Goal: Task Accomplishment & Management: Manage account settings

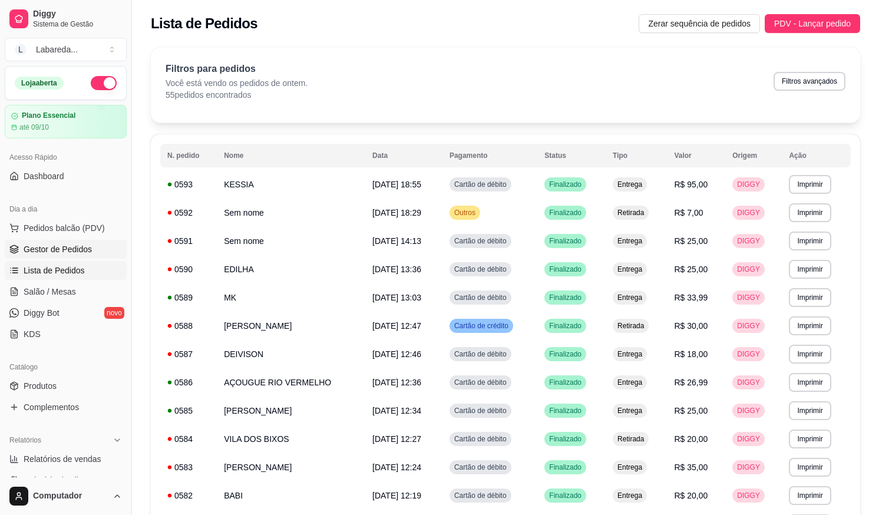
click at [55, 251] on span "Gestor de Pedidos" at bounding box center [58, 249] width 68 height 12
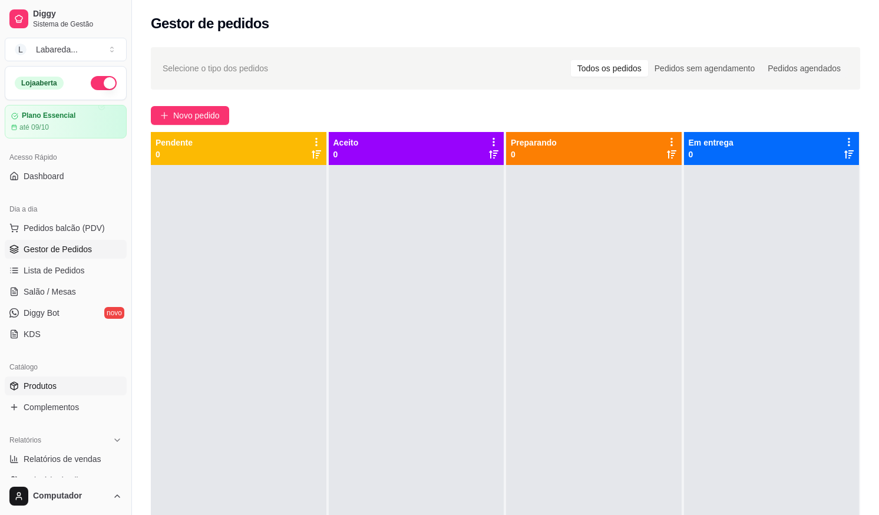
click at [47, 390] on span "Produtos" at bounding box center [40, 386] width 33 height 12
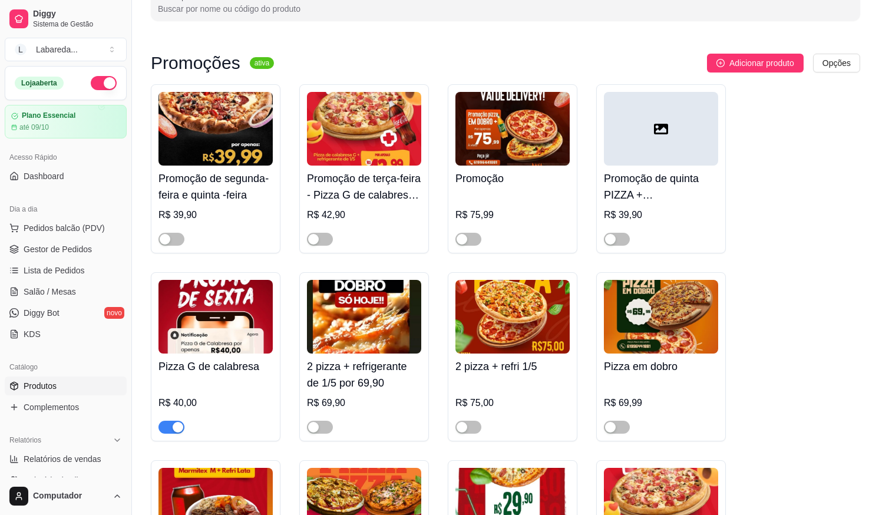
scroll to position [236, 0]
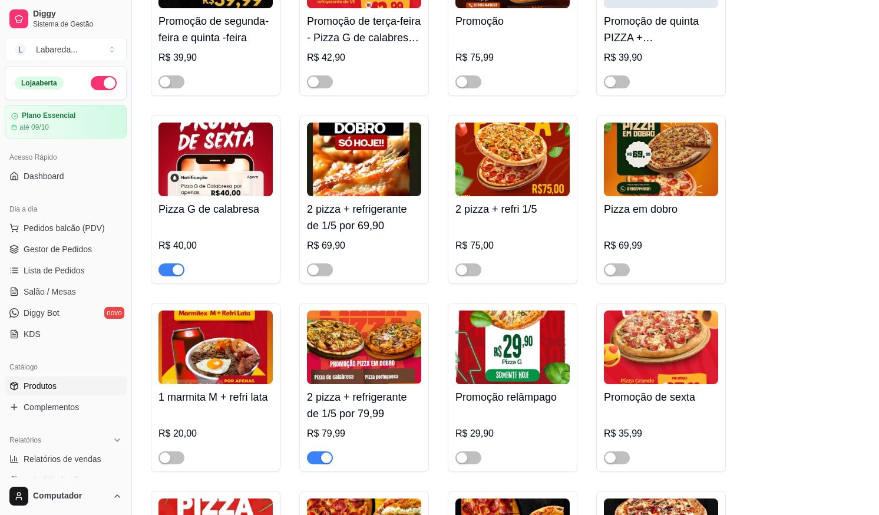
click at [181, 274] on div "button" at bounding box center [178, 270] width 11 height 11
click at [322, 455] on button "button" at bounding box center [320, 457] width 26 height 13
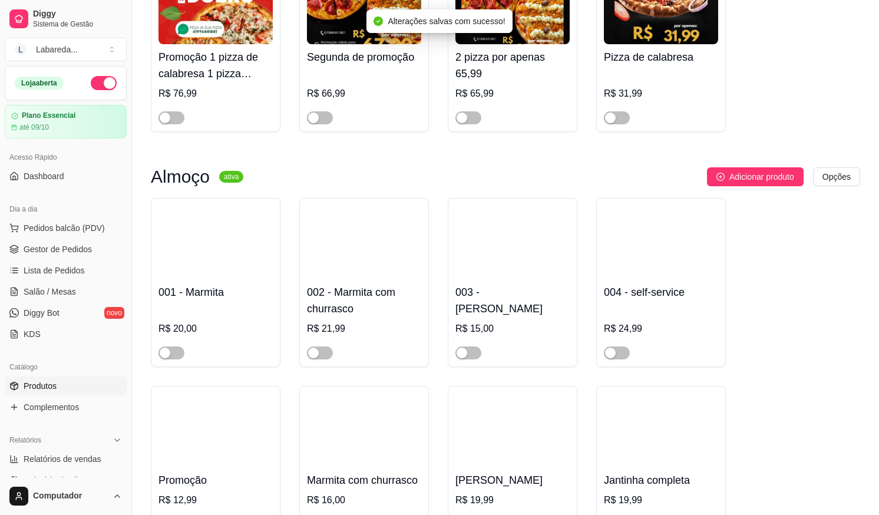
scroll to position [766, 0]
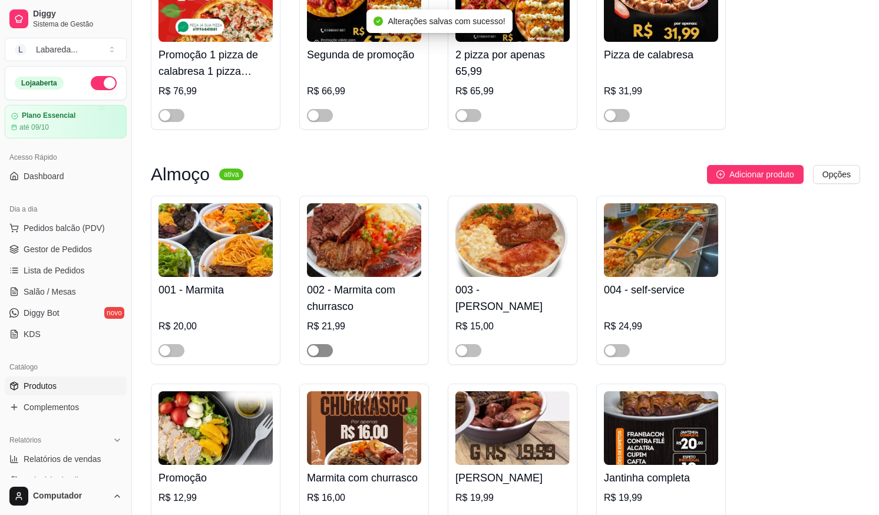
click at [316, 353] on div "button" at bounding box center [313, 350] width 11 height 11
drag, startPoint x: 171, startPoint y: 357, endPoint x: 211, endPoint y: 365, distance: 40.9
click at [171, 356] on span "button" at bounding box center [172, 350] width 26 height 13
click at [477, 351] on span "button" at bounding box center [469, 350] width 26 height 13
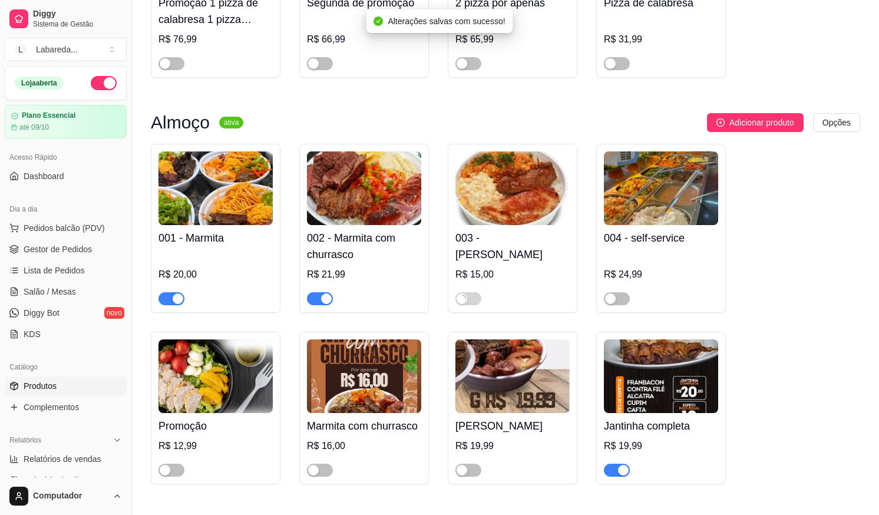
scroll to position [1002, 0]
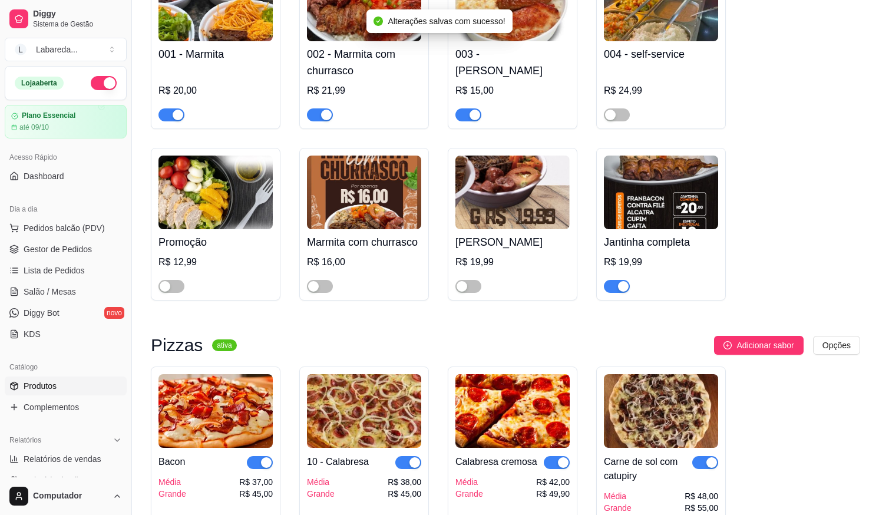
click at [626, 287] on div "button" at bounding box center [623, 286] width 11 height 11
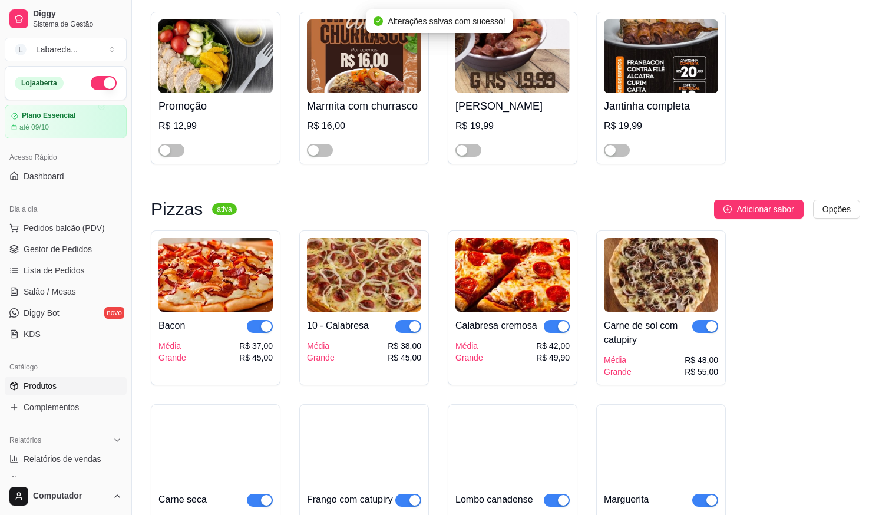
scroll to position [1179, 0]
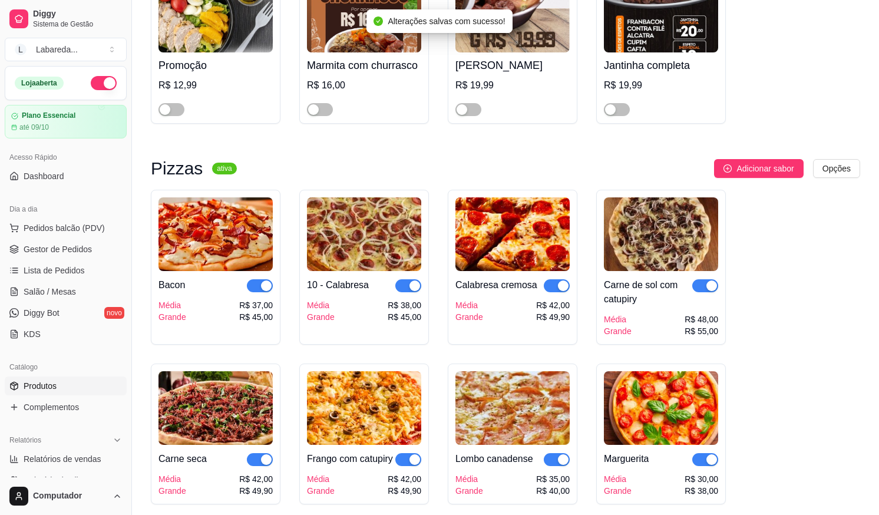
click at [712, 292] on button "button" at bounding box center [705, 285] width 26 height 13
click at [559, 291] on div "button" at bounding box center [563, 286] width 11 height 11
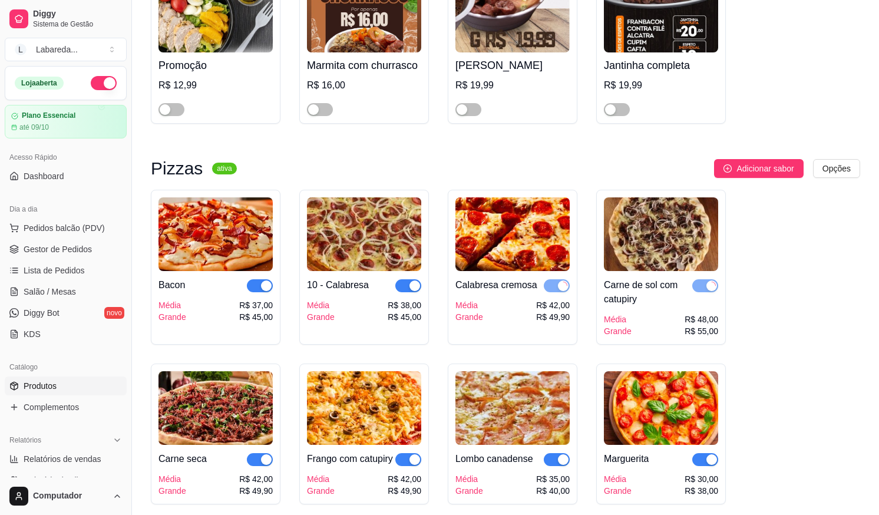
drag, startPoint x: 415, startPoint y: 292, endPoint x: 355, endPoint y: 300, distance: 60.7
click at [414, 291] on div "button" at bounding box center [415, 286] width 11 height 11
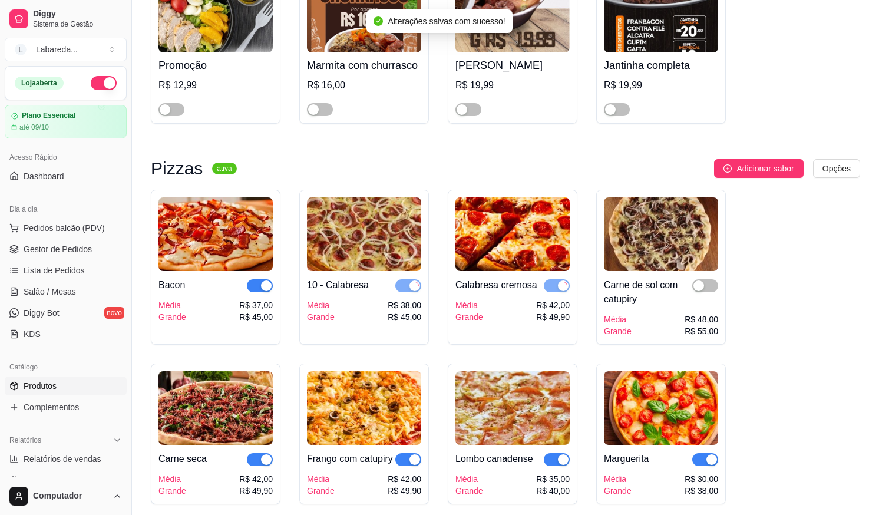
drag, startPoint x: 262, startPoint y: 293, endPoint x: 270, endPoint y: 298, distance: 8.7
click at [263, 291] on div "button" at bounding box center [266, 286] width 11 height 11
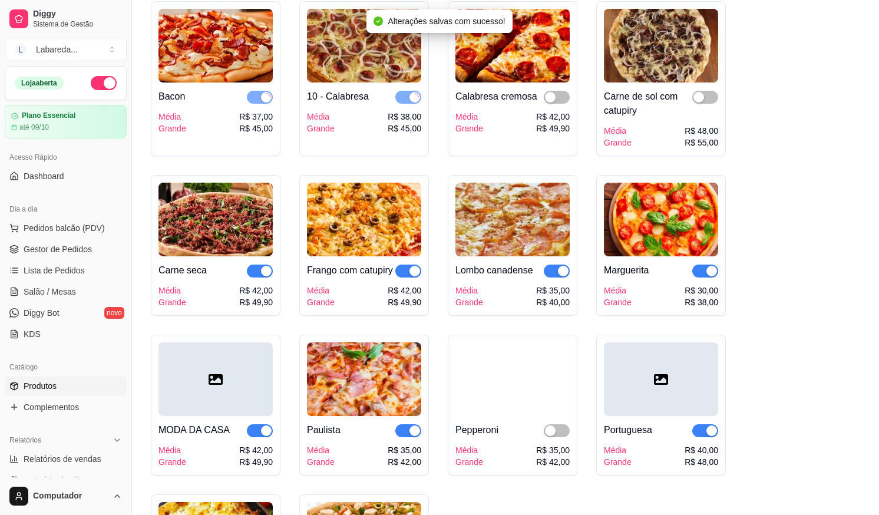
scroll to position [1414, 0]
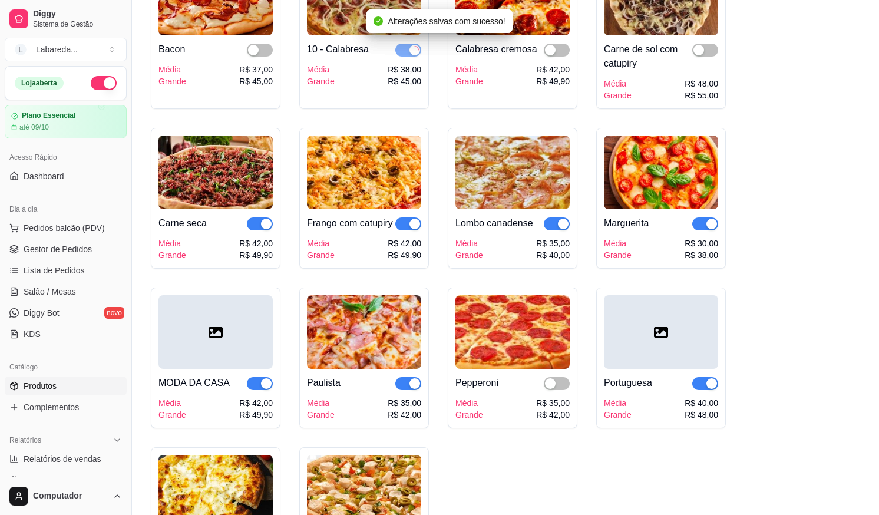
click at [268, 229] on div "button" at bounding box center [266, 224] width 11 height 11
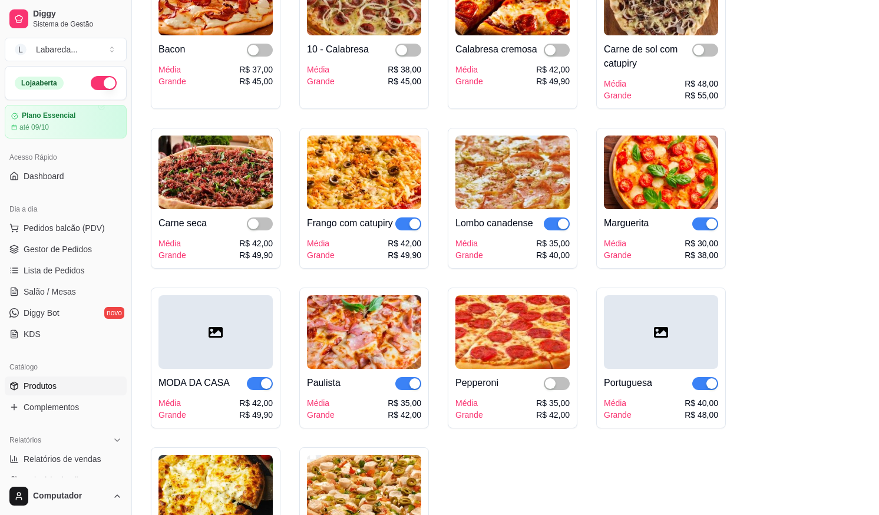
drag, startPoint x: 407, startPoint y: 223, endPoint x: 440, endPoint y: 215, distance: 34.7
click at [417, 224] on button "button" at bounding box center [408, 223] width 26 height 13
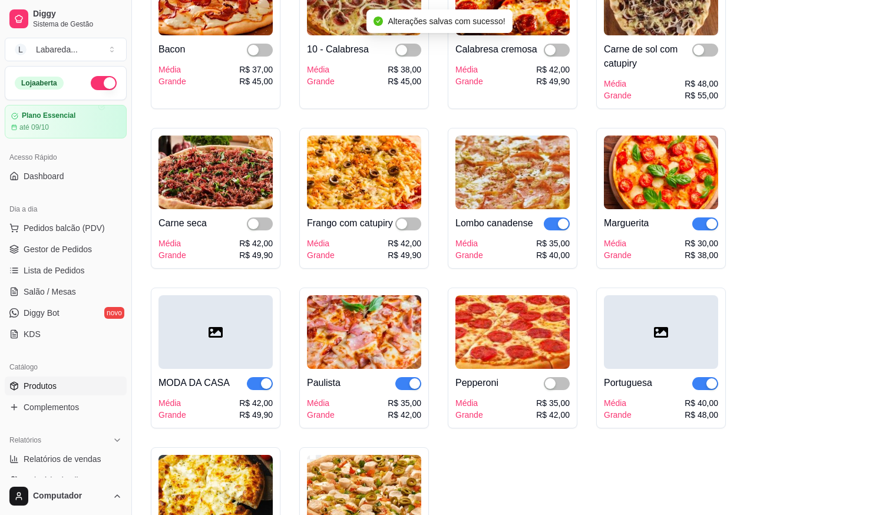
click at [557, 234] on div "Lombo canadense Média Grande R$ 35,00 R$ 40,00" at bounding box center [513, 235] width 114 height 52
click at [712, 229] on div "button" at bounding box center [712, 224] width 11 height 11
drag, startPoint x: 556, startPoint y: 229, endPoint x: 575, endPoint y: 230, distance: 18.9
click at [559, 229] on button "button" at bounding box center [557, 223] width 26 height 13
click at [707, 390] on span "button" at bounding box center [705, 383] width 26 height 13
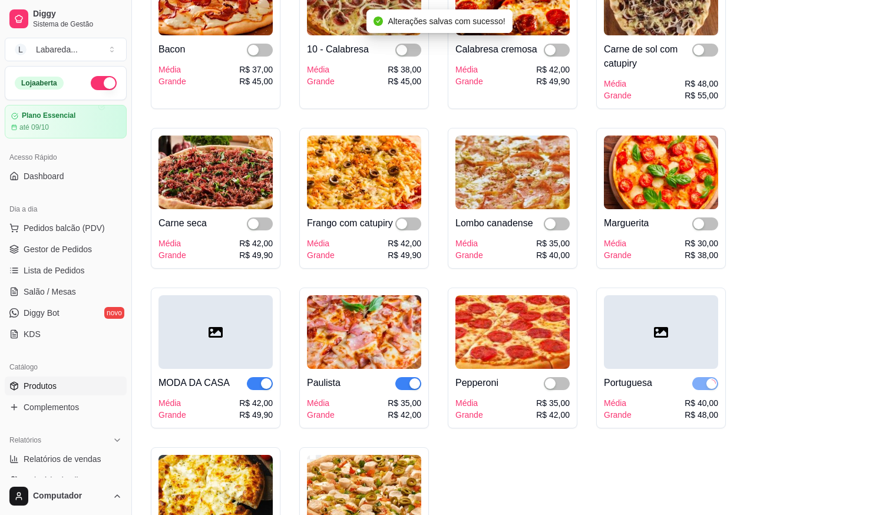
click at [413, 390] on div at bounding box center [408, 383] width 26 height 14
type input "Molho , [PERSON_NAME], presunto,catupiry ,tomate e azeitona e orégano."
click at [266, 389] on div "button" at bounding box center [266, 383] width 11 height 11
click at [415, 389] on div "button" at bounding box center [415, 383] width 11 height 11
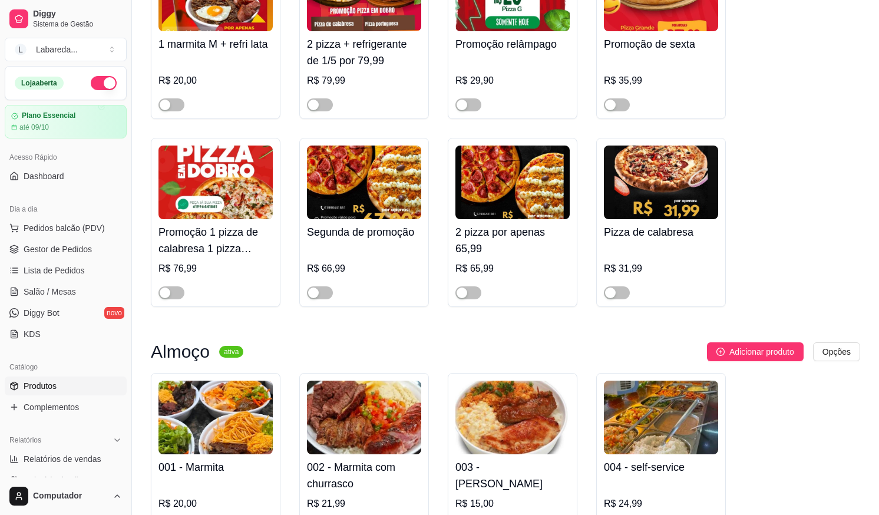
scroll to position [471, 0]
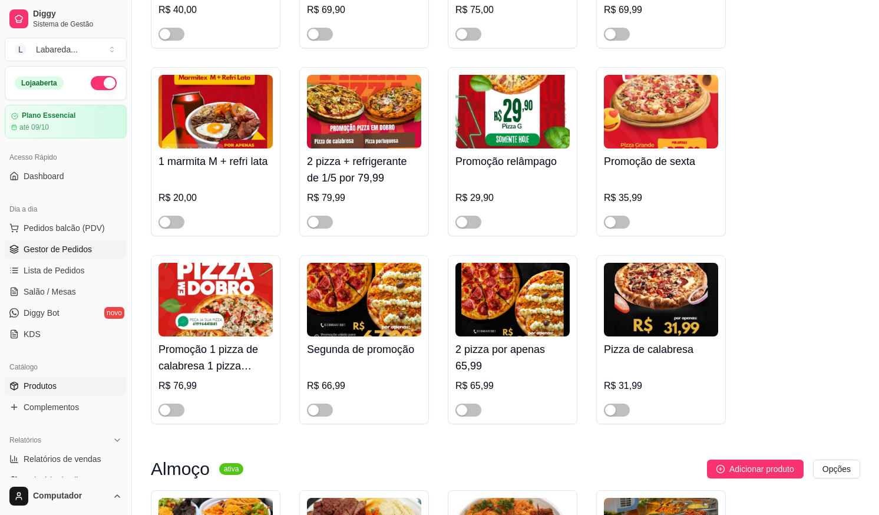
click at [75, 254] on span "Gestor de Pedidos" at bounding box center [58, 249] width 68 height 12
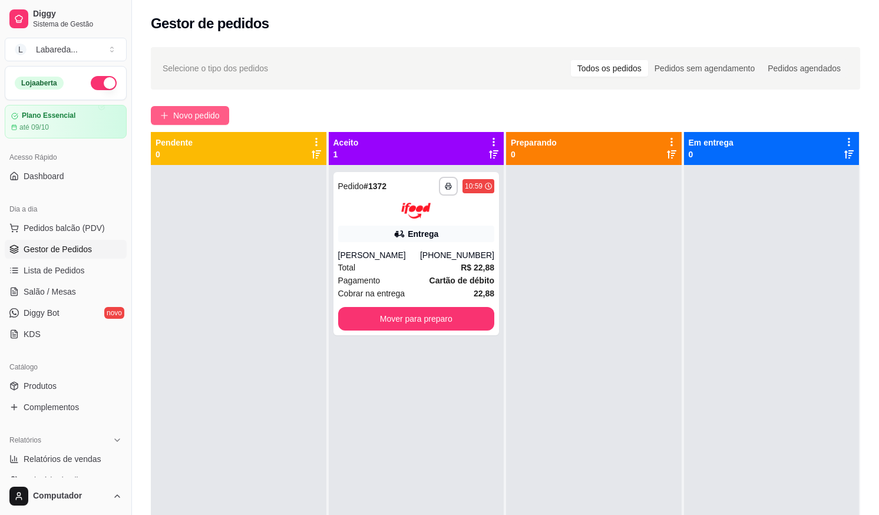
click at [199, 111] on span "Novo pedido" at bounding box center [196, 115] width 47 height 13
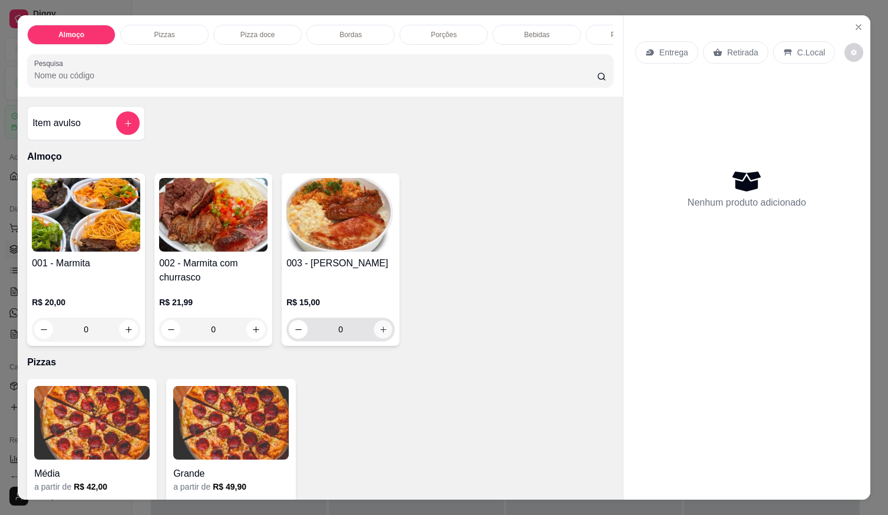
click at [379, 334] on icon "increase-product-quantity" at bounding box center [383, 329] width 9 height 9
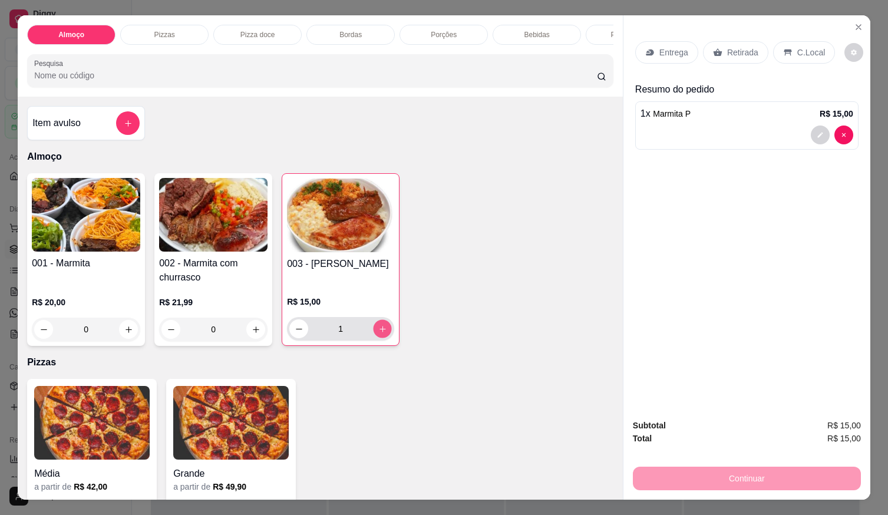
click at [378, 334] on icon "increase-product-quantity" at bounding box center [382, 329] width 9 height 9
type input "2"
click at [125, 334] on icon "increase-product-quantity" at bounding box center [128, 329] width 9 height 9
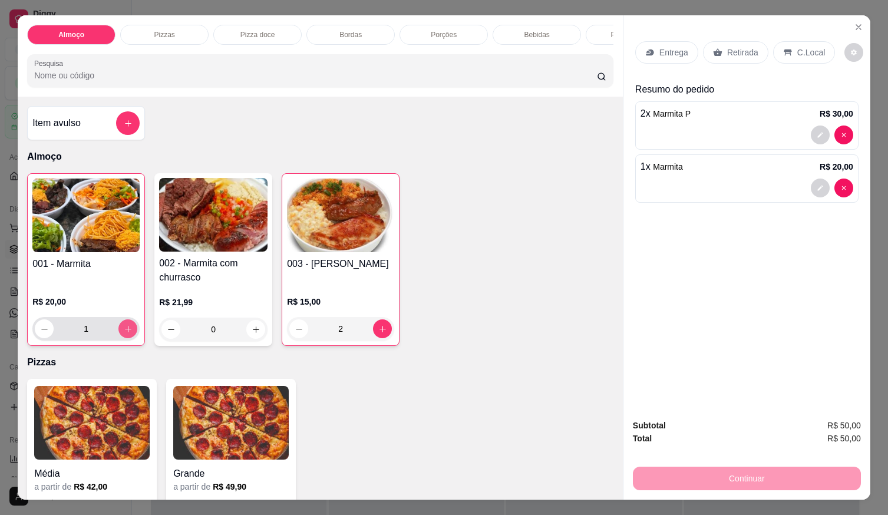
click at [125, 334] on icon "increase-product-quantity" at bounding box center [128, 329] width 9 height 9
type input "4"
click at [253, 332] on icon "increase-product-quantity" at bounding box center [256, 329] width 6 height 6
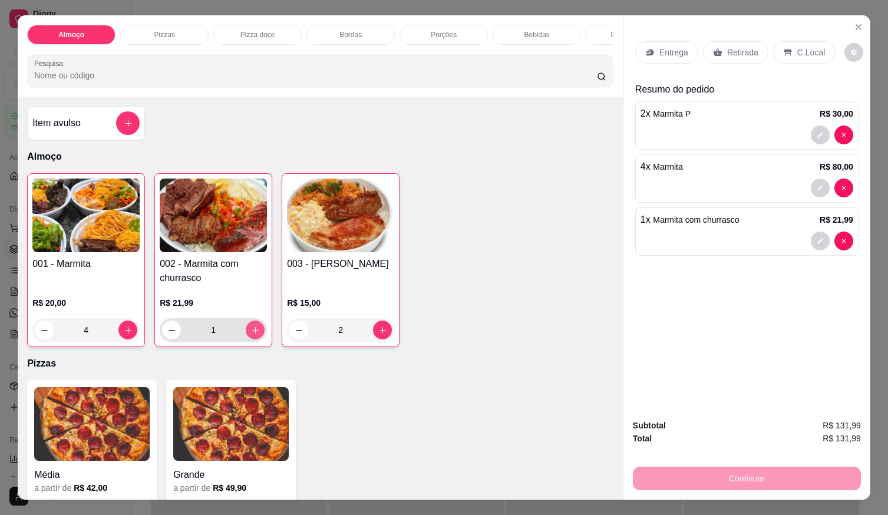
click at [252, 332] on icon "increase-product-quantity" at bounding box center [255, 330] width 9 height 9
type input "4"
click at [659, 47] on p "Entrega" at bounding box center [673, 53] width 29 height 12
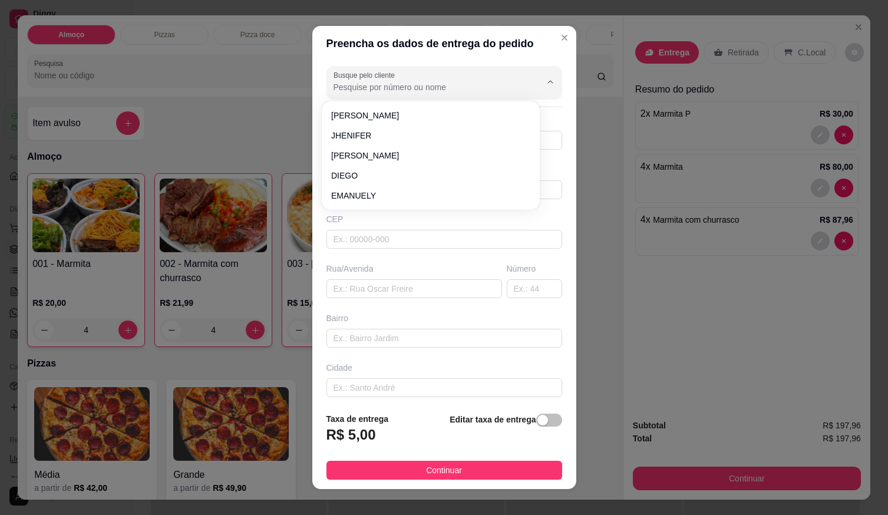
click at [479, 81] on input "Busque pelo cliente" at bounding box center [428, 87] width 189 height 12
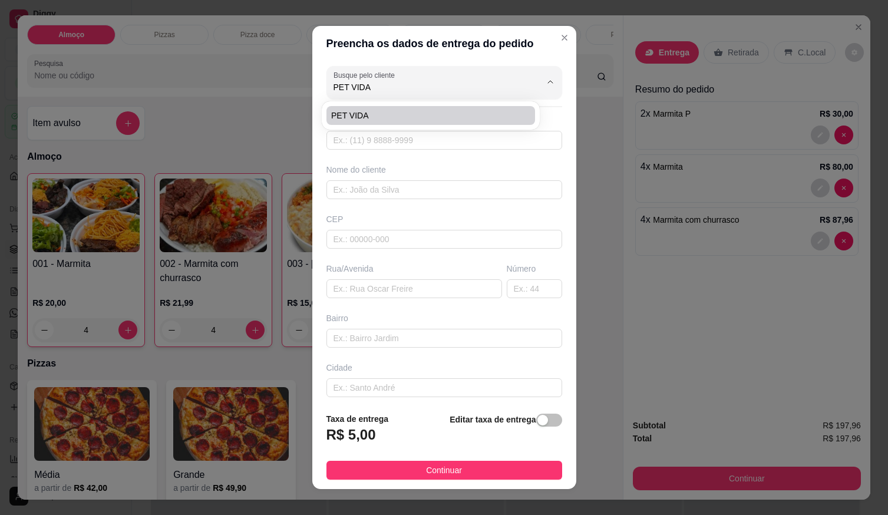
click at [454, 112] on span "PET VIDA" at bounding box center [424, 116] width 187 height 12
type input "PET VIDA"
type input "61998525064"
type input "PET VIDA"
type input "CENTRO"
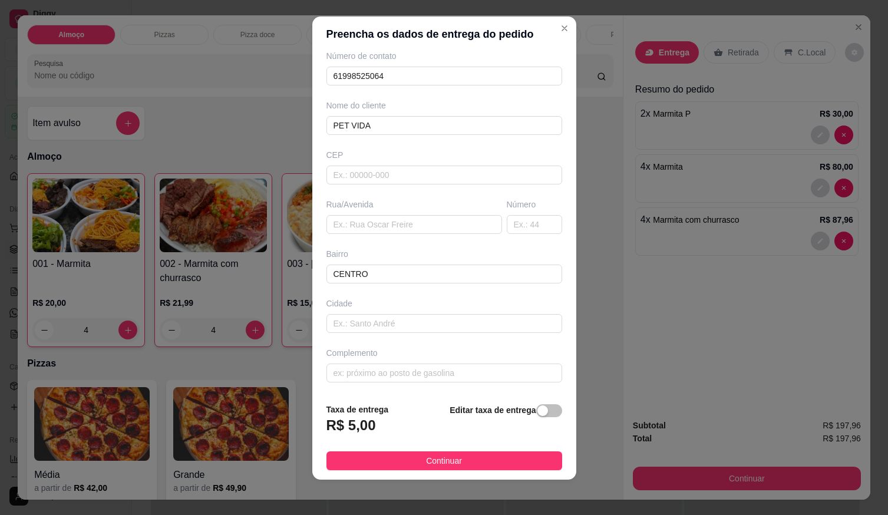
scroll to position [12, 0]
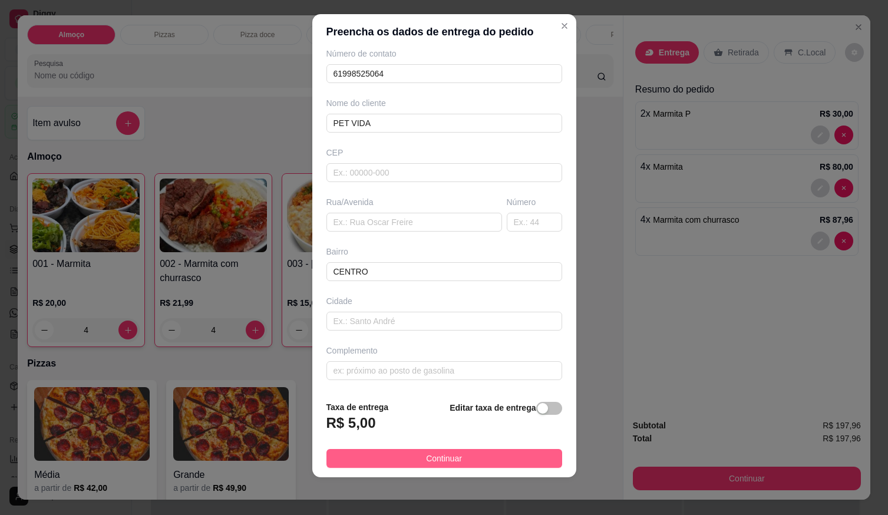
type input "PET VIDA"
click at [457, 457] on button "Continuar" at bounding box center [444, 458] width 236 height 19
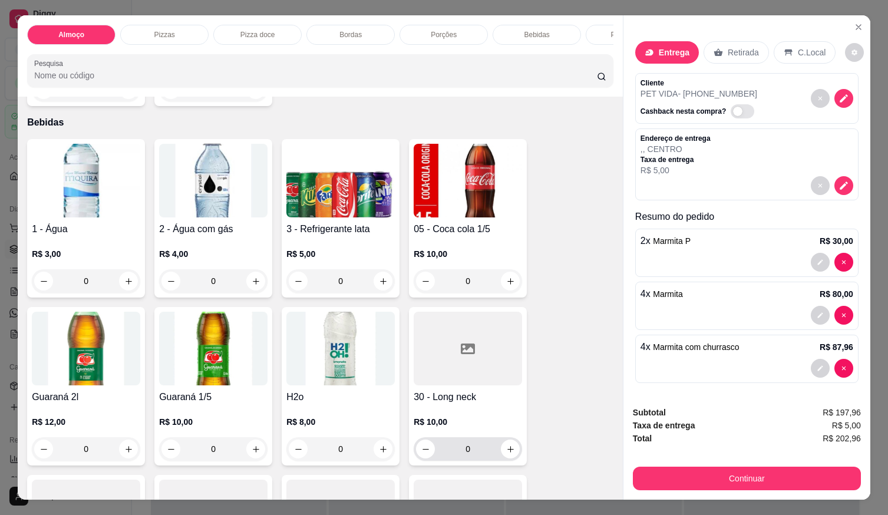
scroll to position [1002, 0]
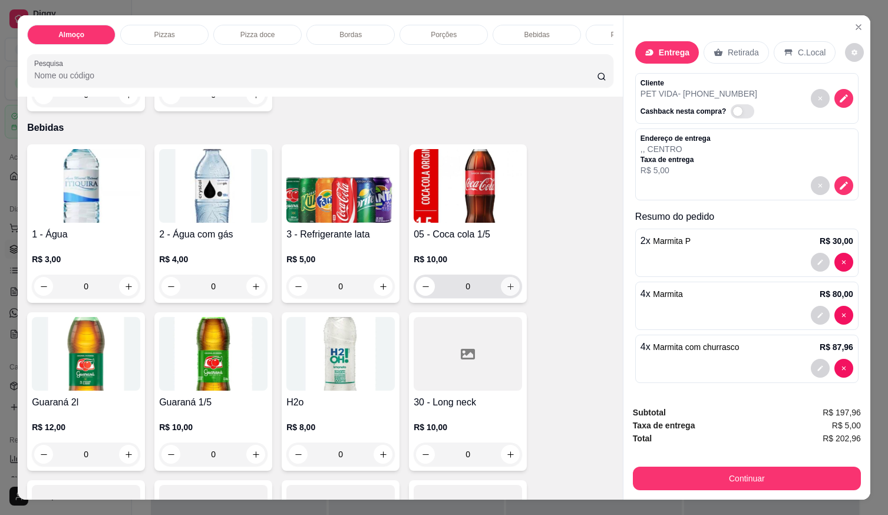
click at [507, 289] on button "increase-product-quantity" at bounding box center [510, 286] width 19 height 19
click at [506, 292] on icon "increase-product-quantity" at bounding box center [510, 287] width 9 height 9
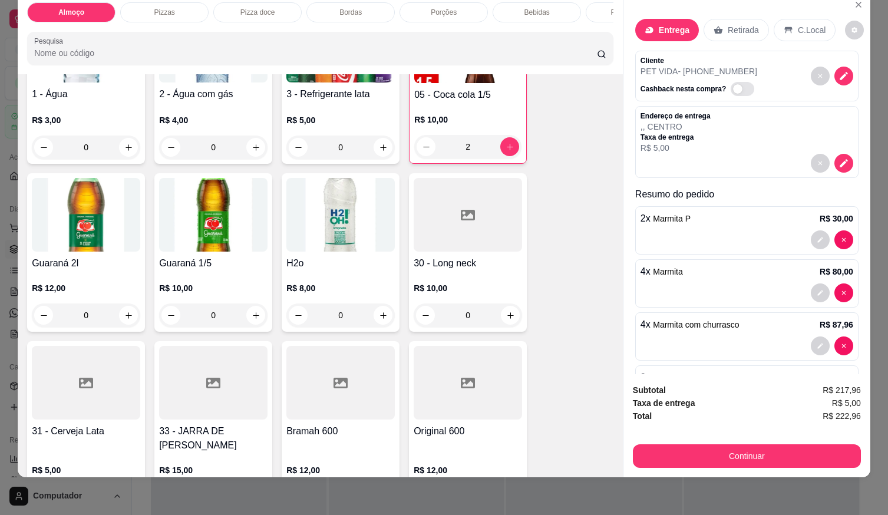
scroll to position [56, 0]
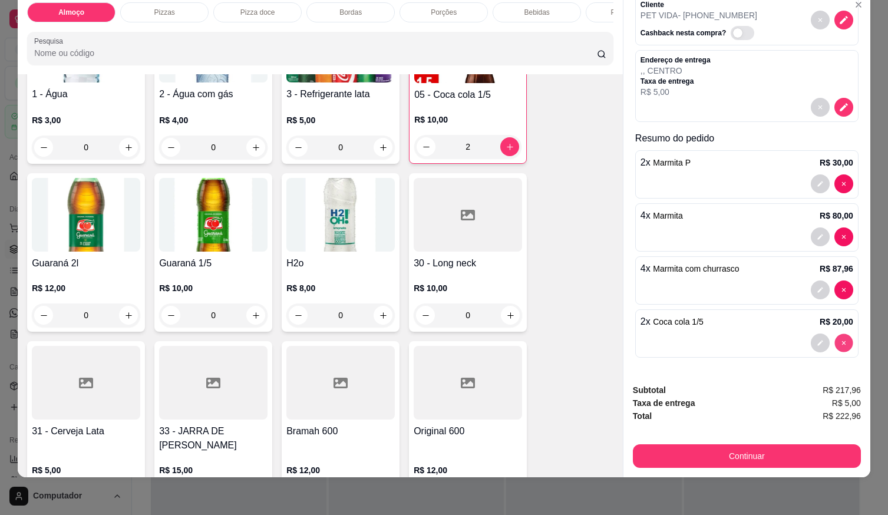
type input "0"
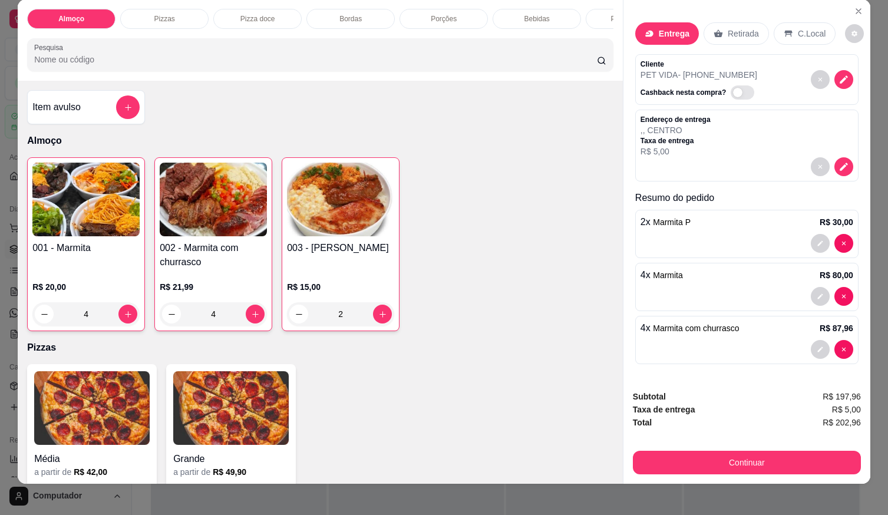
scroll to position [0, 0]
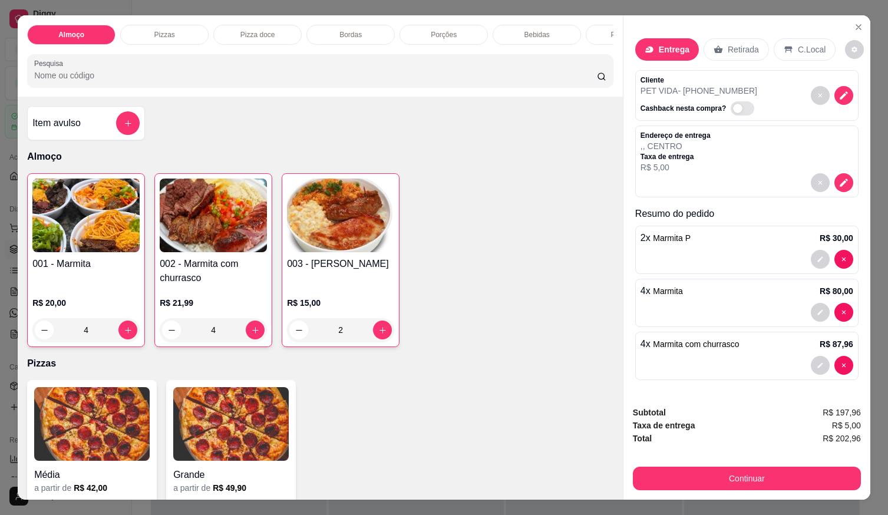
click at [124, 128] on icon "add-separate-item" at bounding box center [128, 123] width 9 height 9
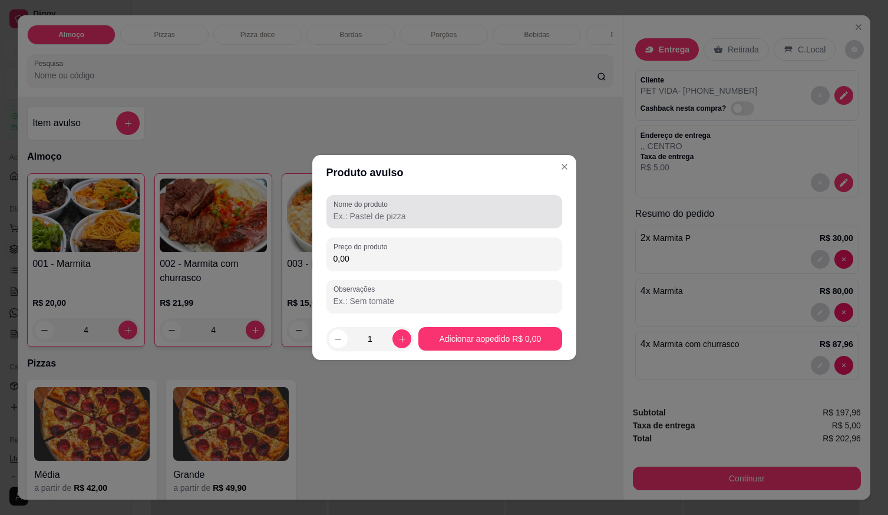
click at [392, 208] on label "Nome do produto" at bounding box center [363, 204] width 58 height 10
click at [392, 210] on input "Nome do produto" at bounding box center [445, 216] width 222 height 12
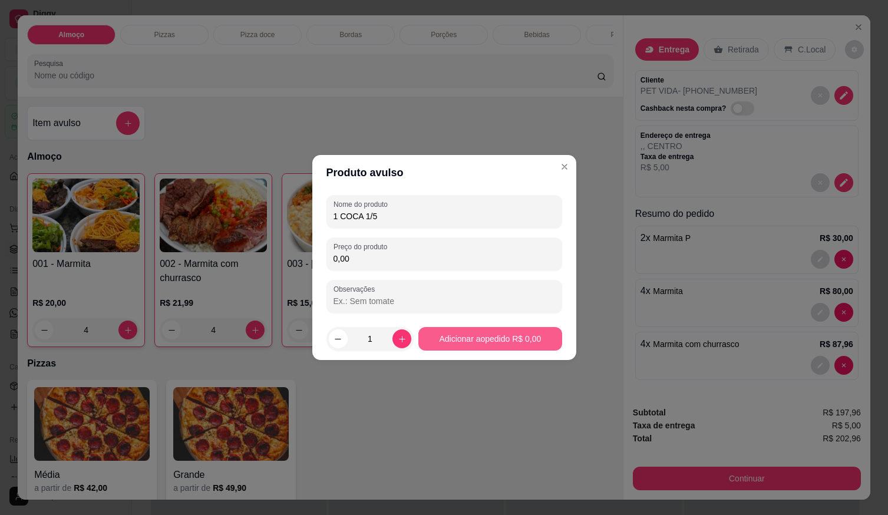
type input "1 COCA 1/5"
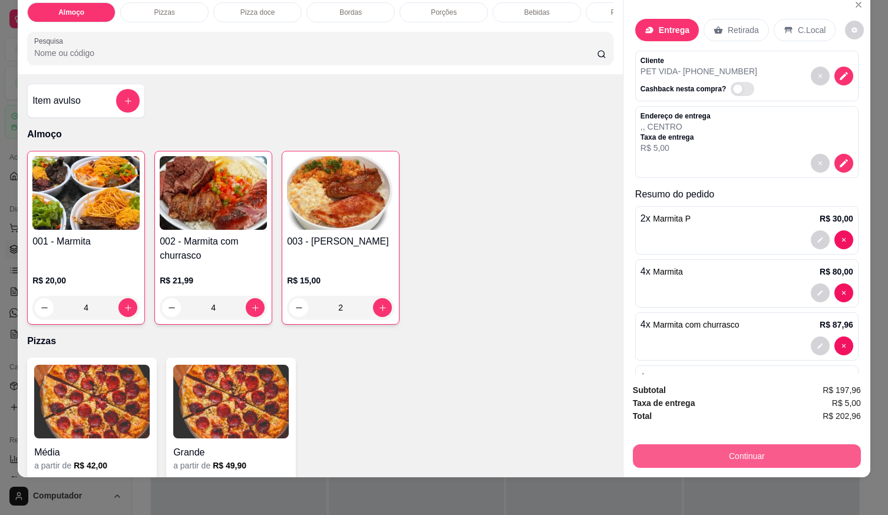
click at [682, 445] on button "Continuar" at bounding box center [747, 456] width 228 height 24
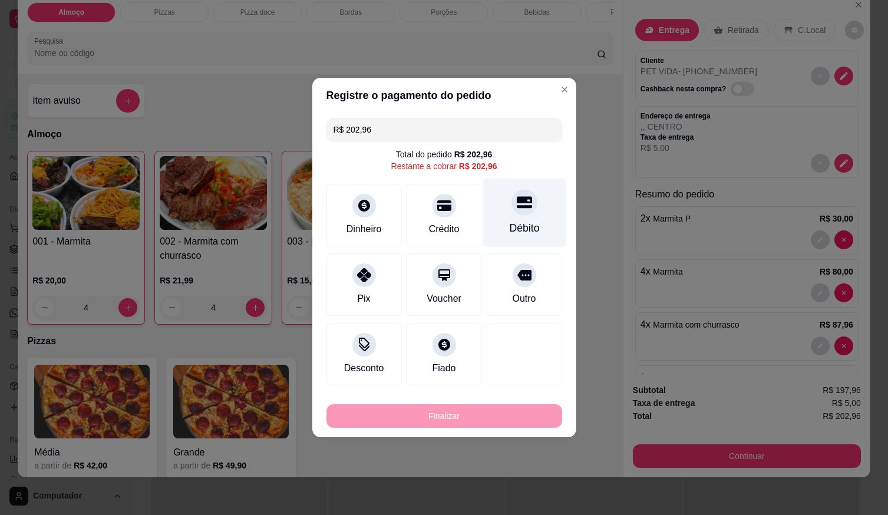
click at [526, 229] on div "Débito" at bounding box center [524, 227] width 30 height 15
type input "R$ 0,00"
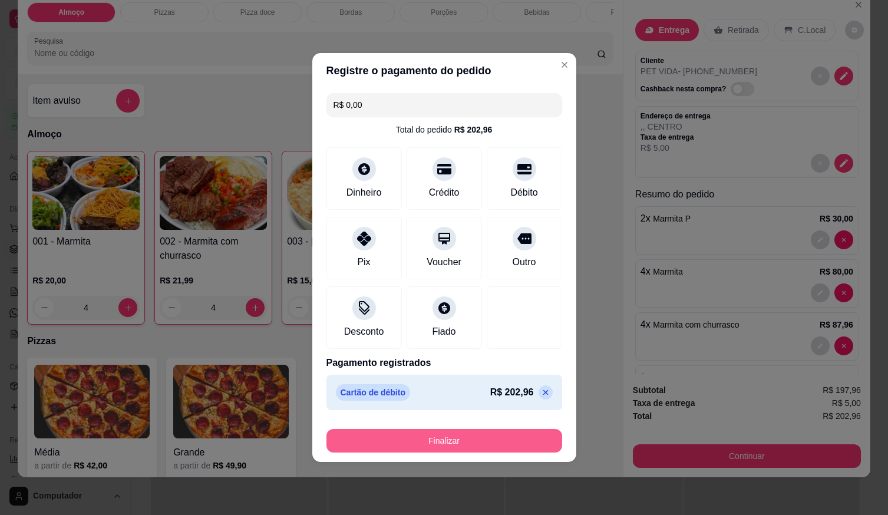
click at [516, 443] on button "Finalizar" at bounding box center [444, 441] width 236 height 24
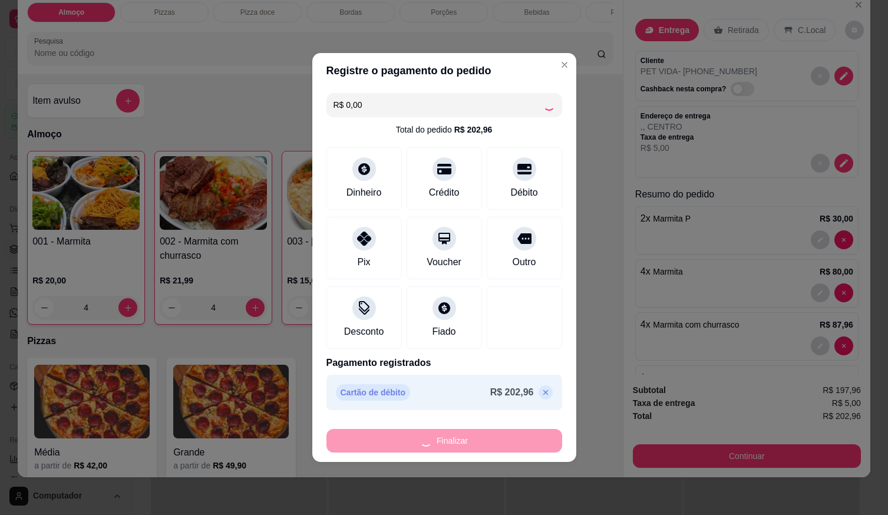
type input "0"
type input "-R$ 202,96"
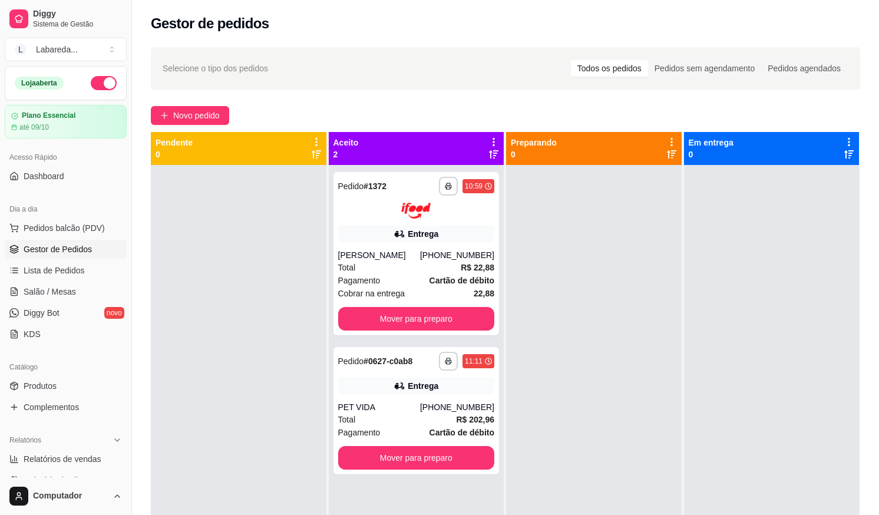
click at [200, 92] on div "**********" at bounding box center [505, 350] width 747 height 621
click at [206, 113] on span "Novo pedido" at bounding box center [196, 115] width 47 height 13
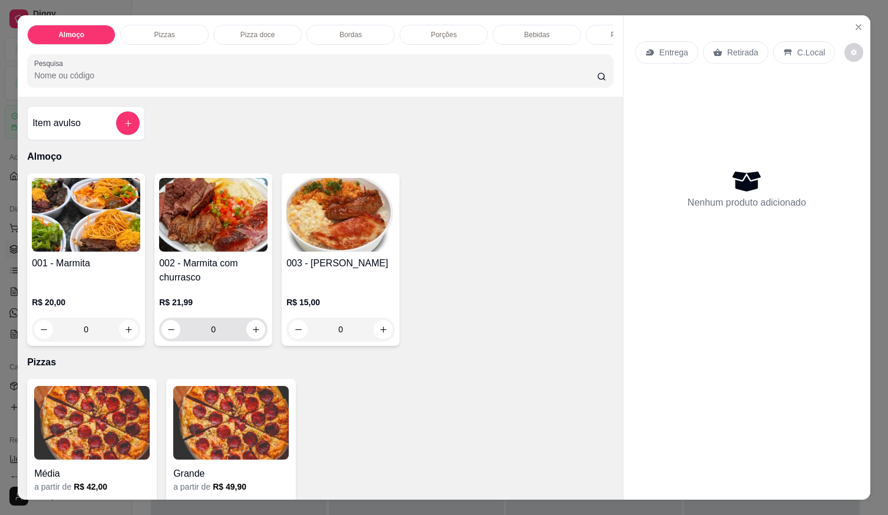
click at [262, 336] on div "0" at bounding box center [213, 330] width 108 height 24
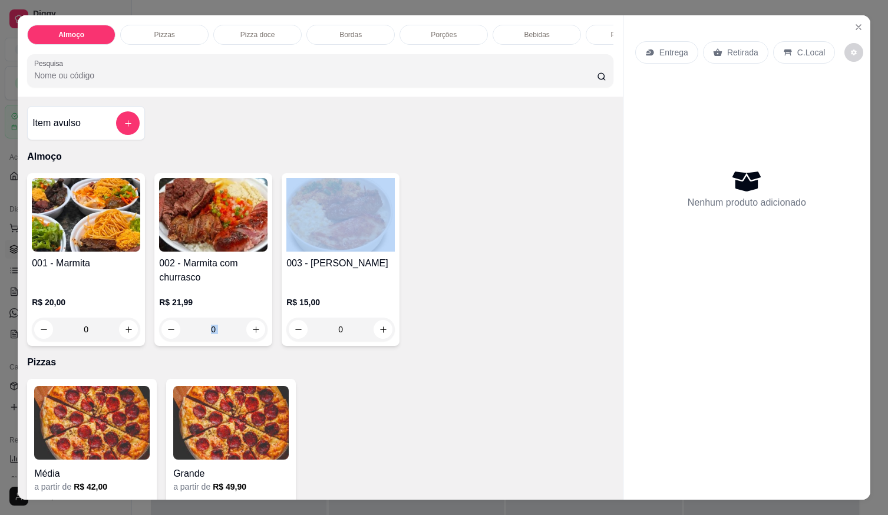
click at [243, 321] on div "R$ 21,99 0" at bounding box center [213, 318] width 108 height 45
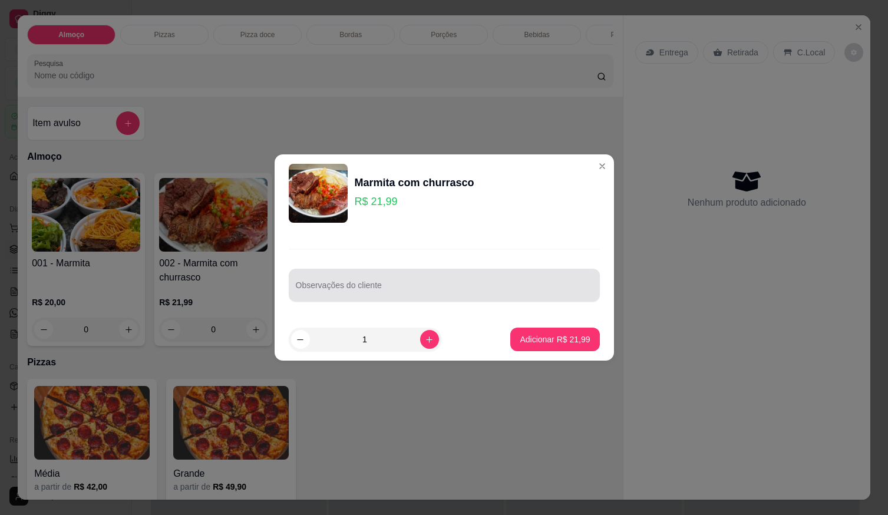
click at [314, 292] on input "Observações do cliente" at bounding box center [444, 290] width 297 height 12
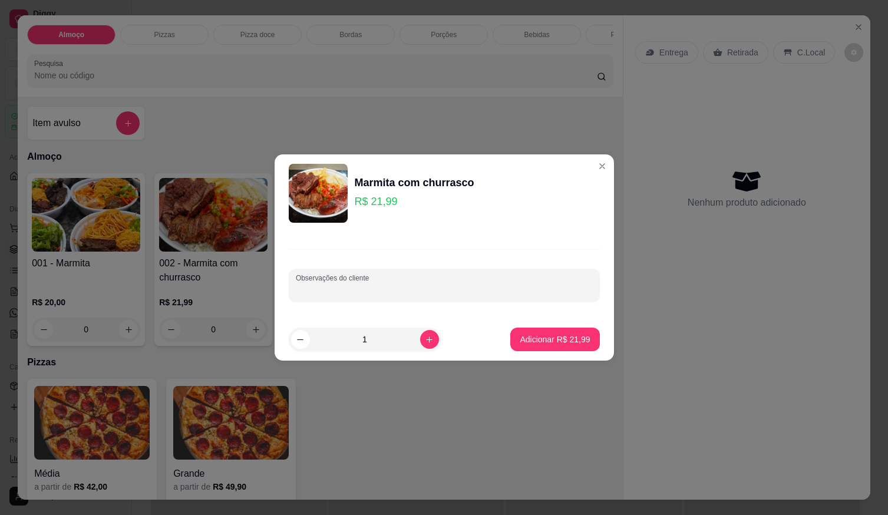
drag, startPoint x: 349, startPoint y: 278, endPoint x: 344, endPoint y: 278, distance: 5.9
click at [349, 278] on div "Observações do cliente" at bounding box center [444, 285] width 311 height 33
type input "SEM CARNE DE PORCO E SEM GILO"
click at [549, 334] on p "Adicionar R$ 21,99" at bounding box center [555, 339] width 68 height 11
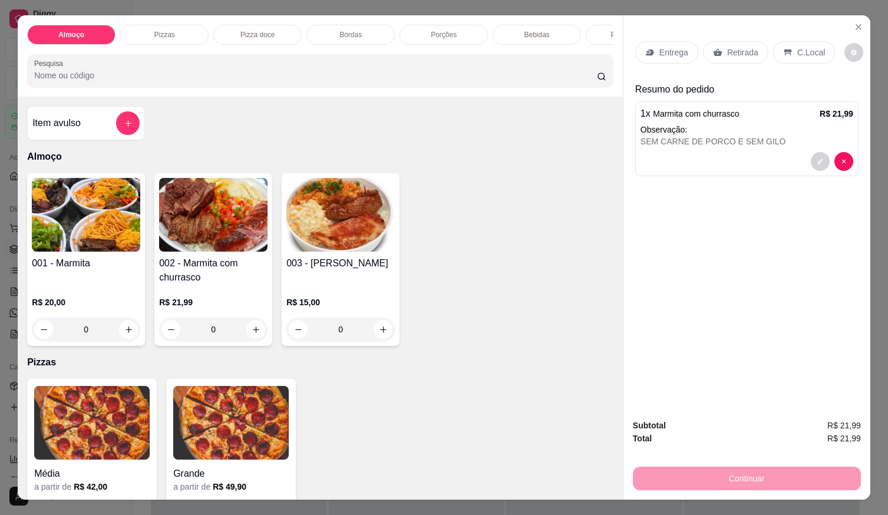
click at [786, 49] on icon at bounding box center [787, 52] width 9 height 9
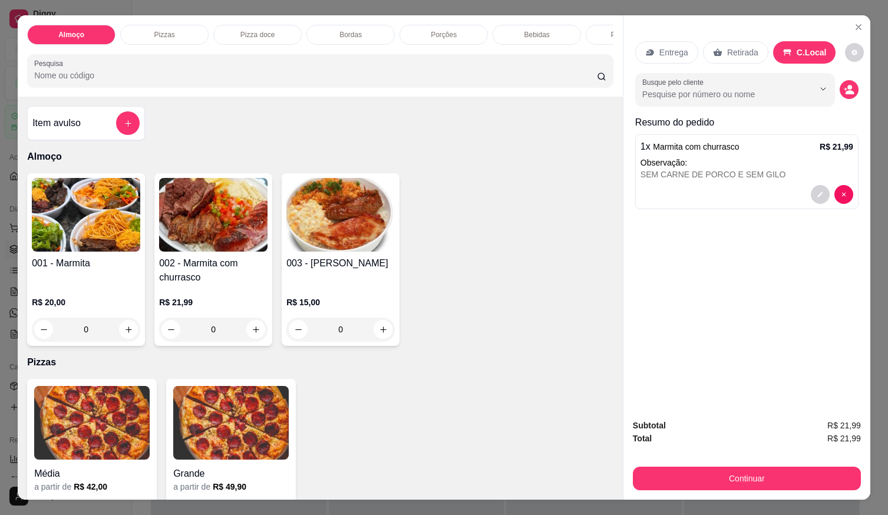
click at [671, 47] on p "Entrega" at bounding box center [673, 53] width 29 height 12
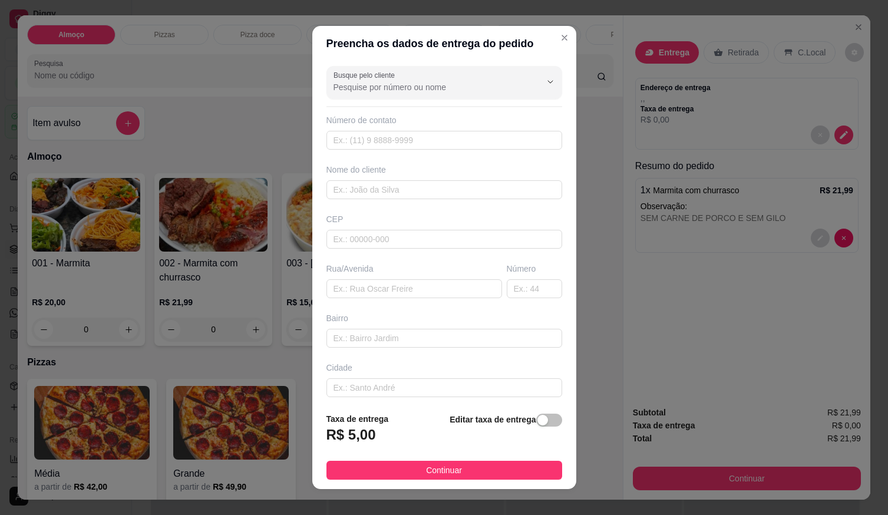
click at [436, 150] on div "Busque pelo cliente Número de contato Nome do cliente CEP Rua/[GEOGRAPHIC_DATA]" at bounding box center [444, 232] width 264 height 342
click at [438, 146] on input "text" at bounding box center [444, 140] width 236 height 19
type input "[PHONE_NUMBER]"
click at [462, 195] on input "text" at bounding box center [444, 189] width 236 height 19
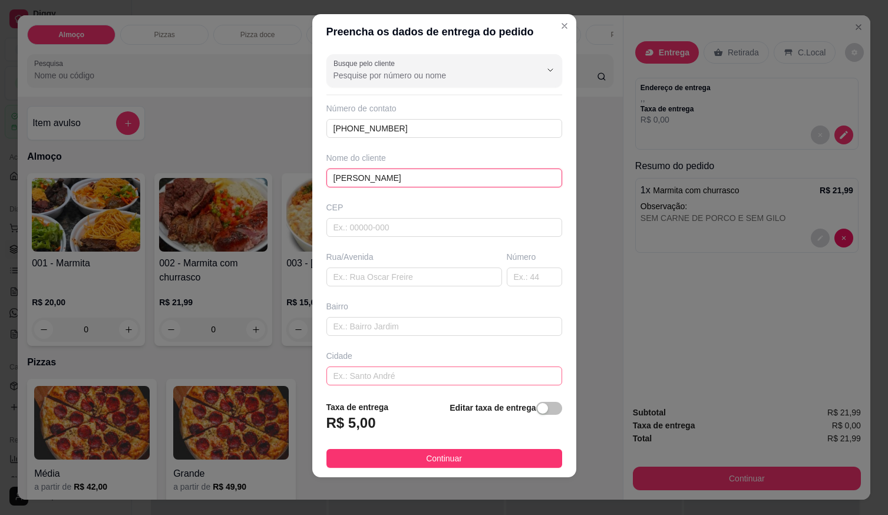
type input "[PERSON_NAME]"
click at [496, 375] on input "text" at bounding box center [444, 376] width 236 height 19
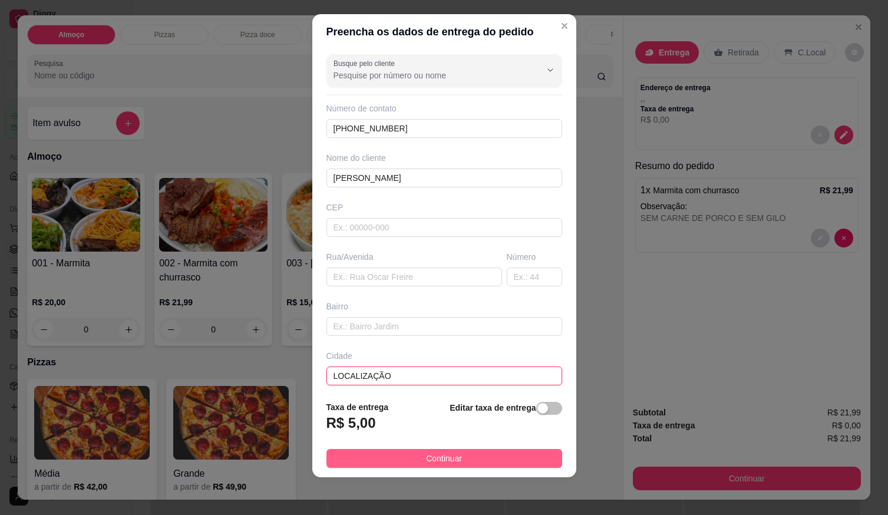
type input "LOCALIZAÇÃO"
click at [500, 460] on button "Continuar" at bounding box center [444, 458] width 236 height 19
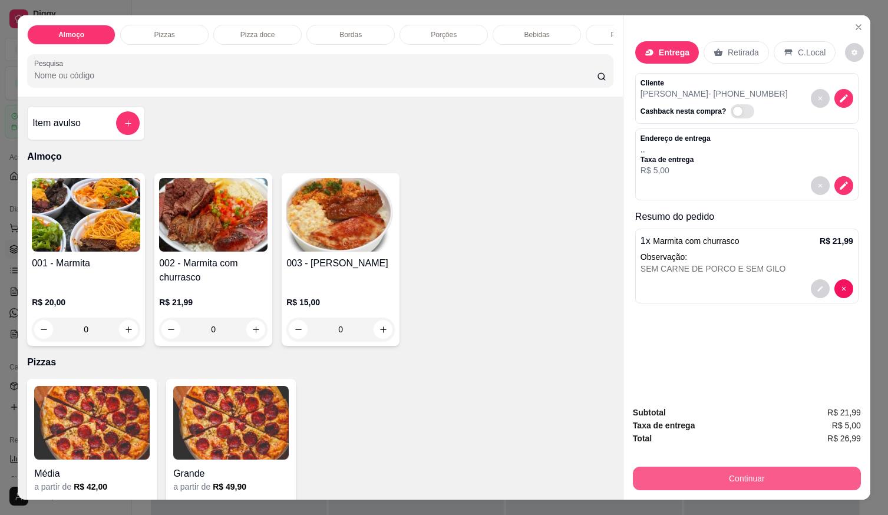
click at [658, 474] on button "Continuar" at bounding box center [747, 479] width 228 height 24
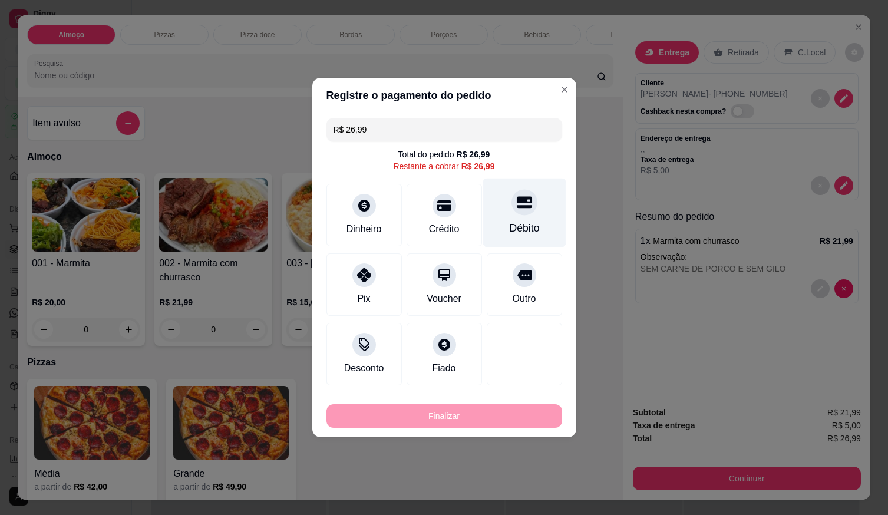
click at [519, 219] on div "Débito" at bounding box center [524, 213] width 83 height 69
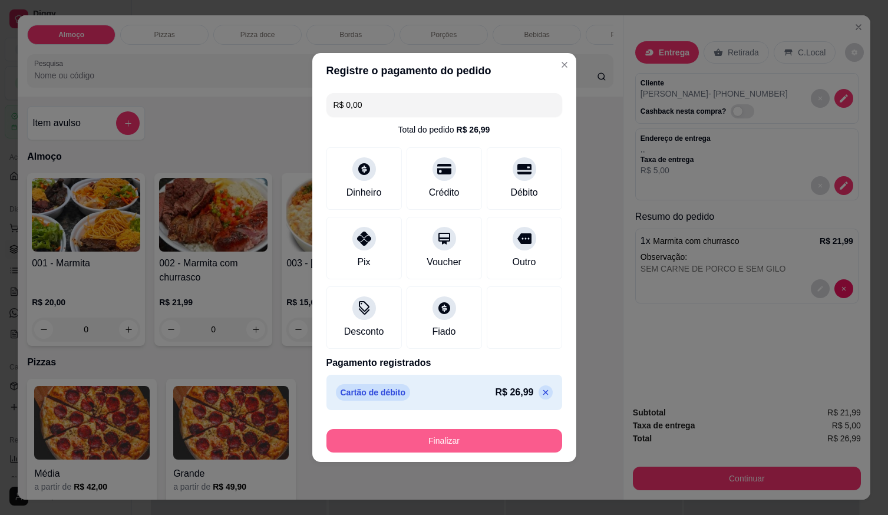
click at [503, 431] on button "Finalizar" at bounding box center [444, 441] width 236 height 24
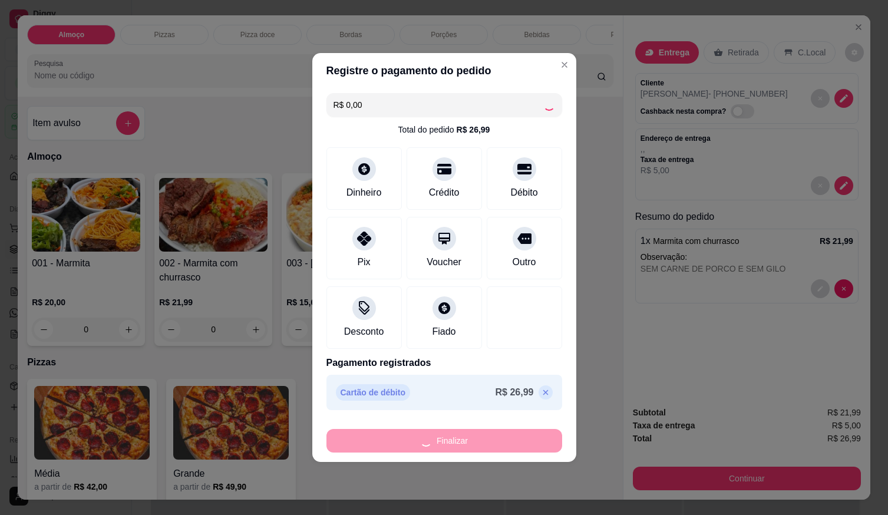
type input "-R$ 26,99"
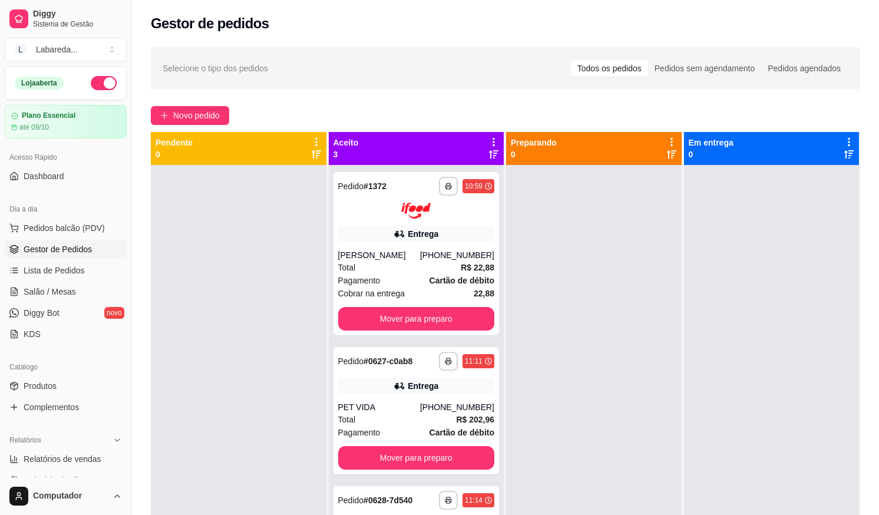
click at [223, 126] on div "**********" at bounding box center [505, 350] width 747 height 621
click at [212, 120] on span "Novo pedido" at bounding box center [196, 115] width 47 height 13
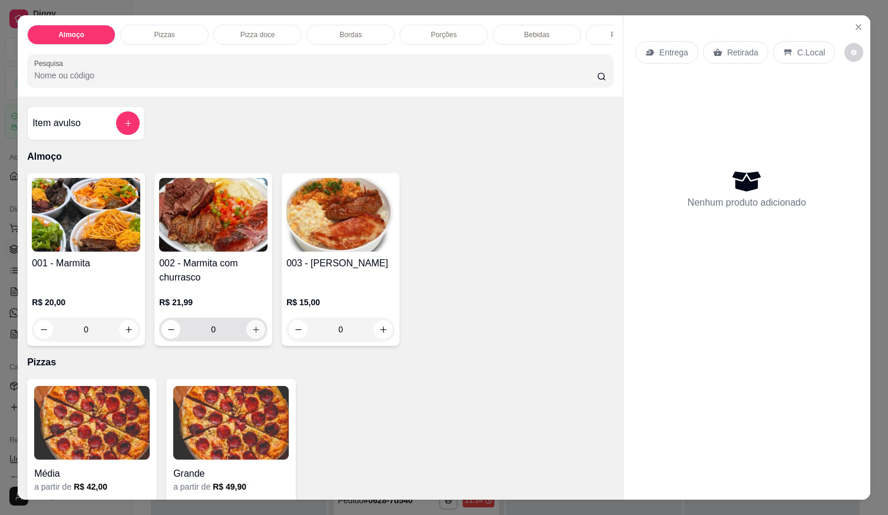
click at [254, 331] on icon "increase-product-quantity" at bounding box center [256, 329] width 9 height 9
type input "1"
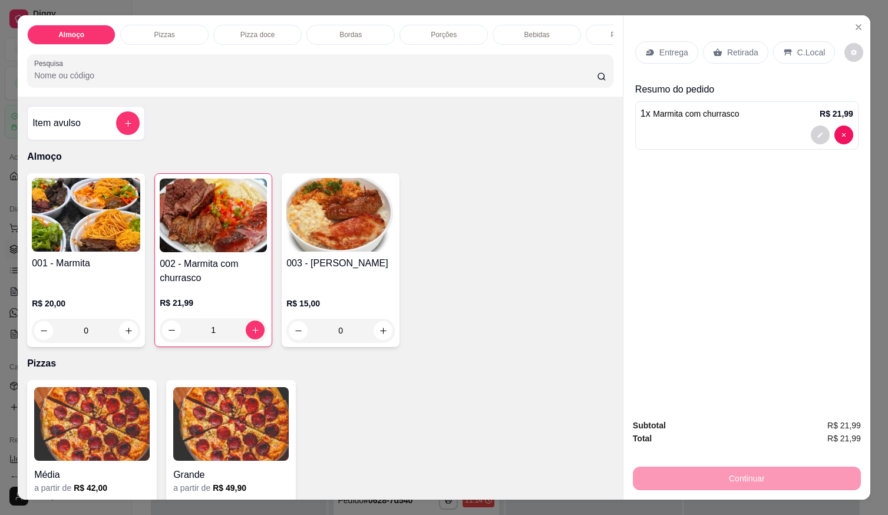
click at [685, 52] on div "Entrega" at bounding box center [666, 52] width 63 height 22
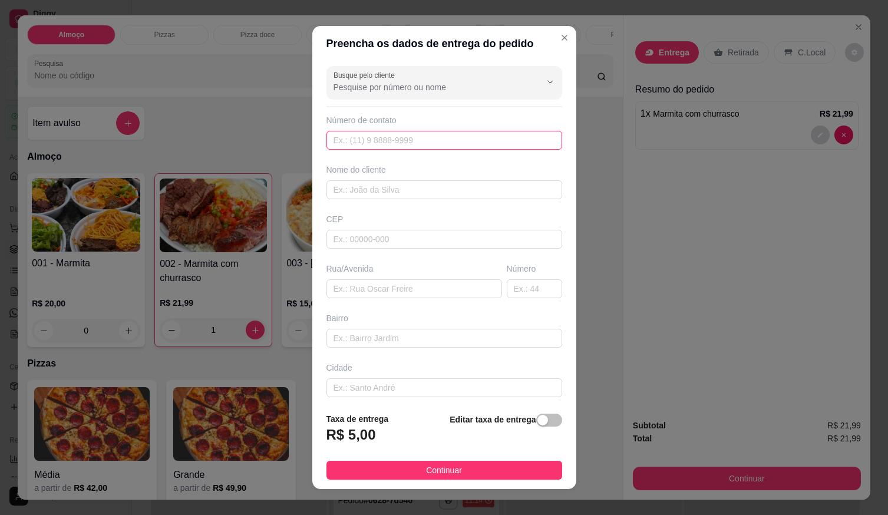
click at [516, 140] on input "text" at bounding box center [444, 140] width 236 height 19
drag, startPoint x: 474, startPoint y: 142, endPoint x: 499, endPoint y: 127, distance: 28.3
click at [474, 141] on input "text" at bounding box center [444, 140] width 236 height 19
drag, startPoint x: 470, startPoint y: 48, endPoint x: 467, endPoint y: 54, distance: 6.6
click at [469, 52] on header "Preencha os dados de entrega do pedido" at bounding box center [444, 43] width 264 height 35
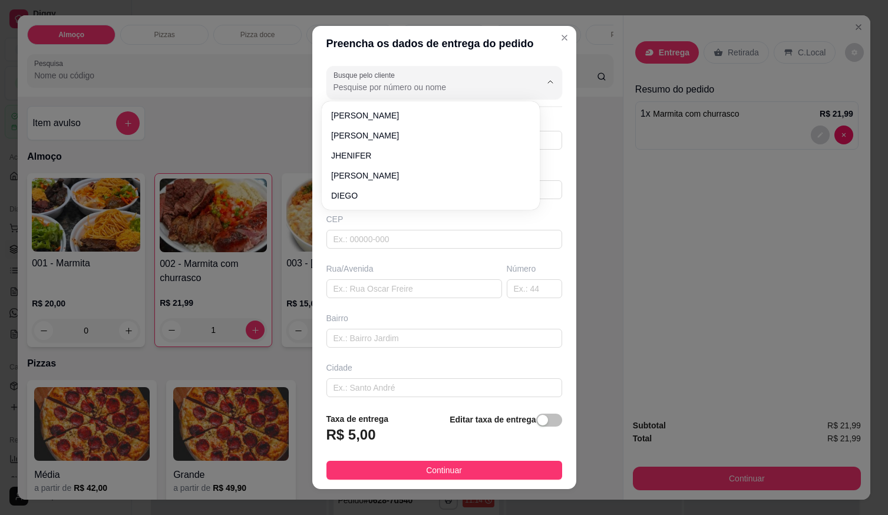
click at [463, 87] on input "Busque pelo cliente" at bounding box center [428, 87] width 189 height 12
type input ","
type input "MK"
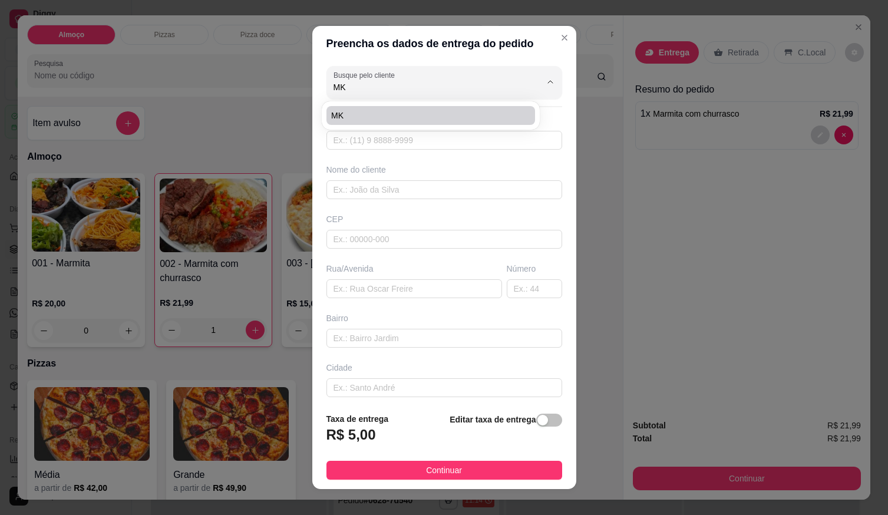
click at [387, 110] on span "MK" at bounding box center [424, 116] width 187 height 12
type input "61992313831"
type input "MK"
type input "85"
type input "RUA 7"
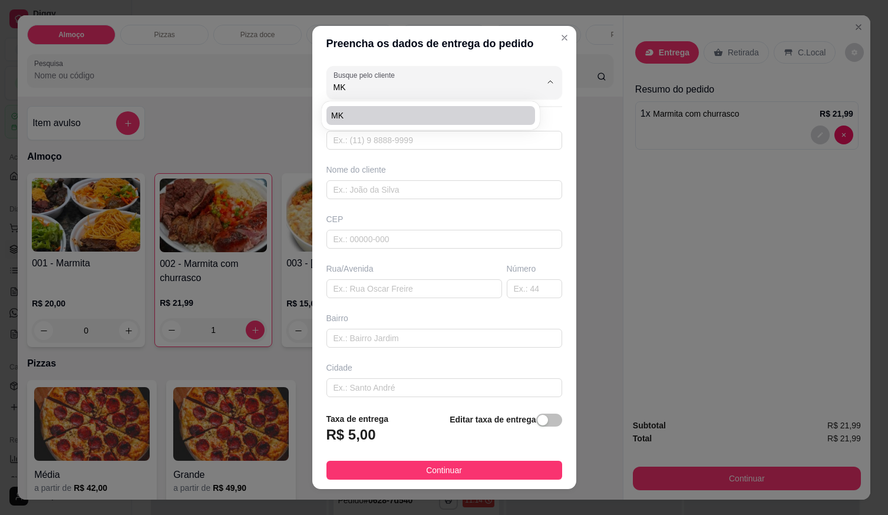
type input "[GEOGRAPHIC_DATA]"
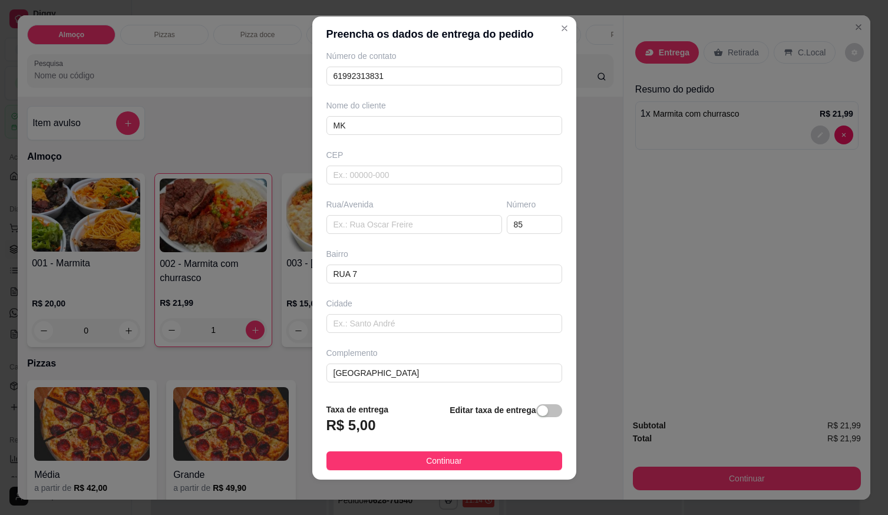
scroll to position [12, 0]
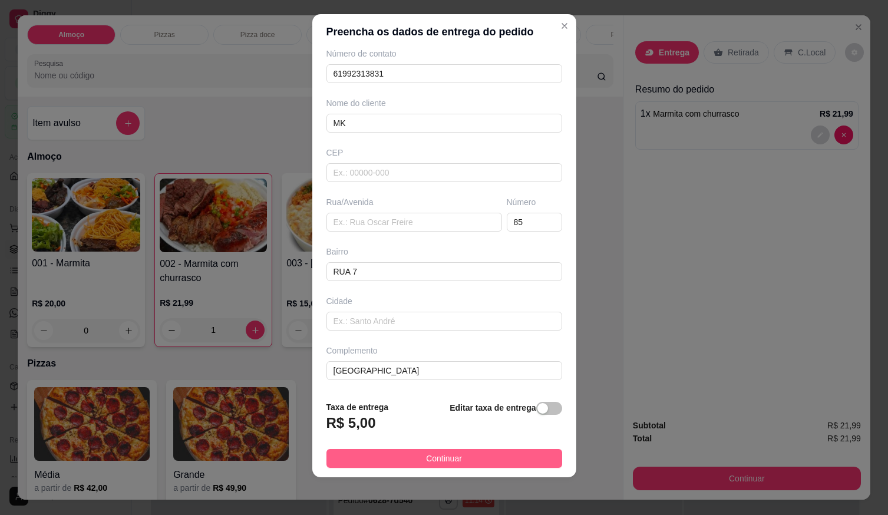
type input "MK"
click at [470, 456] on button "Continuar" at bounding box center [444, 458] width 236 height 19
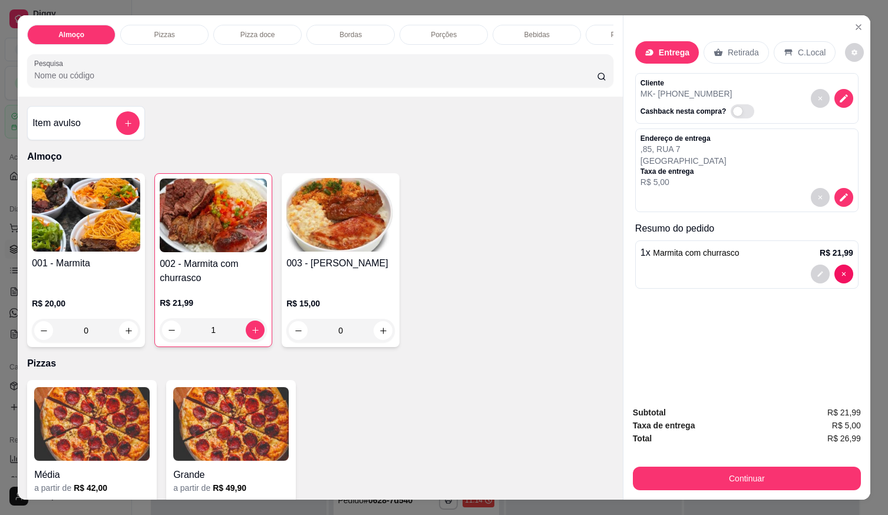
click at [470, 458] on div "Média a partir de R$ 42,00 Grande a partir de R$ 49,90" at bounding box center [320, 455] width 586 height 151
click at [128, 121] on button "add-separate-item" at bounding box center [128, 123] width 24 height 24
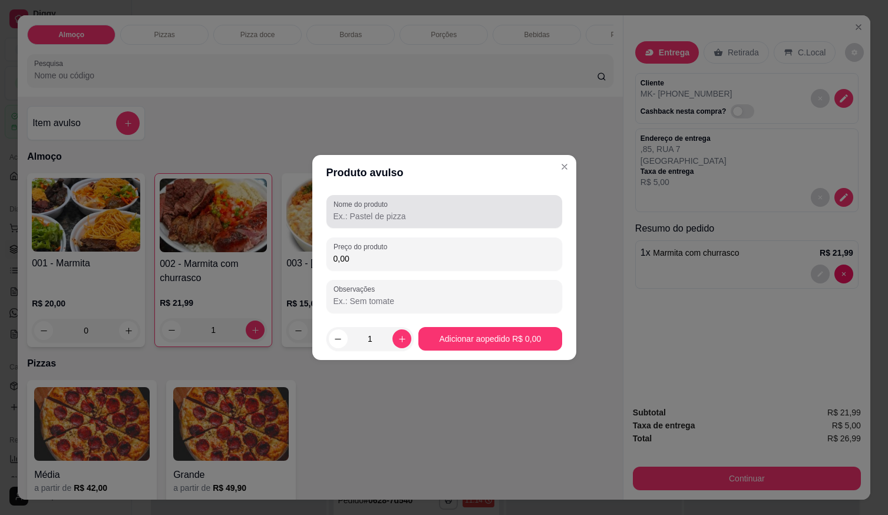
click at [397, 206] on div at bounding box center [445, 212] width 222 height 24
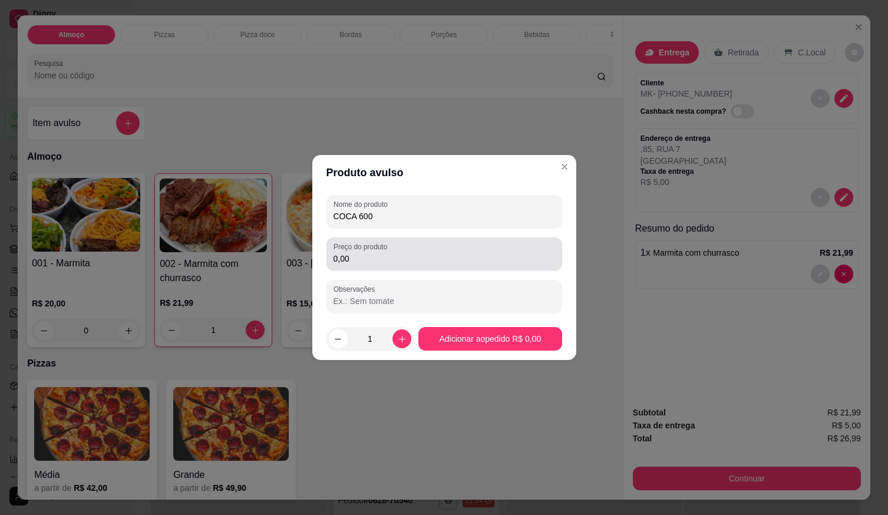
type input "COCA 600"
click at [440, 270] on div "Preço do produto 0,00" at bounding box center [444, 253] width 236 height 33
type input "6,00"
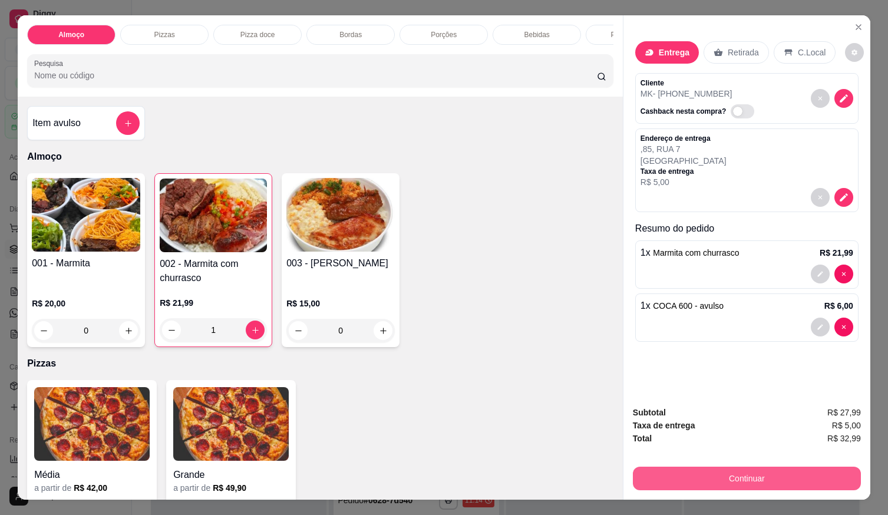
click at [744, 476] on button "Continuar" at bounding box center [747, 479] width 228 height 24
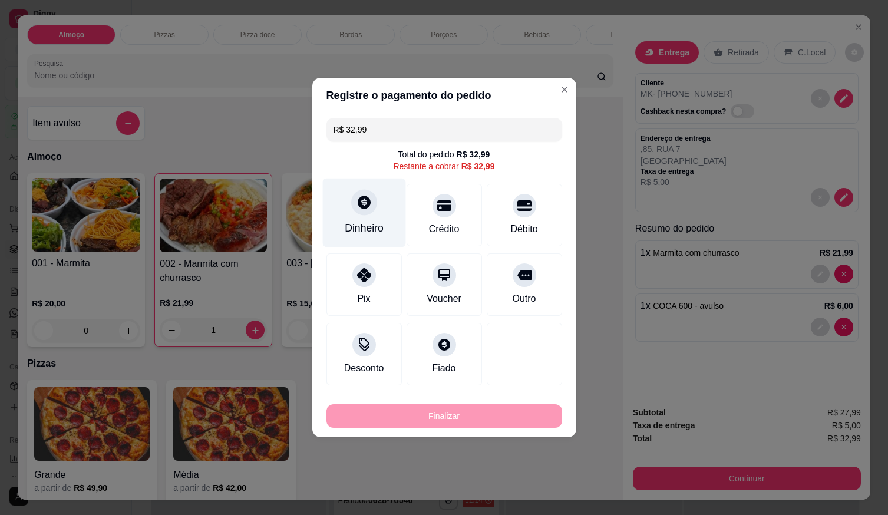
click at [365, 203] on icon at bounding box center [363, 201] width 15 height 15
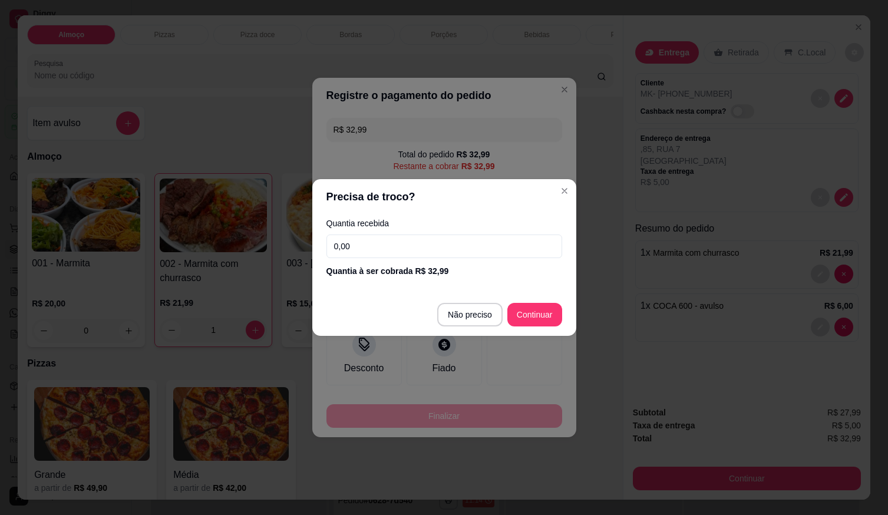
click at [438, 240] on input "0,00" at bounding box center [444, 247] width 236 height 24
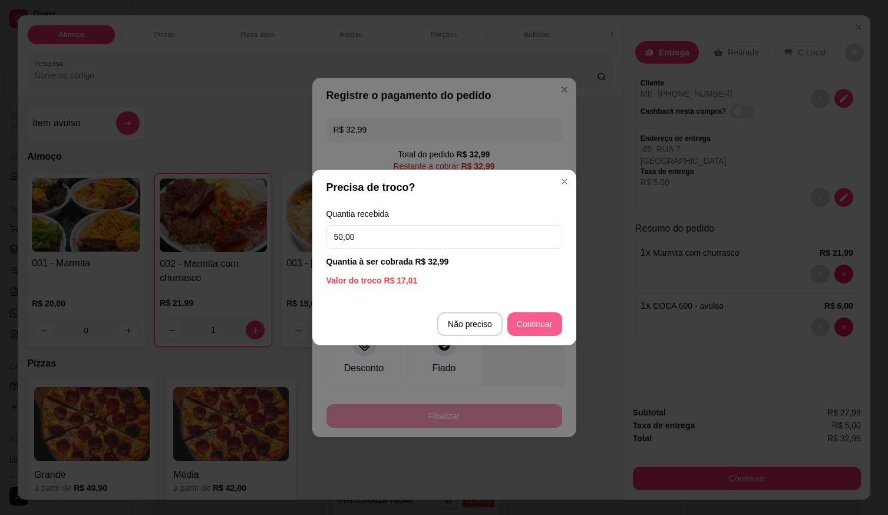
type input "50,00"
type input "R$ 0,00"
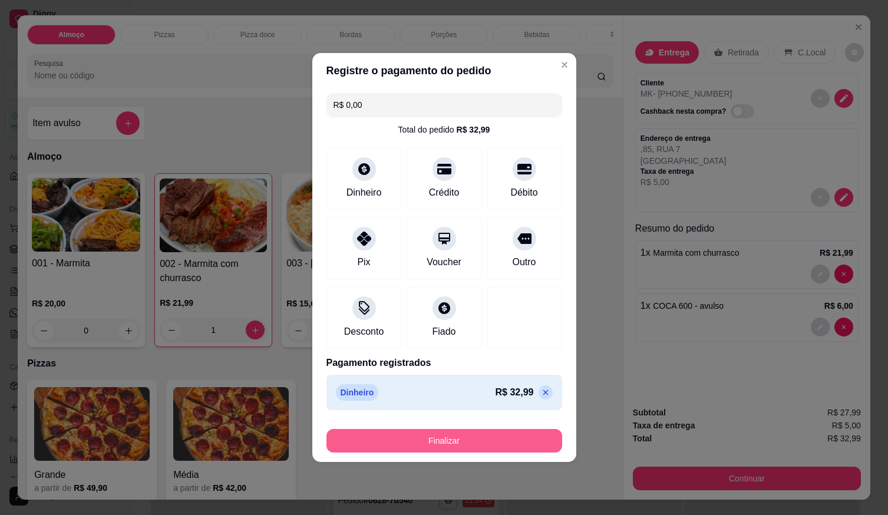
click at [517, 440] on button "Finalizar" at bounding box center [444, 441] width 236 height 24
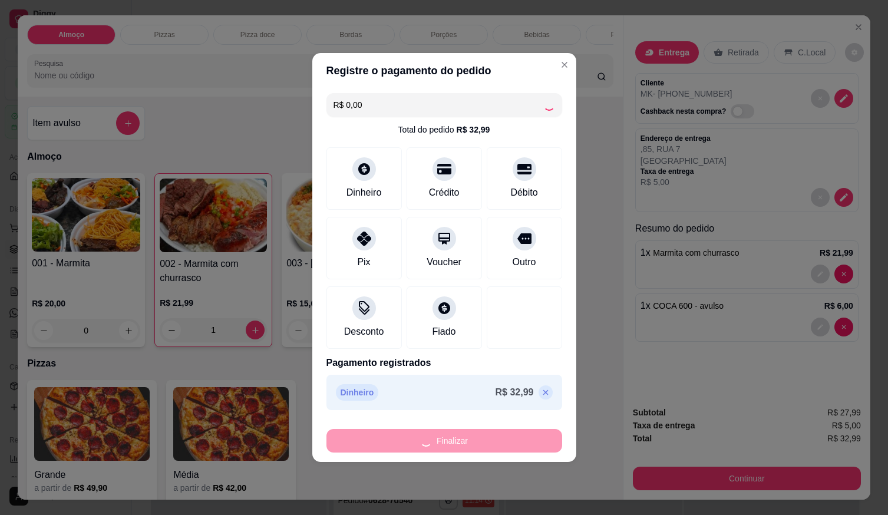
type input "0"
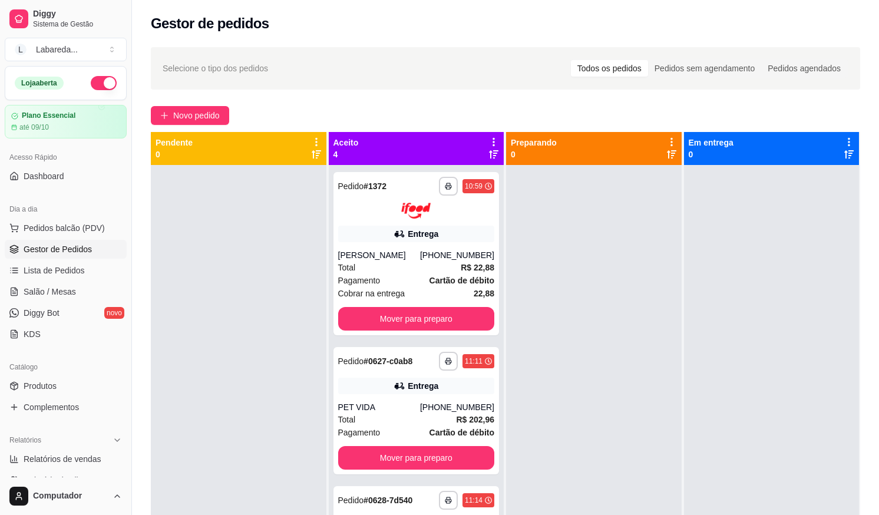
click at [212, 130] on div "**********" at bounding box center [505, 350] width 747 height 621
click at [207, 116] on span "Novo pedido" at bounding box center [196, 115] width 47 height 13
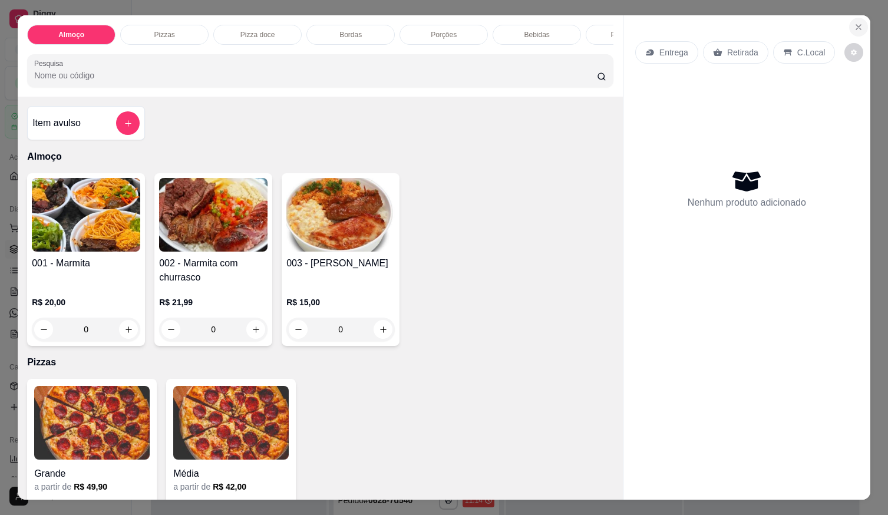
click at [855, 22] on icon "Close" at bounding box center [858, 26] width 9 height 9
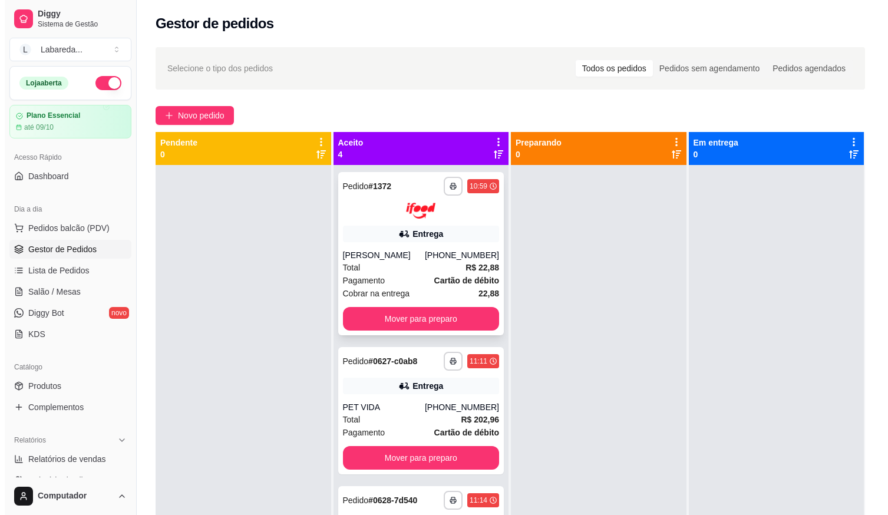
scroll to position [89, 0]
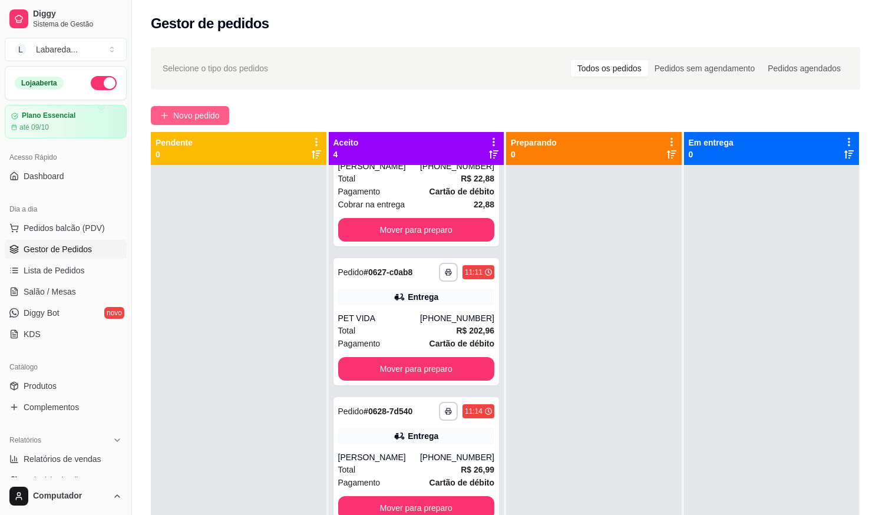
click at [224, 117] on button "Novo pedido" at bounding box center [190, 115] width 78 height 19
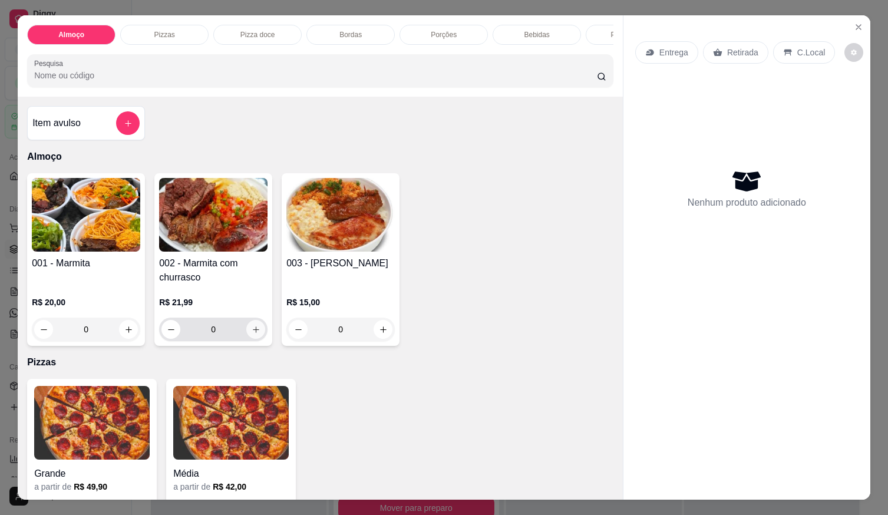
click at [252, 334] on icon "increase-product-quantity" at bounding box center [256, 329] width 9 height 9
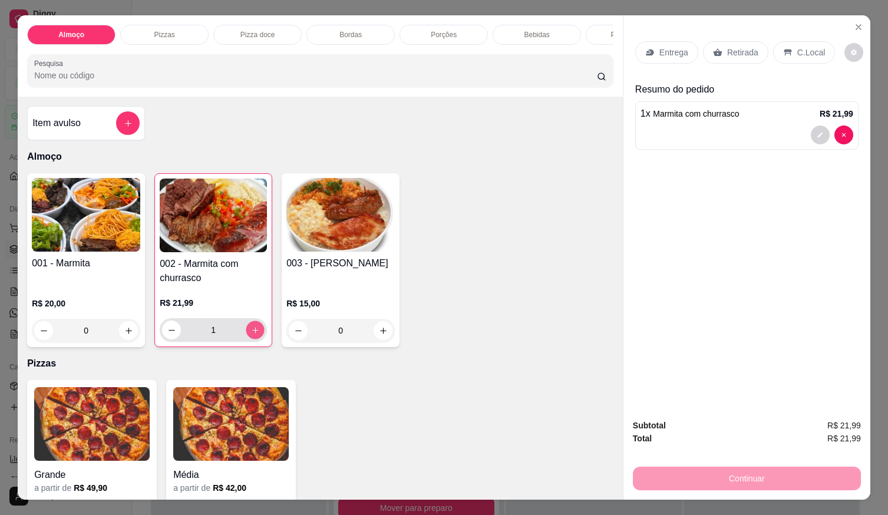
click at [251, 335] on icon "increase-product-quantity" at bounding box center [255, 330] width 9 height 9
type input "2"
click at [665, 53] on p "Entrega" at bounding box center [673, 53] width 29 height 12
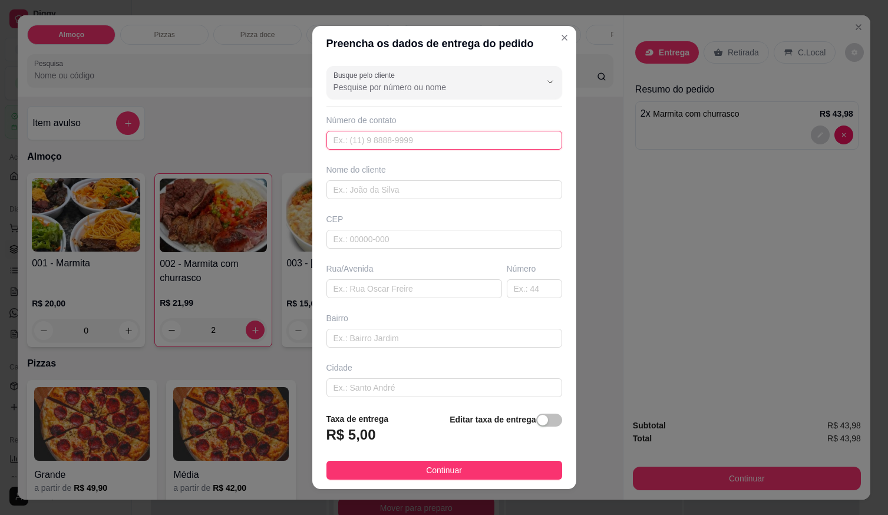
click at [491, 145] on input "text" at bounding box center [444, 140] width 236 height 19
type input "[PHONE_NUMBER]"
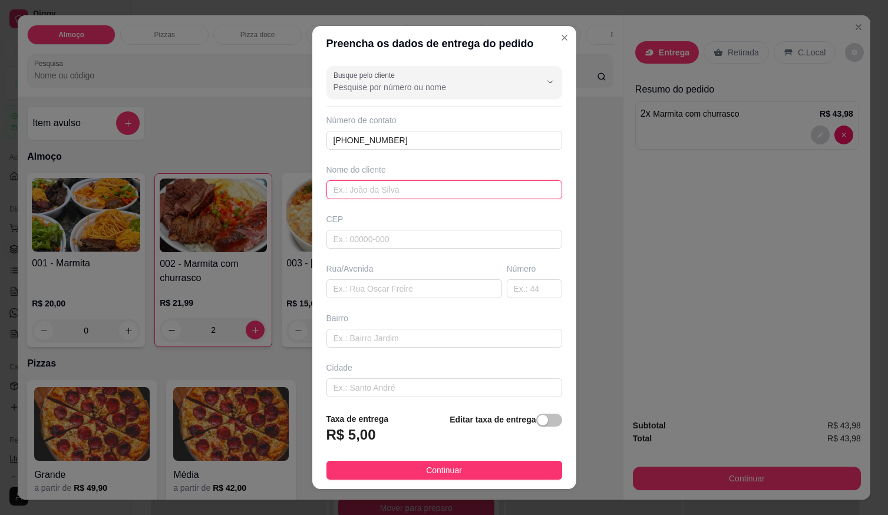
click at [447, 190] on input "text" at bounding box center [444, 189] width 236 height 19
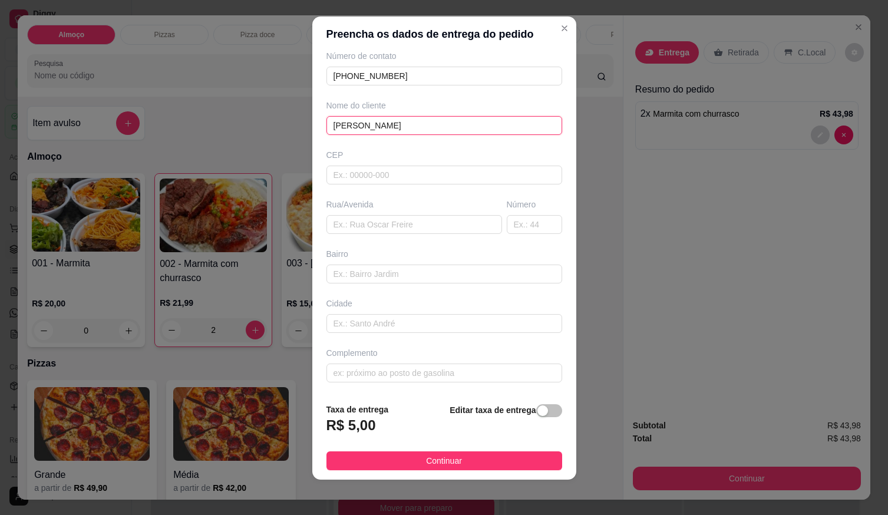
scroll to position [12, 0]
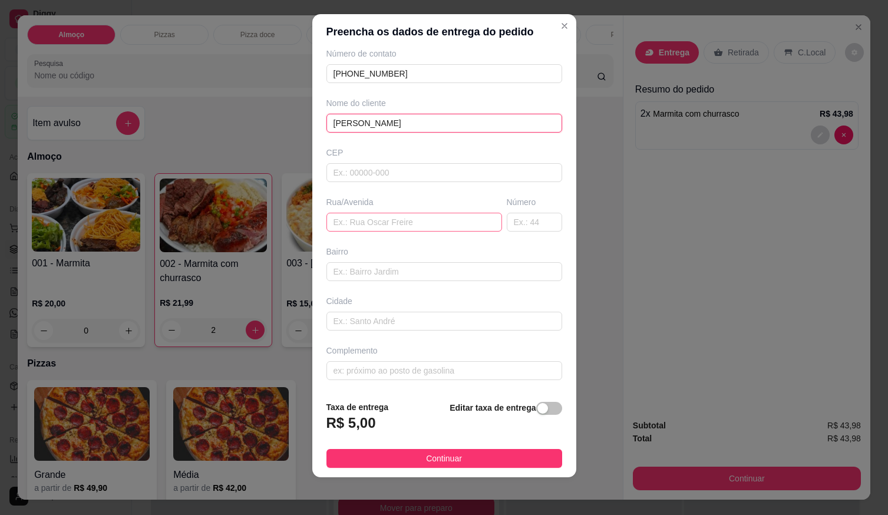
type input "[PERSON_NAME]"
click at [347, 217] on input "text" at bounding box center [414, 222] width 176 height 19
click at [396, 227] on input "text" at bounding box center [414, 222] width 176 height 19
type input "AV B NUMERO 160A"
drag, startPoint x: 390, startPoint y: 259, endPoint x: 388, endPoint y: 272, distance: 12.6
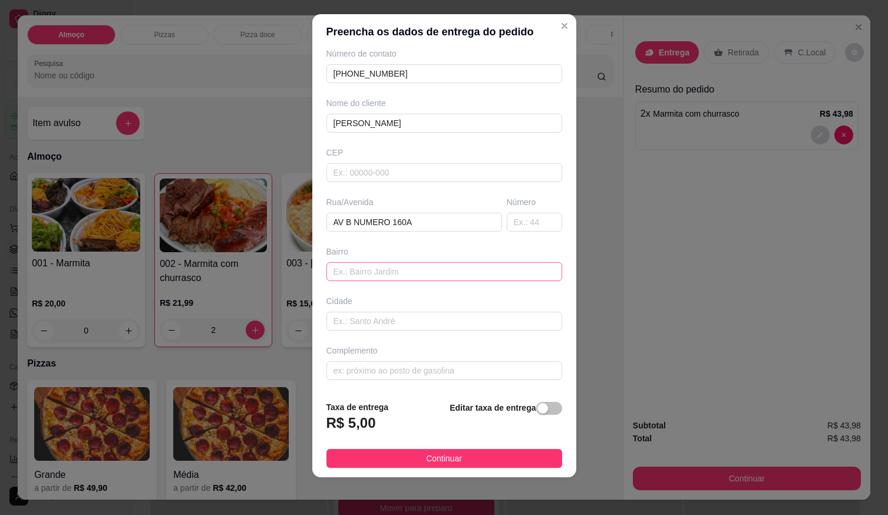
click at [389, 259] on div "Bairro" at bounding box center [444, 263] width 240 height 35
click at [388, 275] on input "text" at bounding box center [444, 271] width 236 height 19
drag, startPoint x: 414, startPoint y: 272, endPoint x: 369, endPoint y: 276, distance: 45.6
click at [369, 276] on input "JARDIM BELA VIsta" at bounding box center [444, 271] width 236 height 19
click at [422, 269] on input "JARDIM BELA VIsta" at bounding box center [444, 271] width 236 height 19
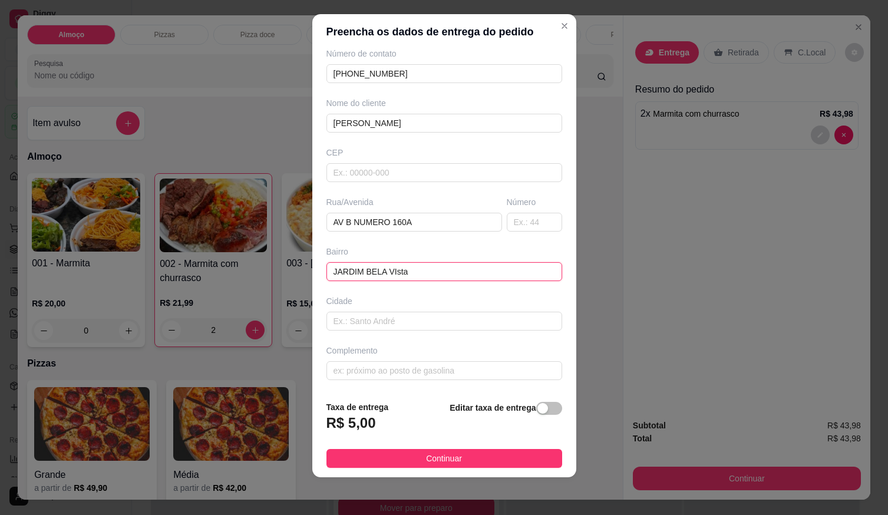
click at [423, 268] on input "JARDIM BELA VIsta" at bounding box center [444, 271] width 236 height 19
click at [424, 269] on input "JARDIM BELA VIsta" at bounding box center [444, 271] width 236 height 19
click at [425, 269] on input "JARDIM BELA VIsta" at bounding box center [444, 271] width 236 height 19
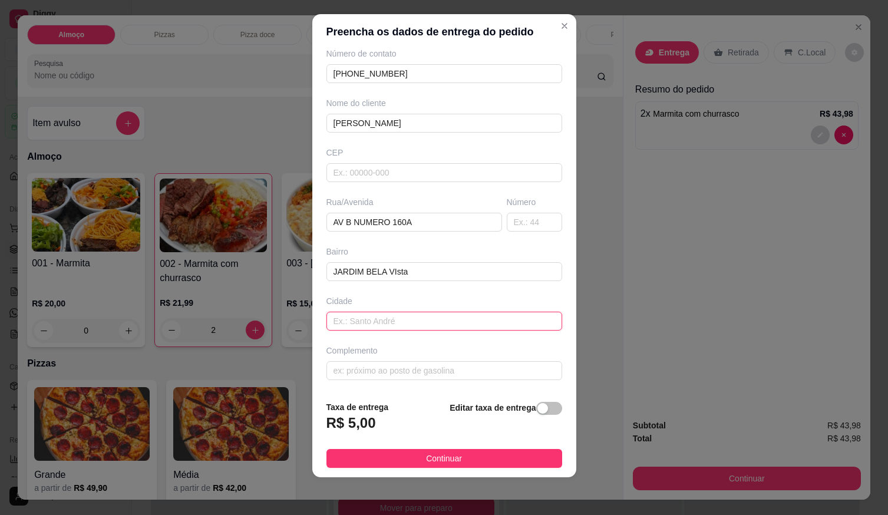
drag, startPoint x: 427, startPoint y: 272, endPoint x: 431, endPoint y: 327, distance: 55.0
click at [431, 327] on input "text" at bounding box center [444, 321] width 236 height 19
click at [407, 265] on input "JARDIM BELA VIsta" at bounding box center [444, 271] width 236 height 19
drag, startPoint x: 407, startPoint y: 271, endPoint x: 380, endPoint y: 268, distance: 27.3
click at [380, 268] on input "JARDIM BELA VIsta" at bounding box center [444, 271] width 236 height 19
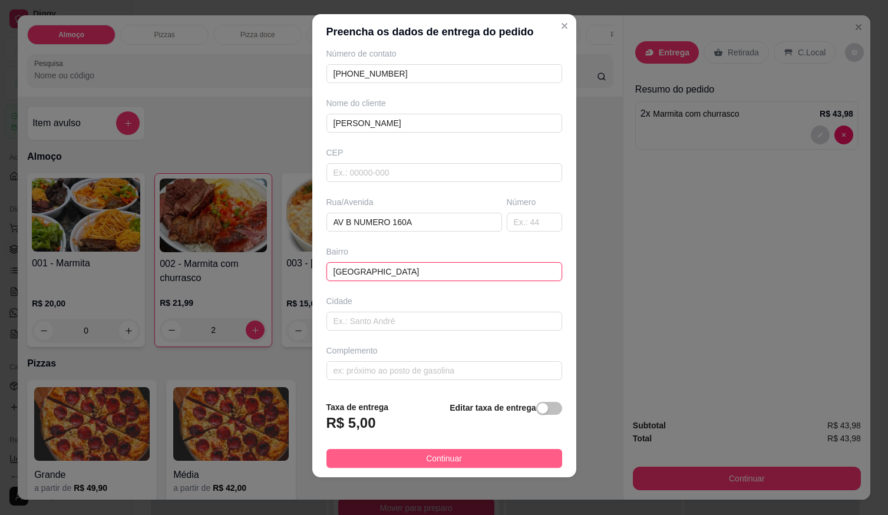
type input "[GEOGRAPHIC_DATA]"
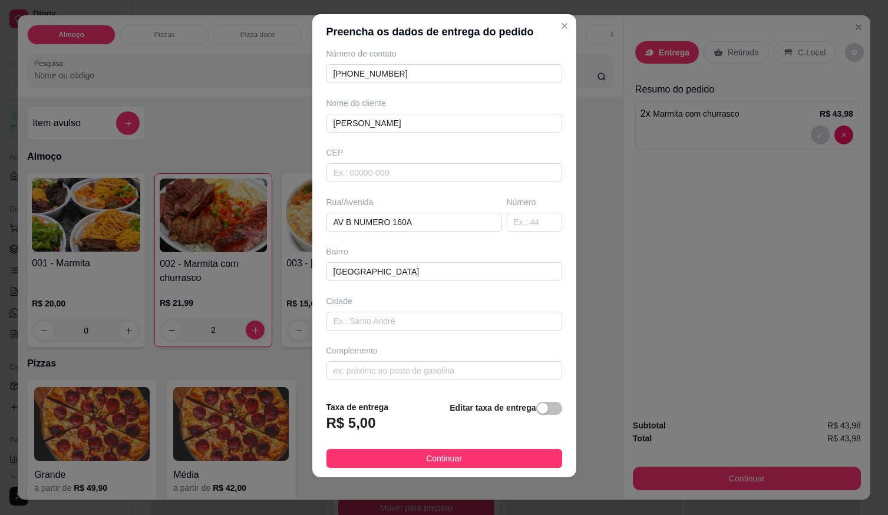
drag, startPoint x: 464, startPoint y: 453, endPoint x: 465, endPoint y: 460, distance: 7.8
click at [464, 453] on button "Continuar" at bounding box center [444, 458] width 236 height 19
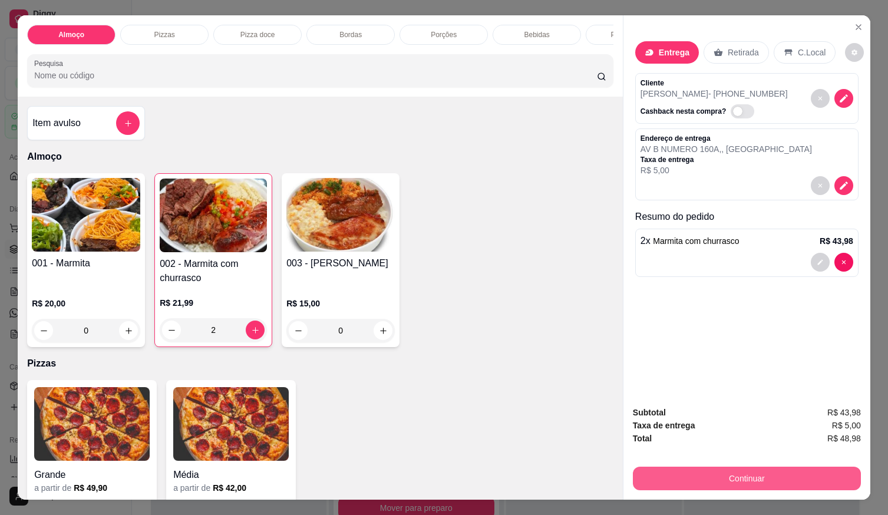
click at [667, 467] on button "Continuar" at bounding box center [747, 479] width 228 height 24
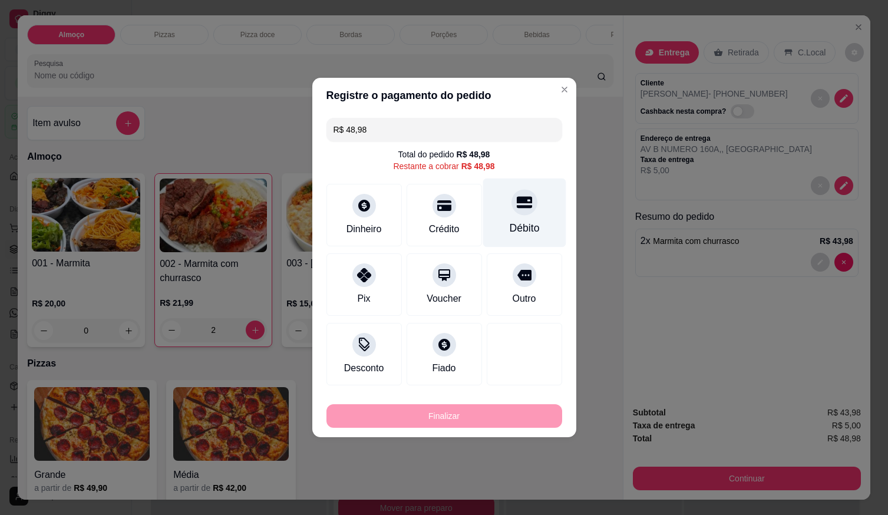
click at [516, 208] on icon at bounding box center [523, 201] width 15 height 15
type input "R$ 0,00"
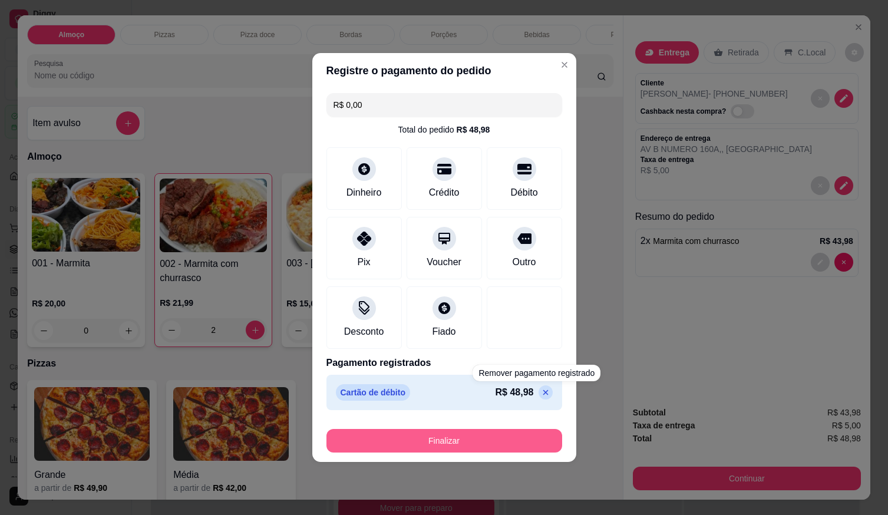
click at [513, 446] on button "Finalizar" at bounding box center [444, 441] width 236 height 24
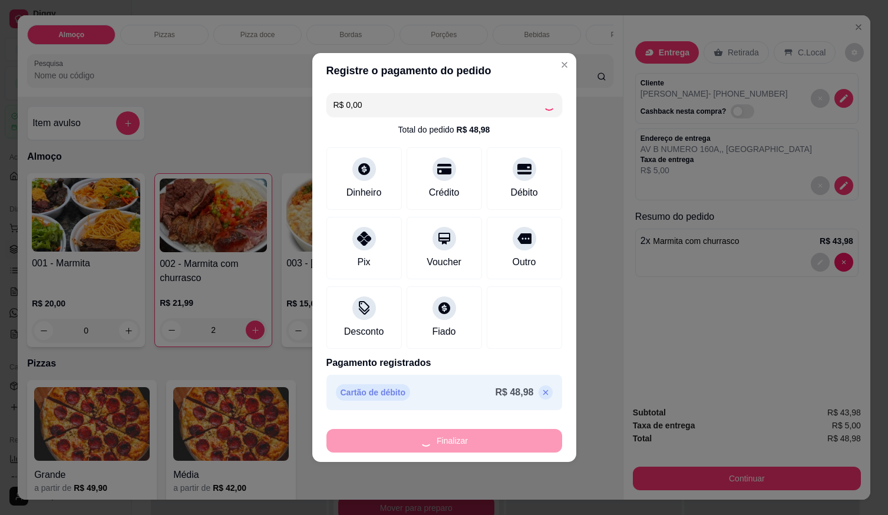
type input "0"
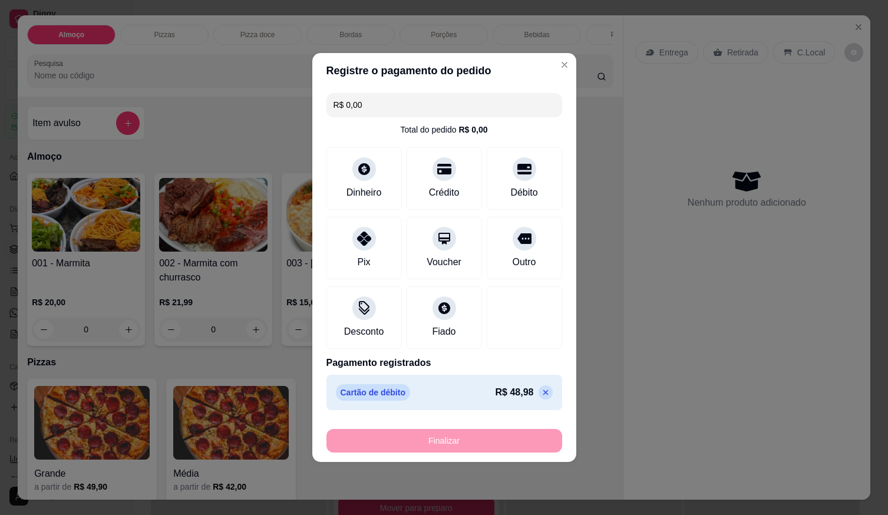
type input "-R$ 48,98"
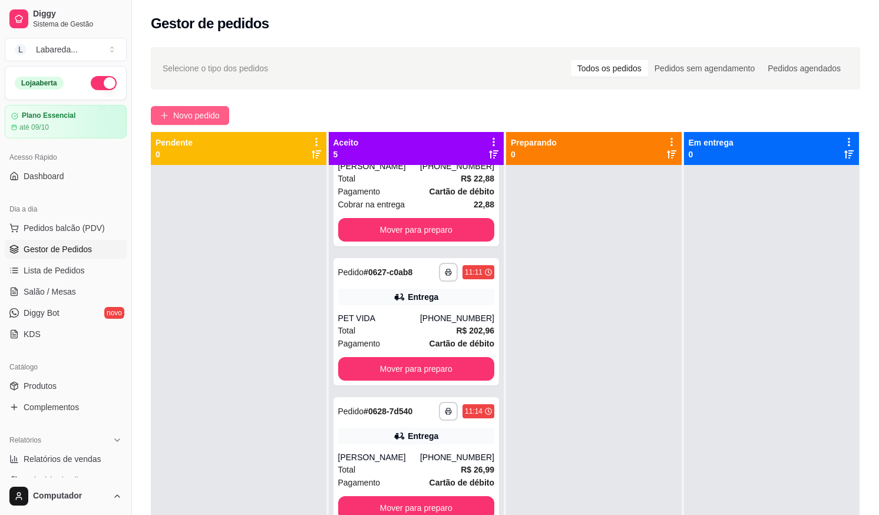
click at [169, 110] on button "Novo pedido" at bounding box center [190, 115] width 78 height 19
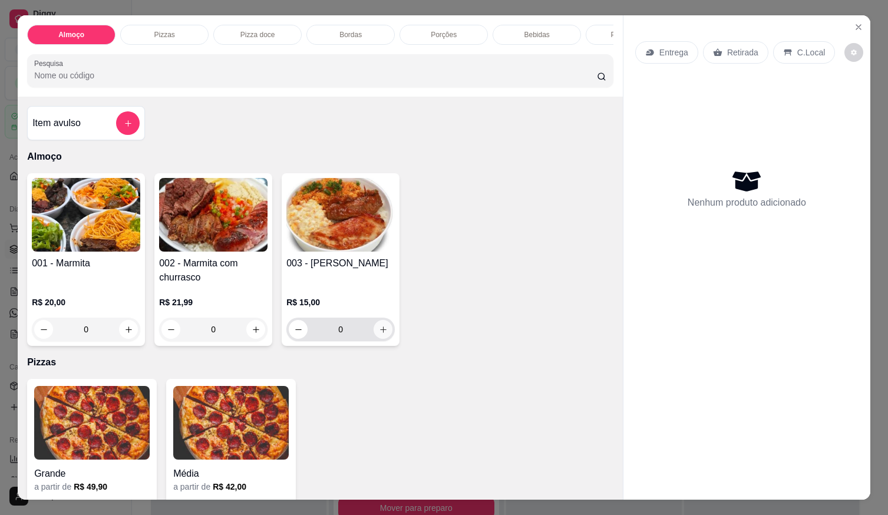
click at [379, 334] on icon "increase-product-quantity" at bounding box center [383, 329] width 9 height 9
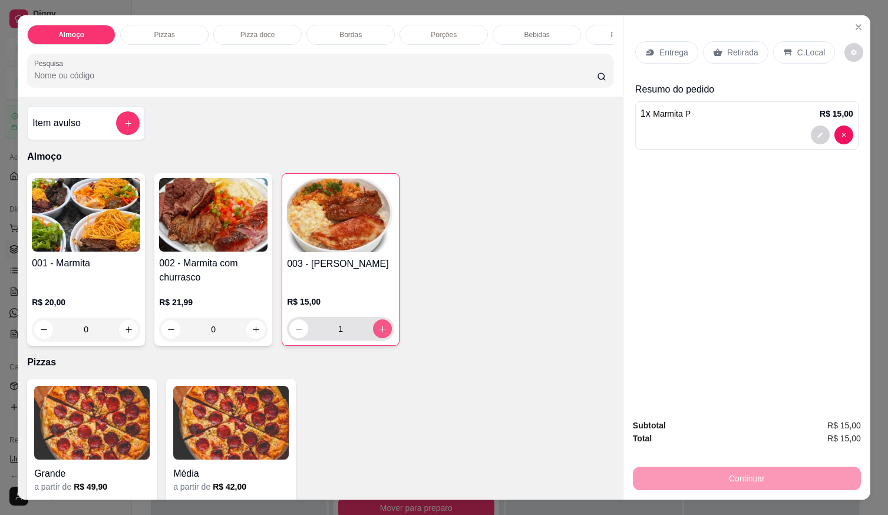
click at [379, 334] on icon "increase-product-quantity" at bounding box center [382, 329] width 9 height 9
type input "2"
click at [682, 48] on p "Entrega" at bounding box center [673, 53] width 29 height 12
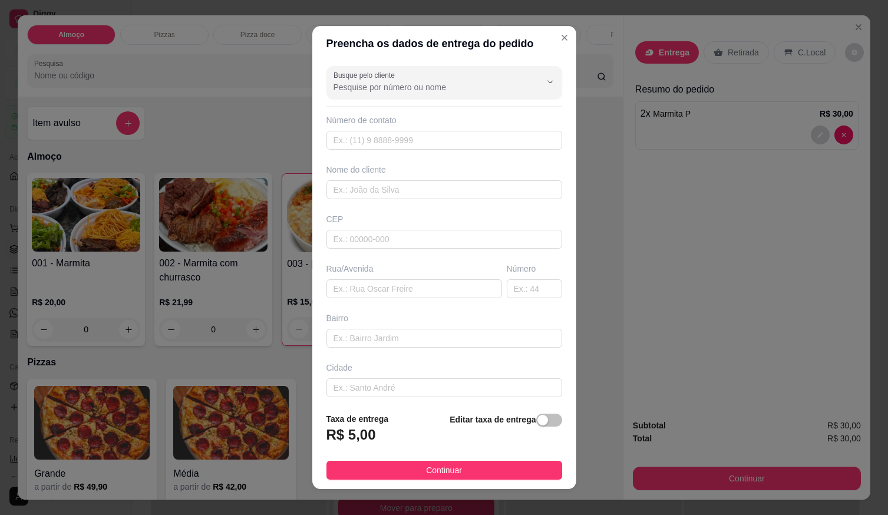
click at [461, 150] on div "Busque pelo cliente Número de contato Nome do cliente CEP Rua/[GEOGRAPHIC_DATA]" at bounding box center [444, 232] width 264 height 342
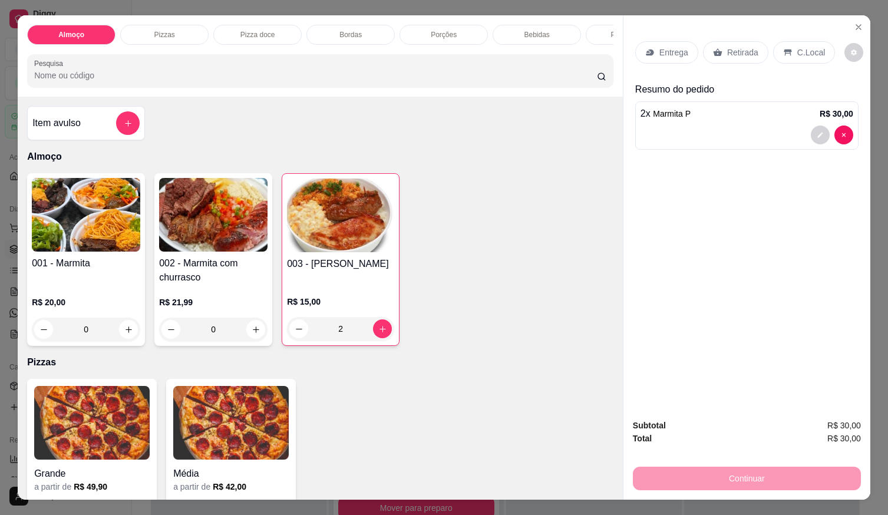
click at [738, 52] on p "Retirada" at bounding box center [742, 53] width 31 height 12
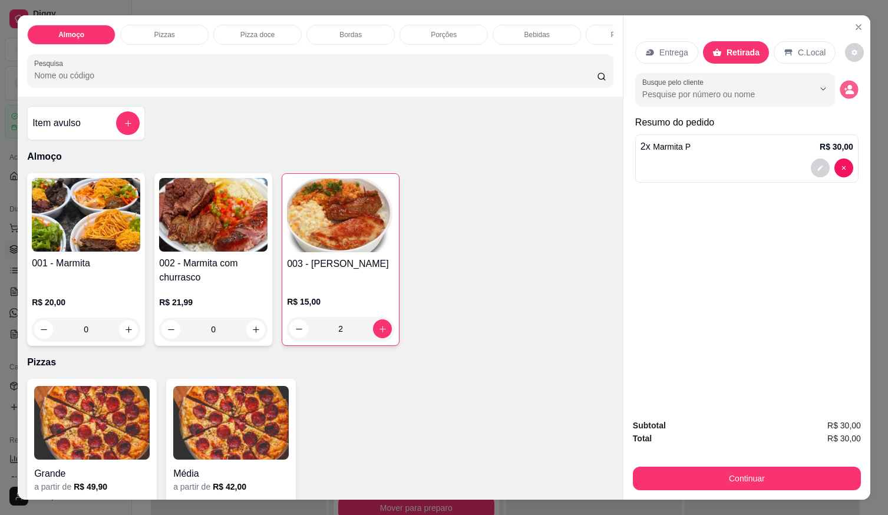
click at [840, 82] on button "decrease-product-quantity" at bounding box center [849, 90] width 18 height 18
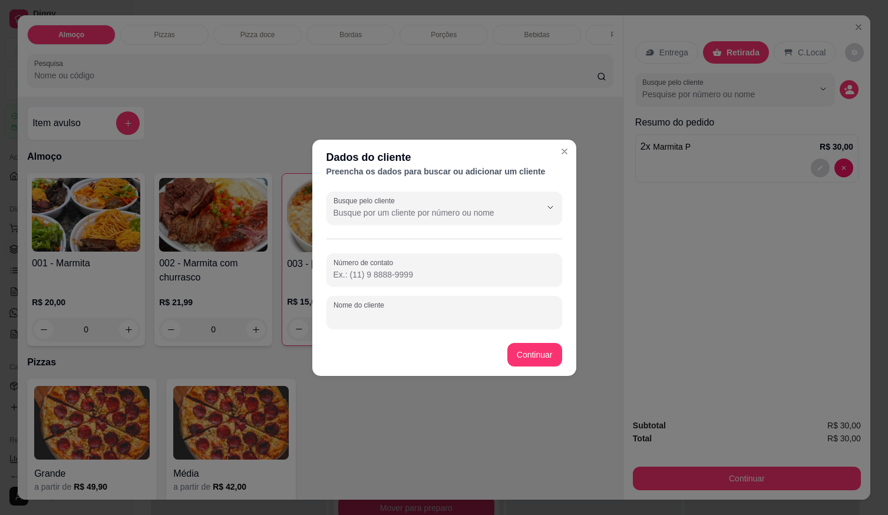
click at [425, 313] on input "Nome do cliente" at bounding box center [445, 317] width 222 height 12
type input "maria"
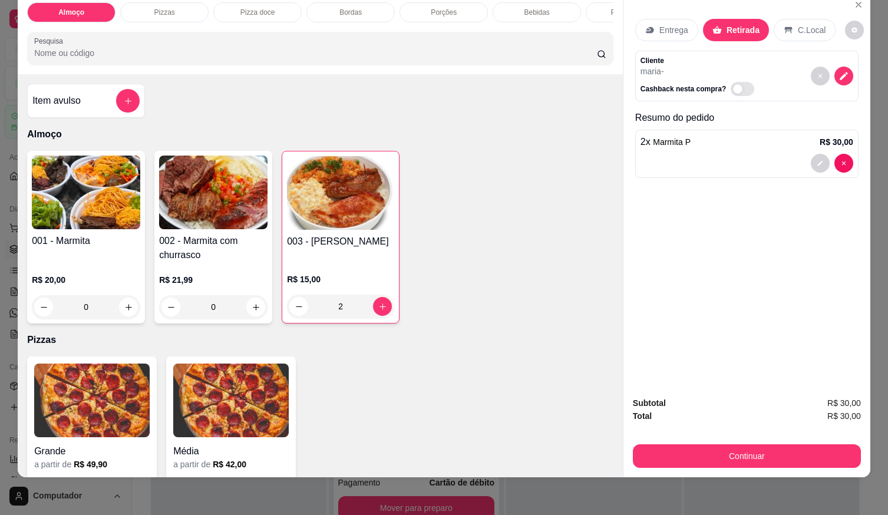
scroll to position [27, 0]
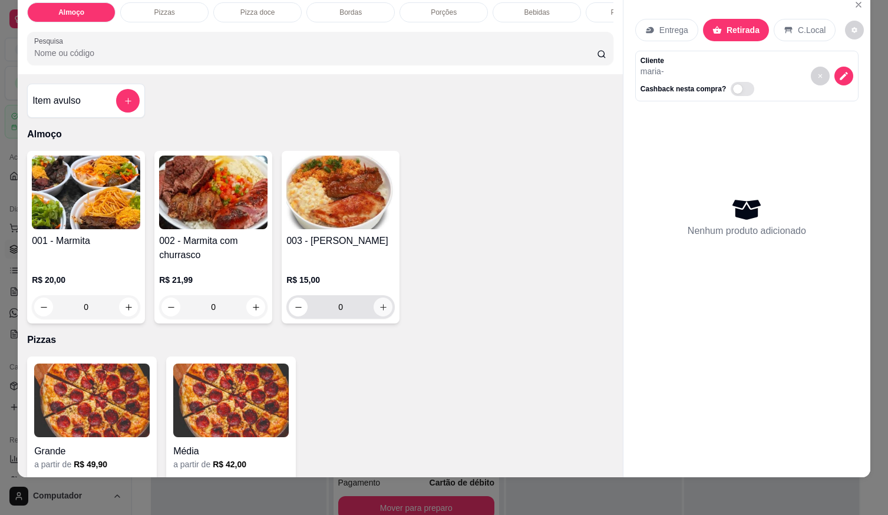
click at [380, 308] on icon "increase-product-quantity" at bounding box center [383, 307] width 9 height 9
type input "1"
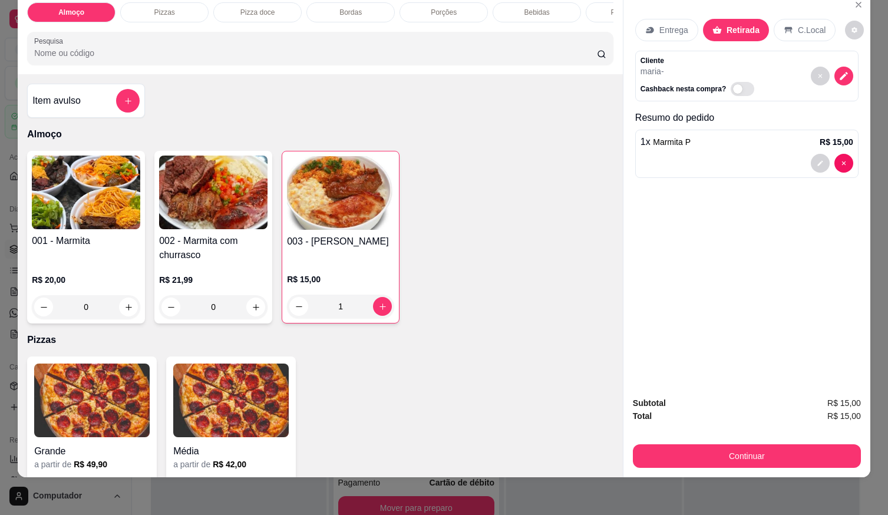
click at [680, 166] on div "1 x Marmita P R$ 15,00" at bounding box center [746, 154] width 223 height 48
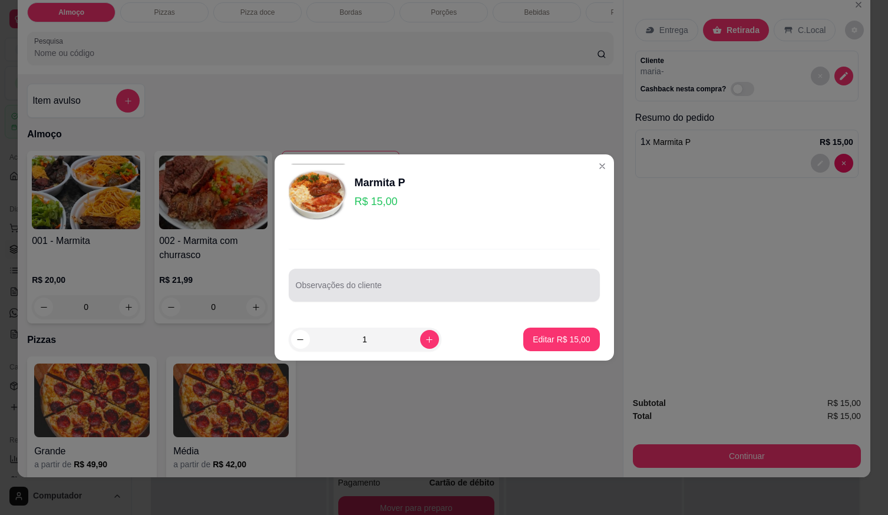
click at [467, 283] on div at bounding box center [444, 285] width 297 height 24
drag, startPoint x: 467, startPoint y: 282, endPoint x: 388, endPoint y: 282, distance: 79.0
click at [368, 291] on input "Observações do cliente" at bounding box center [444, 290] width 297 height 12
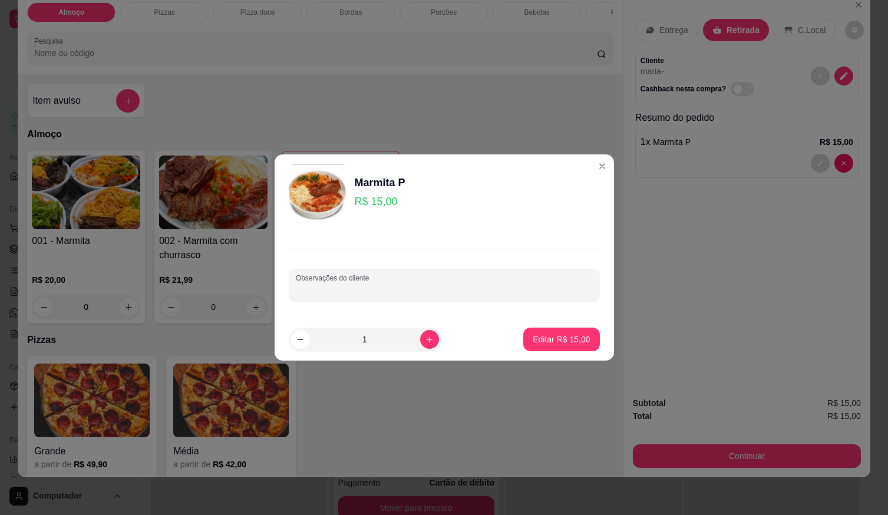
paste input "Arroz branco Feijão de caldo churrasco lasanha mandioca batata frita Gilo"
type input "Arroz branco Feijão de caldo churrasco lasanha mandioca batata frita Gilo"
click at [566, 344] on p "Editar R$ 15,00" at bounding box center [561, 340] width 57 height 12
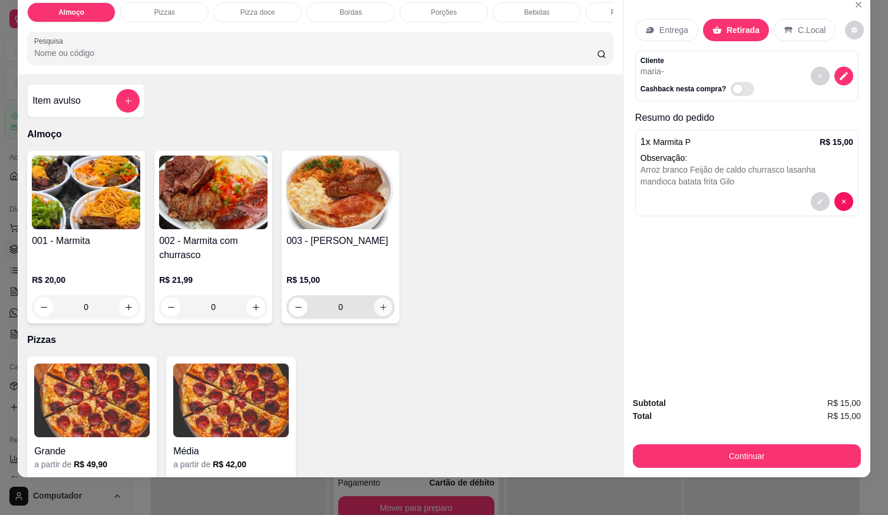
click at [374, 305] on button "increase-product-quantity" at bounding box center [383, 307] width 18 height 18
type input "1"
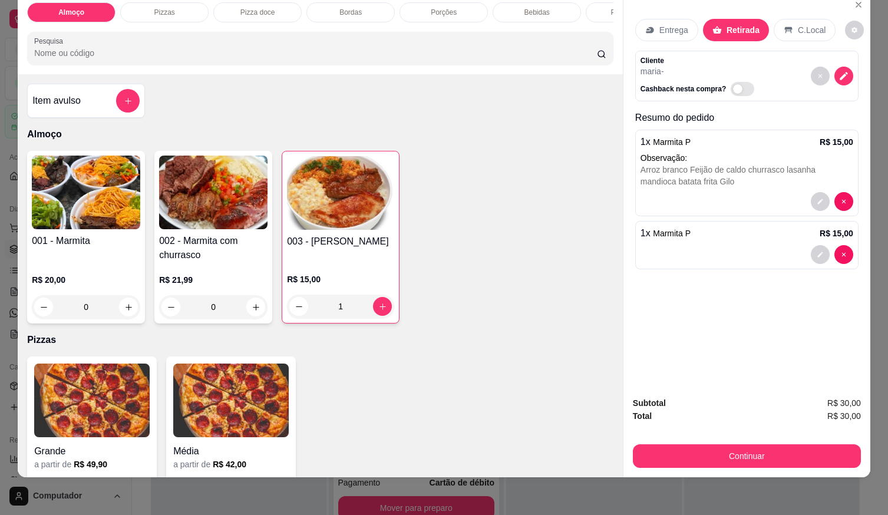
click at [728, 246] on div at bounding box center [747, 254] width 213 height 19
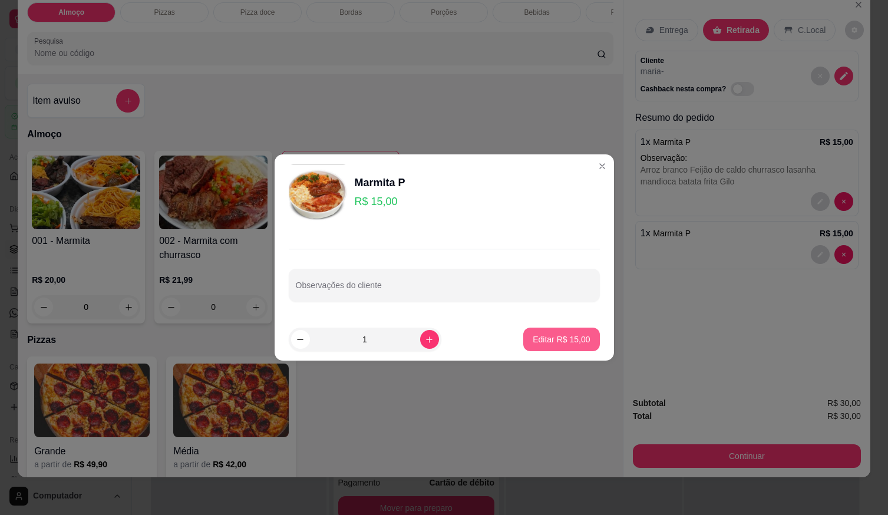
click at [556, 334] on p "Editar R$ 15,00" at bounding box center [561, 340] width 57 height 12
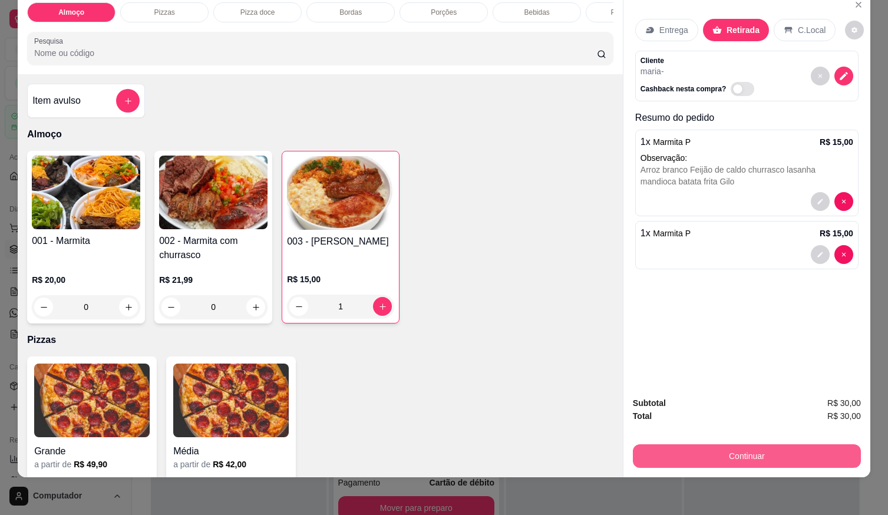
click at [685, 447] on button "Continuar" at bounding box center [747, 456] width 228 height 24
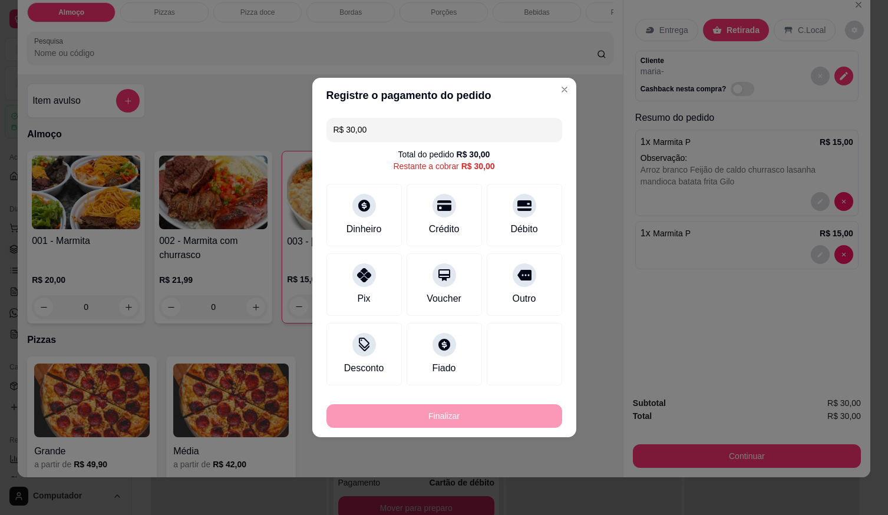
click at [520, 210] on div at bounding box center [525, 206] width 24 height 24
type input "R$ 0,00"
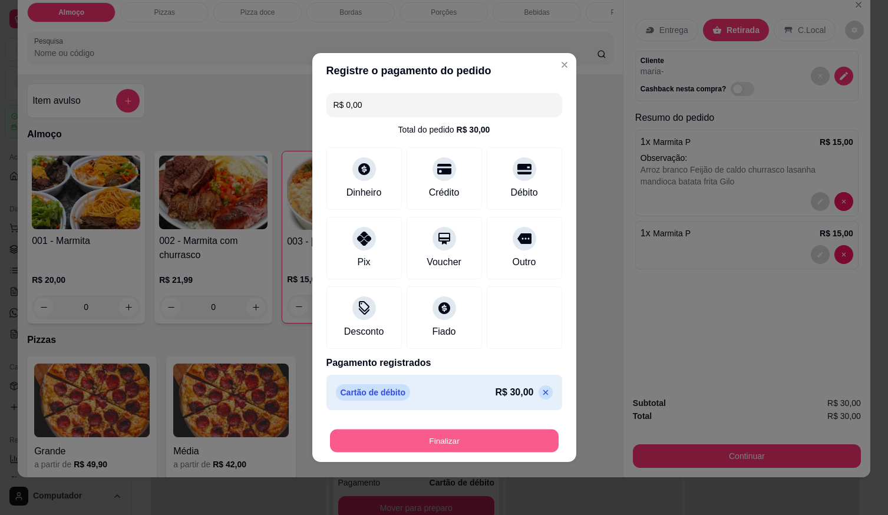
click at [514, 437] on button "Finalizar" at bounding box center [444, 441] width 229 height 23
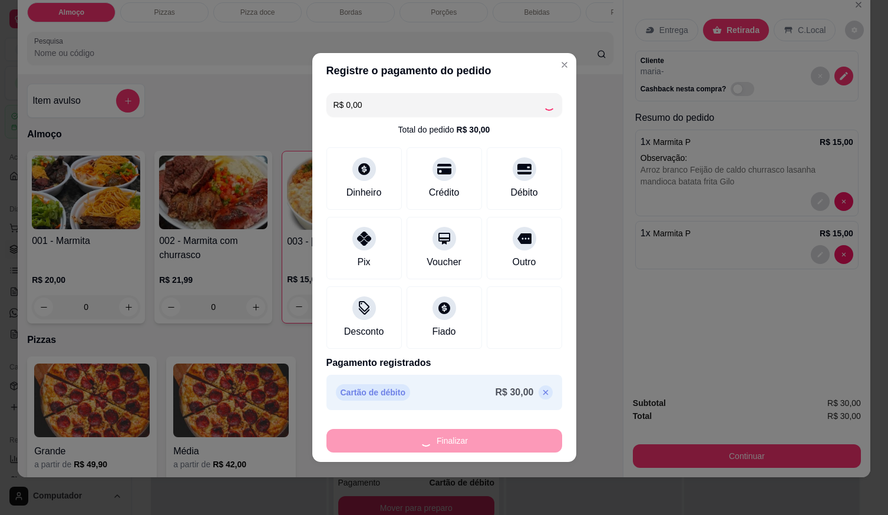
type input "0"
type input "-R$ 30,00"
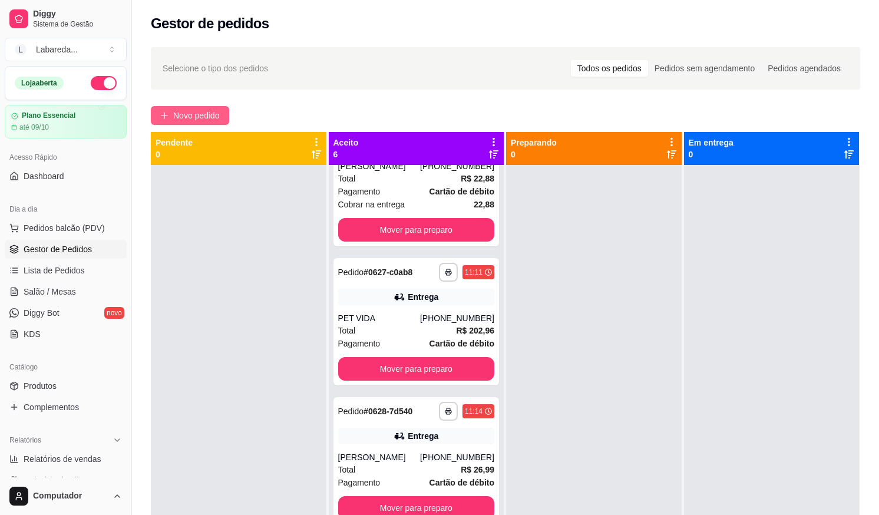
click at [207, 123] on button "Novo pedido" at bounding box center [190, 115] width 78 height 19
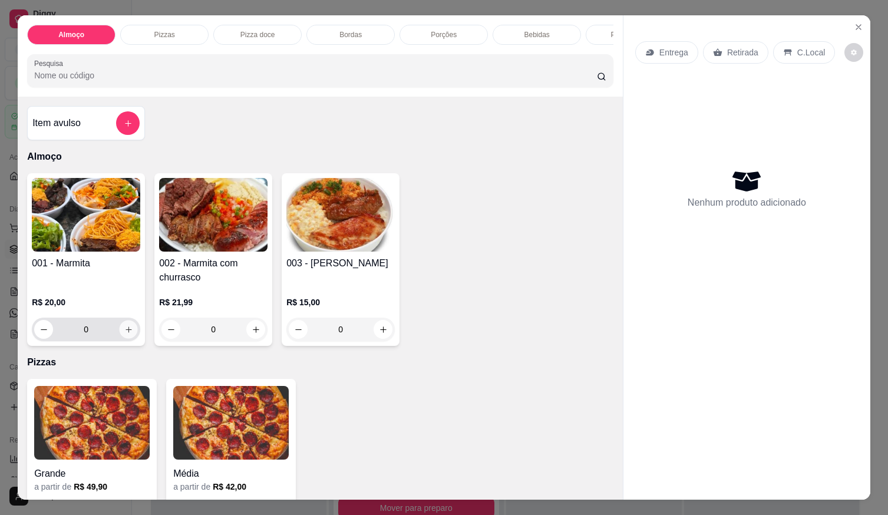
click at [124, 334] on icon "increase-product-quantity" at bounding box center [128, 329] width 9 height 9
type input "1"
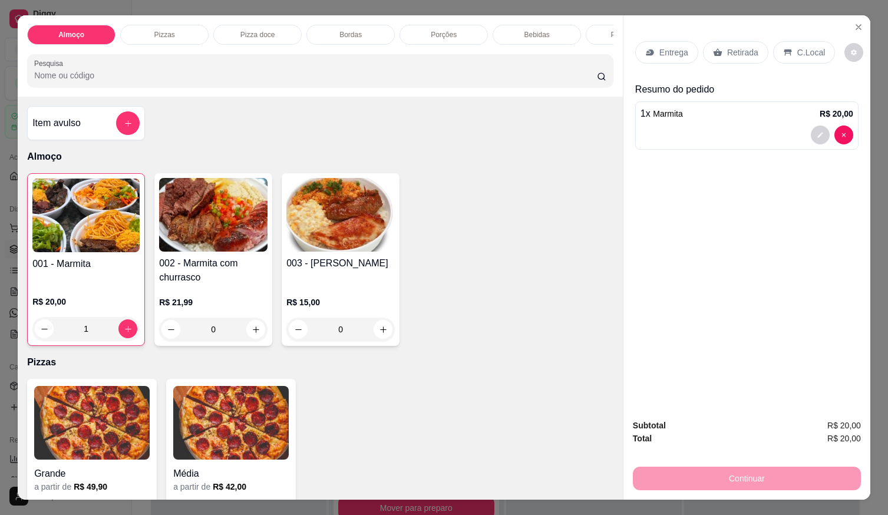
click at [672, 50] on p "Entrega" at bounding box center [673, 53] width 29 height 12
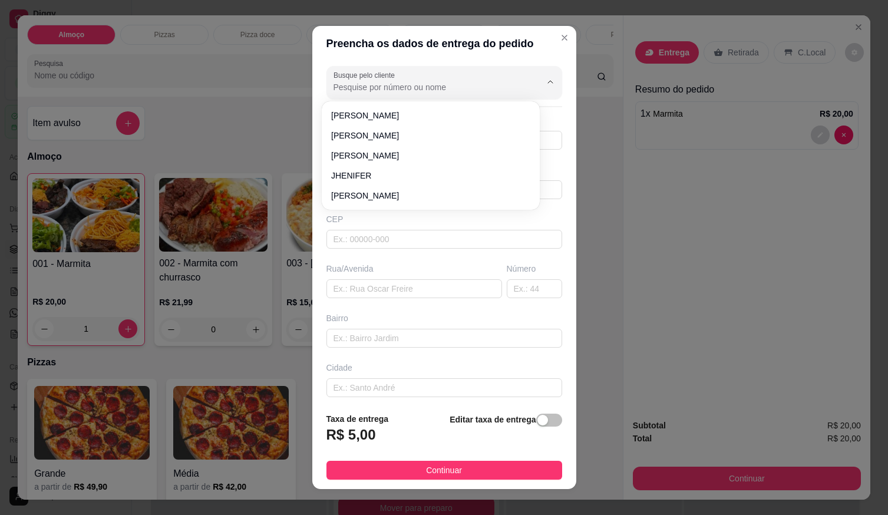
click at [398, 90] on input "Busque pelo cliente" at bounding box center [428, 87] width 189 height 12
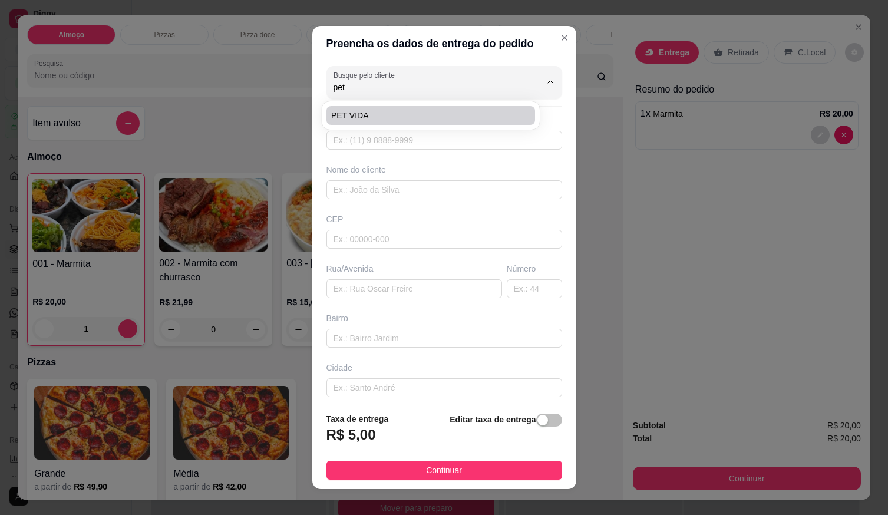
click at [387, 117] on span "PET VIDA" at bounding box center [424, 116] width 187 height 12
type input "PET VIDA"
type input "61998525064"
type input "PET VIDA"
type input "CENTRO"
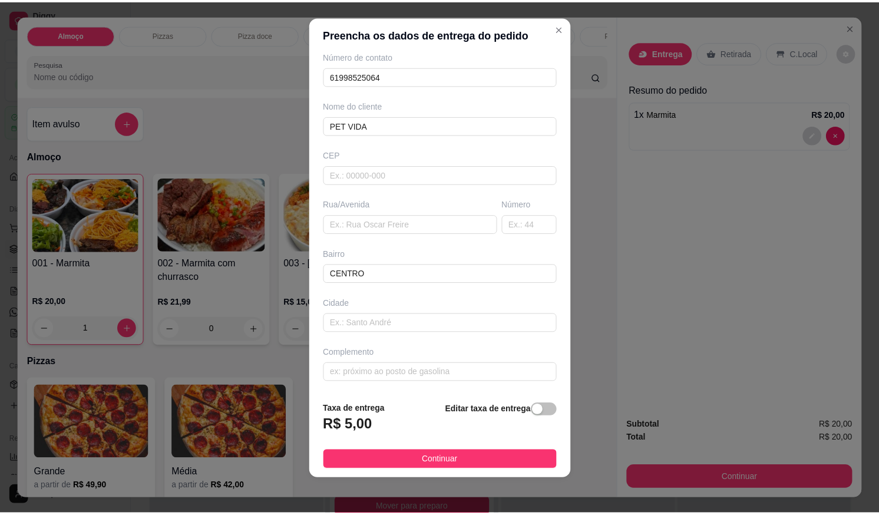
scroll to position [12, 0]
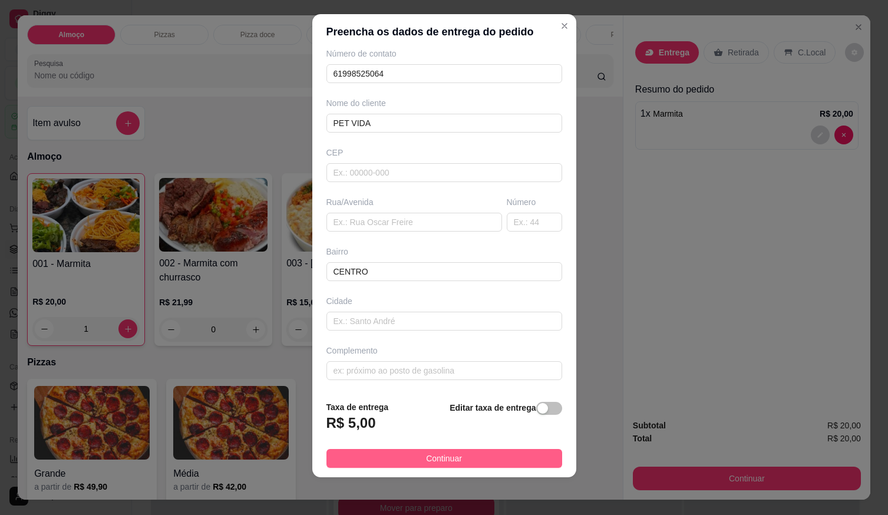
type input "PET VIDA"
click at [400, 461] on button "Continuar" at bounding box center [444, 458] width 236 height 19
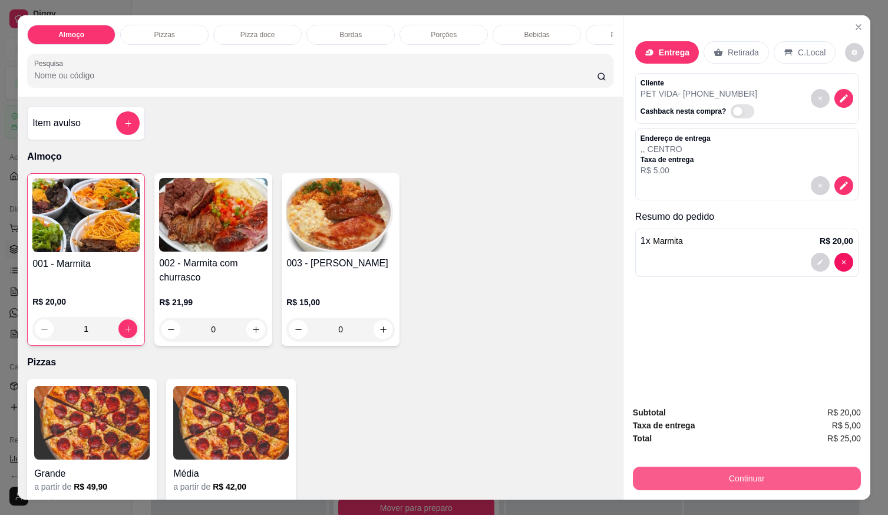
click at [654, 480] on button "Continuar" at bounding box center [747, 479] width 228 height 24
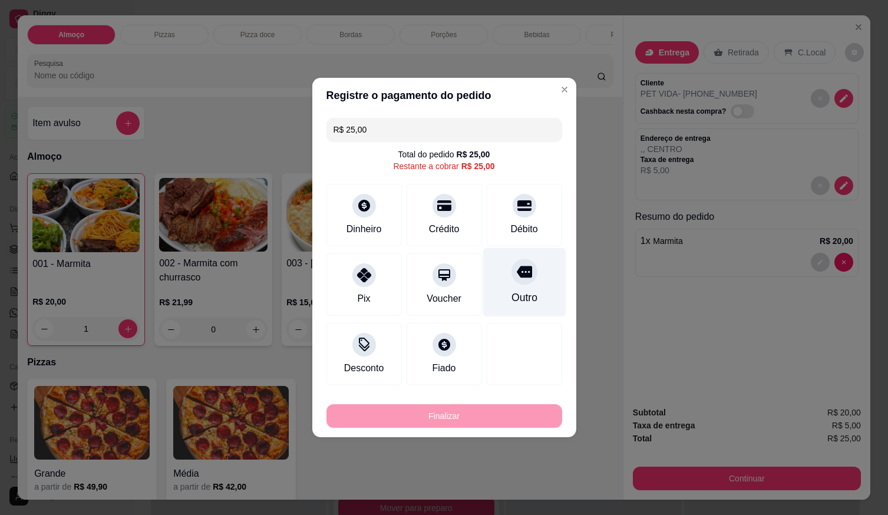
drag, startPoint x: 517, startPoint y: 209, endPoint x: 516, endPoint y: 252, distance: 43.0
click at [517, 210] on div at bounding box center [525, 206] width 24 height 24
type input "R$ 0,00"
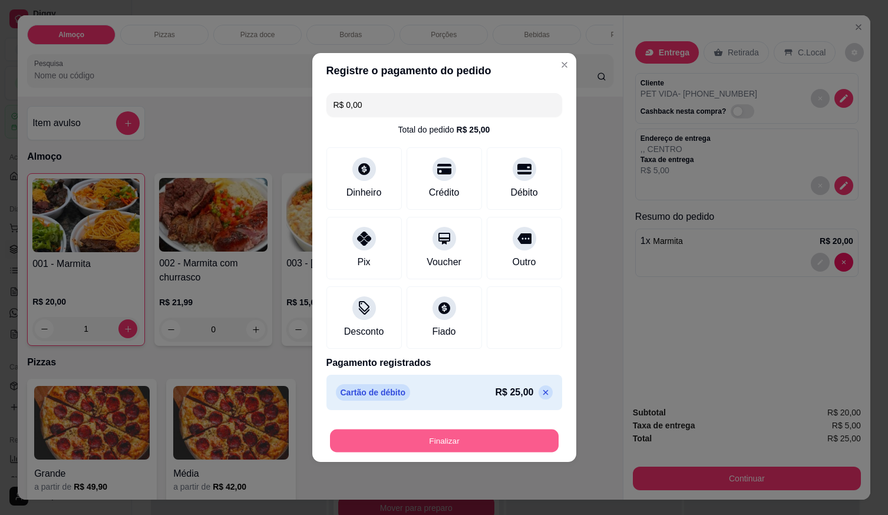
click at [496, 448] on button "Finalizar" at bounding box center [444, 441] width 229 height 23
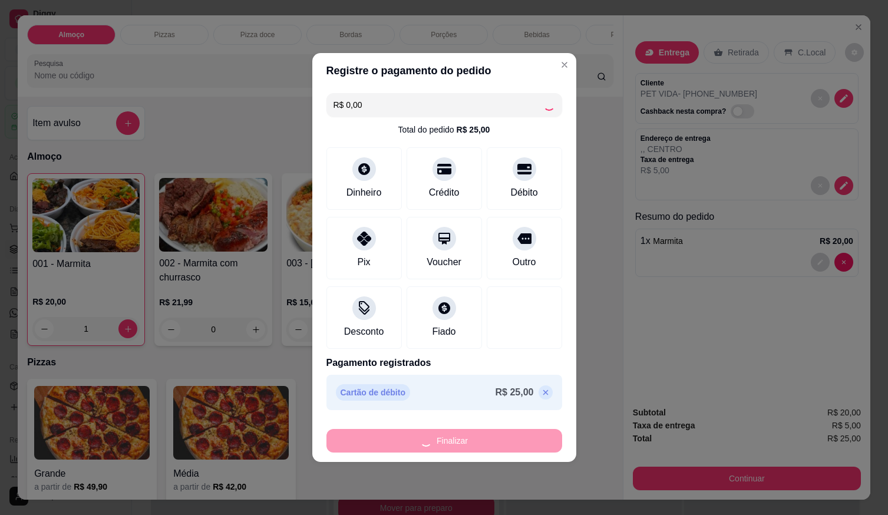
type input "0"
type input "-R$ 25,00"
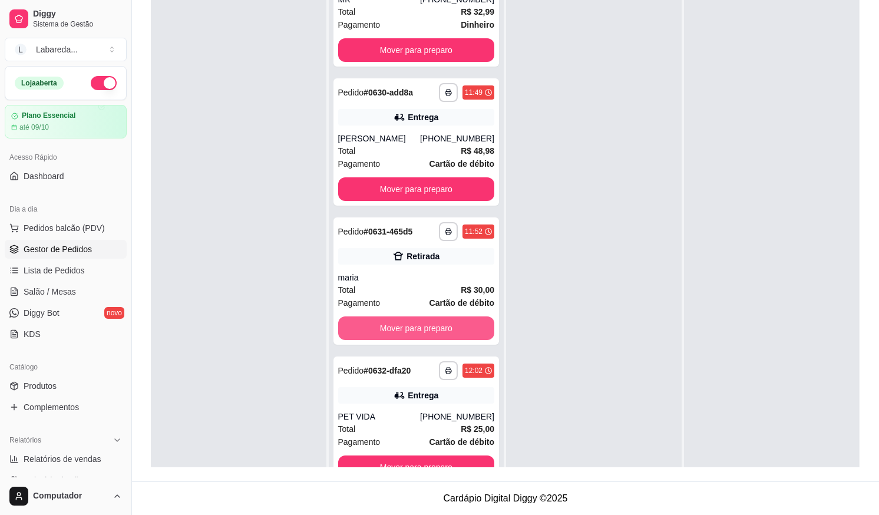
scroll to position [33, 0]
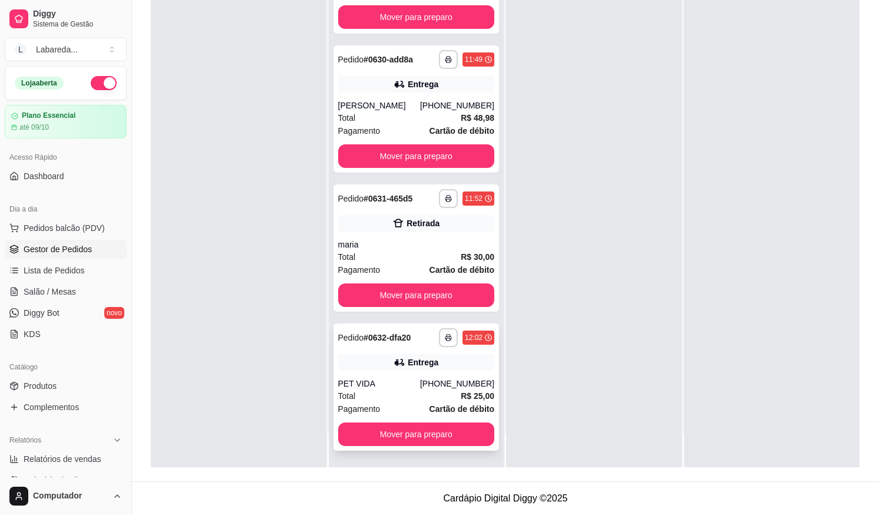
click at [416, 373] on div "**********" at bounding box center [417, 387] width 166 height 127
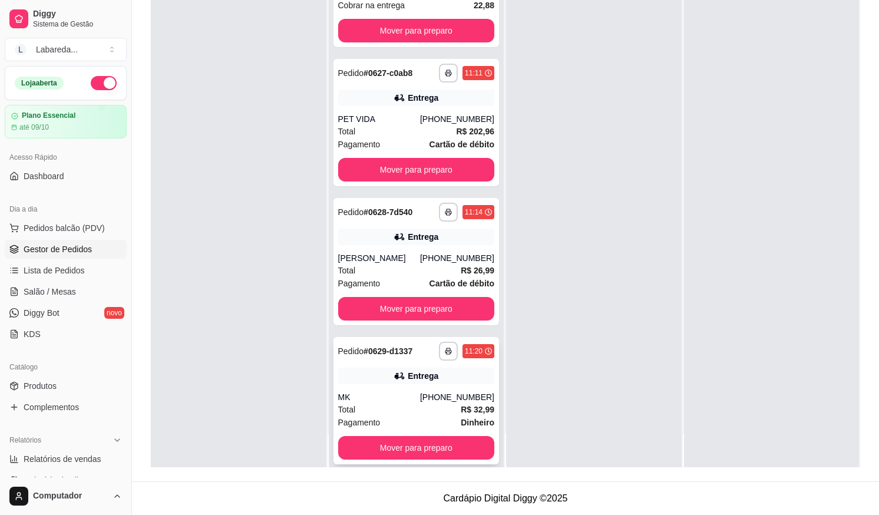
scroll to position [0, 0]
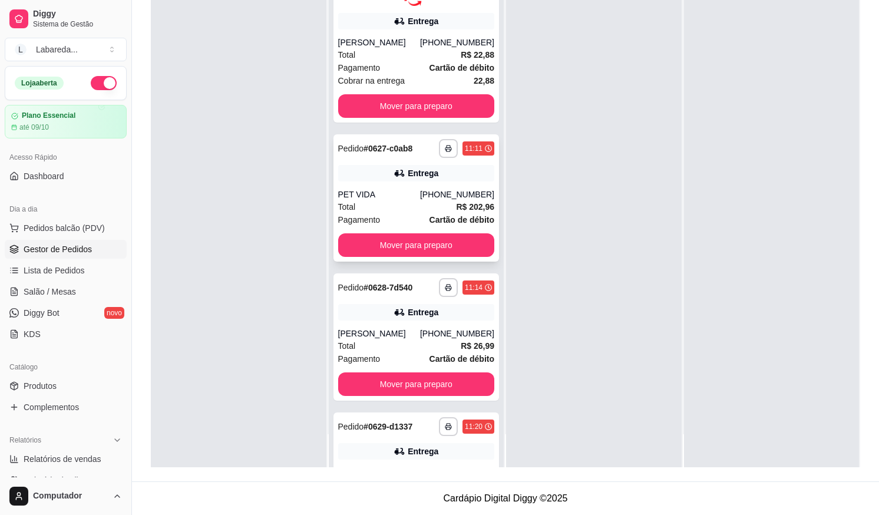
click at [430, 219] on strong "Cartão de débito" at bounding box center [462, 219] width 65 height 9
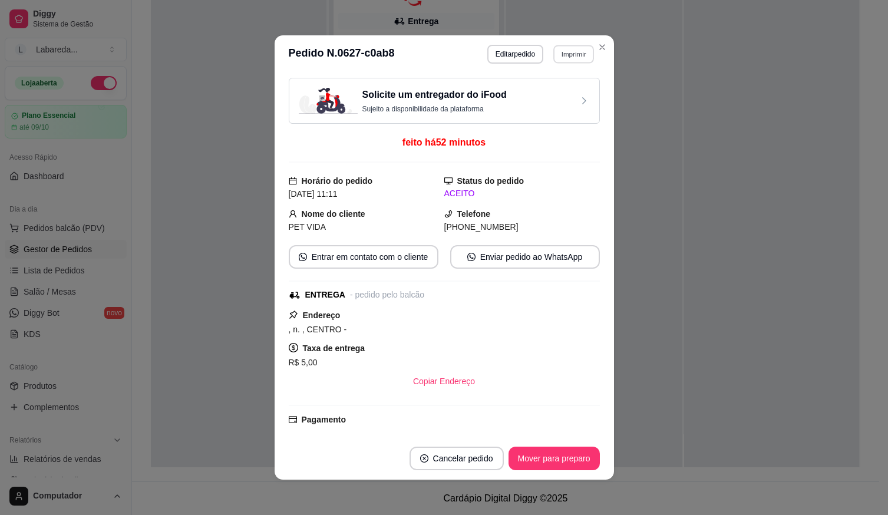
click at [567, 55] on button "Imprimir" at bounding box center [573, 54] width 41 height 18
click at [561, 91] on button "IMPRESSORA" at bounding box center [548, 95] width 85 height 19
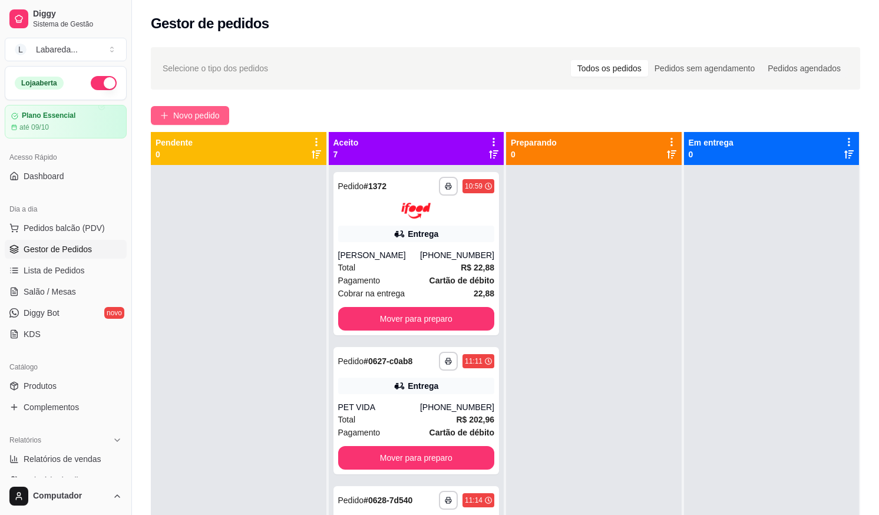
click at [200, 113] on span "Novo pedido" at bounding box center [196, 115] width 47 height 13
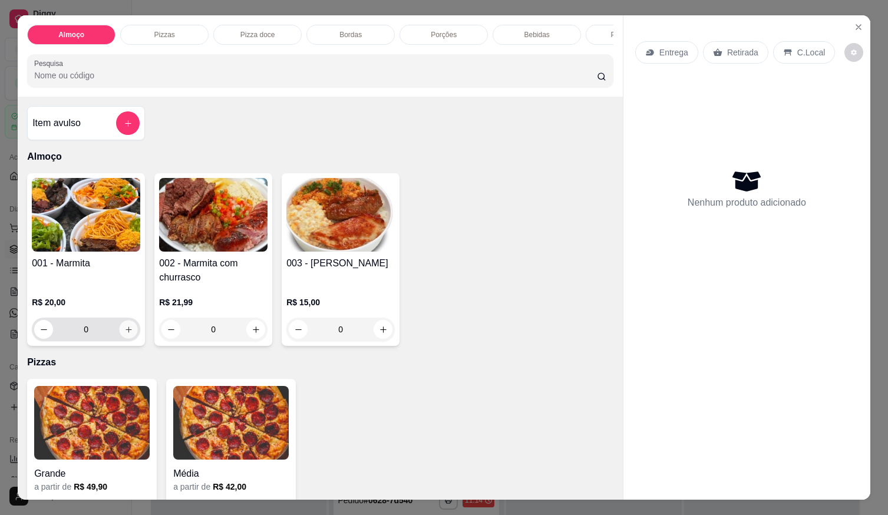
click at [124, 333] on icon "increase-product-quantity" at bounding box center [128, 329] width 9 height 9
type input "1"
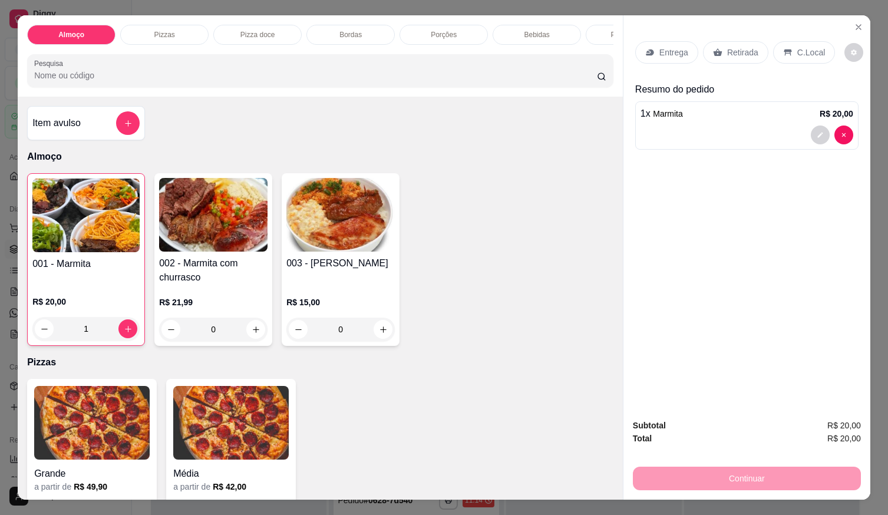
click at [717, 127] on div at bounding box center [747, 135] width 213 height 19
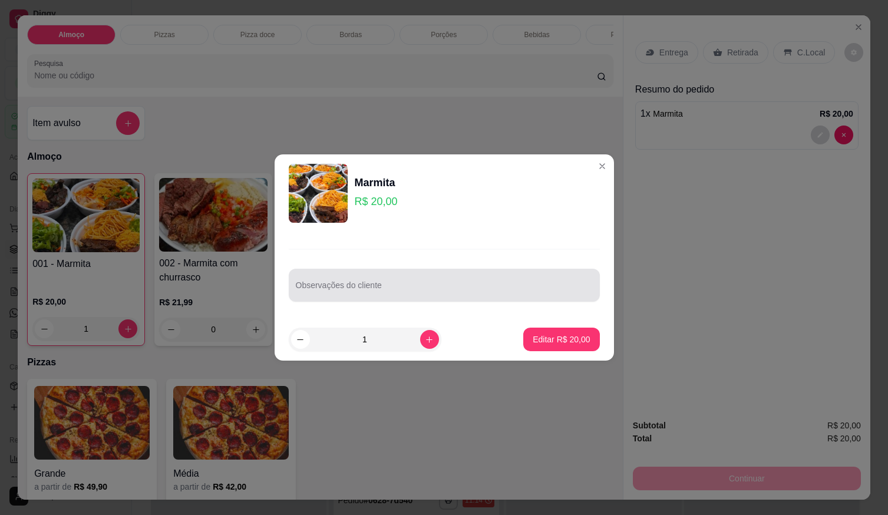
click at [377, 289] on input "Observações do cliente" at bounding box center [444, 290] width 297 height 12
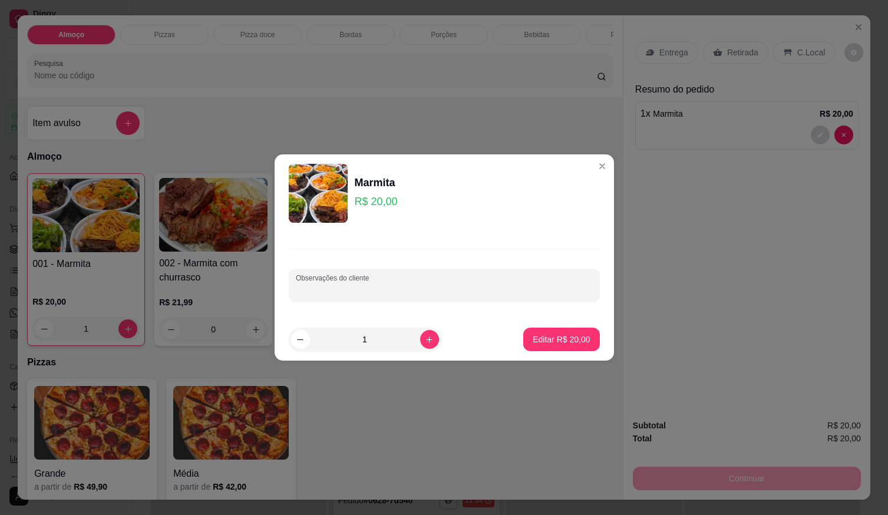
paste input "Salada Lasanha Macarrão Mandioca Churrasco Batata frita Arroz branco Feijão tro…"
type input "Salada Lasanha Macarrão Mandioca Churrasco Batata frita Arroz branco Feijão tro…"
click at [549, 334] on p "Editar R$ 20,00" at bounding box center [561, 339] width 55 height 11
type input "0"
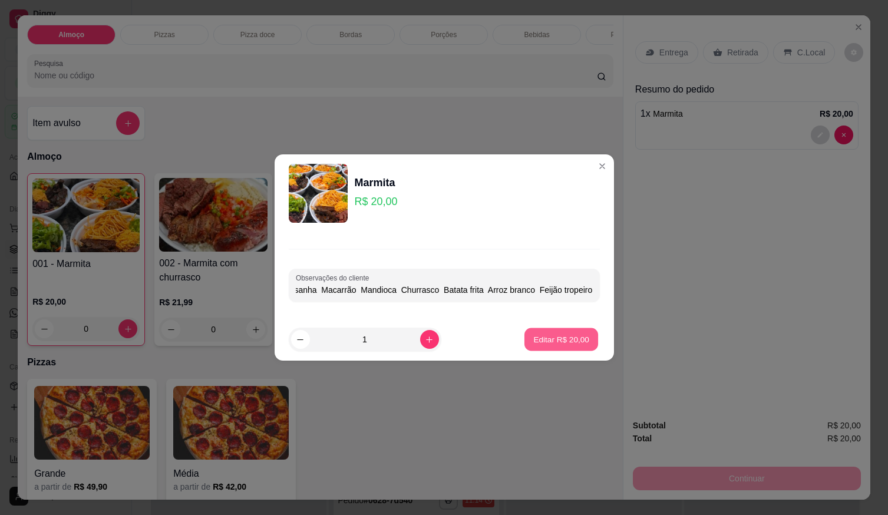
scroll to position [0, 0]
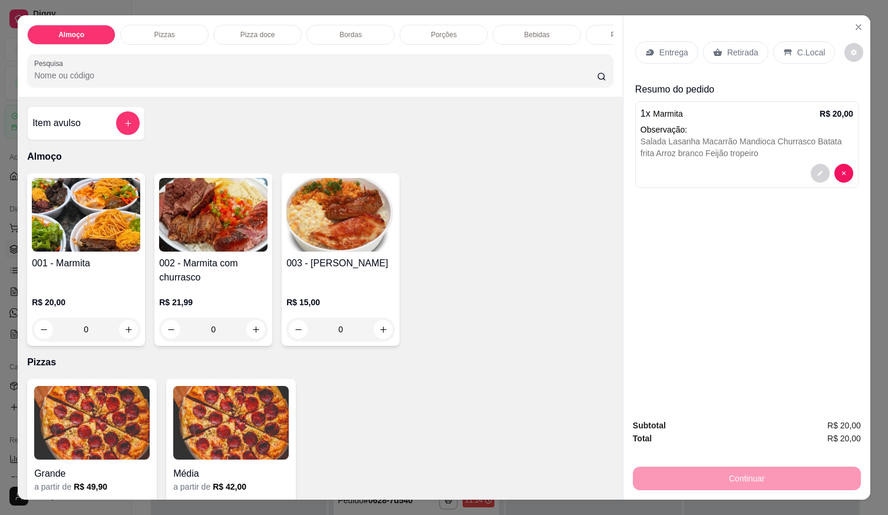
click at [651, 54] on div "Entrega" at bounding box center [666, 52] width 63 height 22
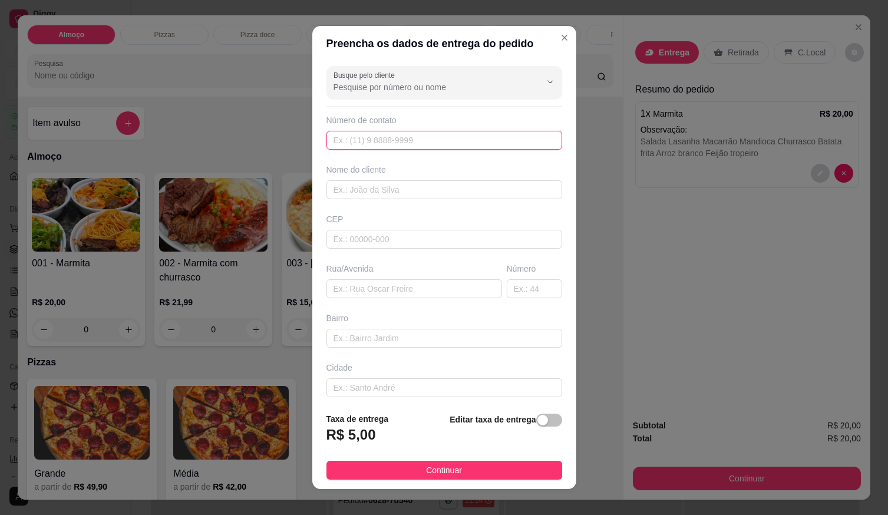
click at [468, 139] on input "text" at bounding box center [444, 140] width 236 height 19
click at [431, 146] on input "text" at bounding box center [444, 140] width 236 height 19
click at [377, 138] on input "text" at bounding box center [444, 140] width 236 height 19
paste input "556 19868-5209"
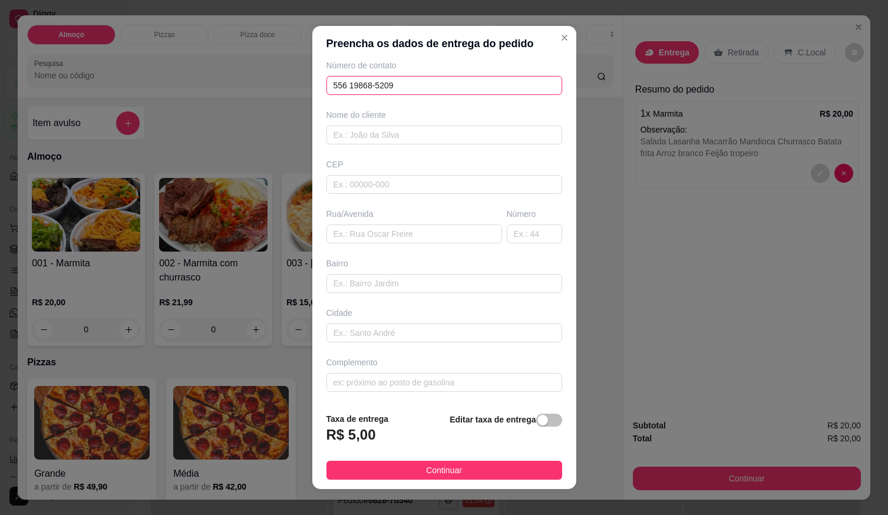
drag, startPoint x: 348, startPoint y: 83, endPoint x: 256, endPoint y: 100, distance: 93.6
click at [256, 100] on div "Preencha os dados de entrega do pedido Busque pelo cliente Número de contato 55…" at bounding box center [444, 257] width 888 height 515
click at [330, 81] on input "99868-5209" at bounding box center [444, 85] width 236 height 19
type input "[PHONE_NUMBER]"
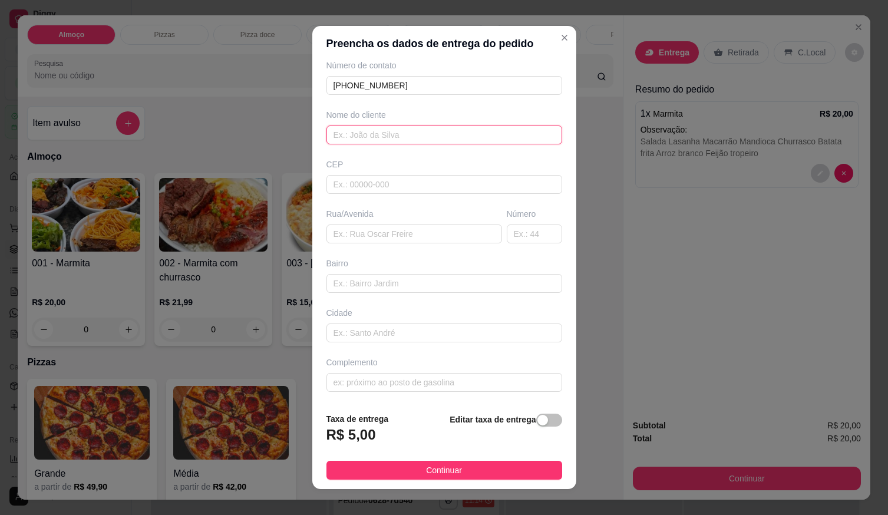
click at [465, 138] on input "text" at bounding box center [444, 135] width 236 height 19
type input "m"
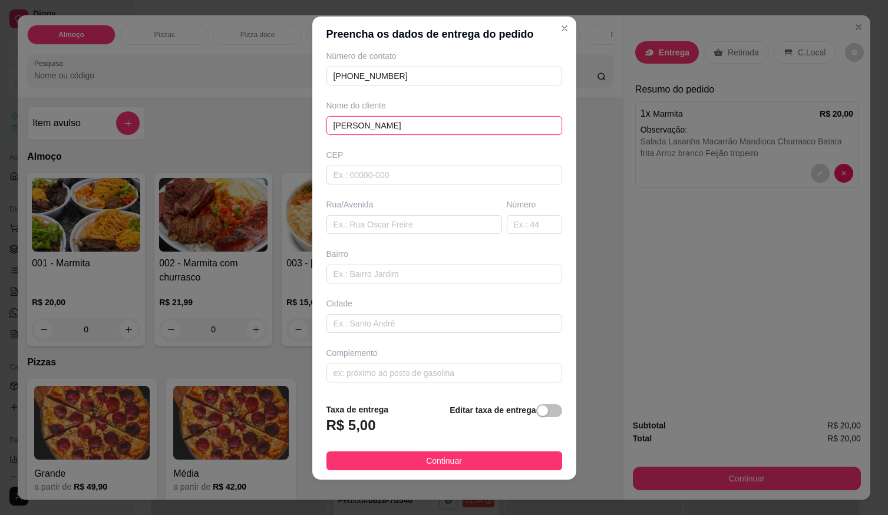
scroll to position [12, 0]
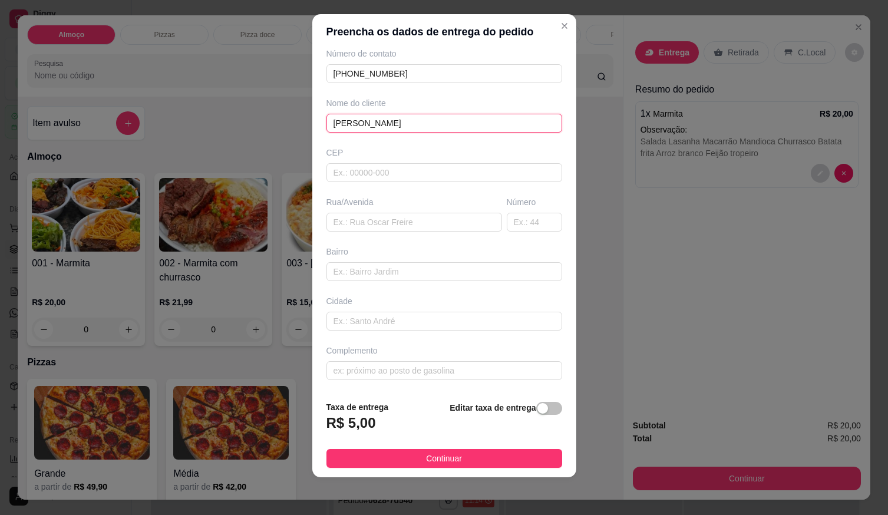
type input "[PERSON_NAME]"
click at [346, 329] on input "text" at bounding box center [444, 321] width 236 height 19
paste input "Na rua 19, setor Formosinha, ao lado do supermercado Ataídes!"
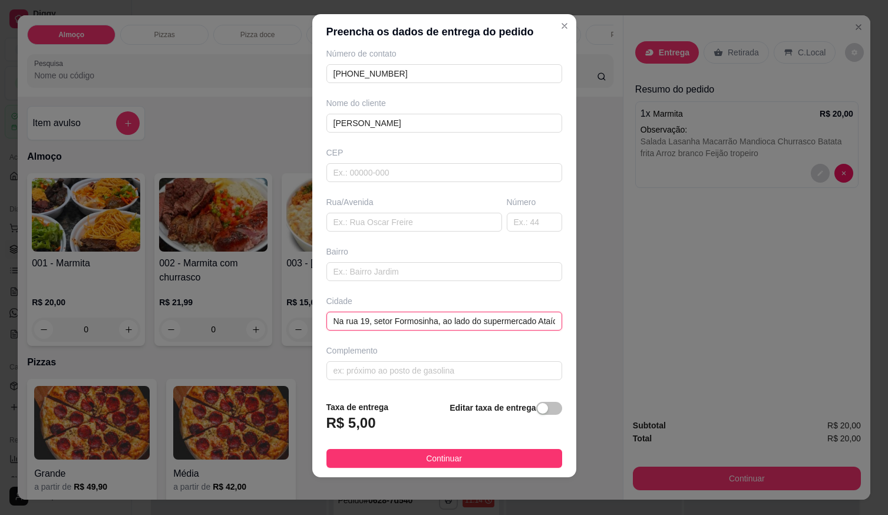
scroll to position [0, 28]
type input "Na rua 19, setor Formosinha, ao lado do supermercado Ataídes!"
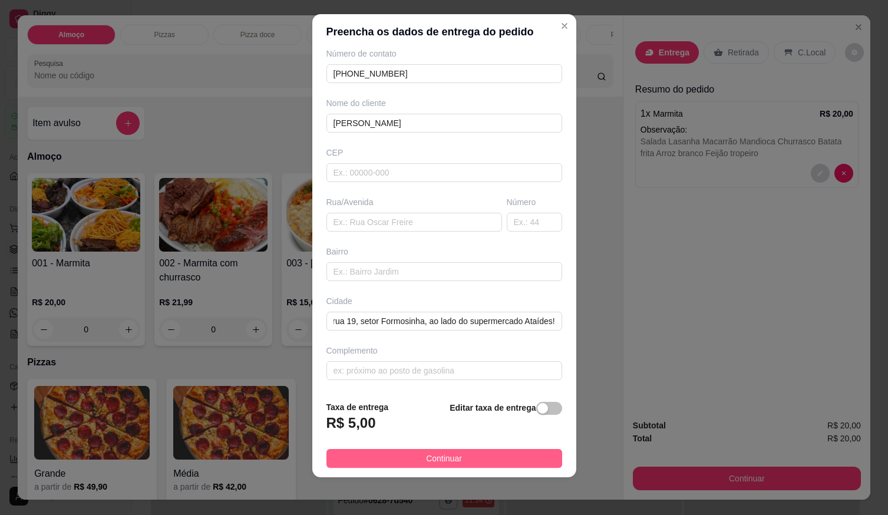
click at [437, 464] on span "Continuar" at bounding box center [444, 458] width 36 height 13
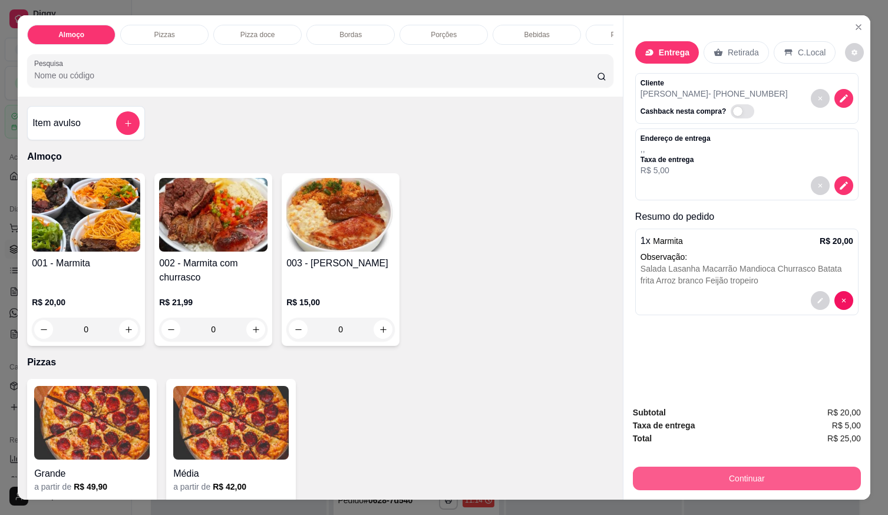
click at [690, 473] on button "Continuar" at bounding box center [747, 479] width 228 height 24
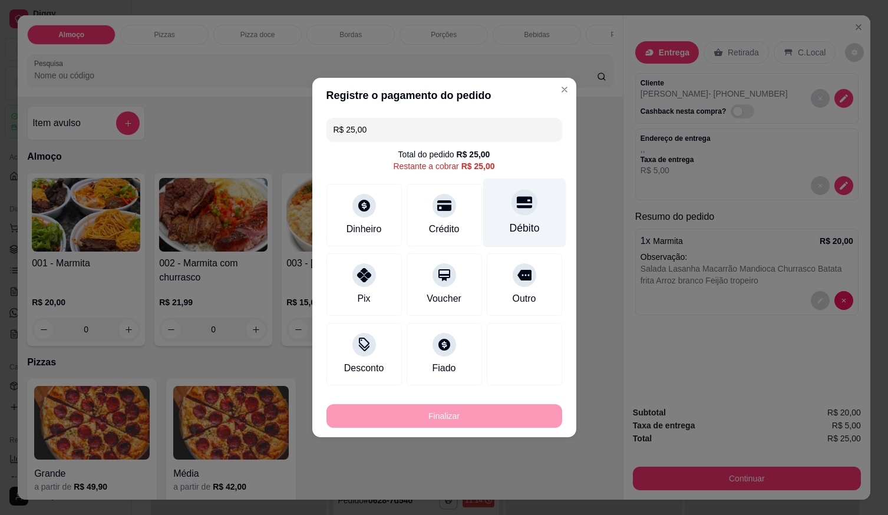
click at [512, 211] on div at bounding box center [525, 202] width 26 height 26
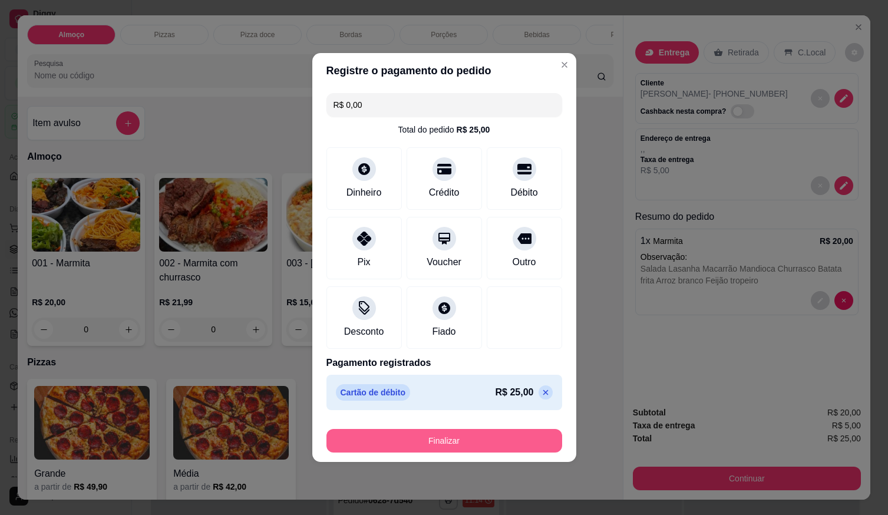
click at [458, 444] on button "Finalizar" at bounding box center [444, 441] width 236 height 24
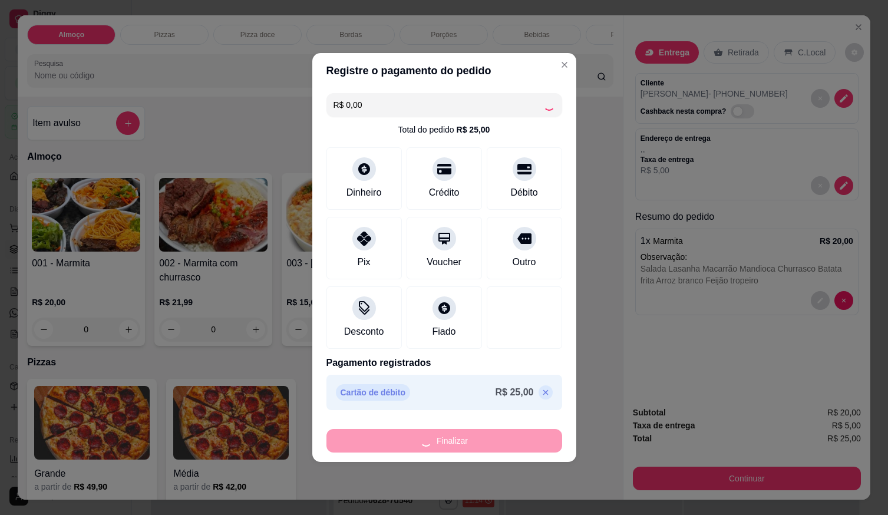
type input "-R$ 25,00"
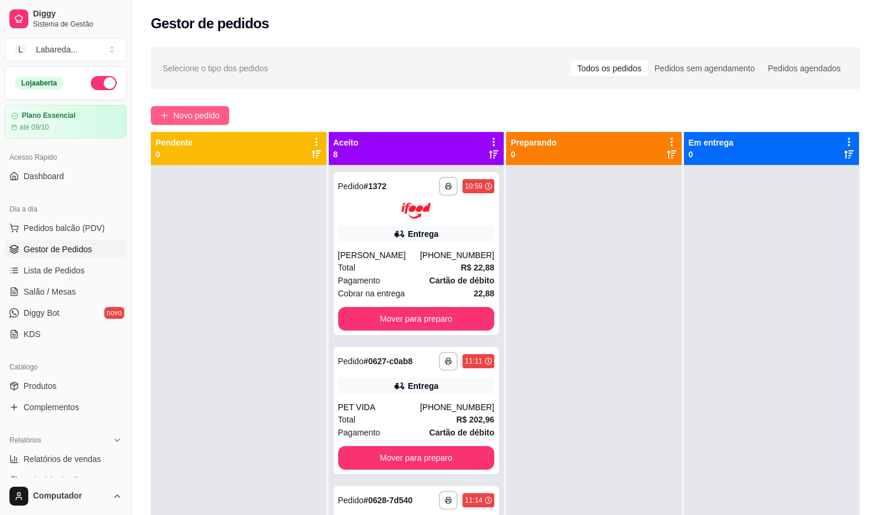
click at [177, 116] on span "Novo pedido" at bounding box center [196, 115] width 47 height 13
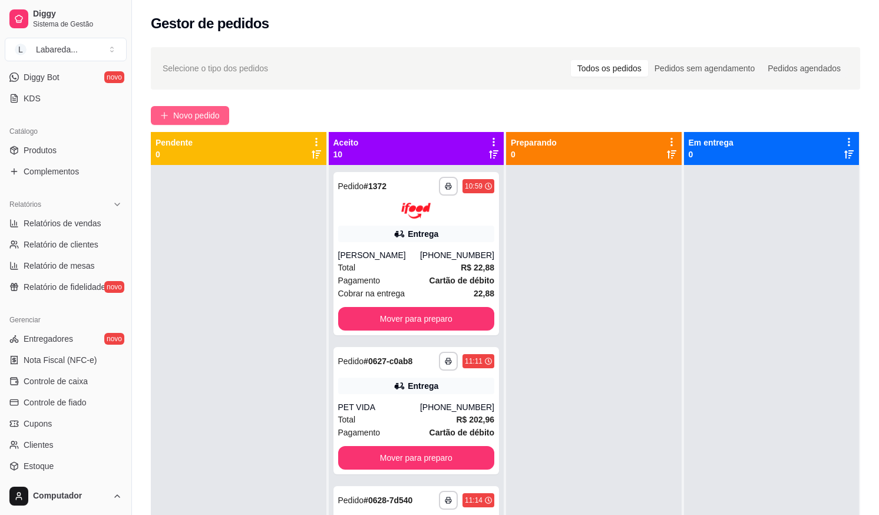
click at [179, 115] on span "Novo pedido" at bounding box center [196, 115] width 47 height 13
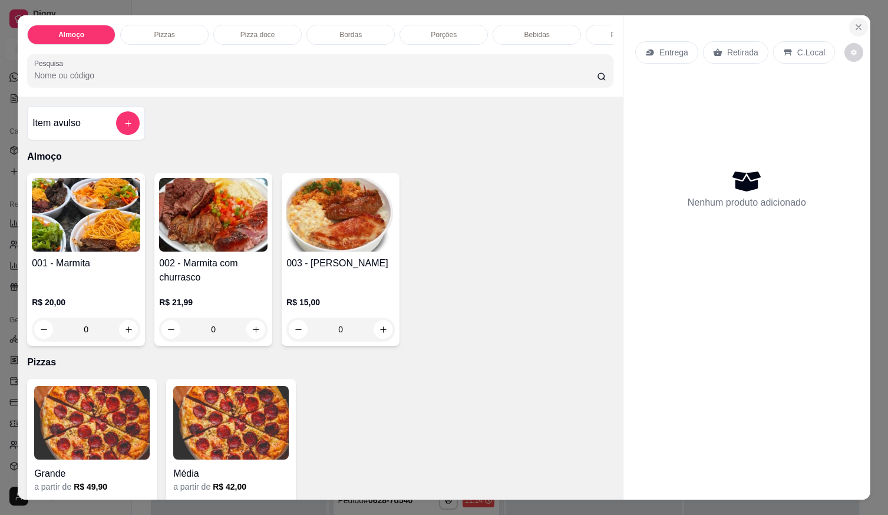
click at [855, 28] on button "Close" at bounding box center [858, 27] width 19 height 19
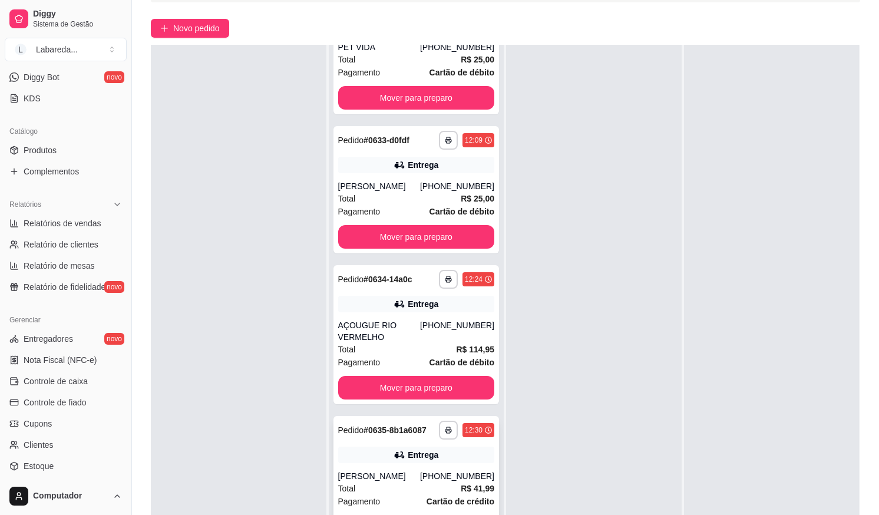
scroll to position [180, 0]
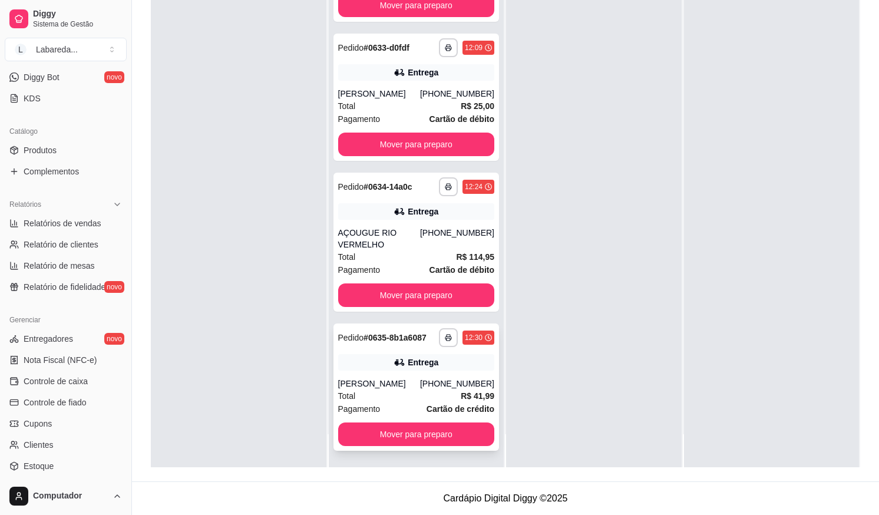
click at [378, 380] on div "Thaís Martins" at bounding box center [379, 384] width 82 height 12
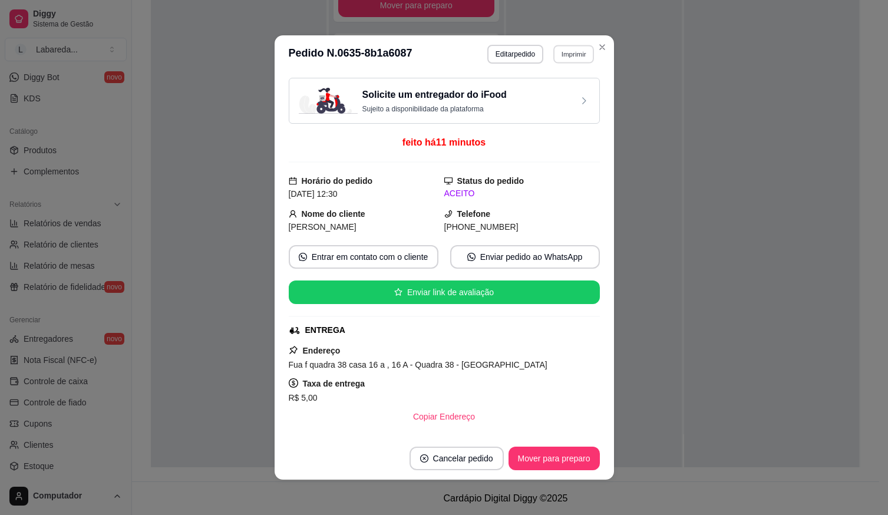
click at [574, 58] on button "Imprimir" at bounding box center [573, 54] width 41 height 18
click at [545, 96] on button "IMPRESSORA" at bounding box center [548, 95] width 83 height 18
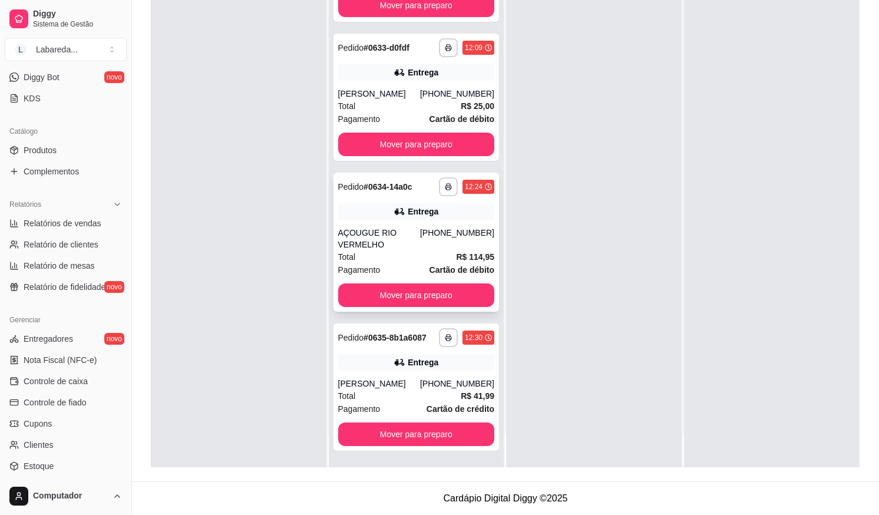
click at [401, 247] on div "AÇOUGUE RIO VERMELHO" at bounding box center [379, 239] width 82 height 24
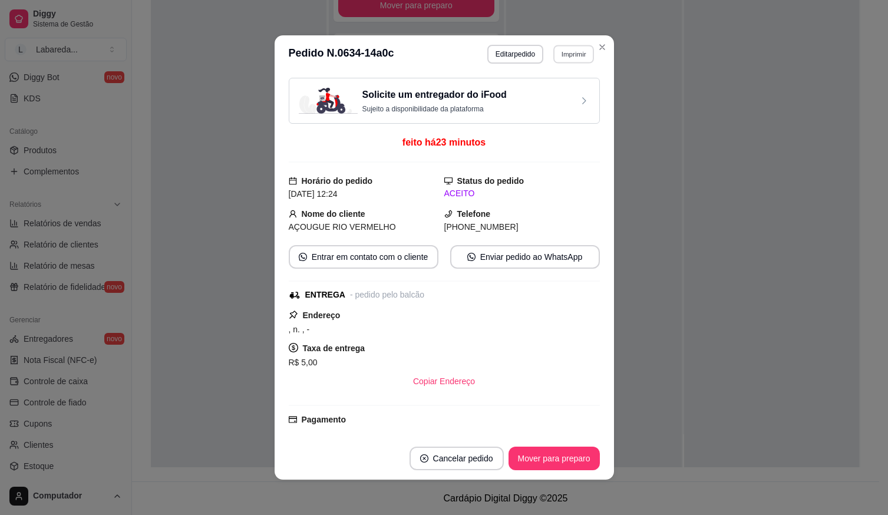
click at [568, 51] on button "Imprimir" at bounding box center [573, 54] width 41 height 18
click at [541, 92] on button "IMPRESSORA" at bounding box center [548, 95] width 83 height 18
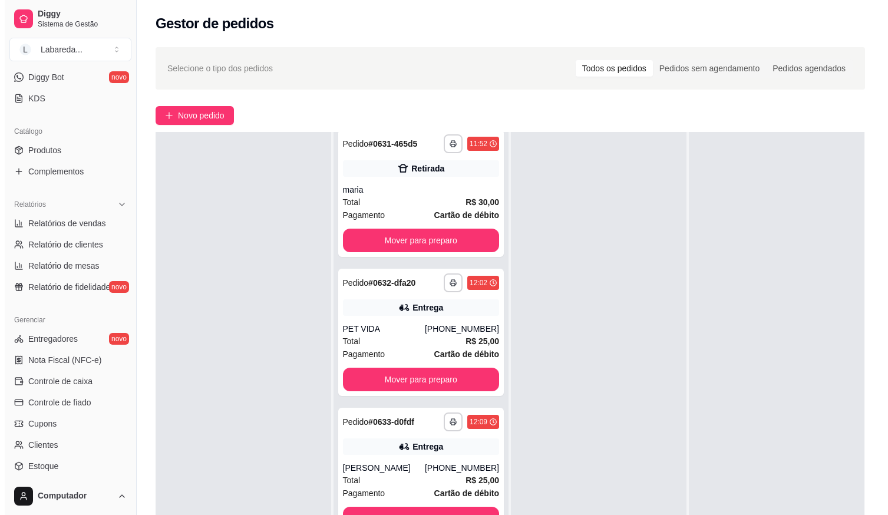
scroll to position [641, 0]
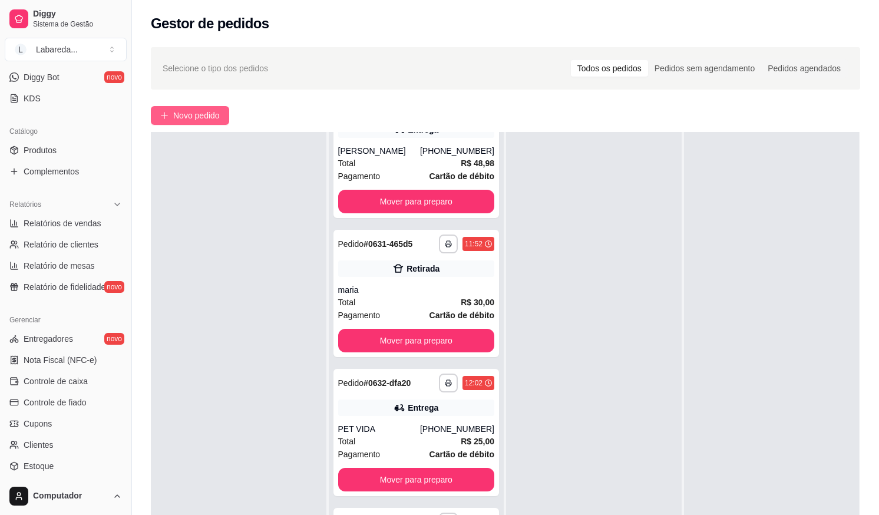
click at [200, 115] on span "Novo pedido" at bounding box center [196, 115] width 47 height 13
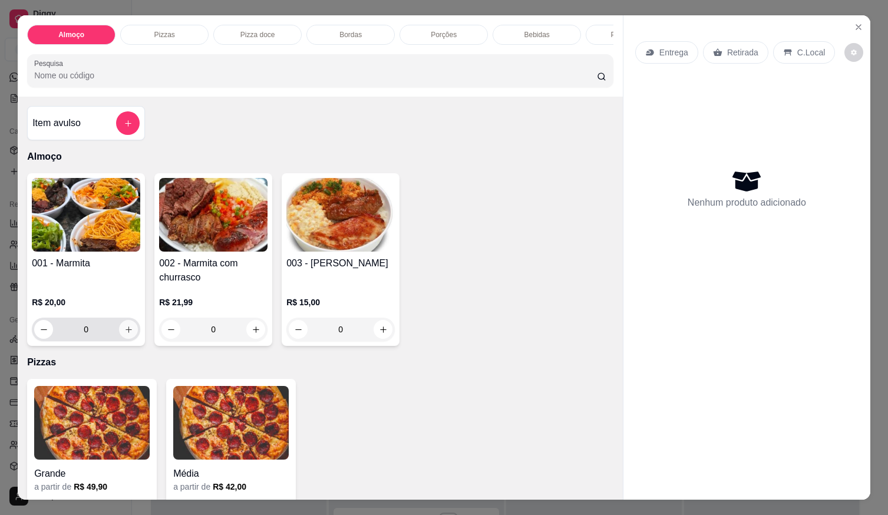
click at [128, 332] on icon "increase-product-quantity" at bounding box center [128, 329] width 9 height 9
type input "1"
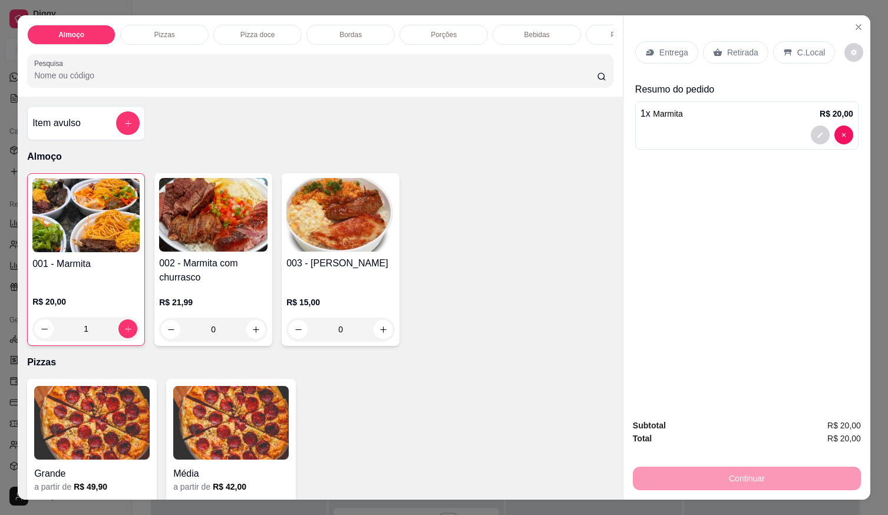
click at [675, 50] on p "Entrega" at bounding box center [673, 53] width 29 height 12
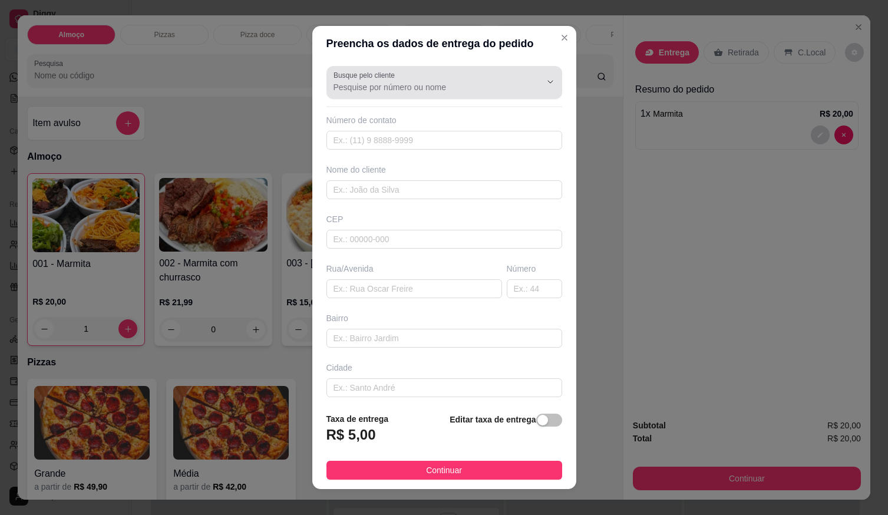
click at [524, 88] on button "Show suggestions" at bounding box center [533, 81] width 19 height 19
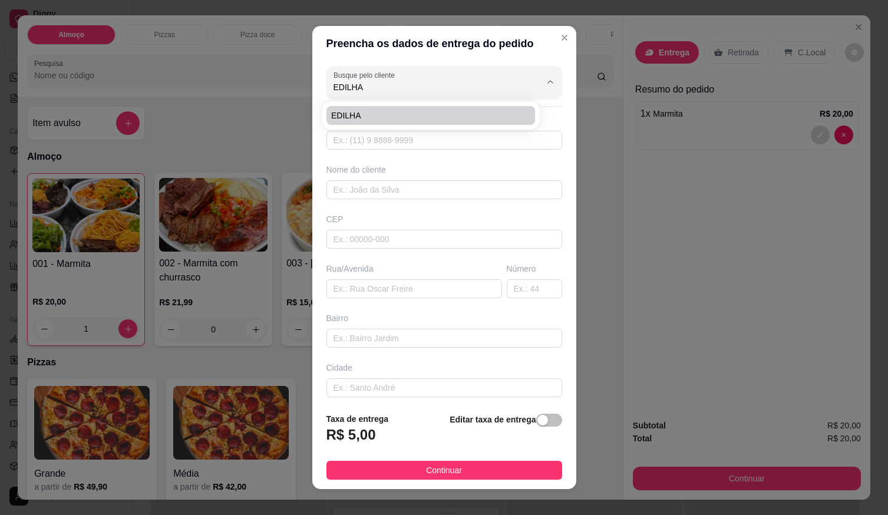
click at [405, 116] on span "EDILHA" at bounding box center [424, 116] width 187 height 12
type input "EDILHA"
type input "61999973310"
type input "EDILHA"
type input "[STREET_ADDRESS][PERSON_NAME] ,em frente ao prédio amarelo"
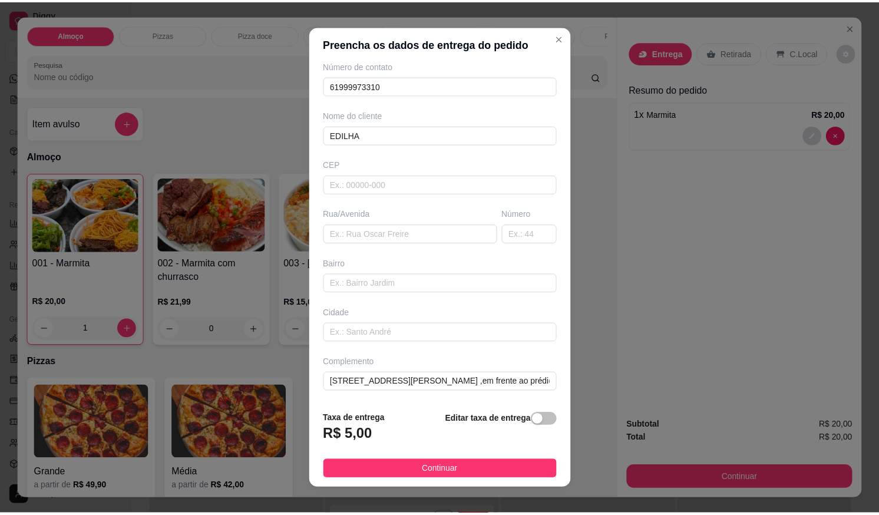
scroll to position [12, 0]
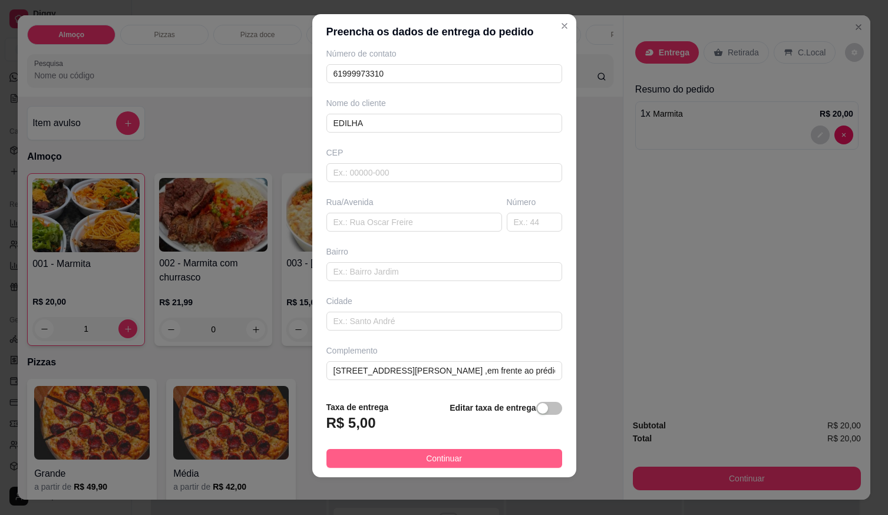
type input "EDILHA"
click at [441, 457] on span "Continuar" at bounding box center [444, 458] width 36 height 13
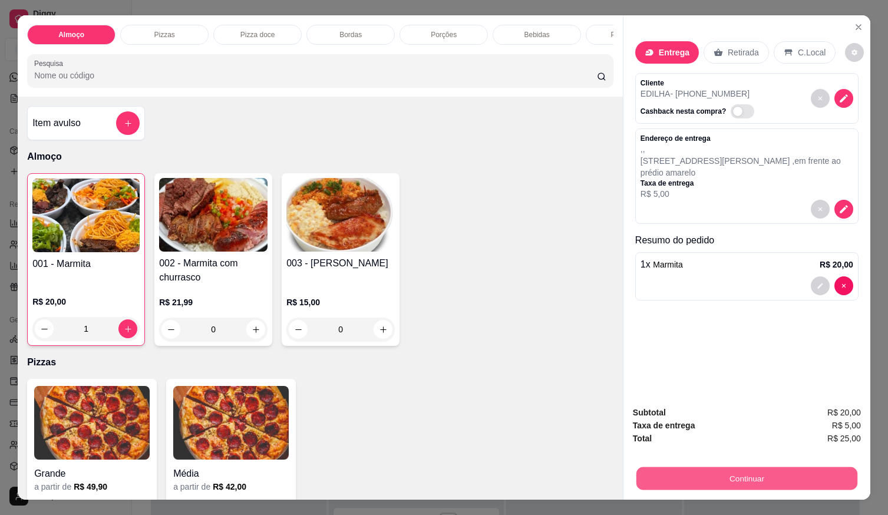
click at [712, 485] on button "Continuar" at bounding box center [746, 478] width 221 height 23
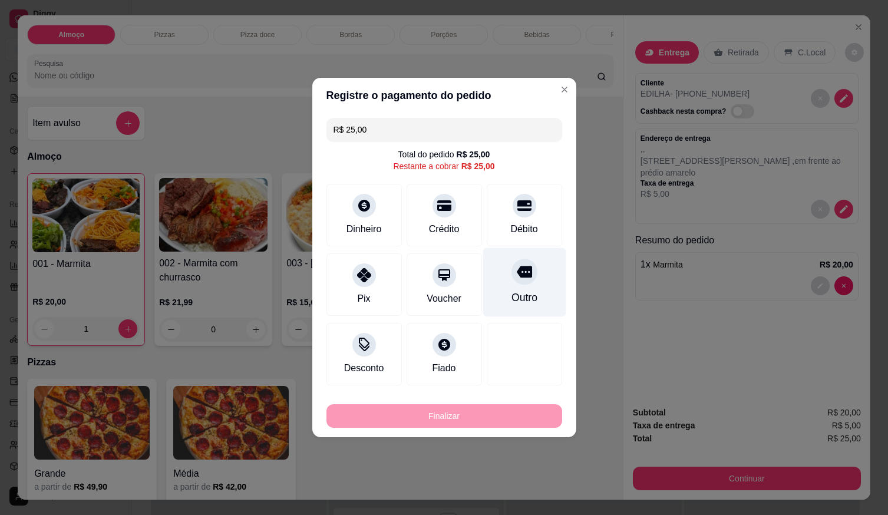
click at [519, 224] on div "Débito" at bounding box center [524, 215] width 75 height 62
type input "R$ 0,00"
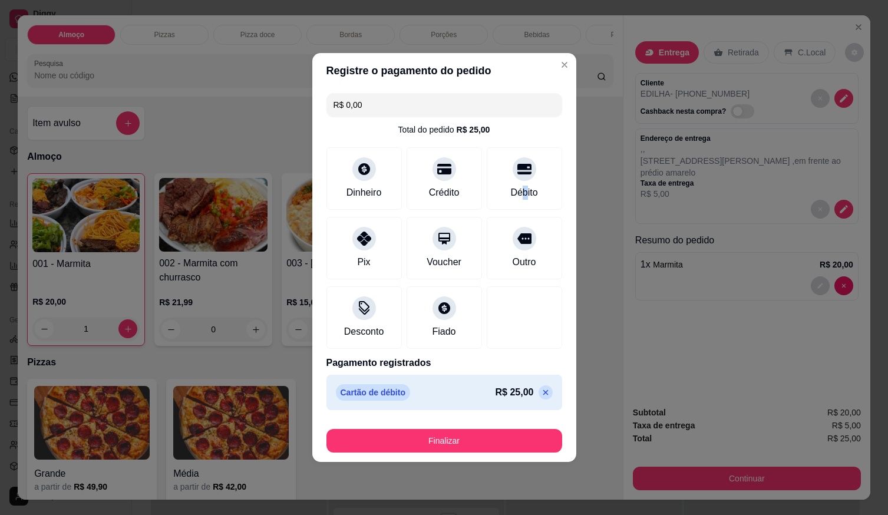
click at [486, 446] on button "Finalizar" at bounding box center [444, 441] width 236 height 24
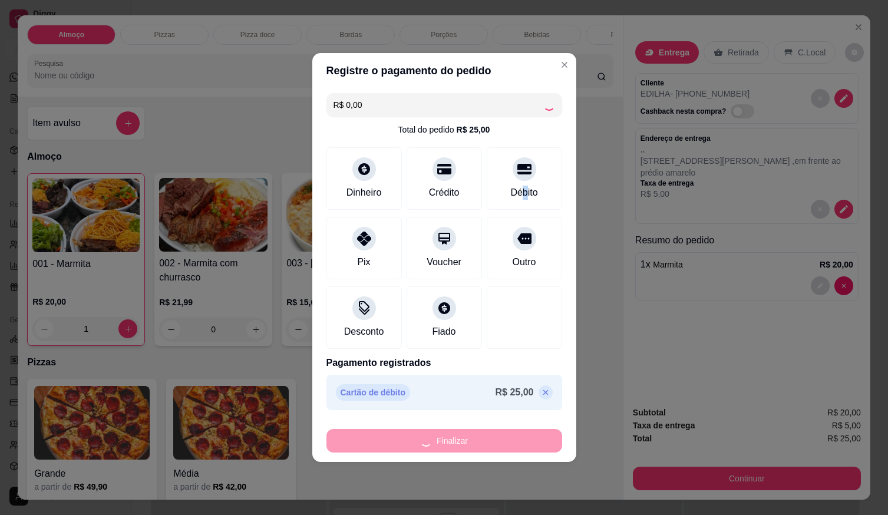
type input "0"
type input "-R$ 25,00"
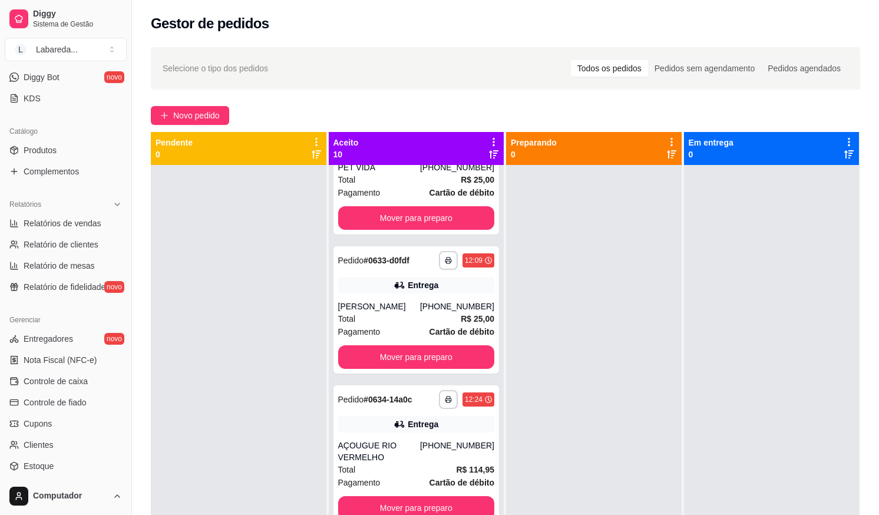
click at [187, 125] on div "**********" at bounding box center [505, 350] width 747 height 621
click at [189, 111] on span "Novo pedido" at bounding box center [196, 115] width 47 height 13
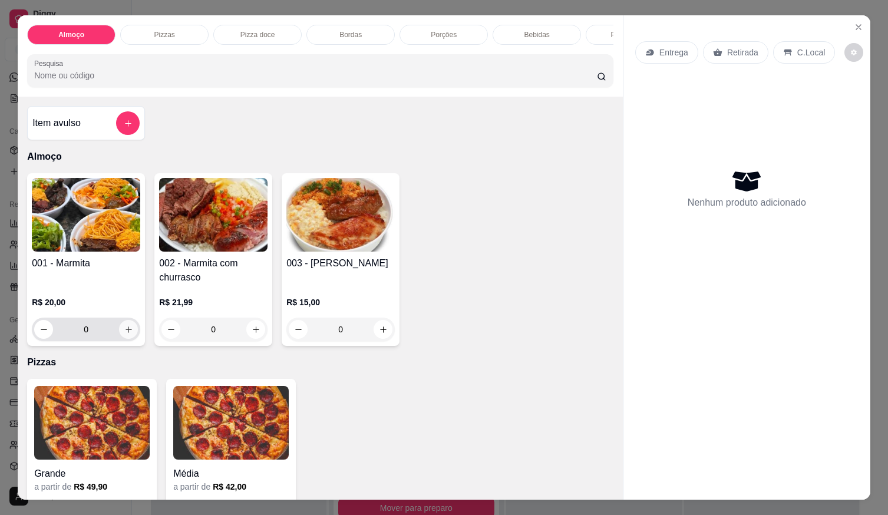
click at [124, 328] on button "increase-product-quantity" at bounding box center [128, 329] width 19 height 19
type input "1"
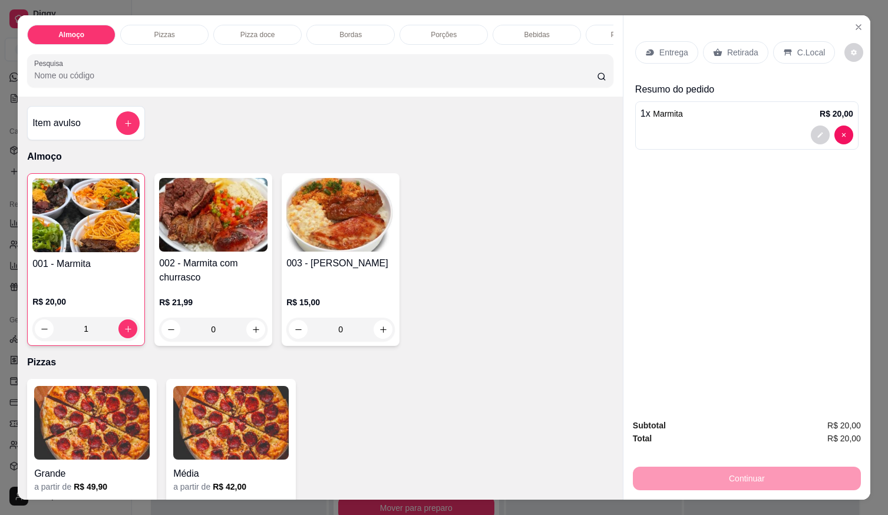
click at [668, 47] on p "Entrega" at bounding box center [673, 53] width 29 height 12
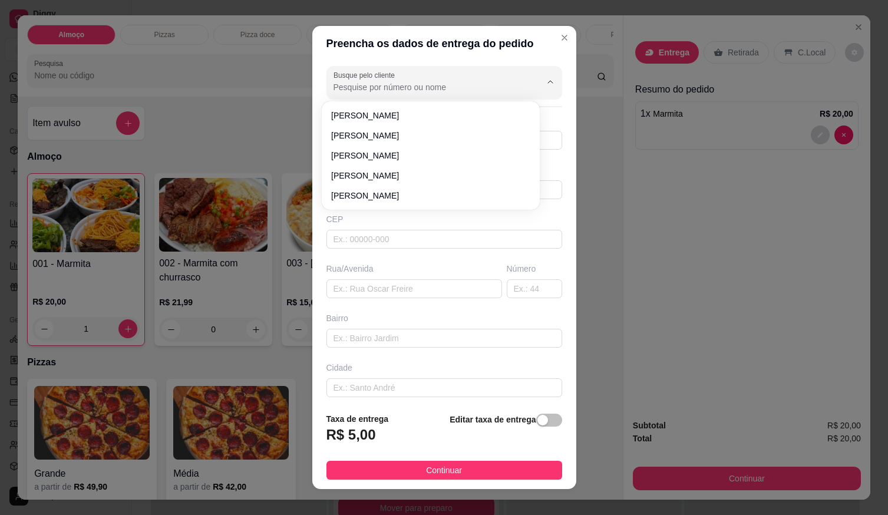
click at [443, 92] on input "Busque pelo cliente" at bounding box center [428, 87] width 189 height 12
click at [395, 74] on div at bounding box center [445, 83] width 222 height 24
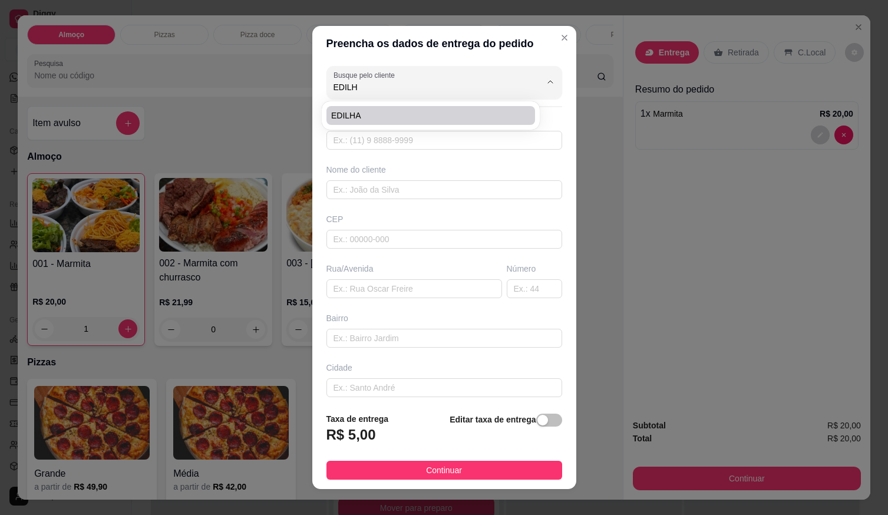
click at [386, 108] on li "EDILHA" at bounding box center [430, 115] width 209 height 19
type input "EDILHA"
type input "61999973310"
type input "EDILHA"
type input "[STREET_ADDRESS][PERSON_NAME] ,em frente ao prédio amarelo"
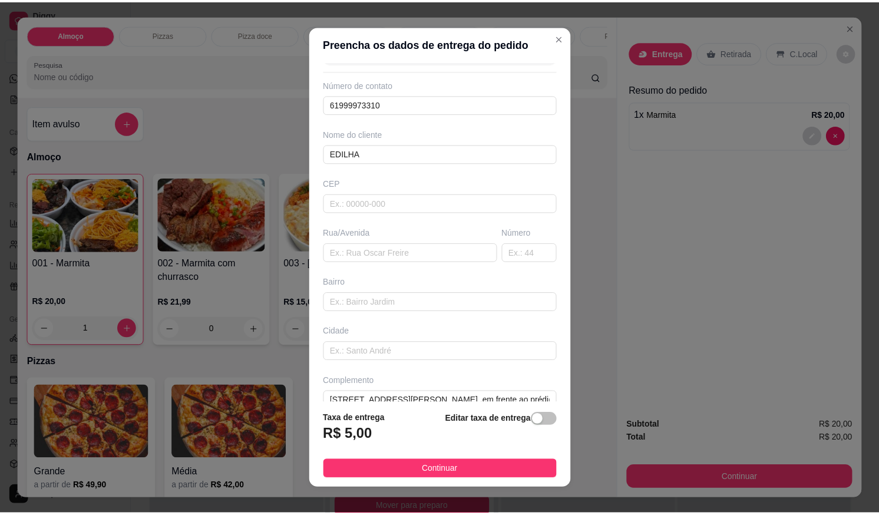
scroll to position [55, 0]
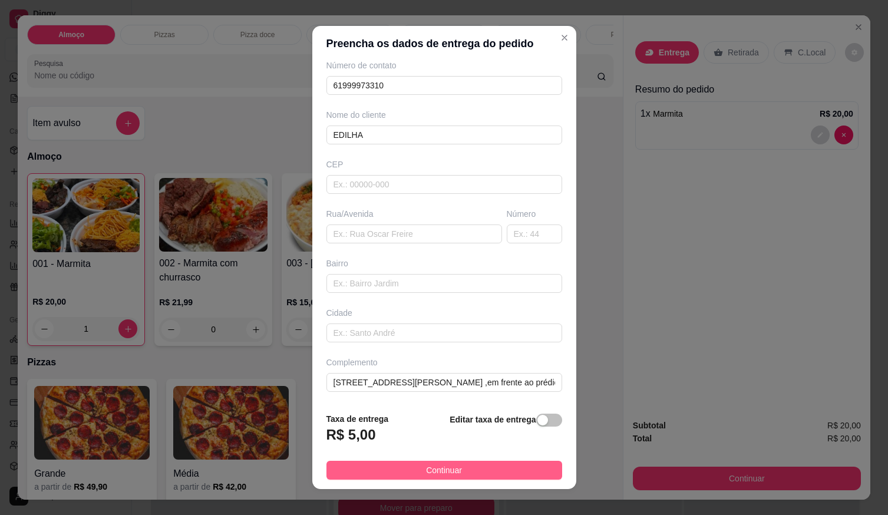
type input "EDILHA"
drag, startPoint x: 460, startPoint y: 471, endPoint x: 469, endPoint y: 471, distance: 9.4
click at [460, 470] on button "Continuar" at bounding box center [444, 470] width 236 height 19
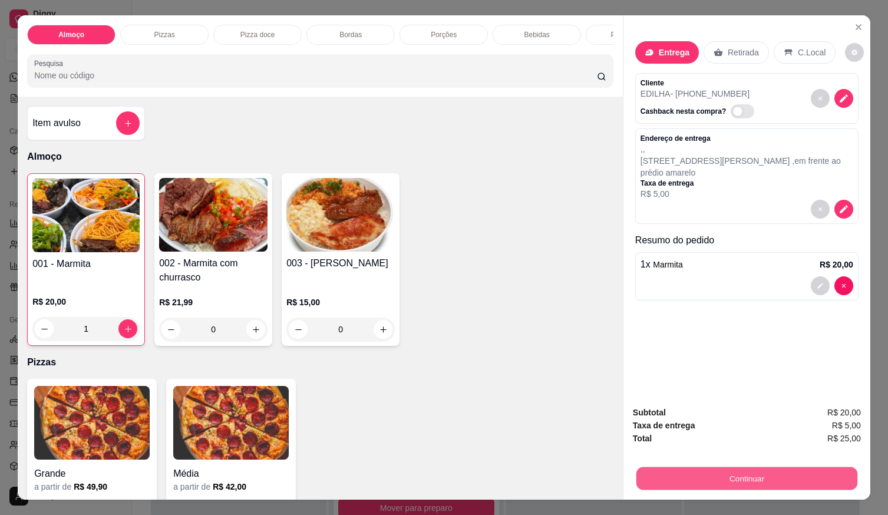
click at [721, 467] on button "Continuar" at bounding box center [746, 478] width 221 height 23
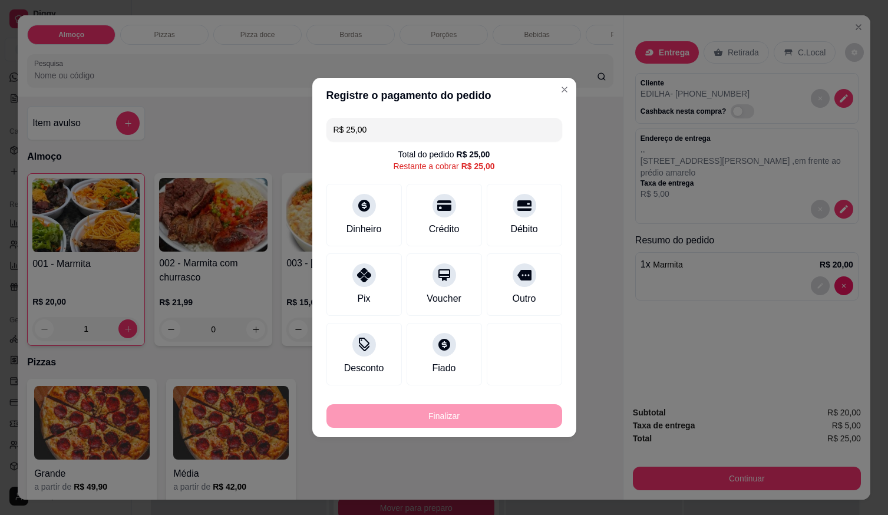
click at [505, 212] on div "Débito" at bounding box center [524, 215] width 75 height 62
type input "R$ 0,00"
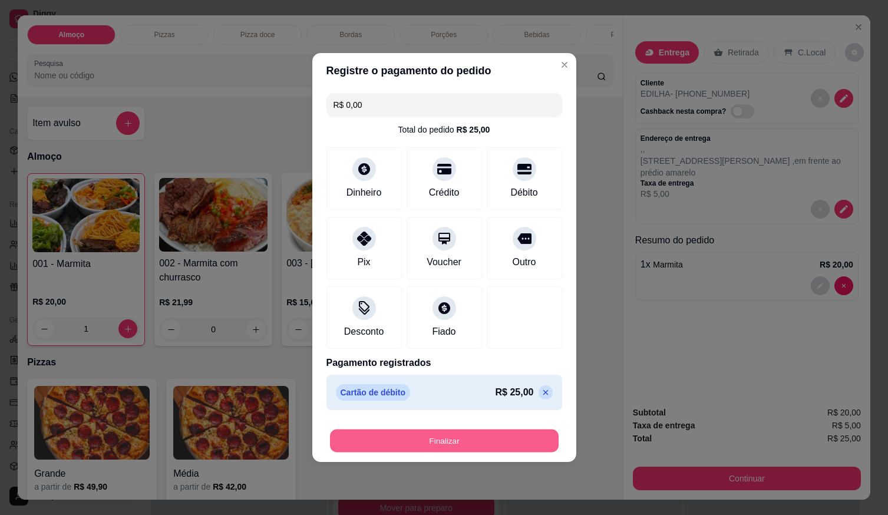
click at [455, 441] on button "Finalizar" at bounding box center [444, 441] width 229 height 23
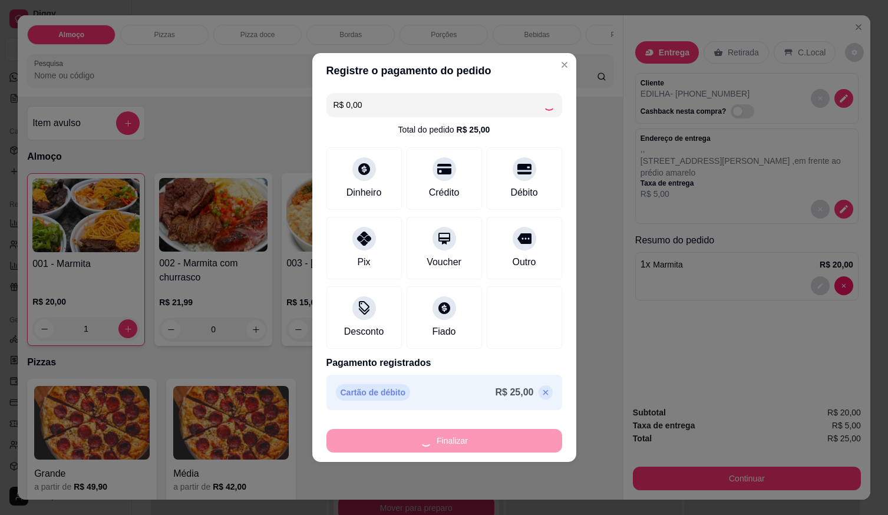
type input "0"
type input "-R$ 25,00"
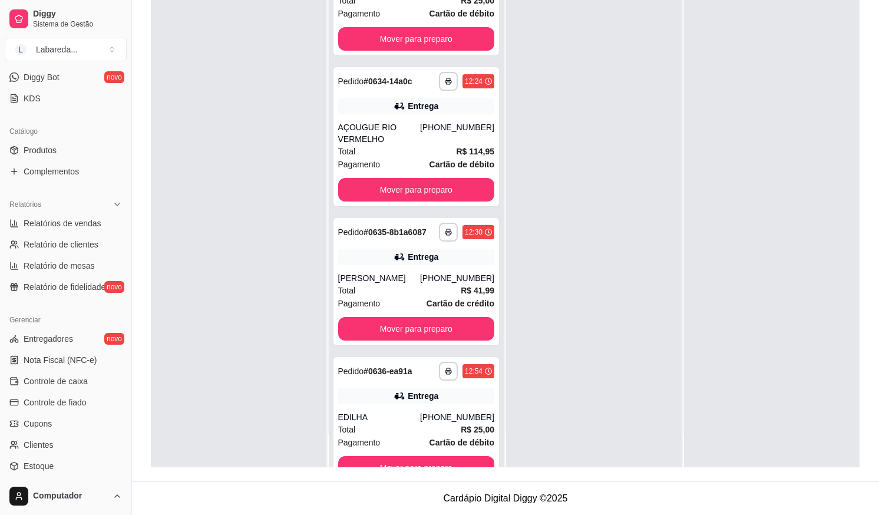
scroll to position [1213, 0]
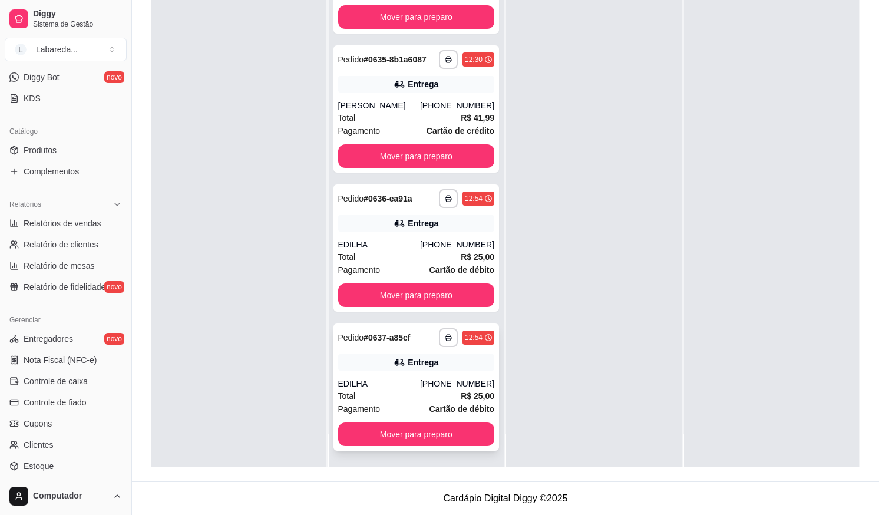
click at [392, 352] on div "**********" at bounding box center [417, 387] width 166 height 127
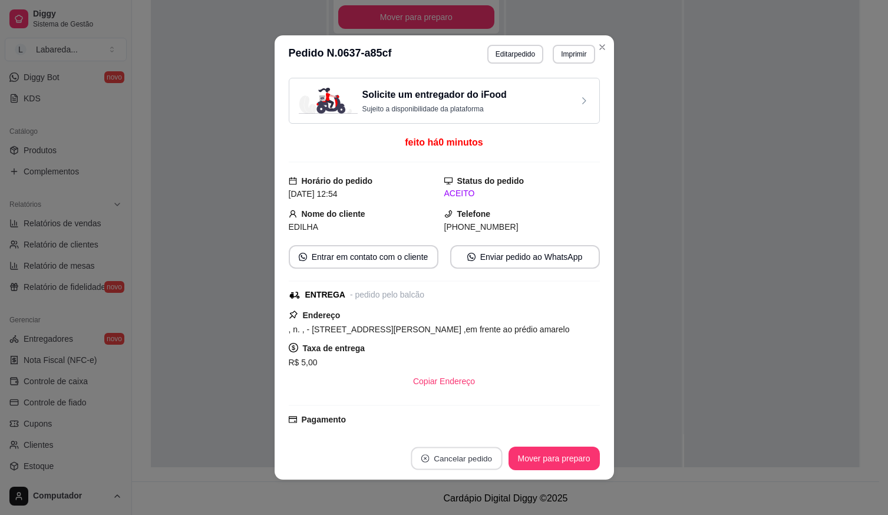
click at [479, 463] on button "Cancelar pedido" at bounding box center [456, 458] width 91 height 23
click at [489, 428] on button "Sim" at bounding box center [484, 429] width 47 height 24
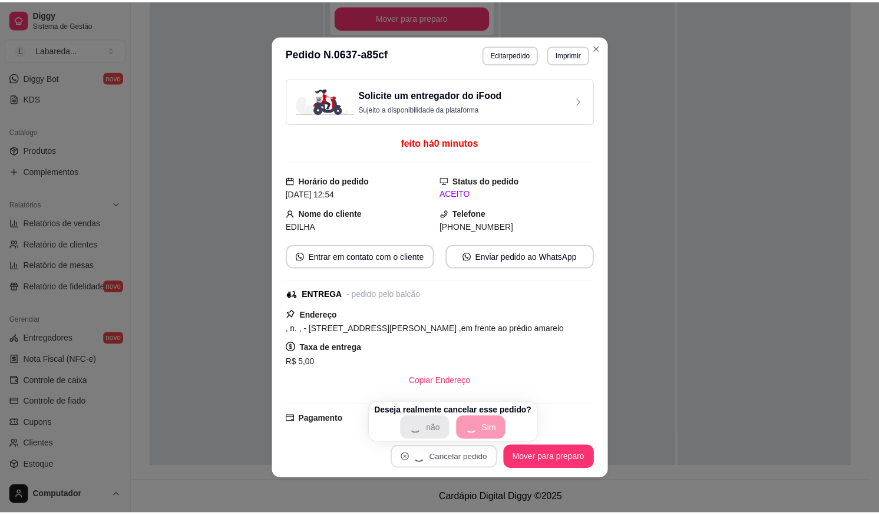
scroll to position [1074, 0]
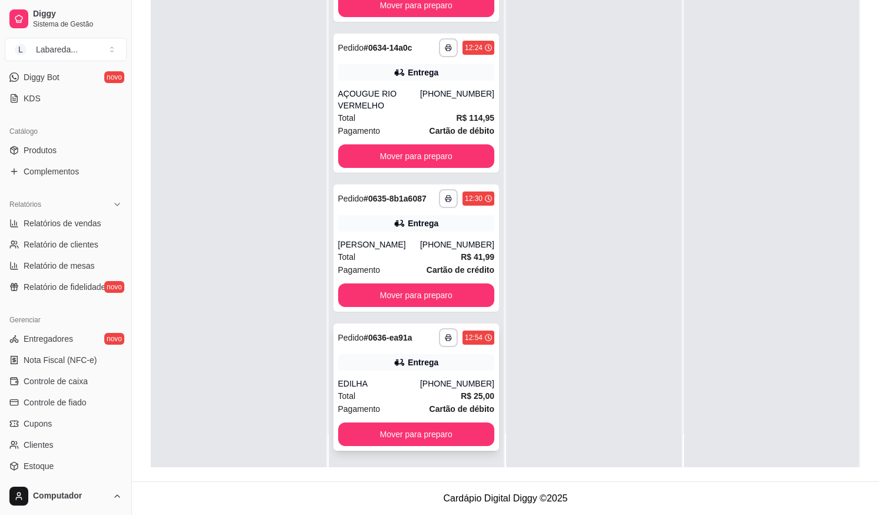
click at [428, 401] on div "Total R$ 25,00" at bounding box center [416, 396] width 157 height 13
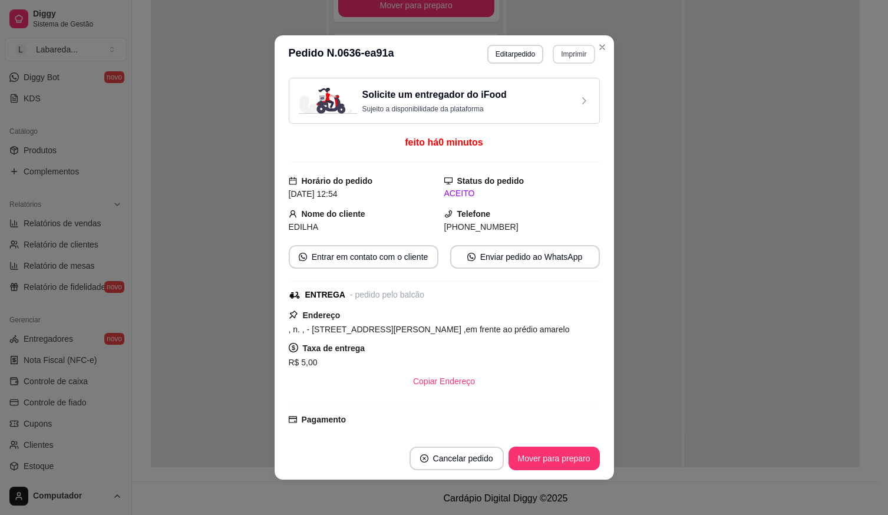
click at [568, 57] on button "Imprimir" at bounding box center [574, 54] width 42 height 19
click at [570, 55] on button "Imprimir" at bounding box center [573, 54] width 41 height 18
click at [563, 60] on button "Imprimir" at bounding box center [574, 54] width 42 height 19
click at [560, 99] on button "IMPRESSORA" at bounding box center [548, 95] width 85 height 19
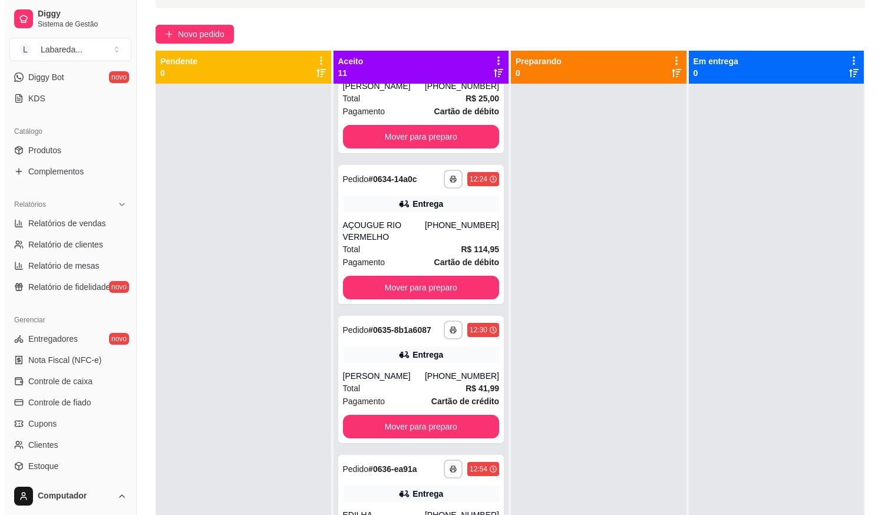
scroll to position [0, 0]
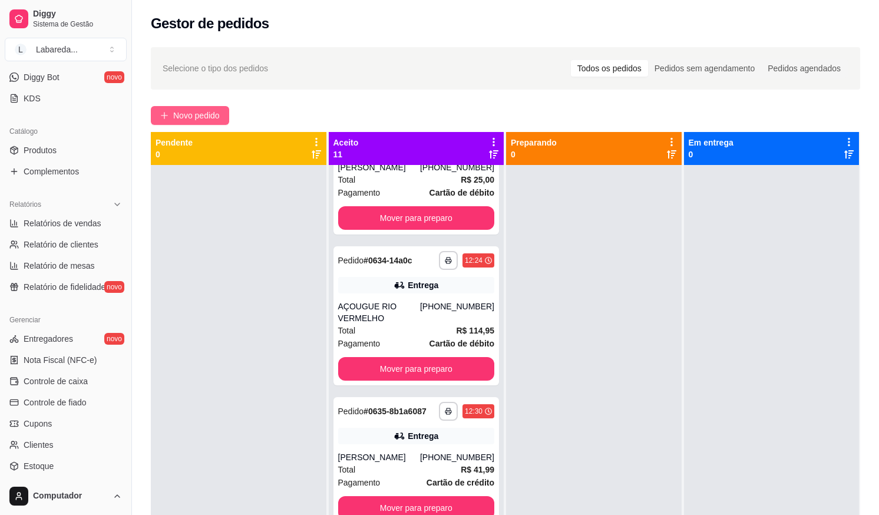
click at [209, 118] on span "Novo pedido" at bounding box center [196, 115] width 47 height 13
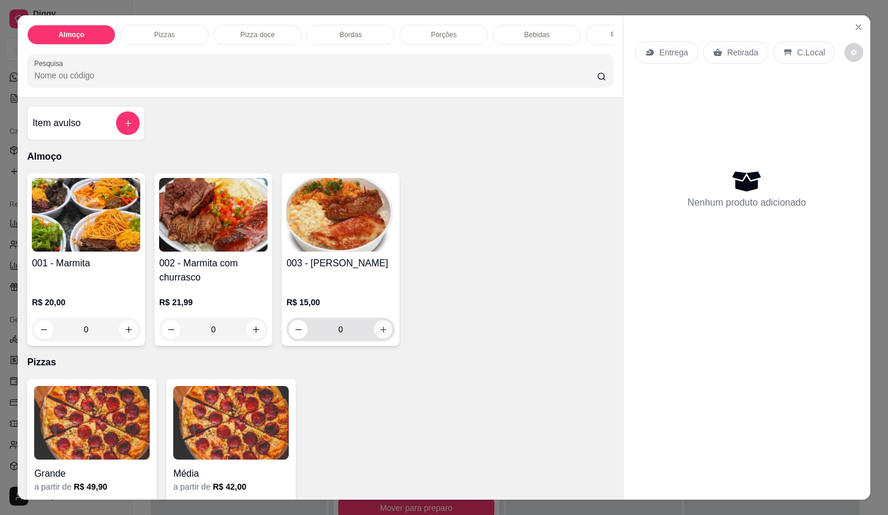
click at [374, 336] on button "increase-product-quantity" at bounding box center [383, 330] width 18 height 18
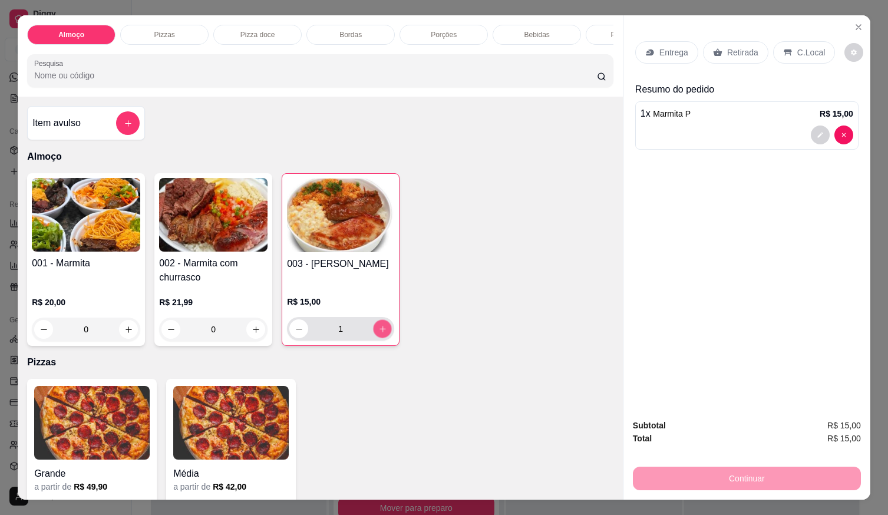
click at [378, 334] on icon "increase-product-quantity" at bounding box center [382, 329] width 9 height 9
type input "4"
click at [675, 47] on p "Entrega" at bounding box center [673, 53] width 29 height 12
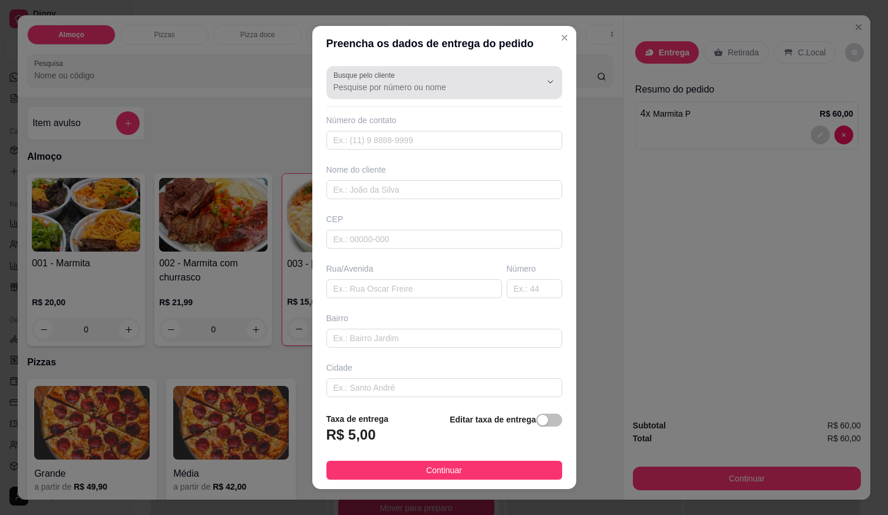
click at [404, 68] on div "Busque pelo cliente" at bounding box center [444, 82] width 236 height 33
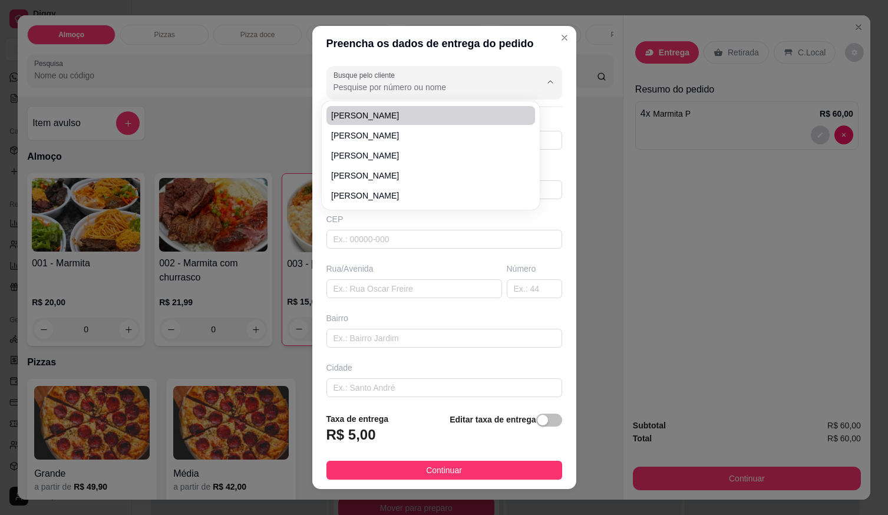
type input "A"
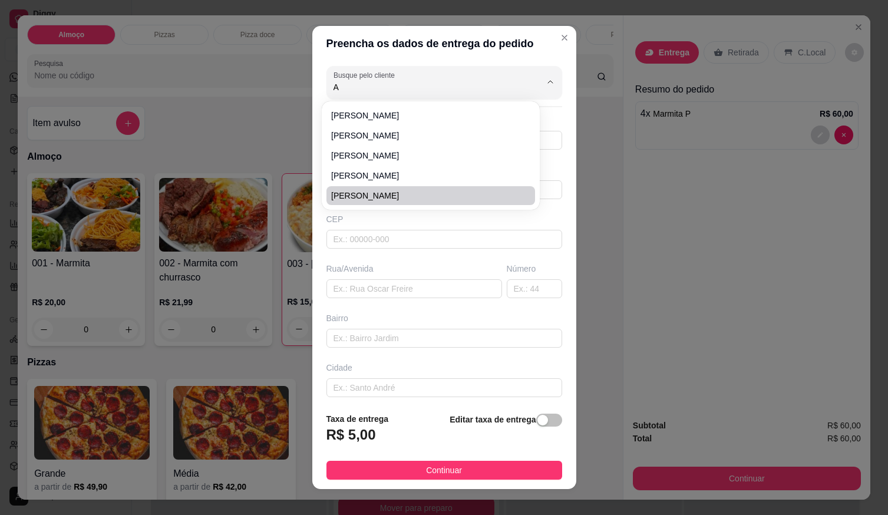
click at [613, 200] on div "Preencha os dados de entrega do pedido Busque pelo cliente A Número de contato …" at bounding box center [444, 257] width 888 height 515
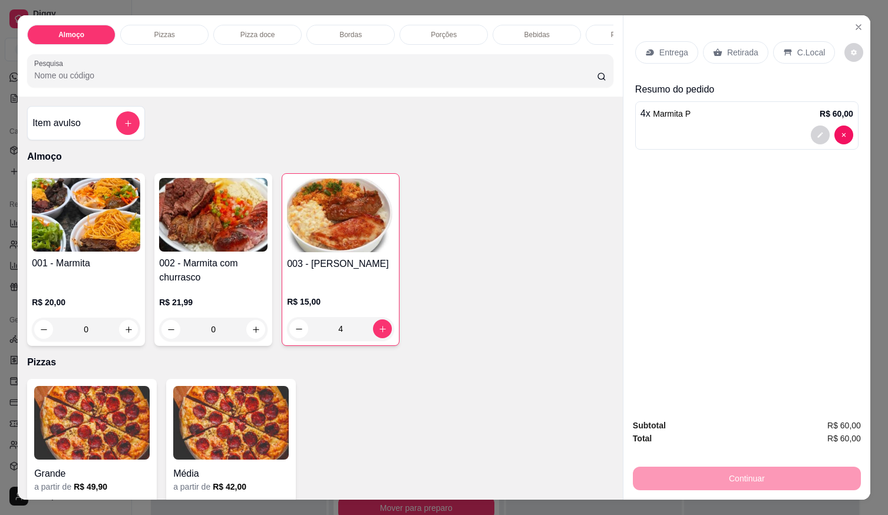
click at [672, 47] on p "Entrega" at bounding box center [673, 53] width 29 height 12
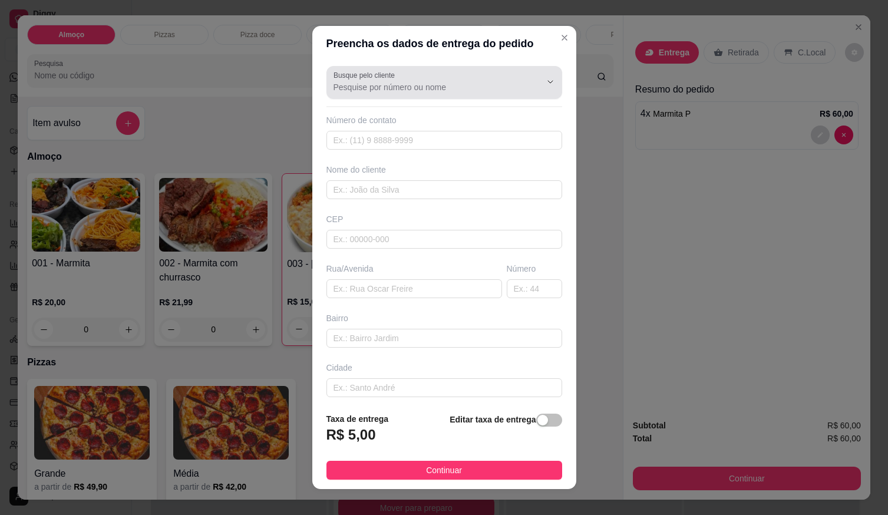
click at [395, 87] on input "Busque pelo cliente" at bounding box center [428, 87] width 189 height 12
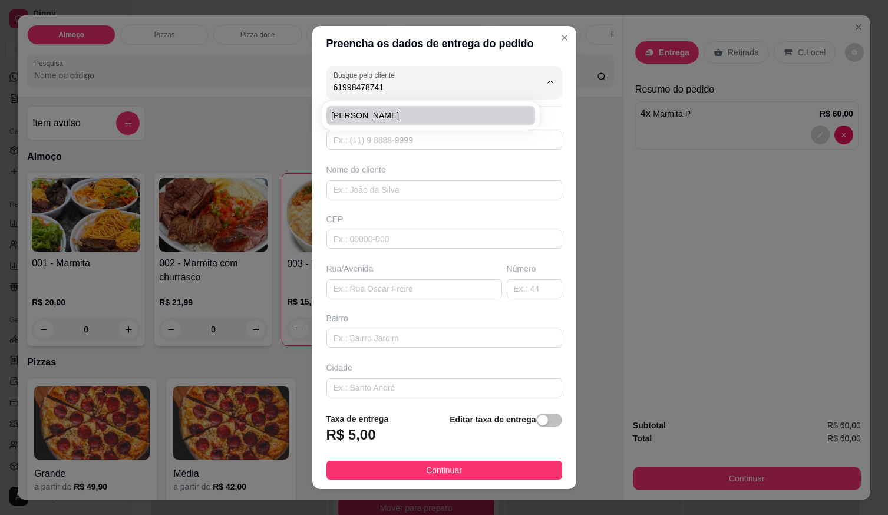
click at [374, 115] on span "ANA CLARA" at bounding box center [424, 116] width 187 height 12
type input "ANA CLARA"
type input "61998478741"
type input "ANA CLARA"
type input "LOCALIZAÇÃO"
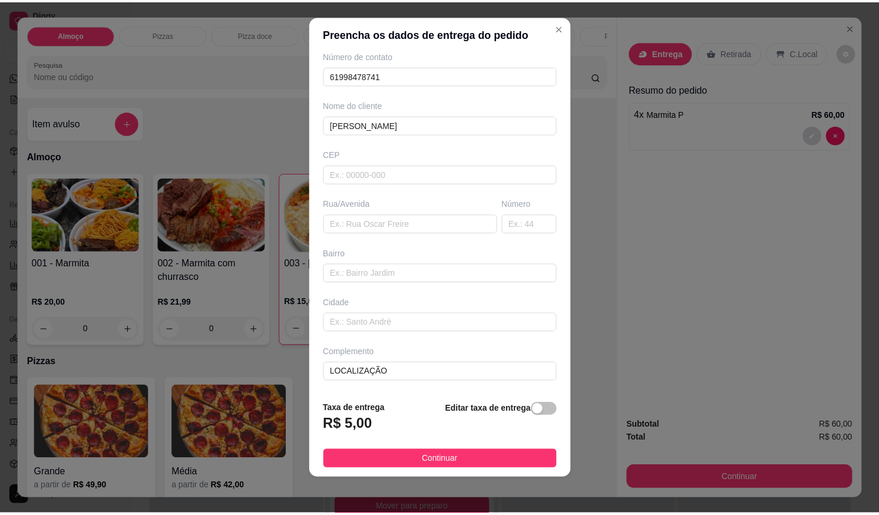
scroll to position [12, 0]
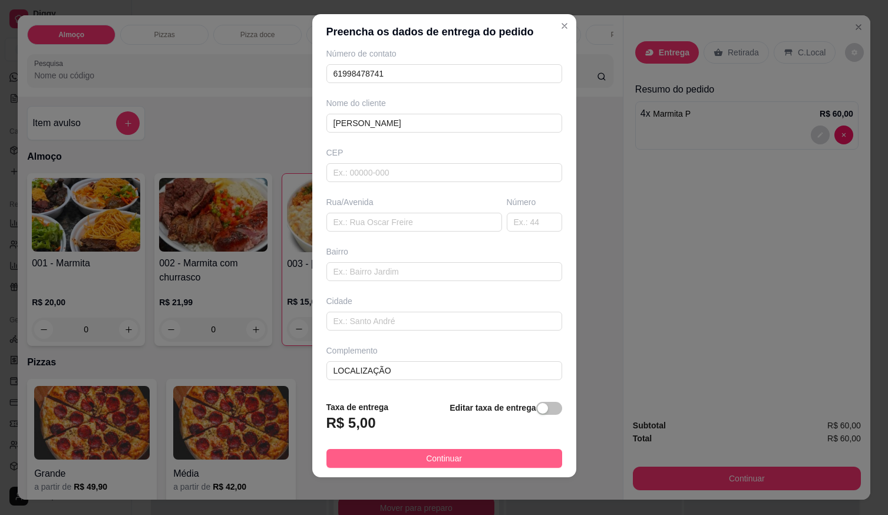
type input "ANA CLARA"
click at [460, 455] on button "Continuar" at bounding box center [444, 458] width 236 height 19
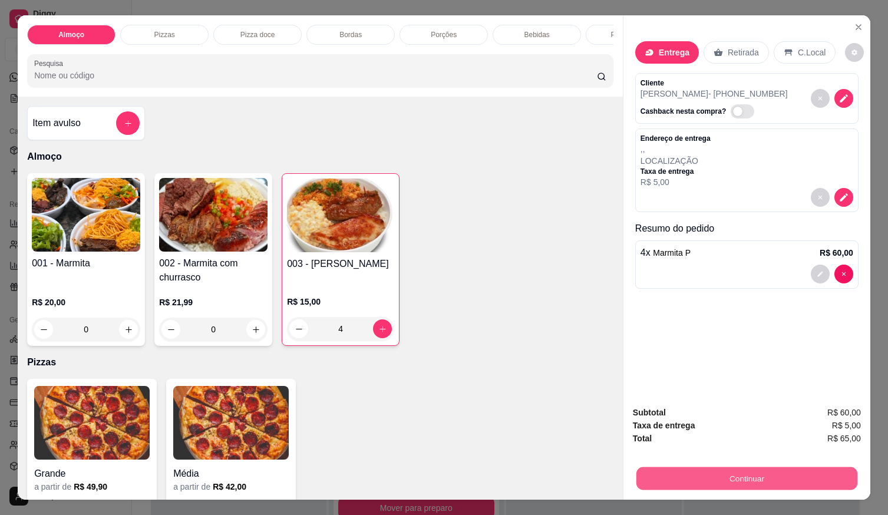
click at [745, 480] on button "Continuar" at bounding box center [746, 478] width 221 height 23
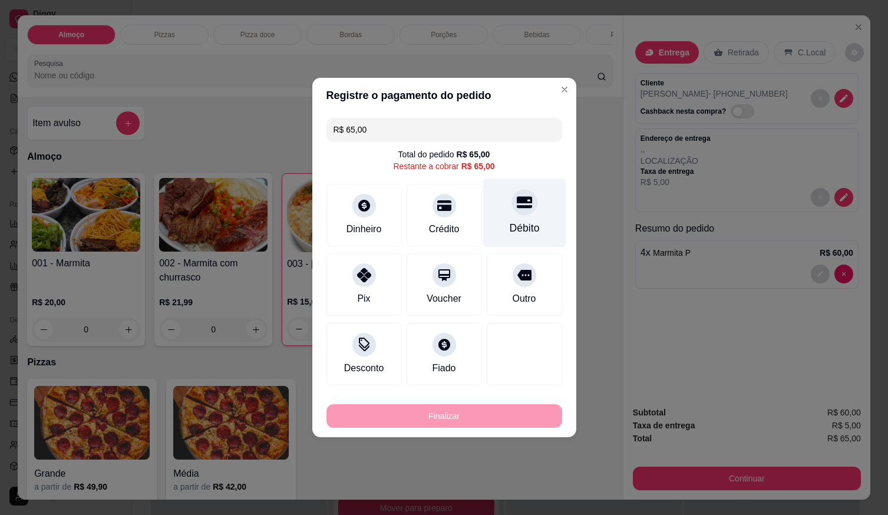
click at [521, 197] on icon at bounding box center [523, 201] width 15 height 15
type input "R$ 0,00"
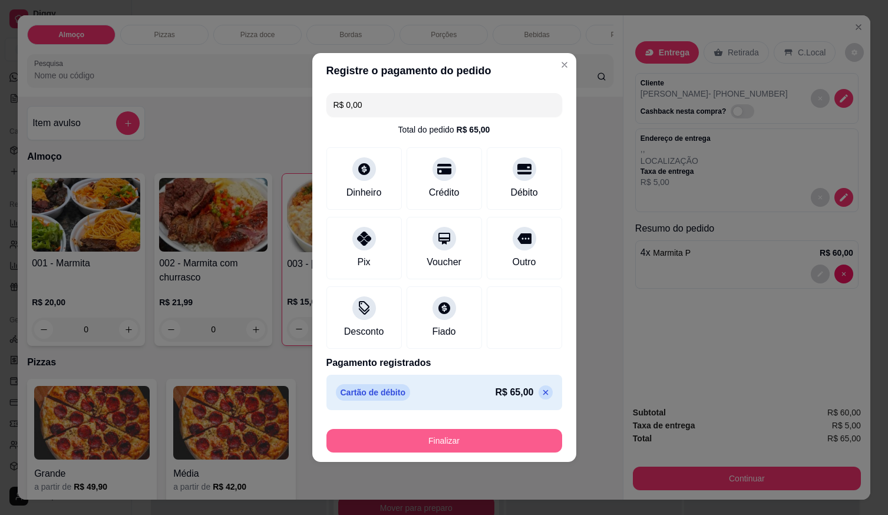
click at [475, 438] on button "Finalizar" at bounding box center [444, 441] width 236 height 24
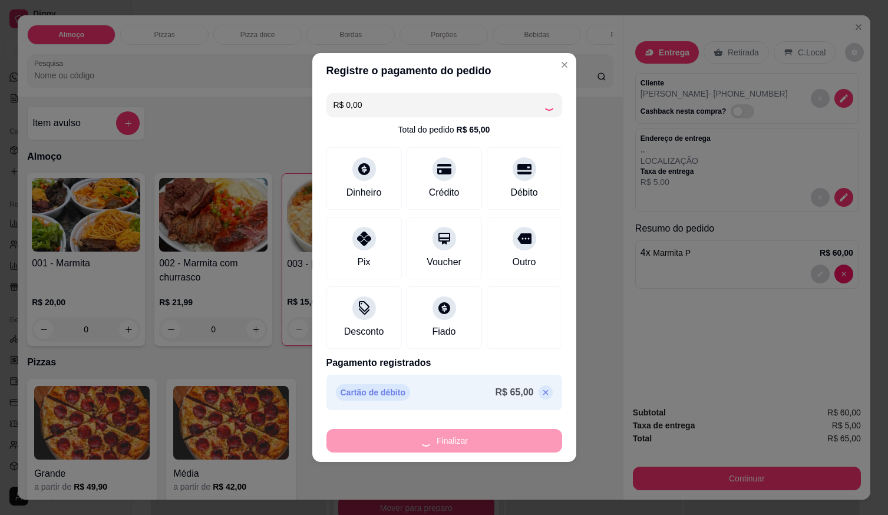
type input "0"
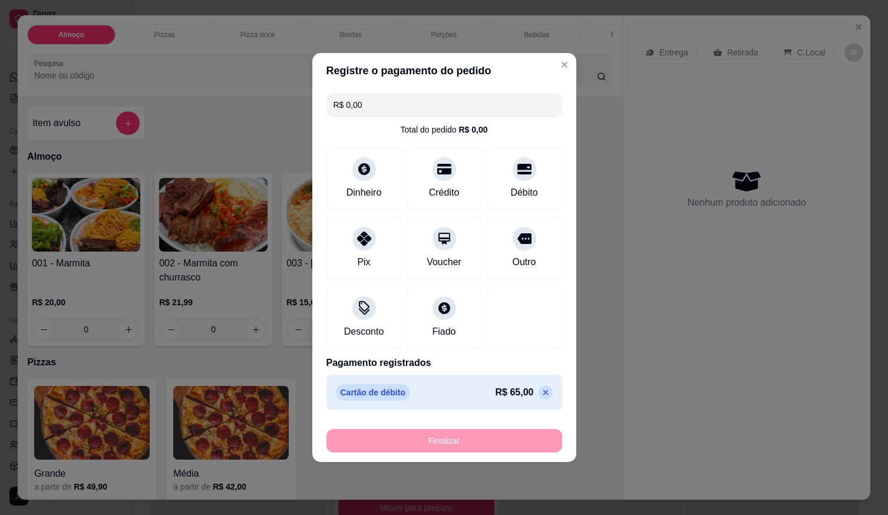
type input "-R$ 65,00"
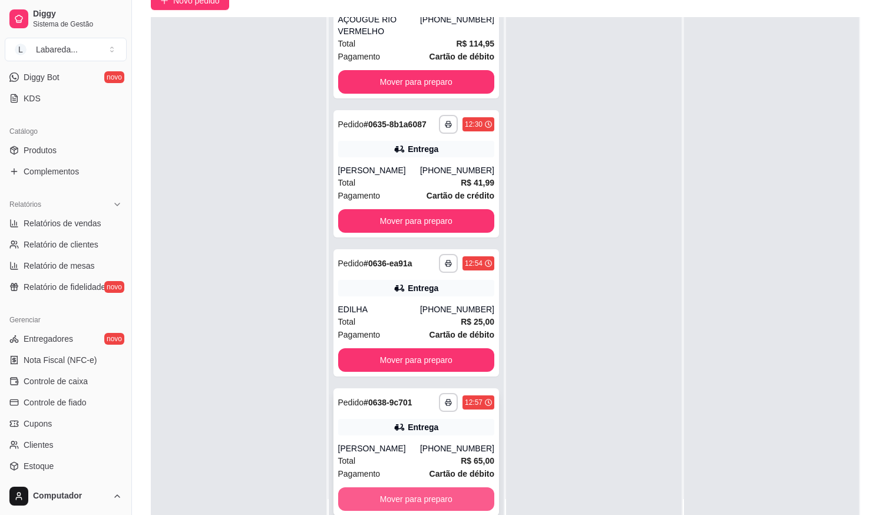
scroll to position [180, 0]
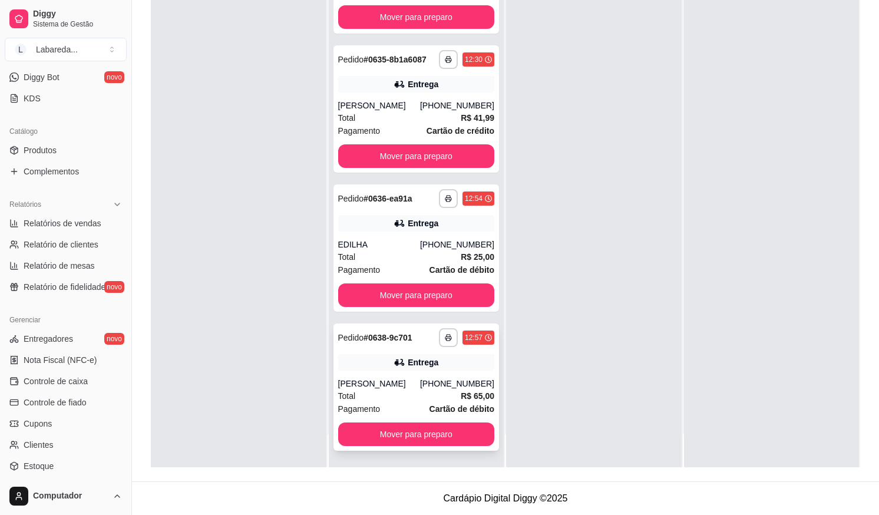
click at [400, 384] on div "ANA CLARA" at bounding box center [379, 384] width 82 height 12
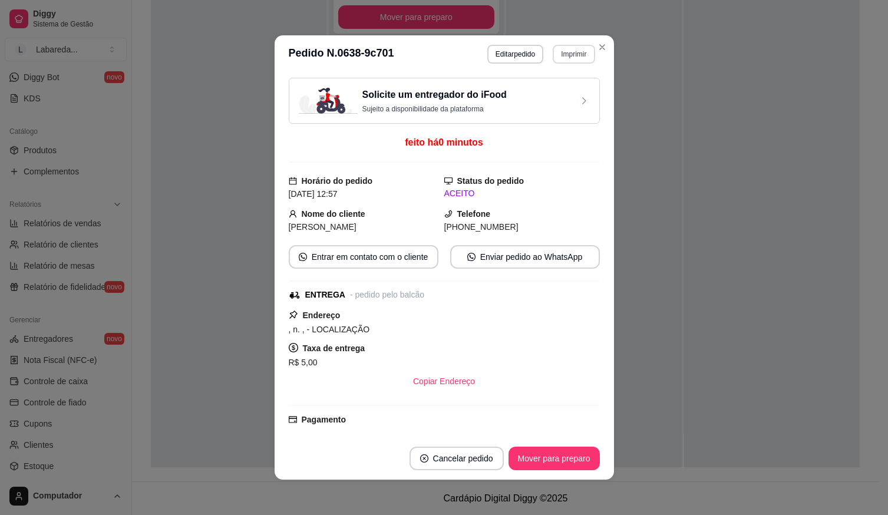
click at [566, 54] on button "Imprimir" at bounding box center [574, 54] width 42 height 19
click at [545, 93] on button "IMPRESSORA" at bounding box center [548, 95] width 83 height 18
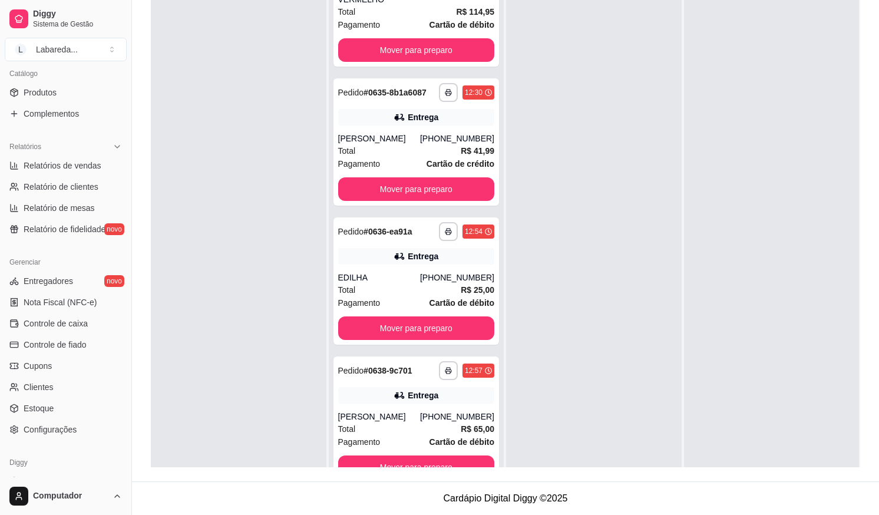
scroll to position [333, 0]
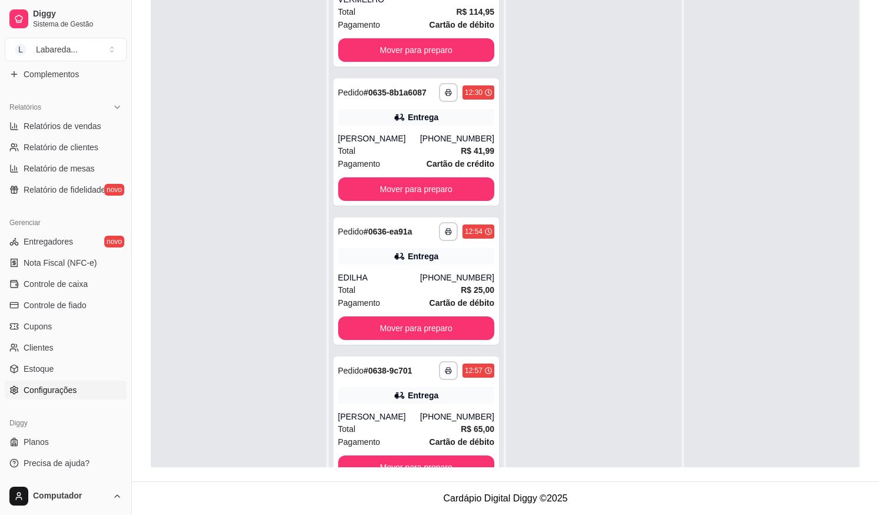
click at [72, 393] on span "Configurações" at bounding box center [50, 390] width 53 height 12
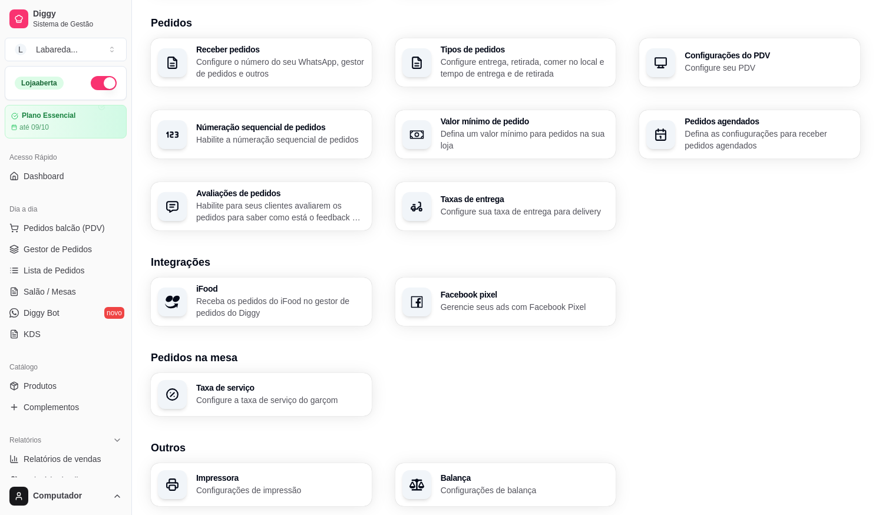
scroll to position [311, 0]
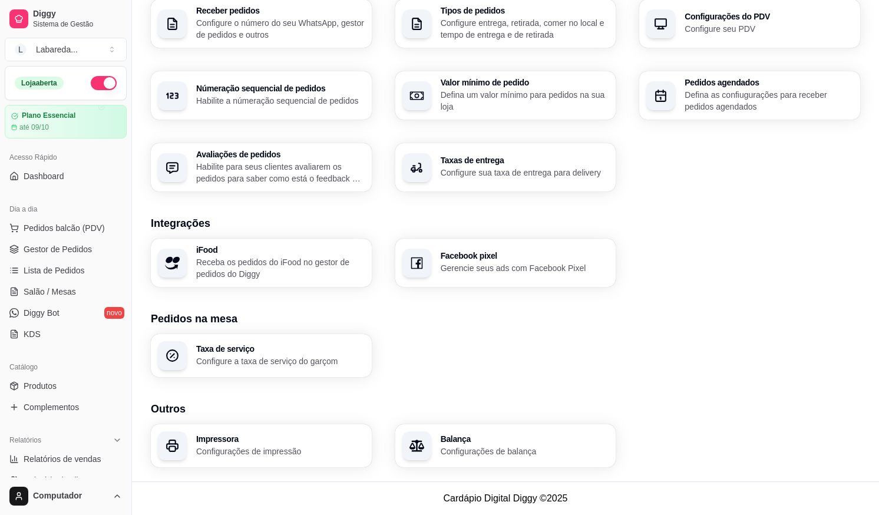
click at [282, 442] on h3 "Impressora" at bounding box center [280, 439] width 169 height 8
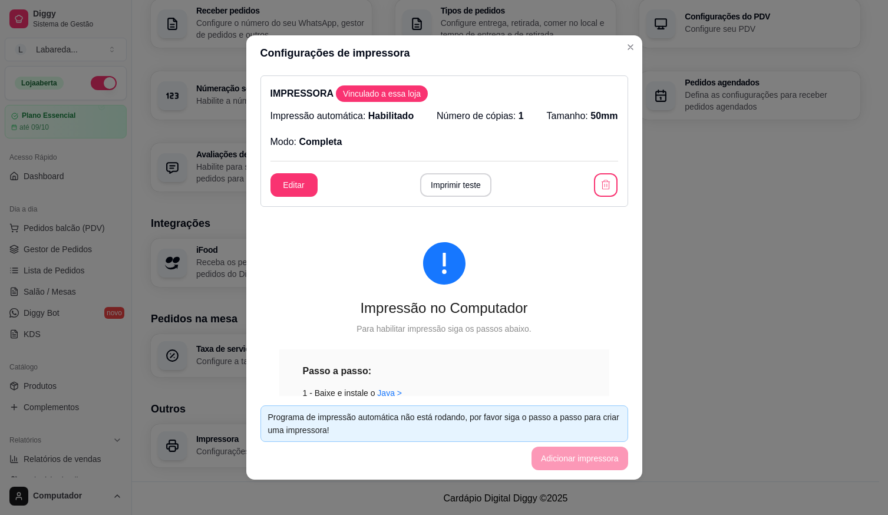
click at [500, 113] on p "Número de cópias: 1" at bounding box center [480, 116] width 87 height 14
click at [454, 189] on button "Imprimir teste" at bounding box center [455, 185] width 71 height 24
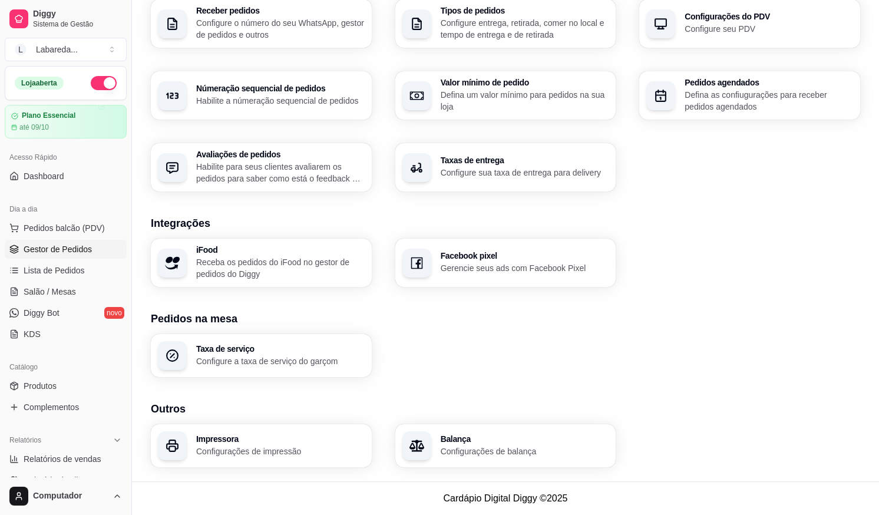
click at [65, 240] on link "Gestor de Pedidos" at bounding box center [66, 249] width 122 height 19
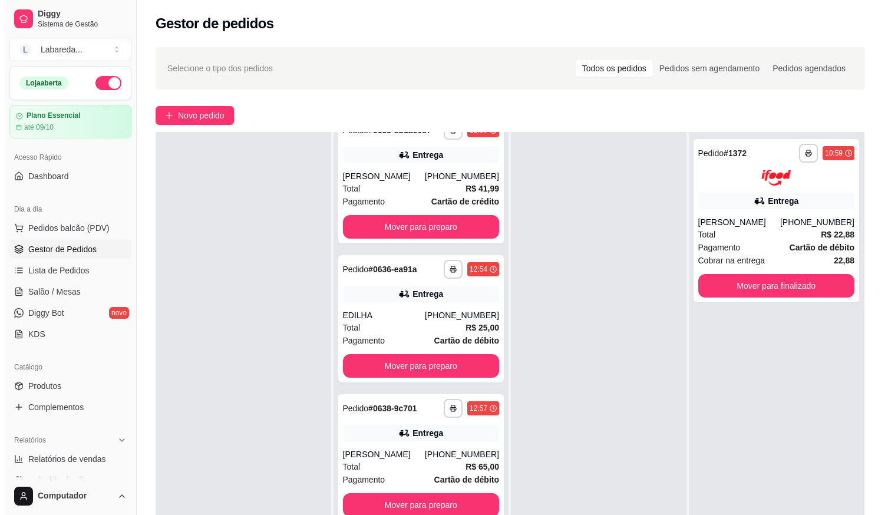
scroll to position [978, 0]
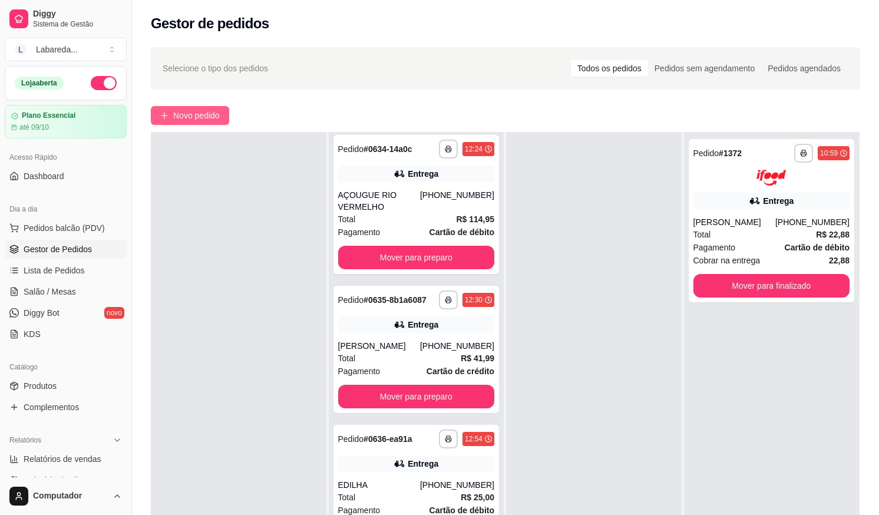
click at [202, 113] on span "Novo pedido" at bounding box center [196, 115] width 47 height 13
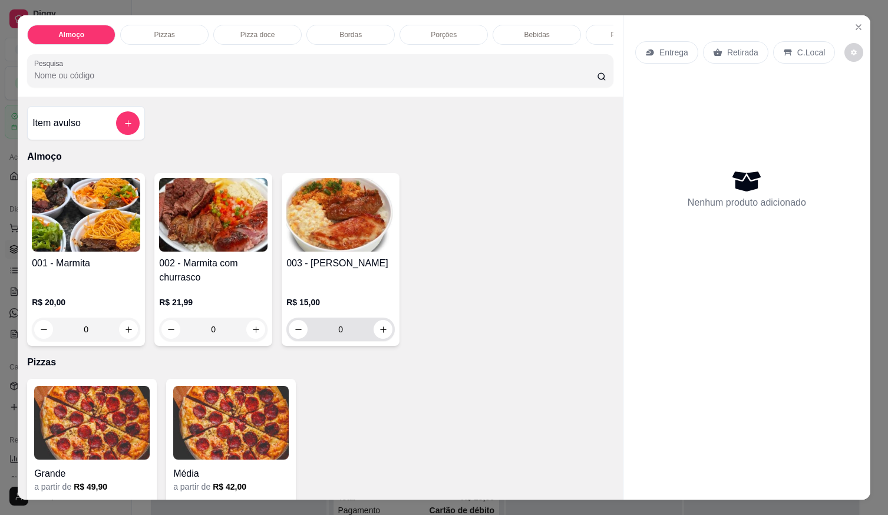
click at [380, 339] on button "increase-product-quantity" at bounding box center [383, 329] width 19 height 19
type input "1"
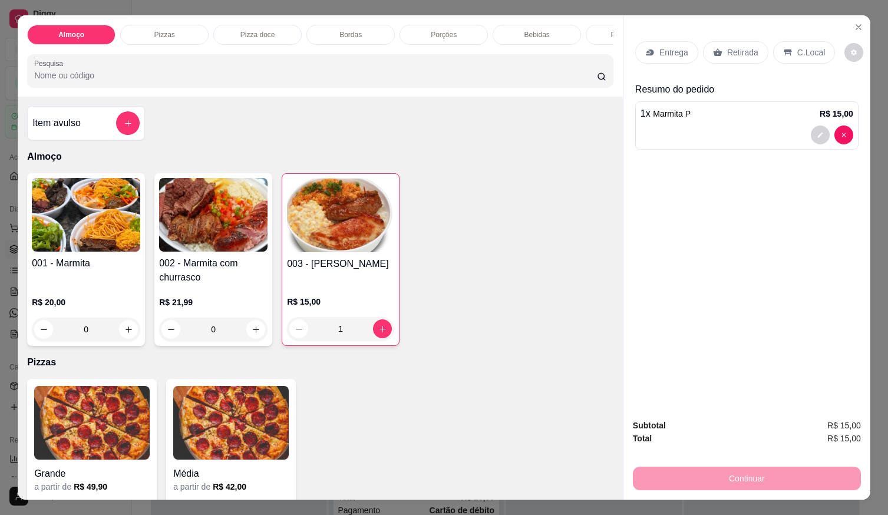
click at [659, 48] on p "Entrega" at bounding box center [673, 53] width 29 height 12
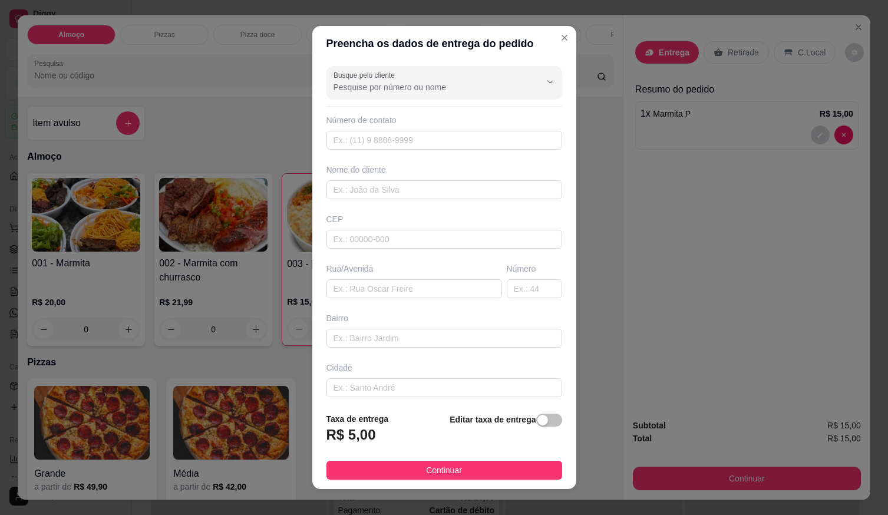
click at [443, 91] on input "Busque pelo cliente" at bounding box center [428, 87] width 189 height 12
click at [445, 110] on span "OTICA DINIZ" at bounding box center [424, 116] width 187 height 12
type input "OTICA DINIZ"
type input "61996588378"
type input "OTICA DINIZ"
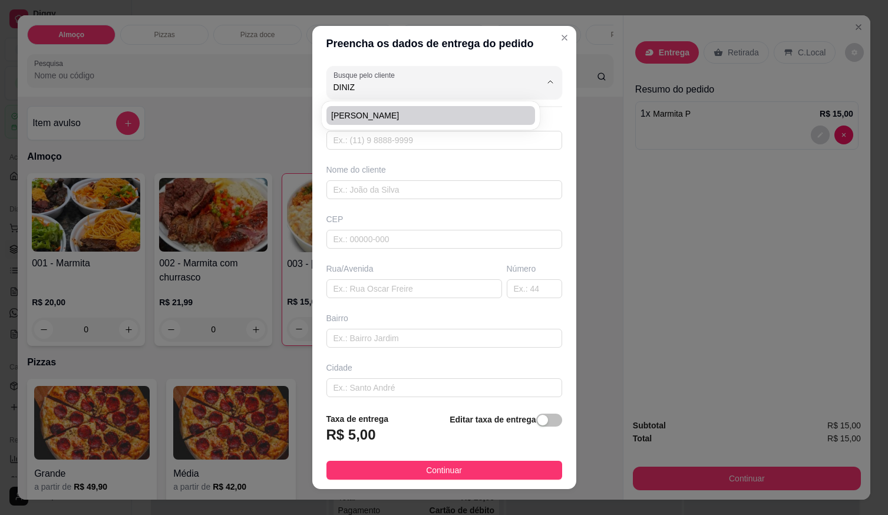
type input "Rua visconde de Porto Seguro n619 b centro Na ótica diniz"
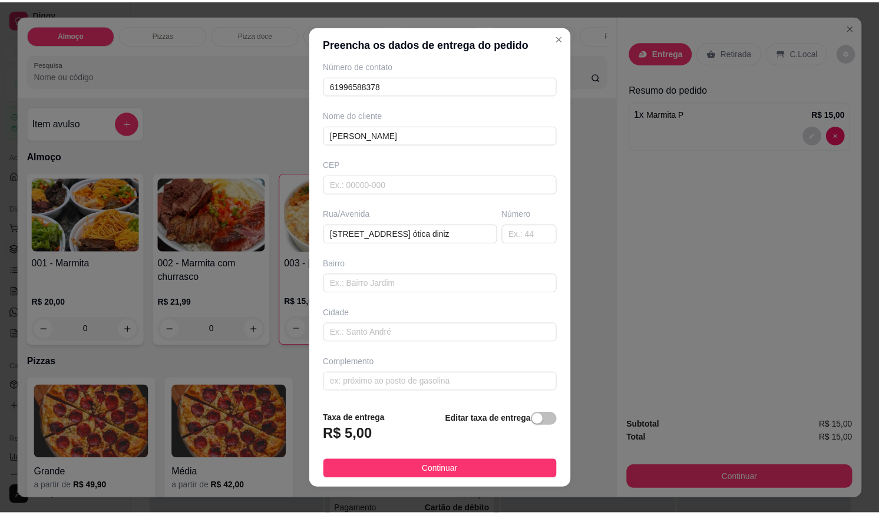
scroll to position [12, 0]
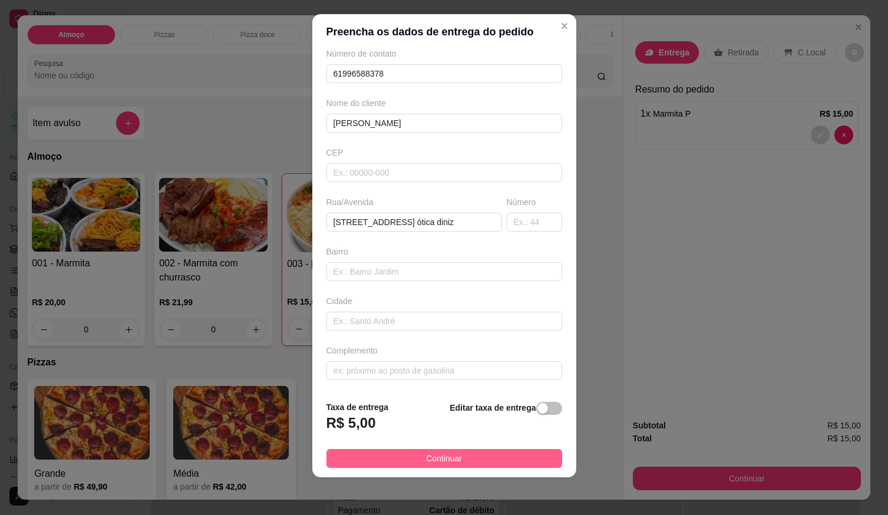
type input "OTICA DINIZ"
drag, startPoint x: 425, startPoint y: 453, endPoint x: 437, endPoint y: 457, distance: 11.9
click at [428, 453] on span "Continuar" at bounding box center [444, 458] width 36 height 13
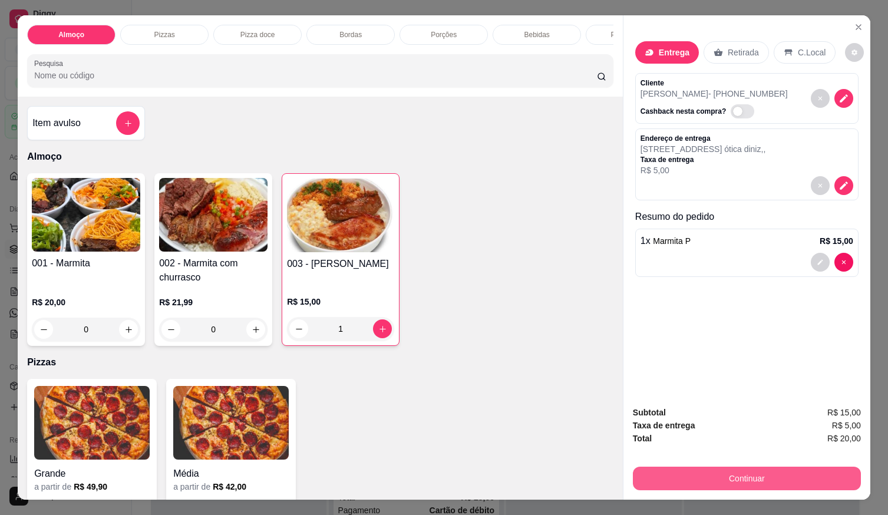
click at [654, 469] on button "Continuar" at bounding box center [747, 479] width 228 height 24
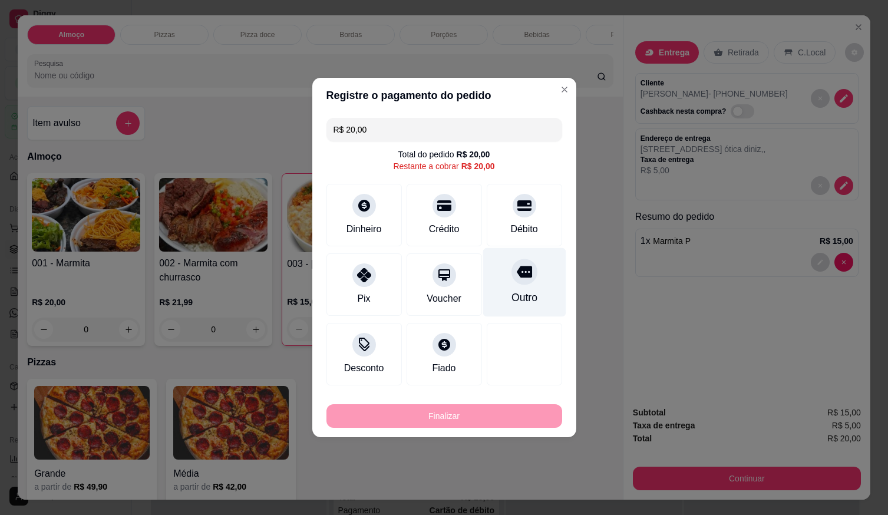
drag, startPoint x: 509, startPoint y: 216, endPoint x: 512, endPoint y: 269, distance: 52.5
click at [509, 219] on div "Débito" at bounding box center [524, 215] width 75 height 62
type input "R$ 0,00"
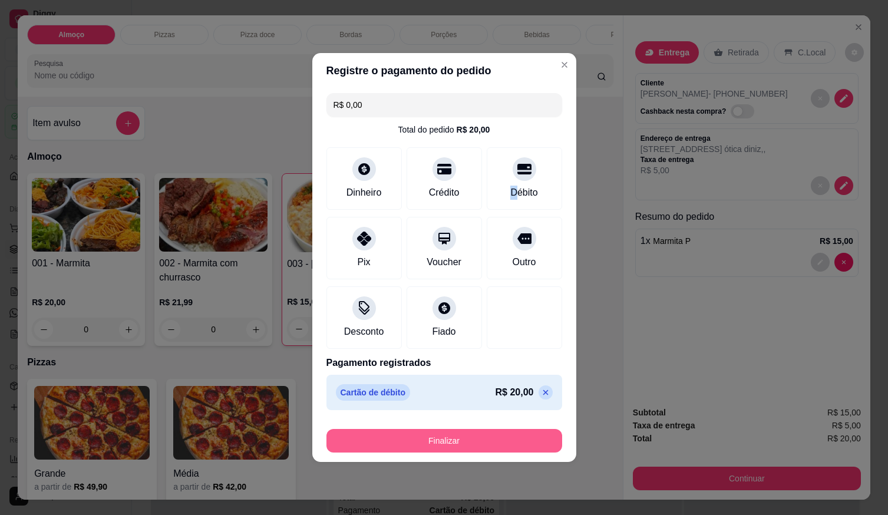
click at [466, 443] on button "Finalizar" at bounding box center [444, 441] width 236 height 24
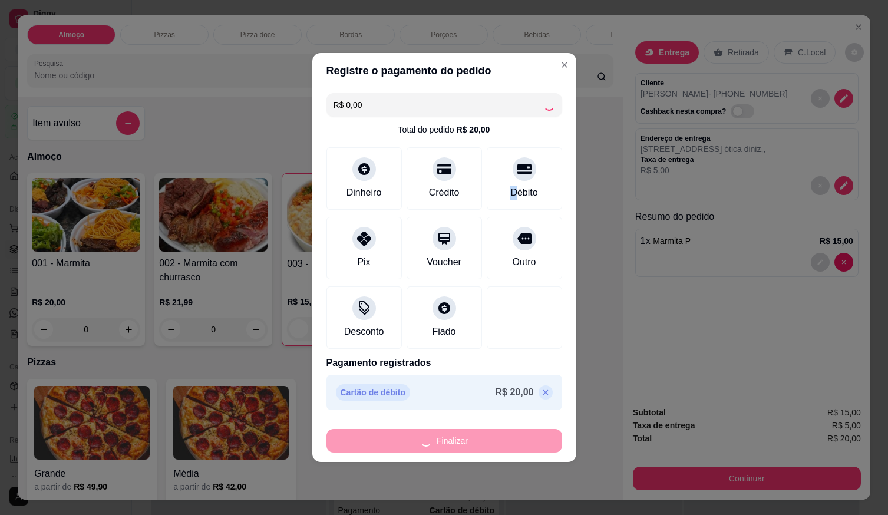
type input "0"
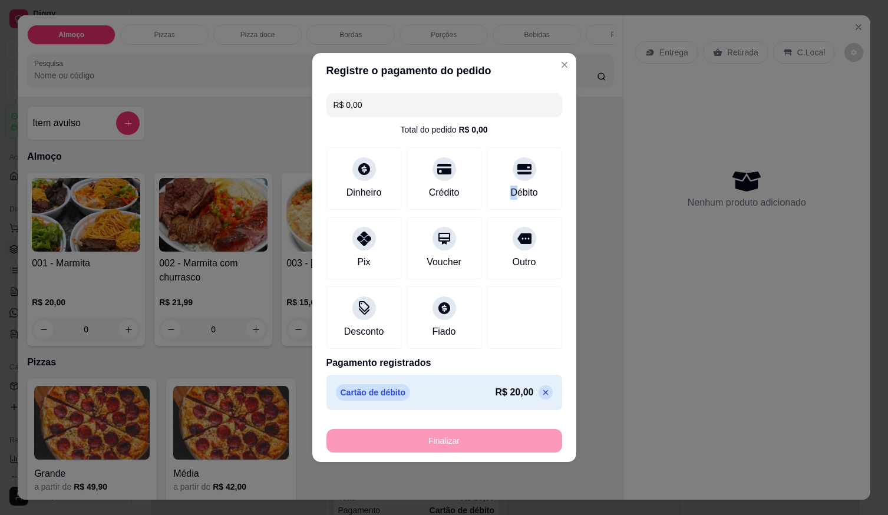
type input "-R$ 20,00"
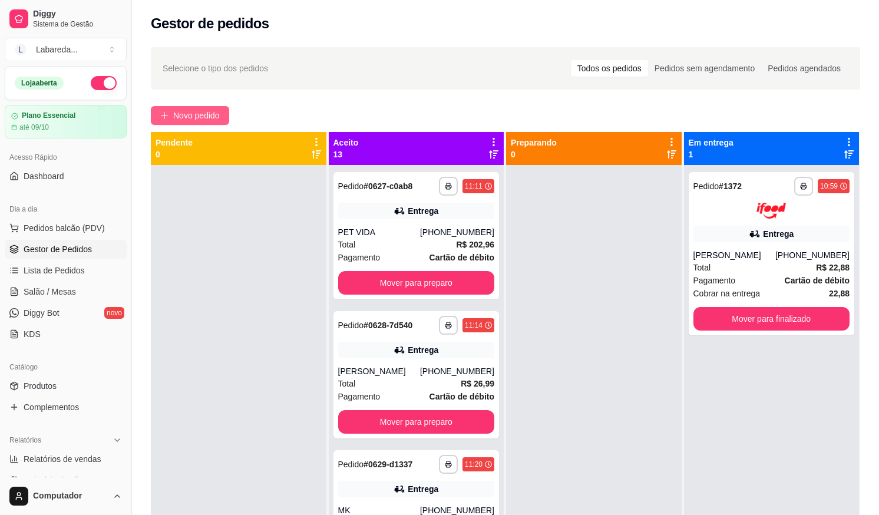
click at [197, 120] on span "Novo pedido" at bounding box center [196, 115] width 47 height 13
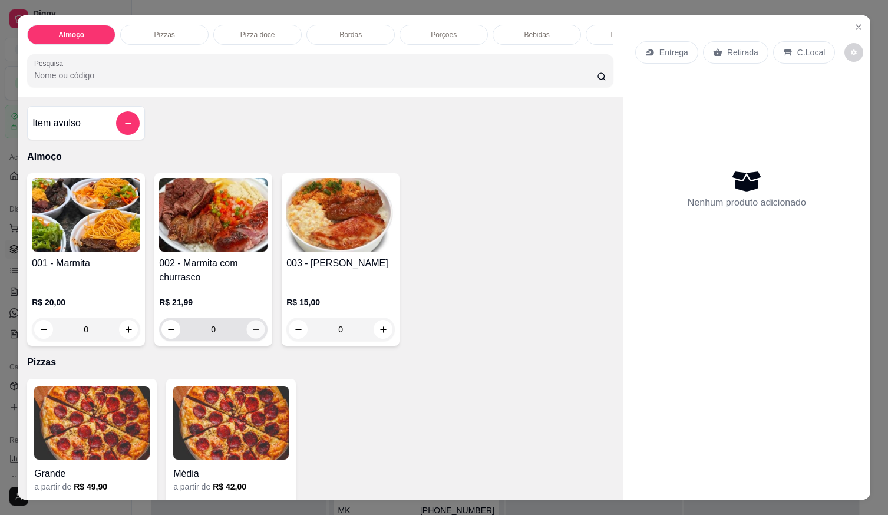
click at [247, 337] on button "increase-product-quantity" at bounding box center [256, 330] width 18 height 18
type input "1"
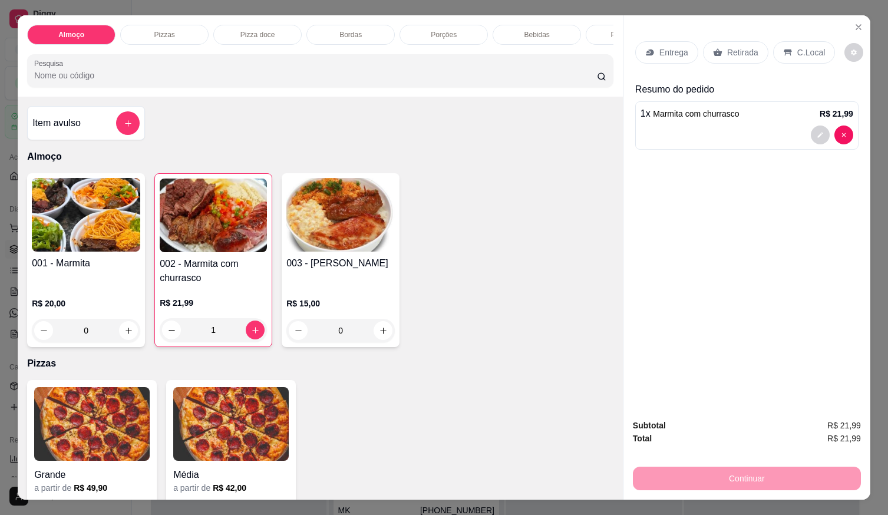
click at [666, 47] on p "Entrega" at bounding box center [673, 53] width 29 height 12
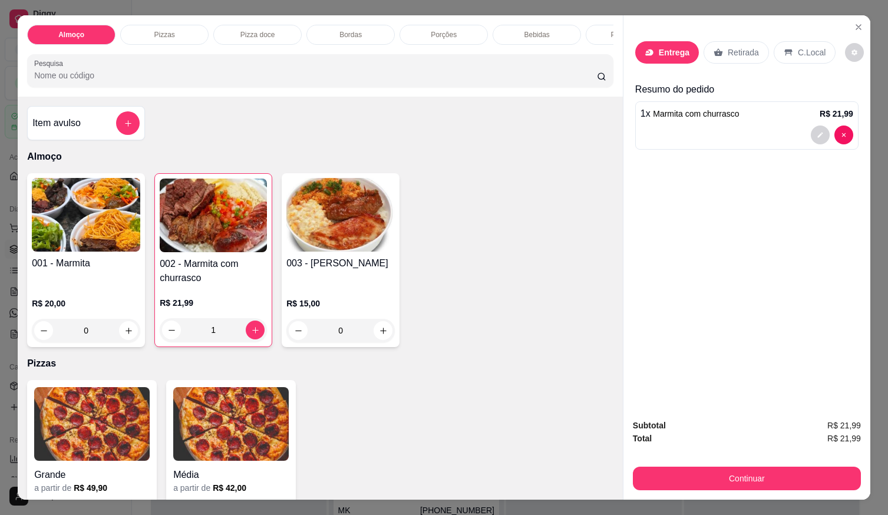
click at [461, 94] on div "Busque pelo cliente" at bounding box center [444, 82] width 236 height 33
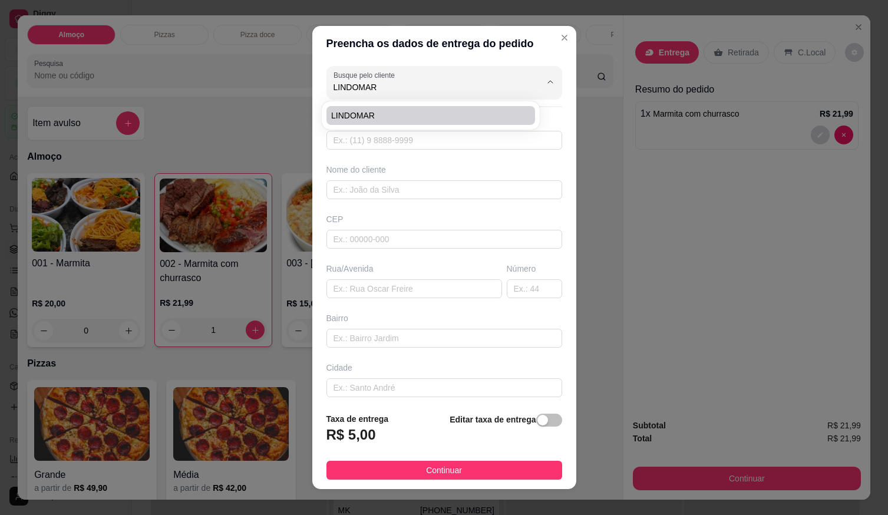
click at [394, 123] on li "LINDOMAR" at bounding box center [430, 115] width 209 height 19
type input "LINDOMAR"
type input "38999341825"
type input "LINDOMAR"
type input "PRECON"
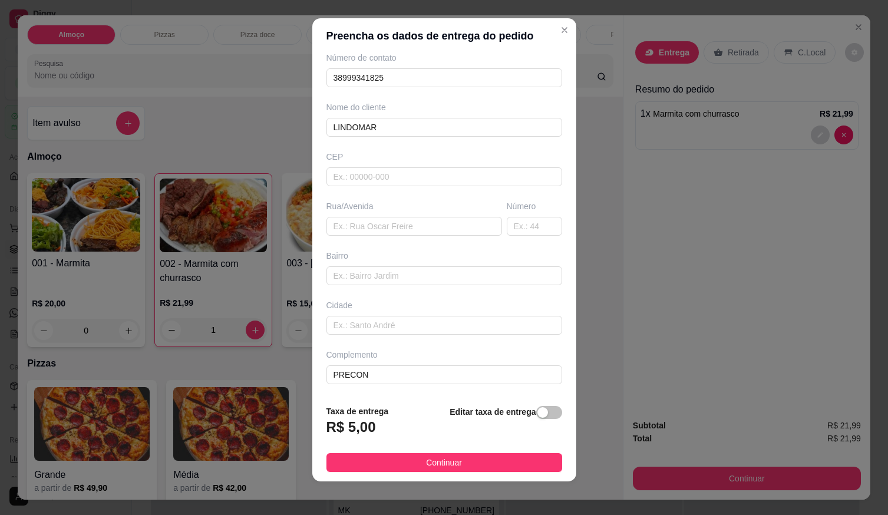
scroll to position [12, 0]
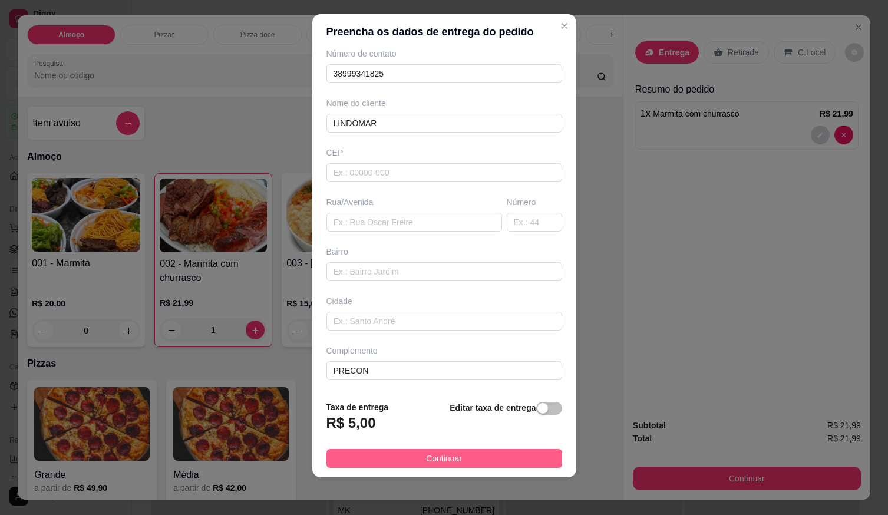
type input "LINDOMAR"
drag, startPoint x: 453, startPoint y: 461, endPoint x: 498, endPoint y: 471, distance: 46.0
click at [453, 460] on button "Continuar" at bounding box center [444, 458] width 236 height 19
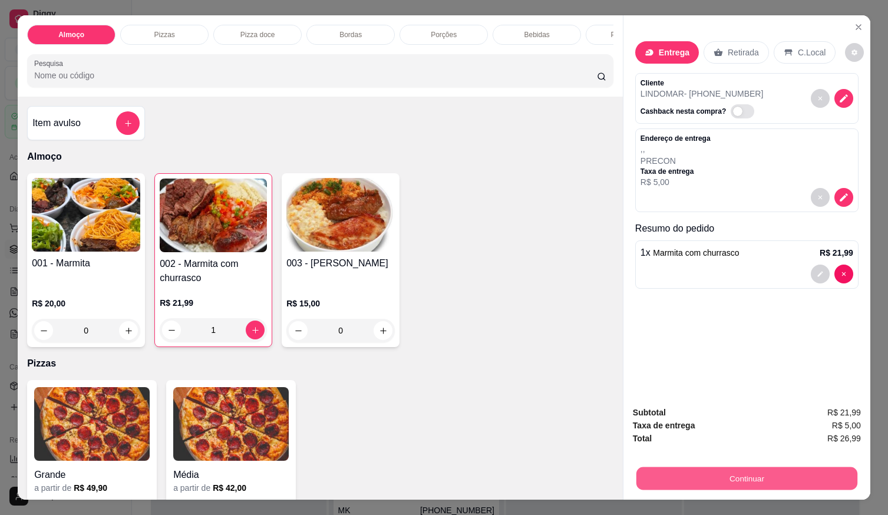
click at [653, 474] on button "Continuar" at bounding box center [746, 478] width 221 height 23
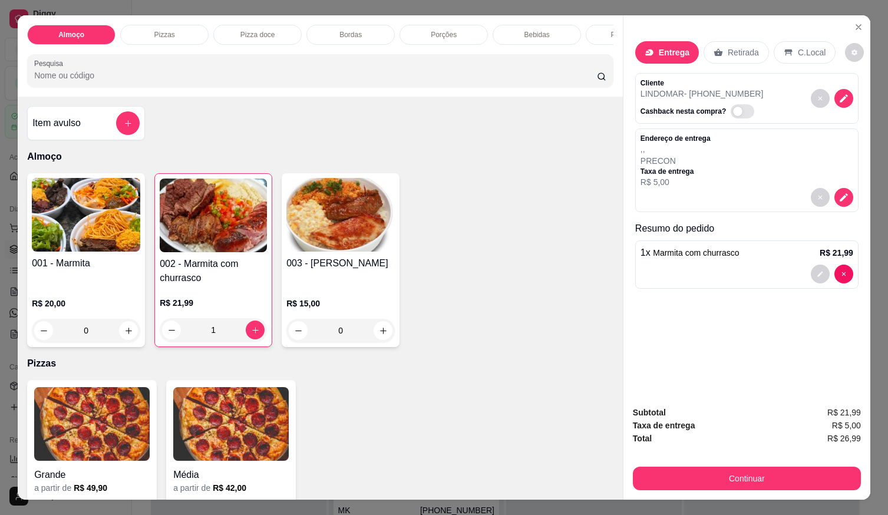
click at [519, 228] on div "Débito" at bounding box center [524, 227] width 30 height 15
type input "R$ 0,00"
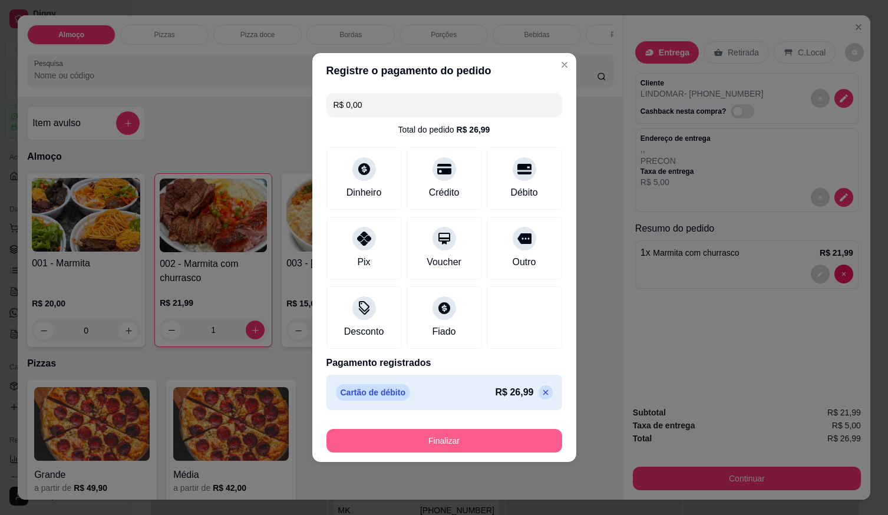
click at [491, 444] on button "Finalizar" at bounding box center [444, 441] width 236 height 24
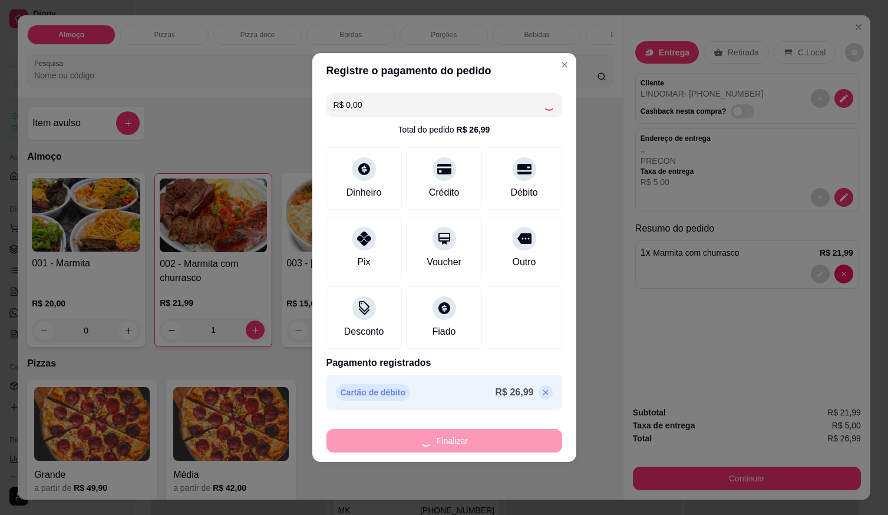
type input "0"
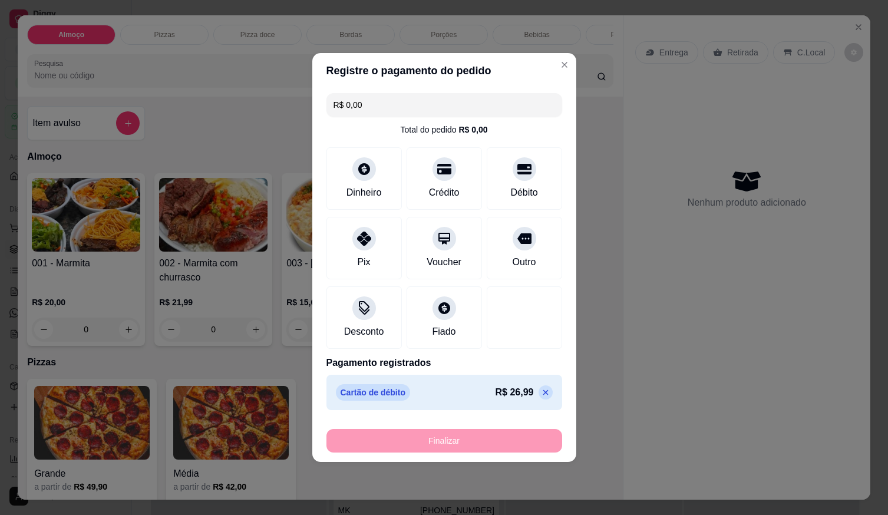
type input "-R$ 26,99"
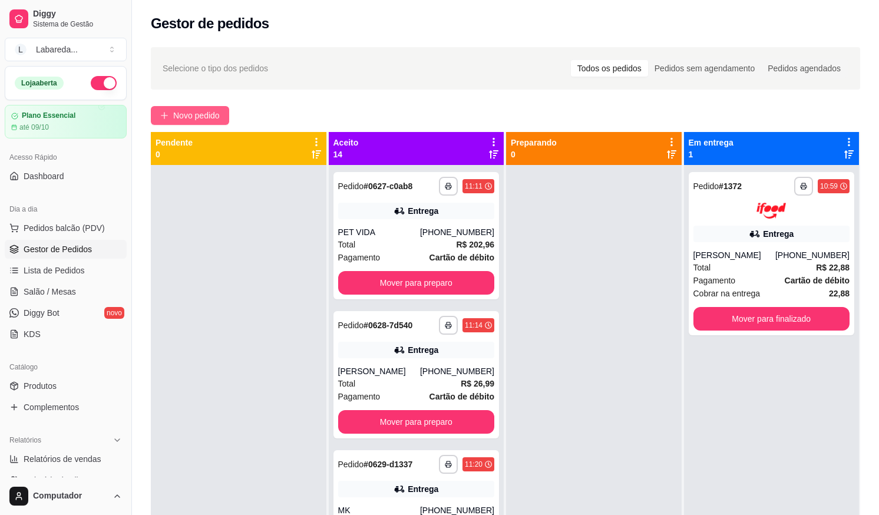
click at [209, 119] on span "Novo pedido" at bounding box center [196, 115] width 47 height 13
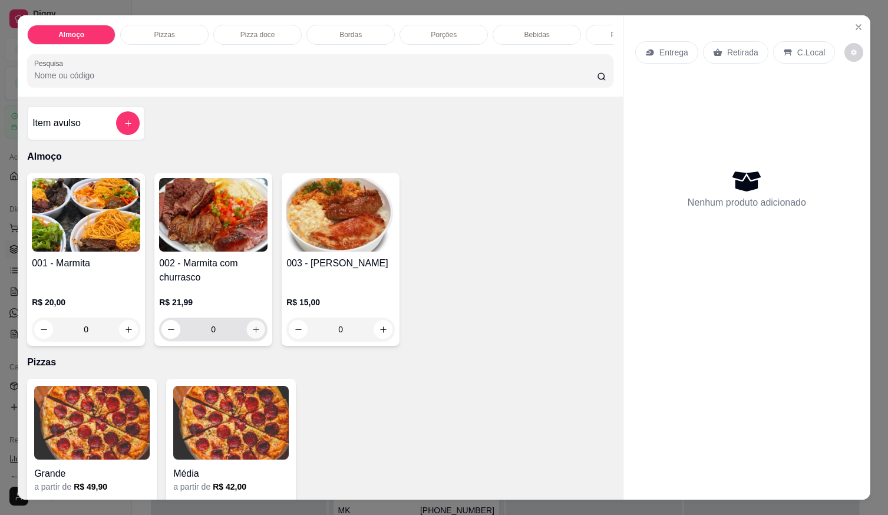
click at [255, 334] on icon "increase-product-quantity" at bounding box center [256, 329] width 9 height 9
type input "1"
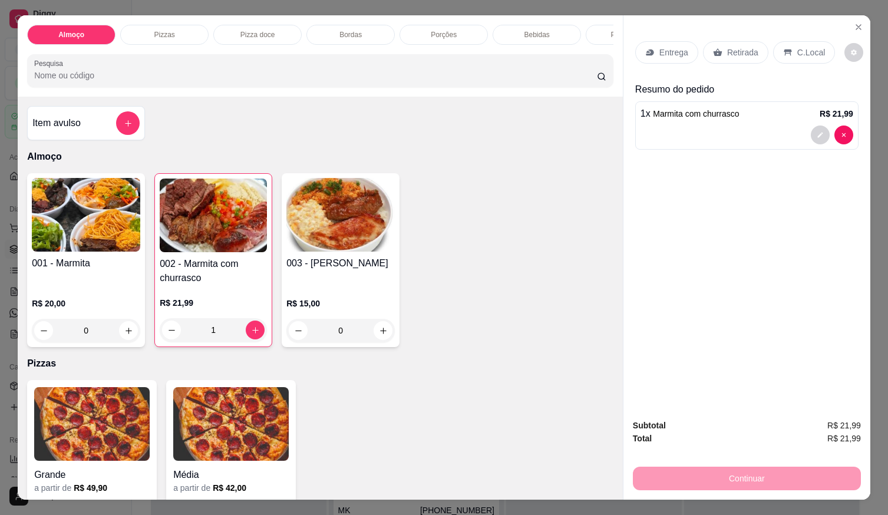
click at [671, 47] on p "Entrega" at bounding box center [673, 53] width 29 height 12
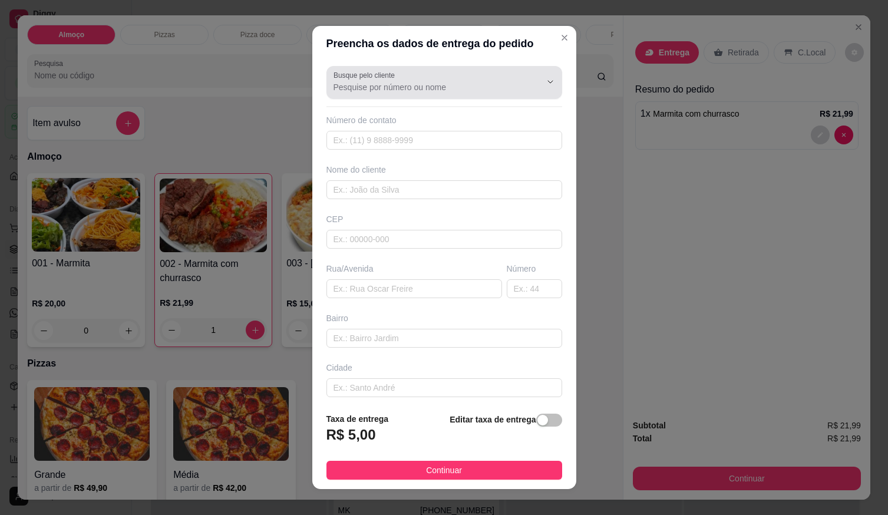
click at [403, 77] on div at bounding box center [445, 83] width 222 height 24
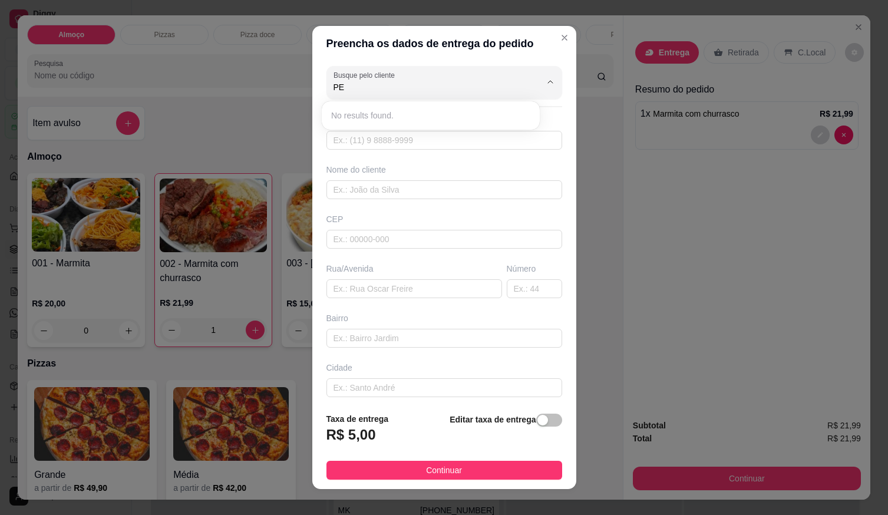
type input "P"
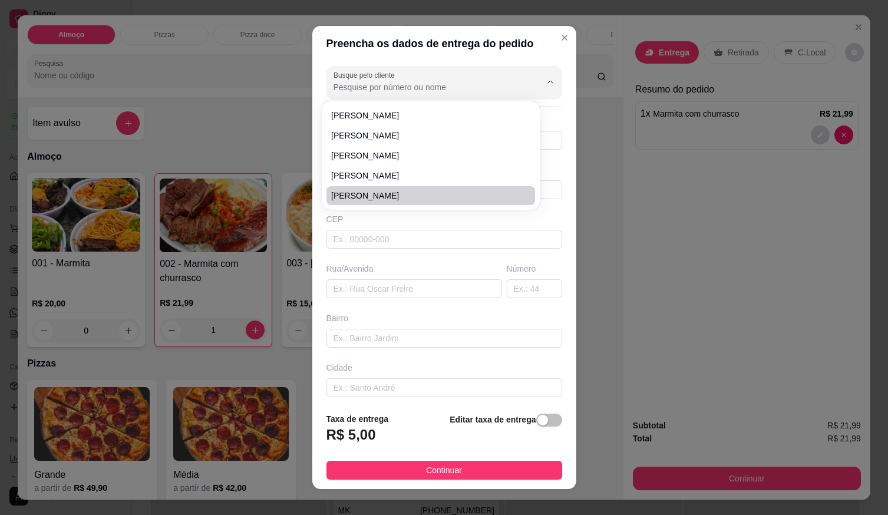
click at [369, 263] on div "Rua/Avenida" at bounding box center [414, 269] width 176 height 12
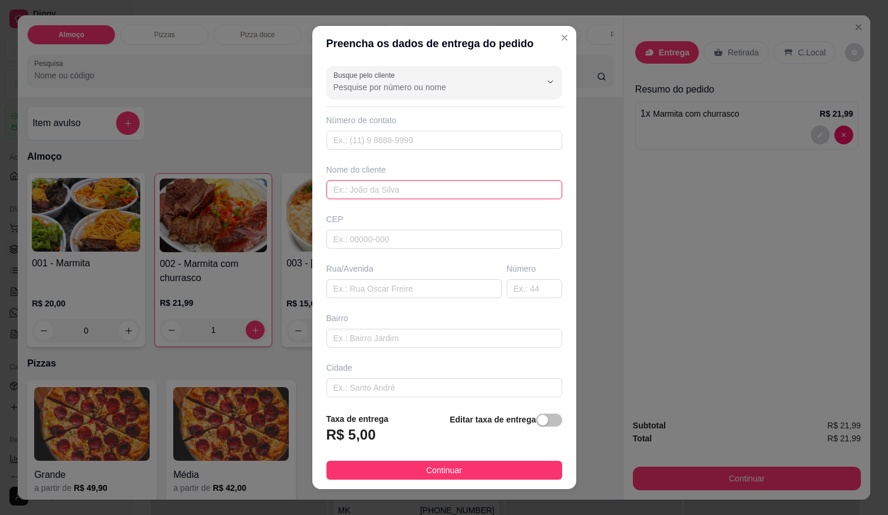
click at [400, 186] on input "text" at bounding box center [444, 189] width 236 height 19
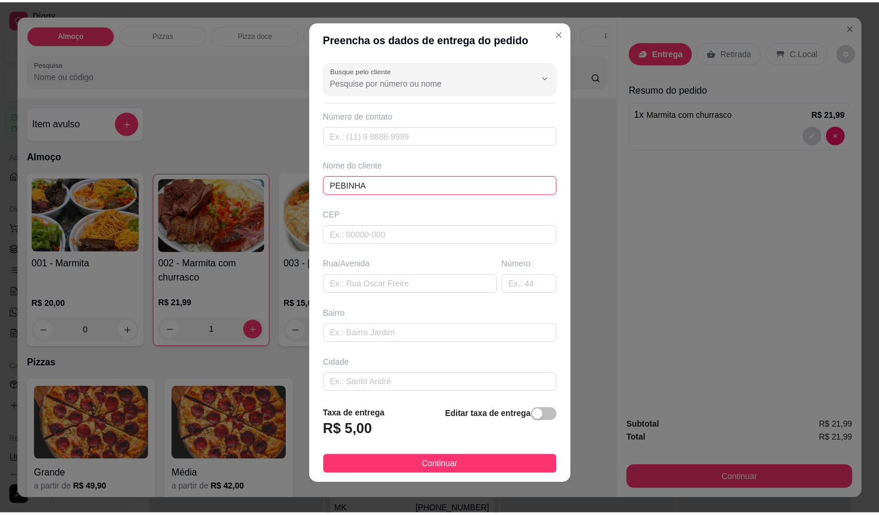
scroll to position [12, 0]
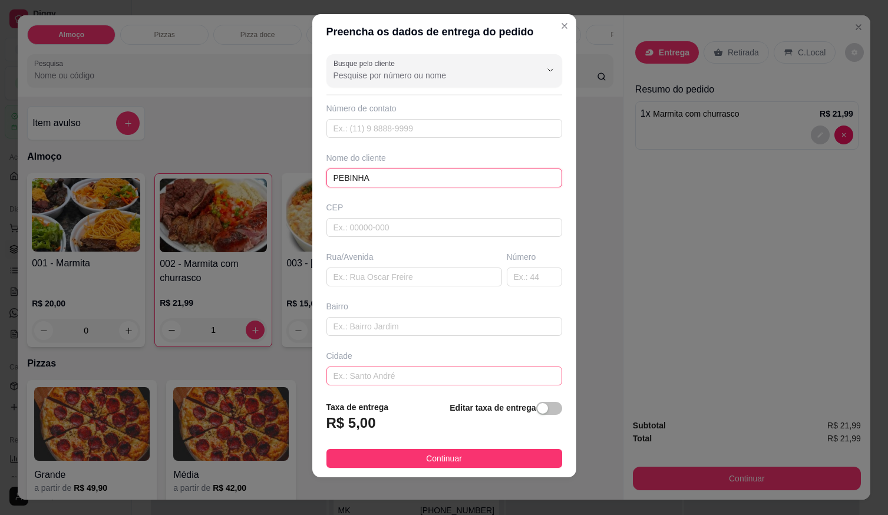
type input "PEBINHA"
click at [437, 378] on input "text" at bounding box center [444, 376] width 236 height 19
type input "LOCALIZAÇÃO"
drag, startPoint x: 467, startPoint y: 429, endPoint x: 469, endPoint y: 437, distance: 7.8
click at [468, 428] on div "Editar taxa de entrega" at bounding box center [506, 420] width 112 height 39
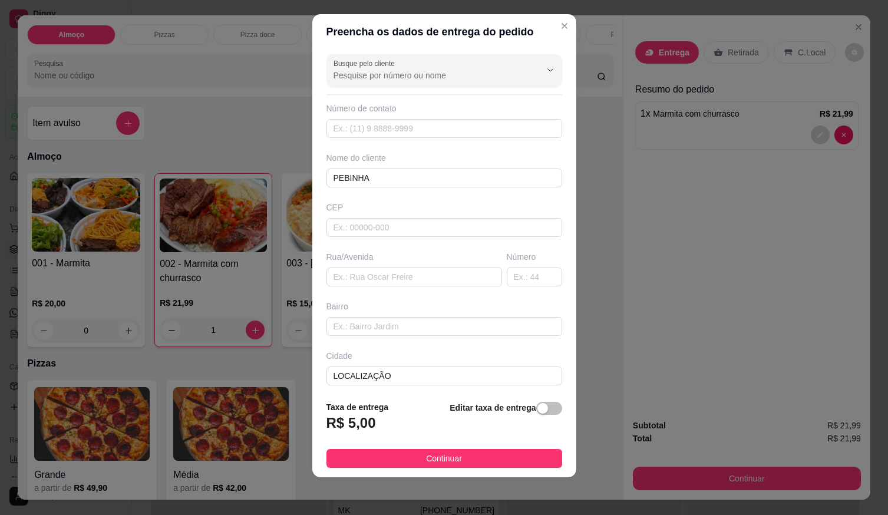
drag, startPoint x: 469, startPoint y: 446, endPoint x: 486, endPoint y: 471, distance: 31.1
click at [472, 448] on footer "Taxa de entrega R$ 5,00 Editar taxa de entrega Continuar" at bounding box center [444, 434] width 264 height 86
click at [486, 471] on footer "Taxa de entrega R$ 5,00 Editar taxa de entrega Continuar" at bounding box center [444, 434] width 264 height 86
drag, startPoint x: 490, startPoint y: 469, endPoint x: 494, endPoint y: 458, distance: 11.6
click at [493, 460] on footer "Taxa de entrega R$ 5,00 Editar taxa de entrega Continuar" at bounding box center [444, 434] width 264 height 86
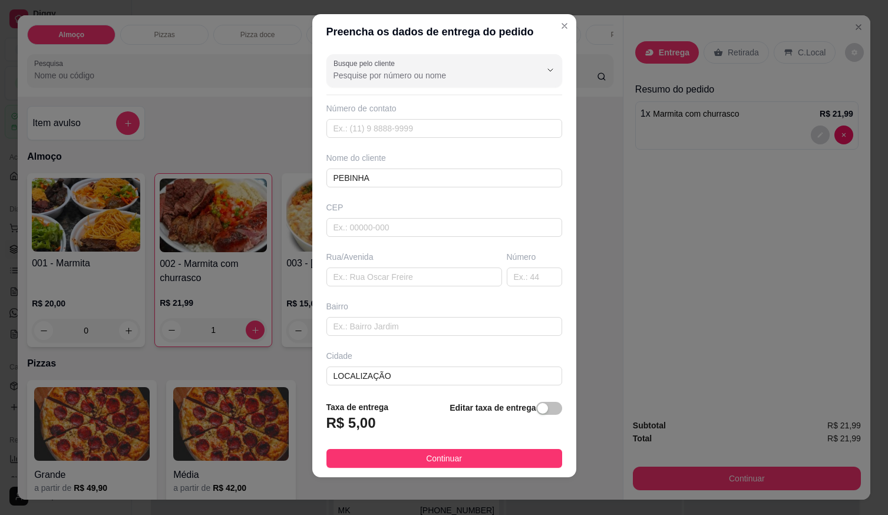
click at [497, 451] on button "Continuar" at bounding box center [444, 458] width 236 height 19
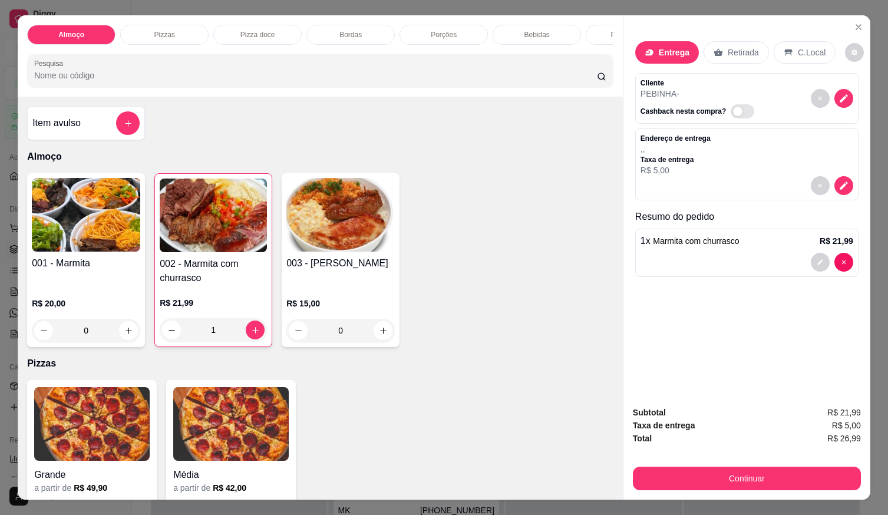
drag, startPoint x: 624, startPoint y: 471, endPoint x: 631, endPoint y: 473, distance: 7.3
click at [631, 471] on div "Subtotal R$ 21,99 Taxa de entrega R$ 5,00 Total R$ 26,99 Continuar" at bounding box center [747, 448] width 247 height 103
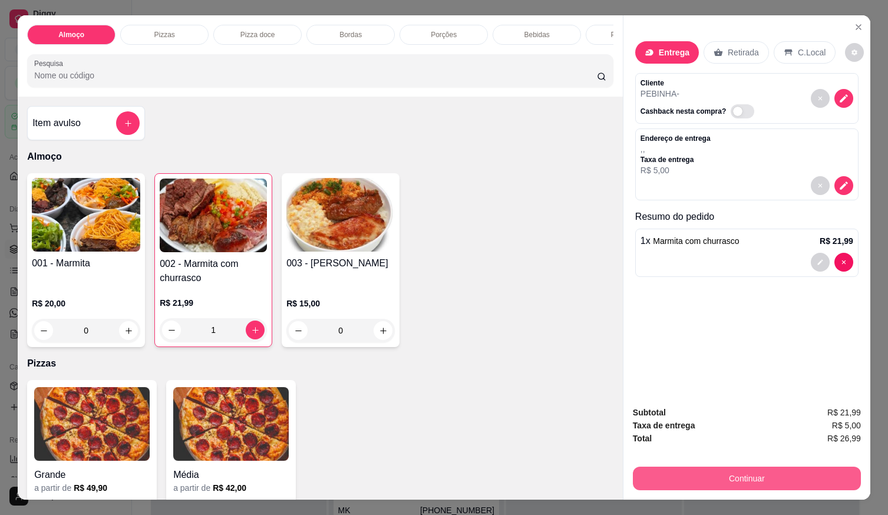
click at [633, 473] on button "Continuar" at bounding box center [747, 479] width 228 height 24
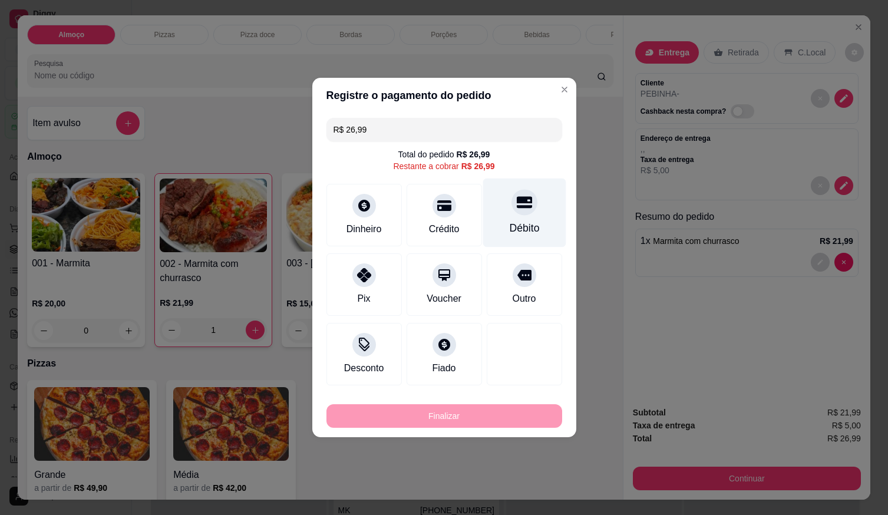
click at [513, 222] on div "Débito" at bounding box center [524, 227] width 30 height 15
type input "R$ 0,00"
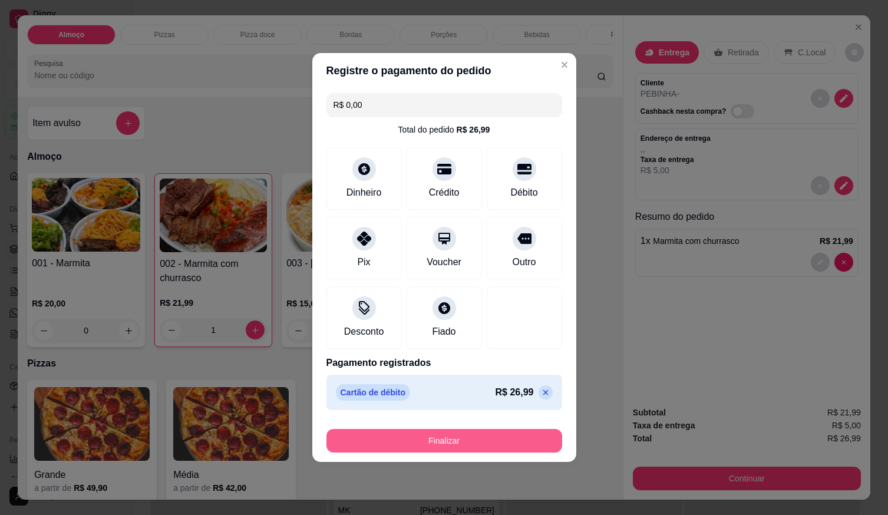
click at [489, 434] on button "Finalizar" at bounding box center [444, 441] width 236 height 24
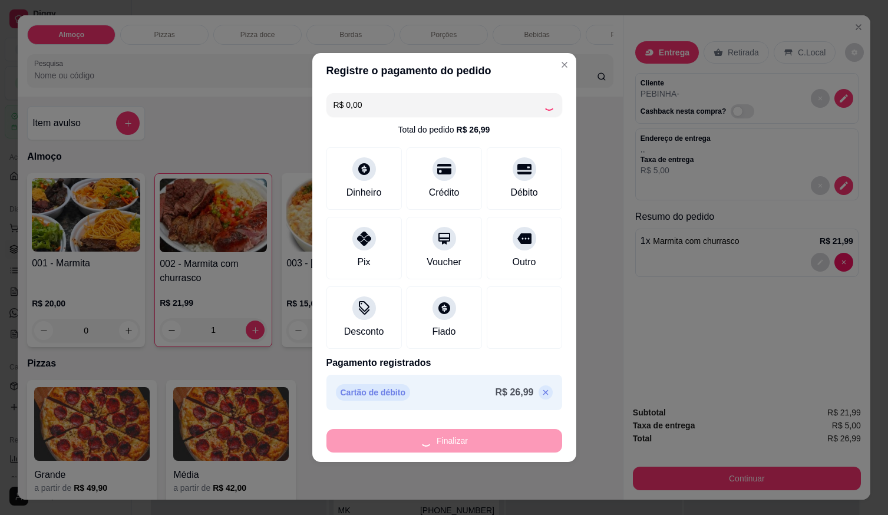
type input "0"
type input "-R$ 26,99"
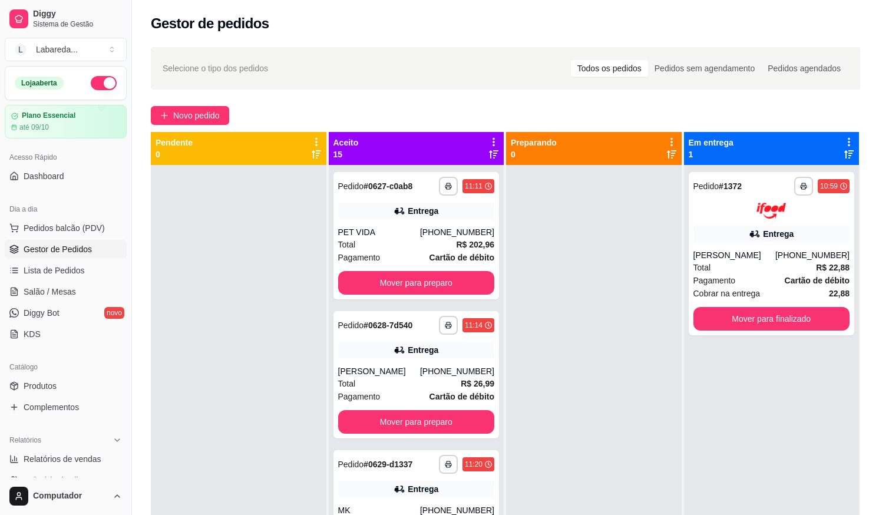
click at [578, 408] on div at bounding box center [594, 422] width 176 height 515
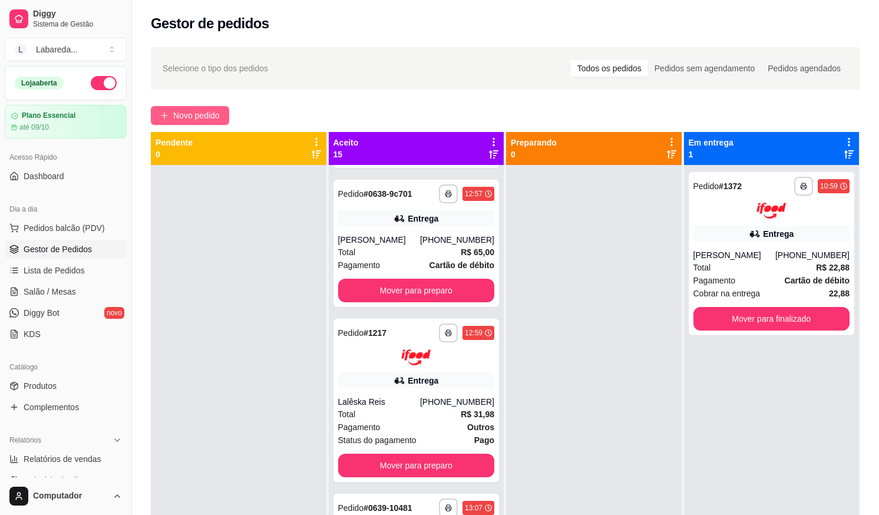
click at [226, 118] on button "Novo pedido" at bounding box center [190, 115] width 78 height 19
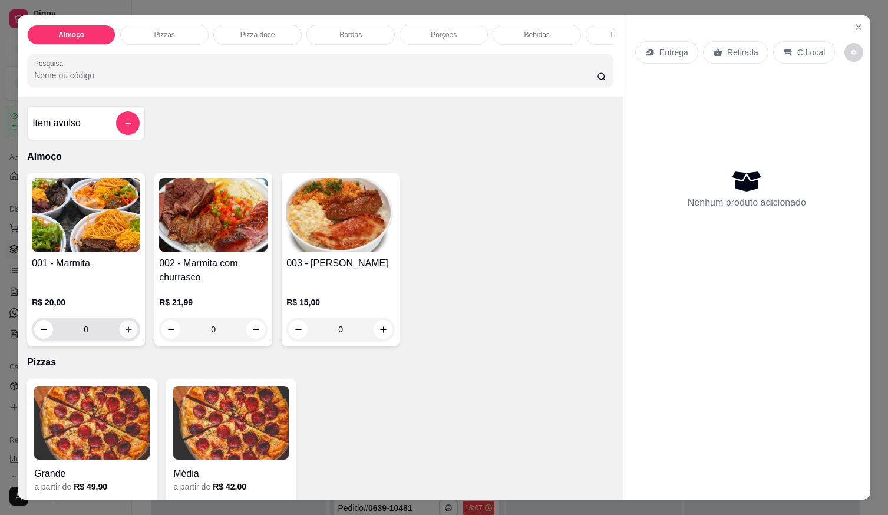
click at [126, 334] on icon "increase-product-quantity" at bounding box center [128, 329] width 9 height 9
type input "1"
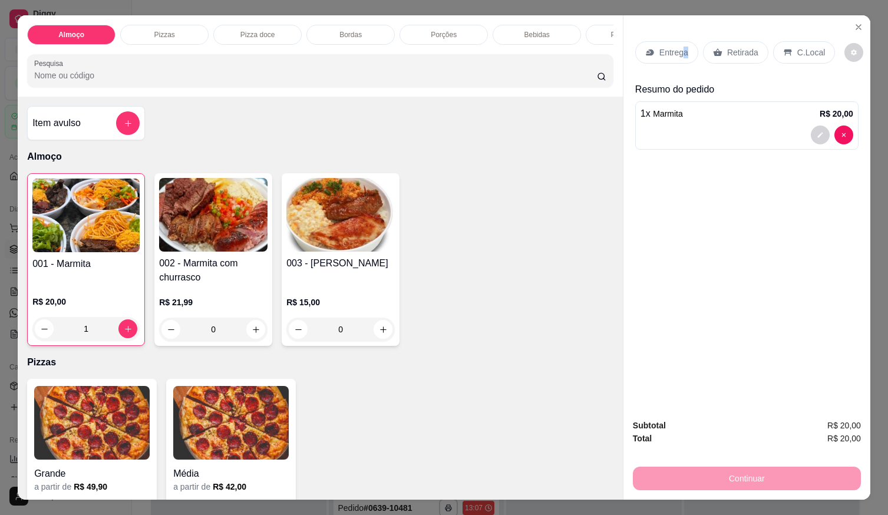
click at [681, 52] on p "Entrega" at bounding box center [673, 53] width 29 height 12
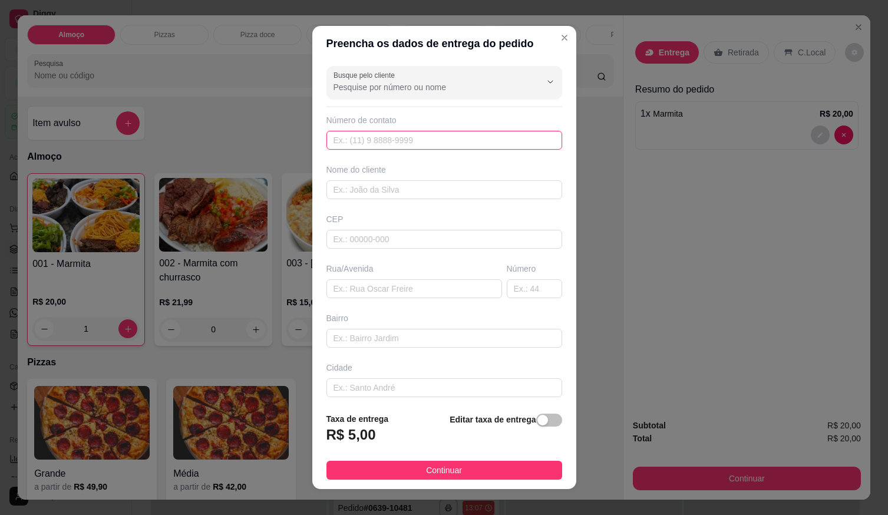
click at [467, 149] on input "text" at bounding box center [444, 140] width 236 height 19
type input "(61) 99639-2489"
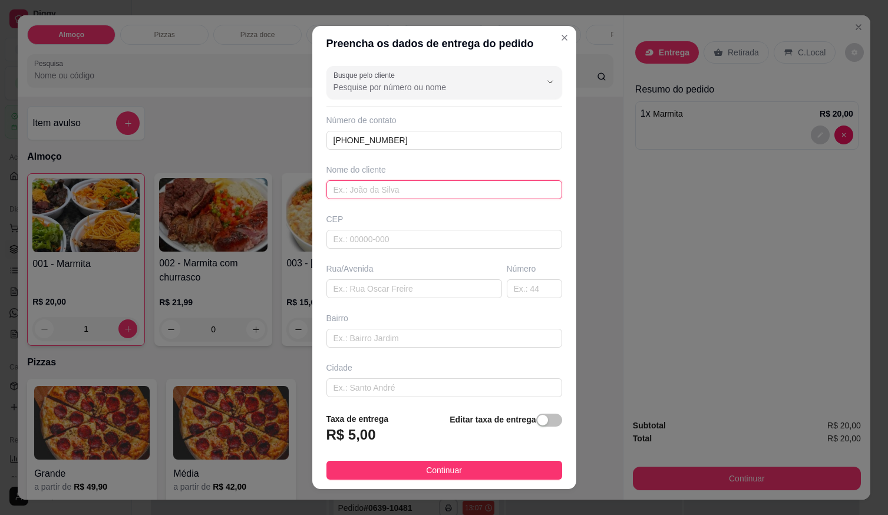
click at [477, 189] on input "text" at bounding box center [444, 189] width 236 height 19
type input "I"
click at [427, 184] on input "I" at bounding box center [444, 189] width 236 height 19
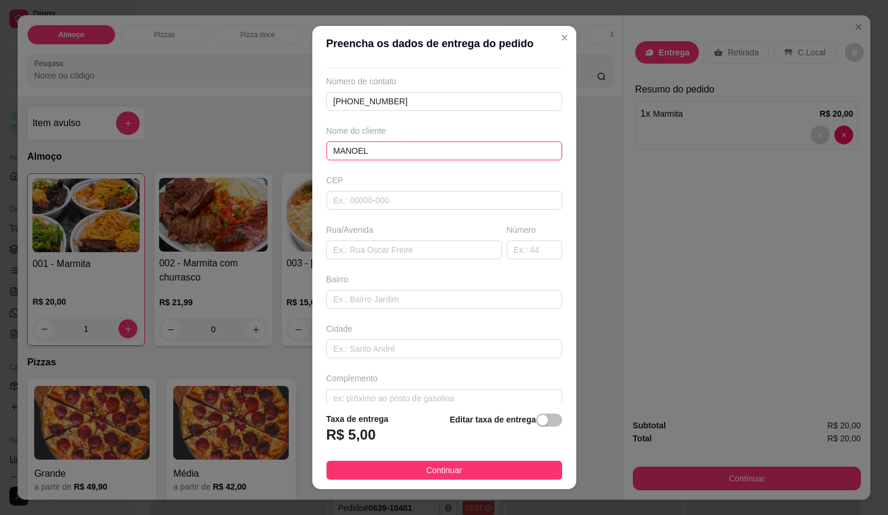
scroll to position [55, 0]
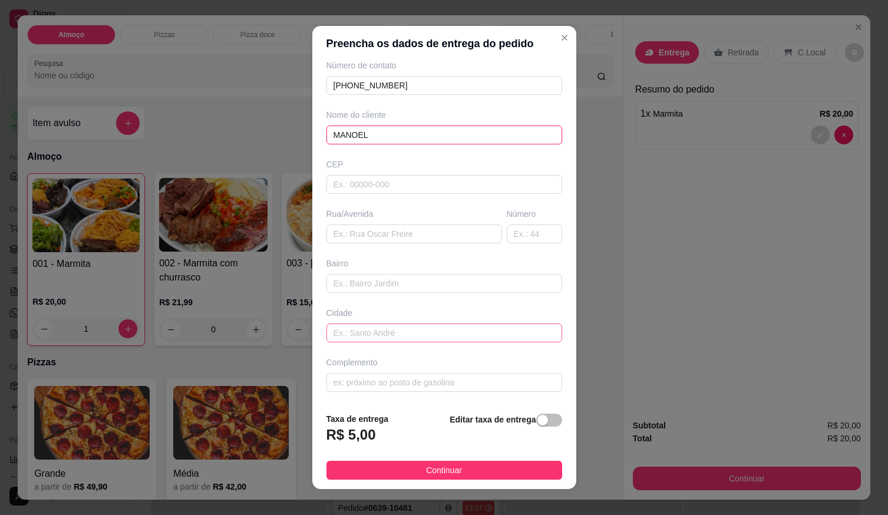
type input "MANOEL"
click at [390, 326] on input "text" at bounding box center [444, 333] width 236 height 19
type input "DEPOSITO ITIGUIRA GAS"
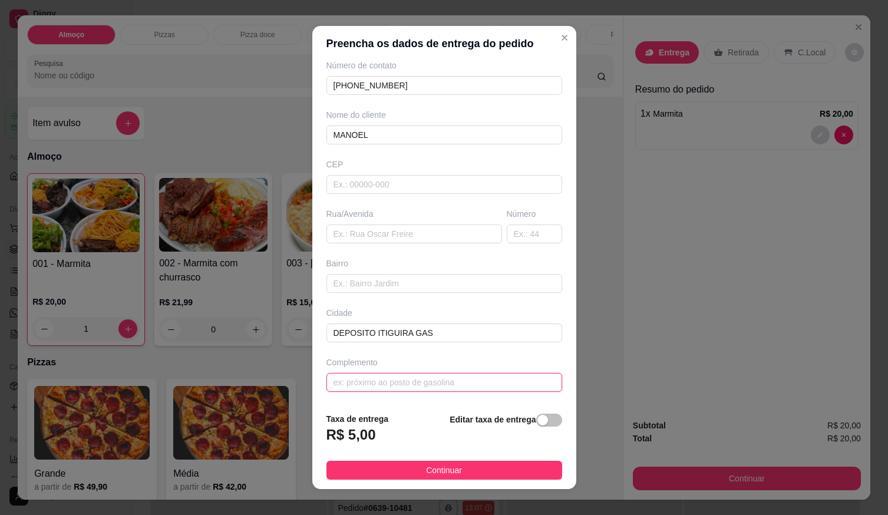
click at [412, 391] on input "text" at bounding box center [444, 382] width 236 height 19
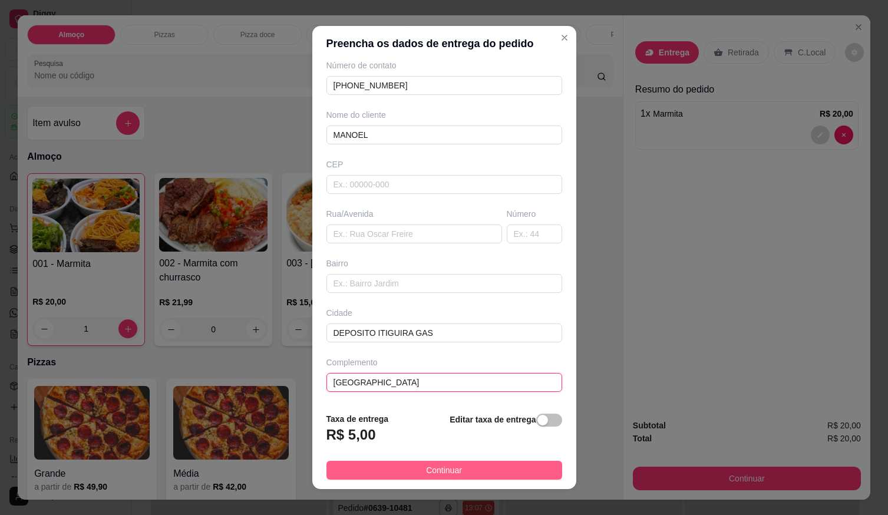
type input "JARDIM BELA VISTA"
click at [448, 477] on button "Continuar" at bounding box center [444, 470] width 236 height 19
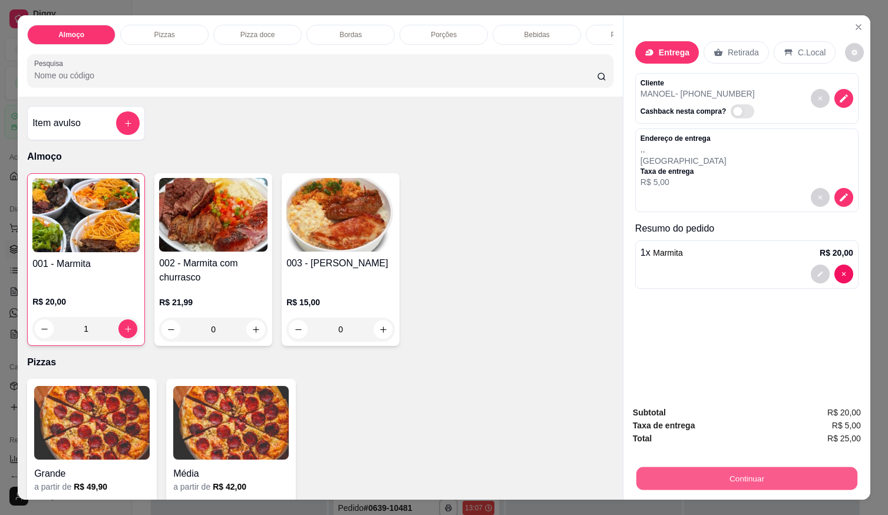
click at [654, 471] on button "Continuar" at bounding box center [746, 478] width 221 height 23
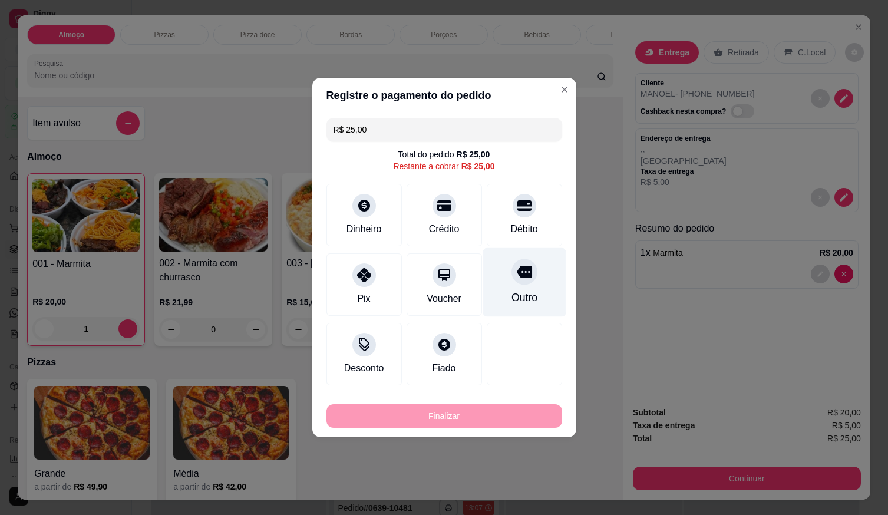
drag, startPoint x: 526, startPoint y: 222, endPoint x: 507, endPoint y: 247, distance: 31.1
click at [522, 229] on div "Débito" at bounding box center [523, 229] width 27 height 14
type input "R$ 0,00"
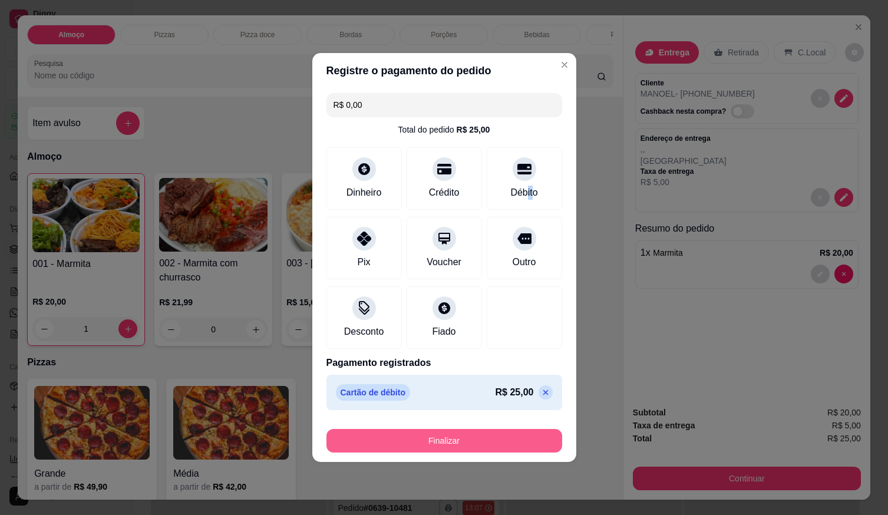
click at [502, 439] on button "Finalizar" at bounding box center [444, 441] width 236 height 24
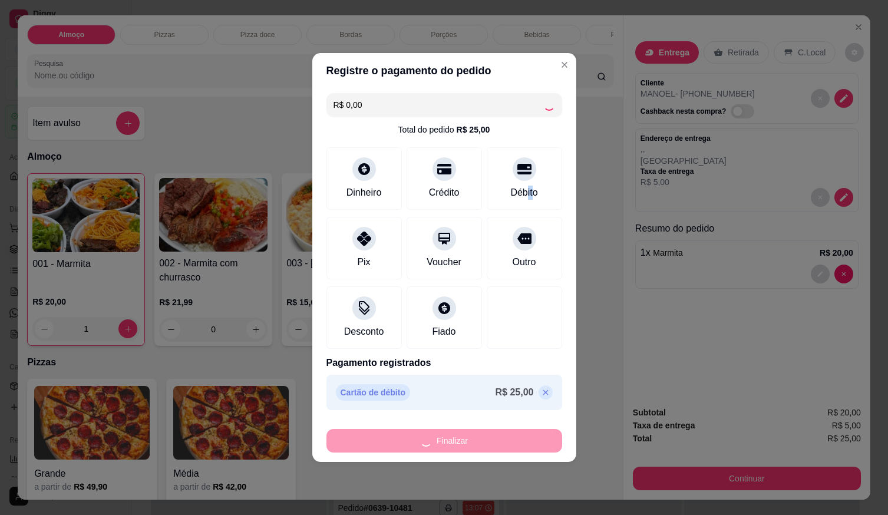
type input "0"
type input "-R$ 25,00"
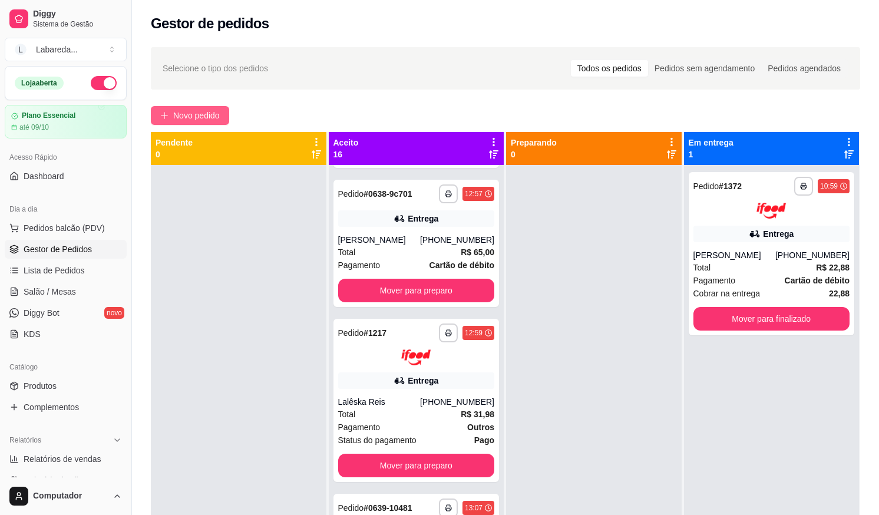
click at [193, 107] on button "Novo pedido" at bounding box center [190, 115] width 78 height 19
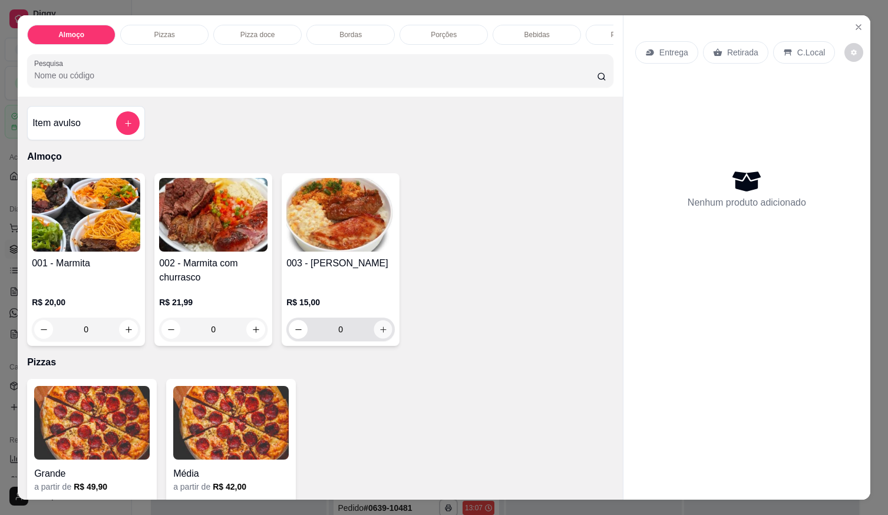
click at [379, 333] on icon "increase-product-quantity" at bounding box center [383, 329] width 9 height 9
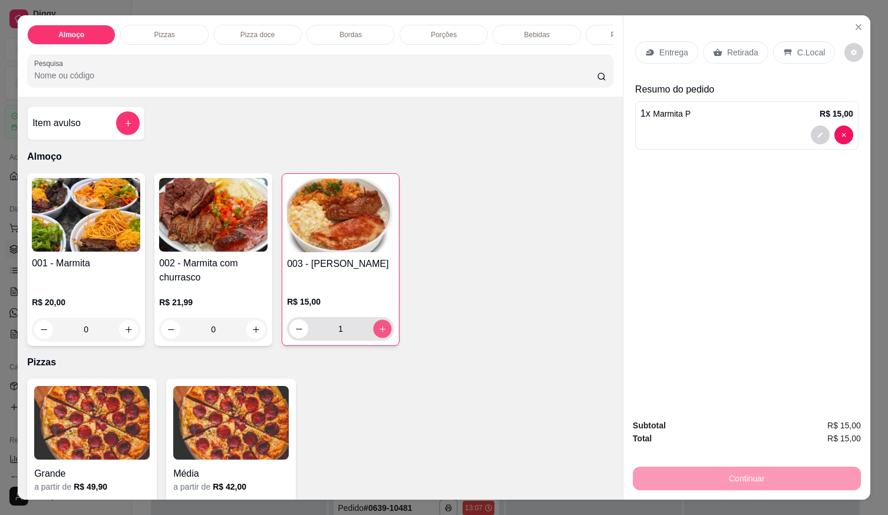
click at [380, 332] on icon "increase-product-quantity" at bounding box center [383, 329] width 6 height 6
type input "2"
click at [659, 128] on div at bounding box center [747, 135] width 213 height 19
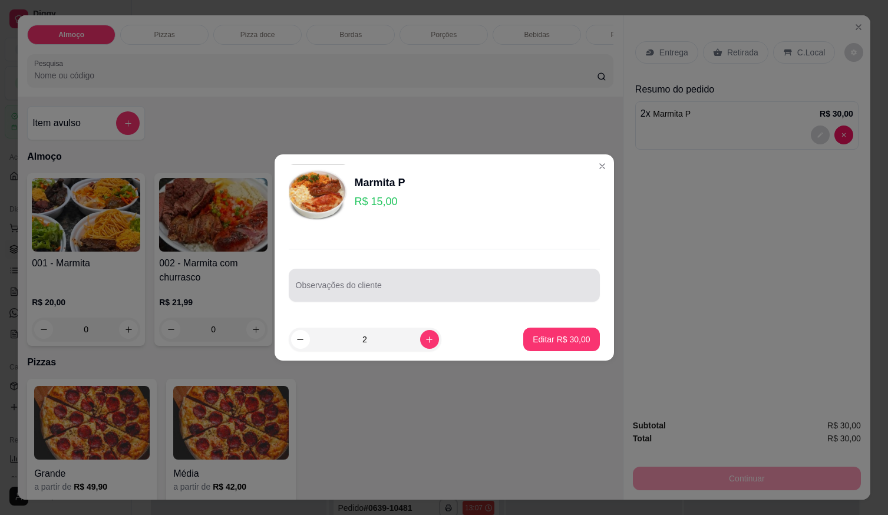
click at [490, 275] on div "Observações do cliente" at bounding box center [444, 285] width 311 height 33
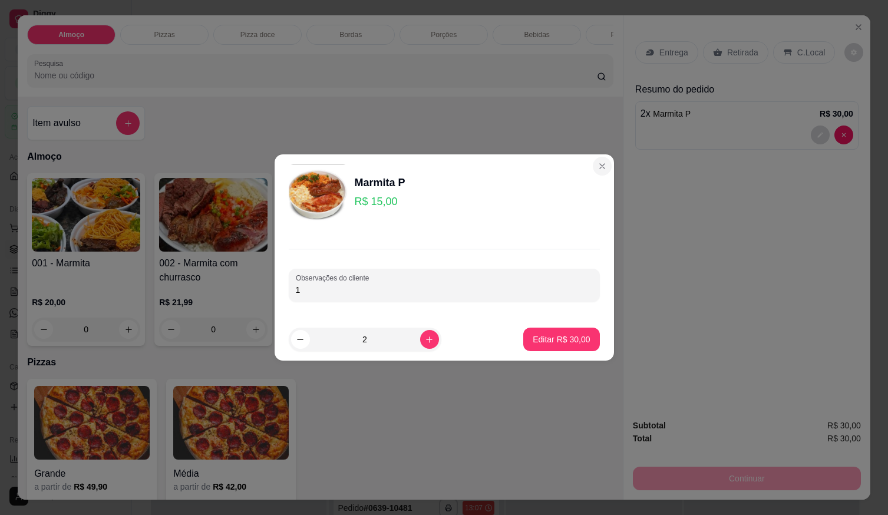
type input "1"
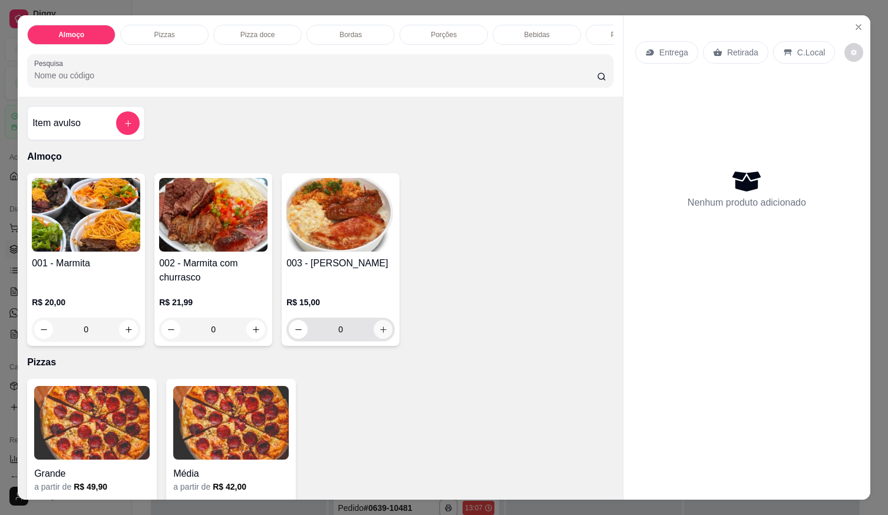
click at [374, 330] on button "increase-product-quantity" at bounding box center [383, 329] width 19 height 19
type input "1"
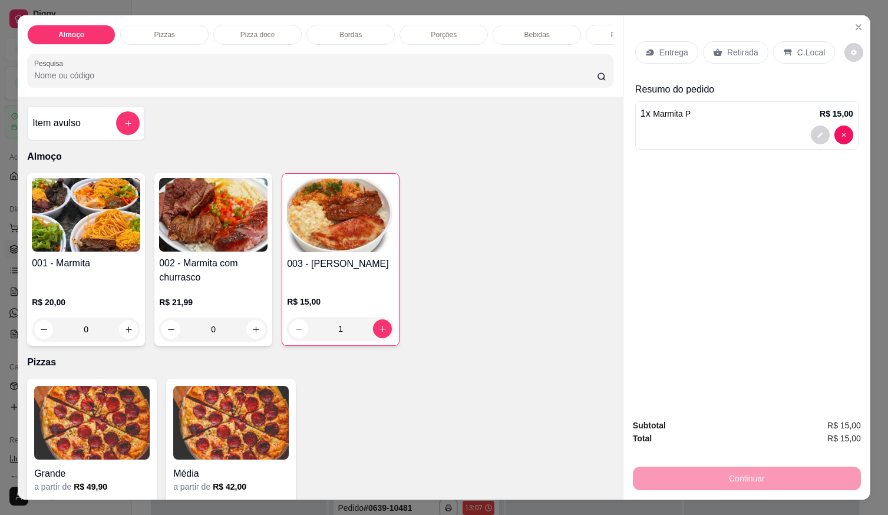
click at [667, 135] on div at bounding box center [747, 135] width 213 height 19
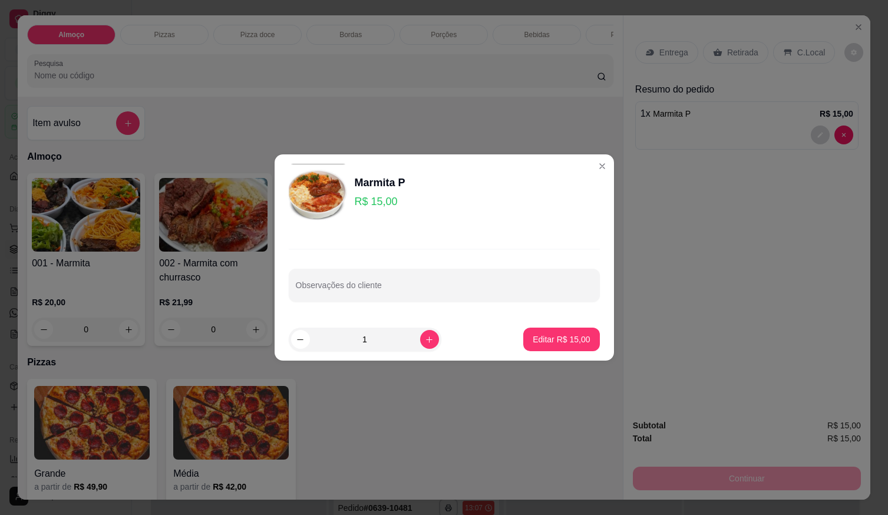
click at [469, 282] on div at bounding box center [444, 285] width 297 height 24
type input "SEM ARROZ"
click at [558, 330] on button "Editar R$ 15,00" at bounding box center [561, 339] width 74 height 23
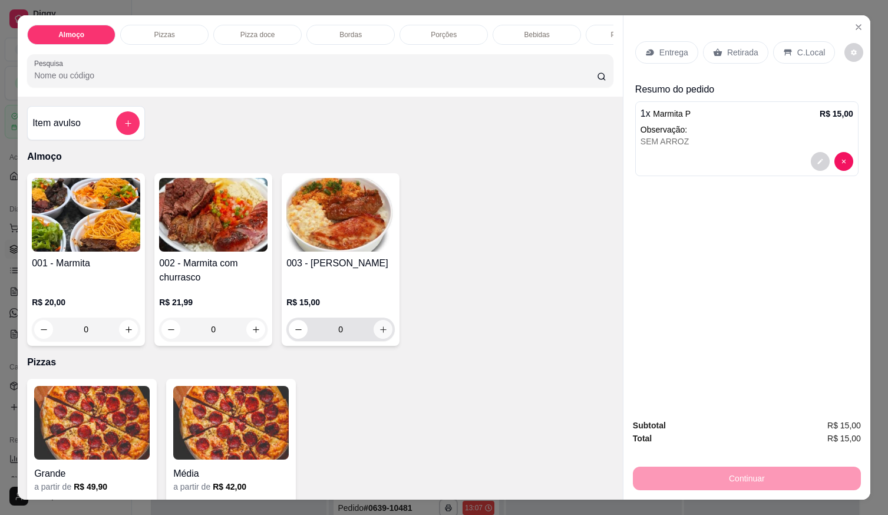
click at [385, 337] on button "increase-product-quantity" at bounding box center [383, 329] width 19 height 19
type input "1"
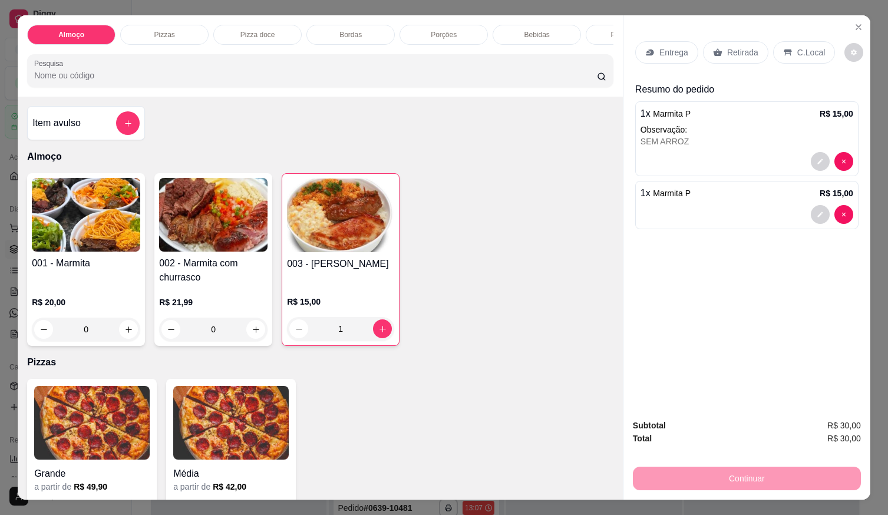
click at [658, 57] on div "Entrega" at bounding box center [666, 52] width 63 height 22
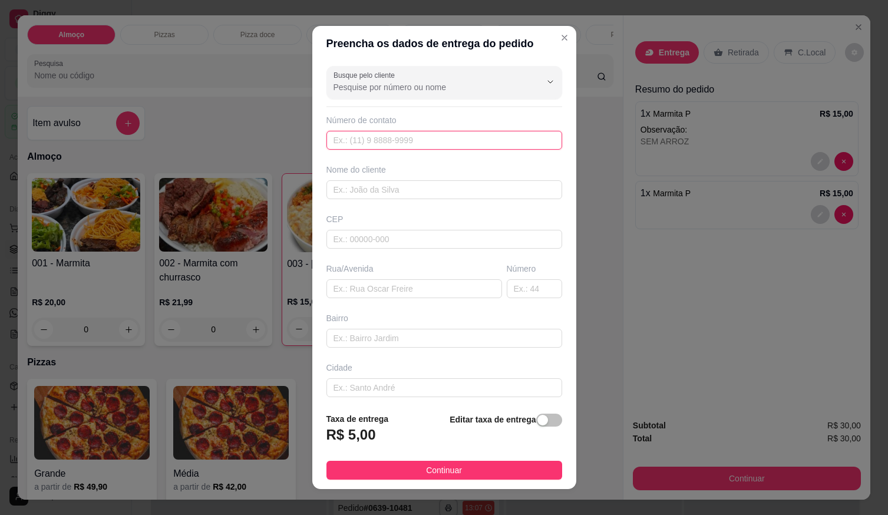
click at [443, 135] on input "text" at bounding box center [444, 140] width 236 height 19
click at [433, 90] on input "Busque pelo cliente" at bounding box center [428, 87] width 189 height 12
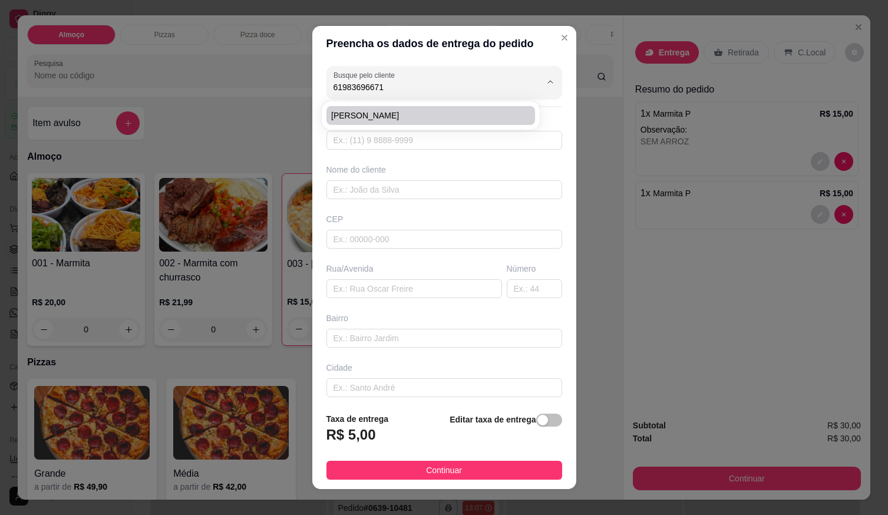
click at [398, 115] on span "Rogério Campos" at bounding box center [424, 116] width 187 height 12
type input "Rogério Campos"
type input "61983696671"
type input "Rogério Campos"
type input "RUA TURMALINA"
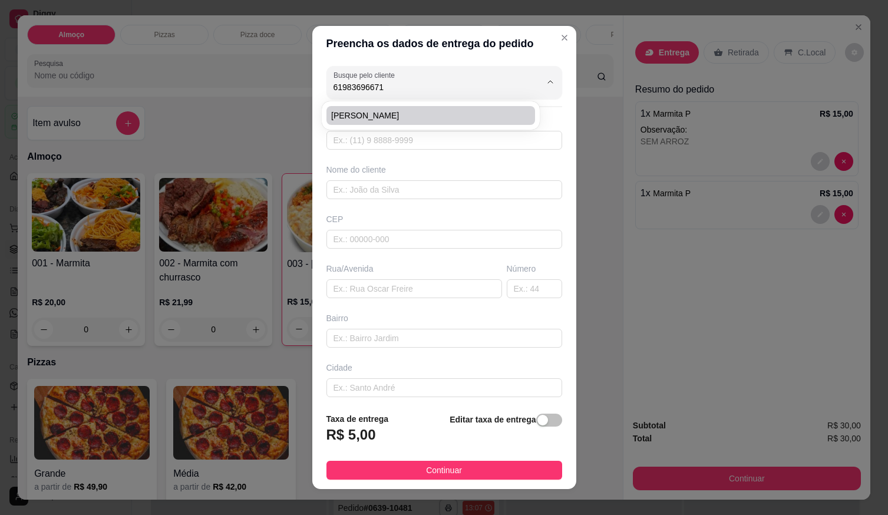
type input "09"
type input "JARDIM CALIFORNIA"
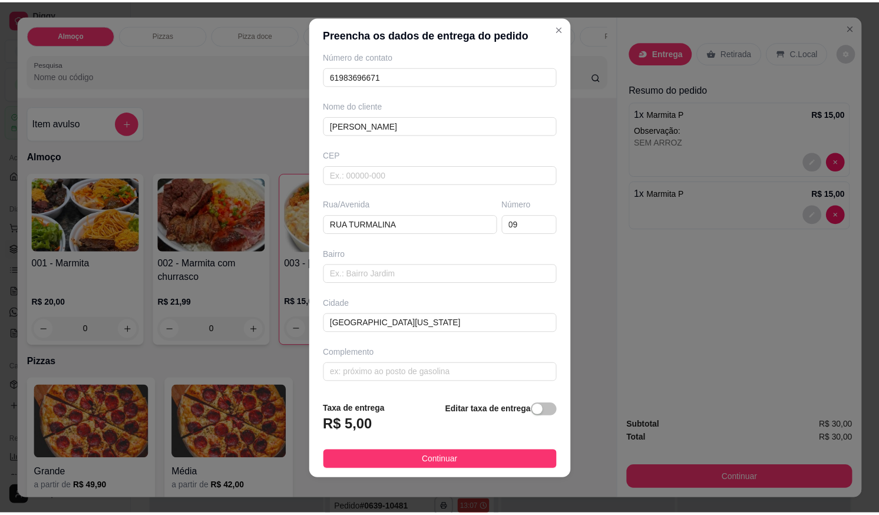
scroll to position [12, 0]
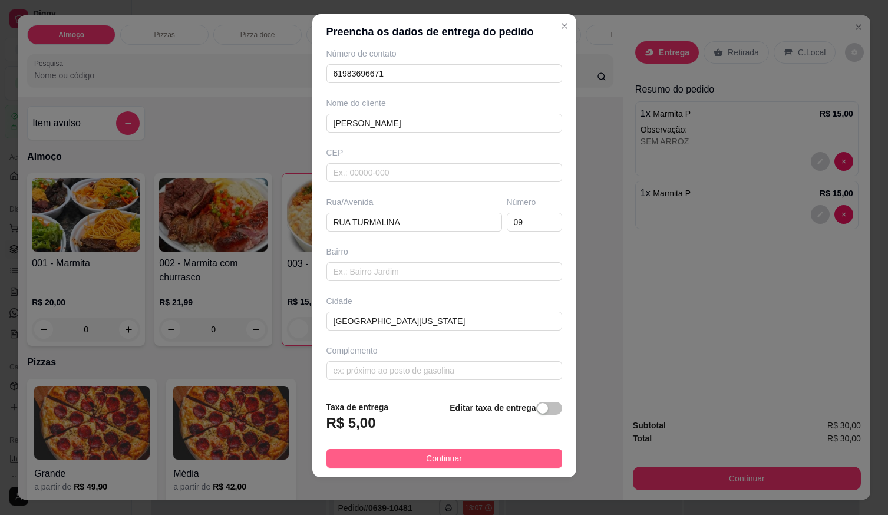
type input "Rogério Campos"
click at [399, 458] on button "Continuar" at bounding box center [444, 458] width 236 height 19
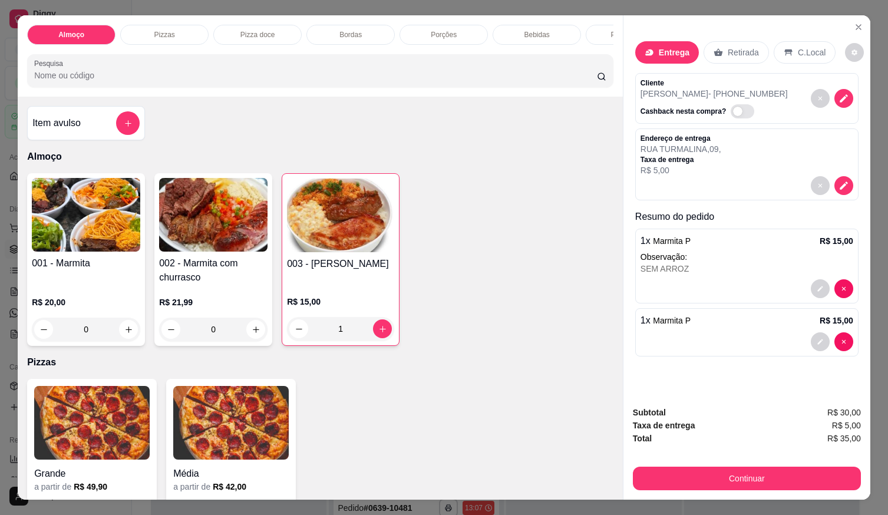
click at [645, 475] on button "Continuar" at bounding box center [747, 479] width 228 height 24
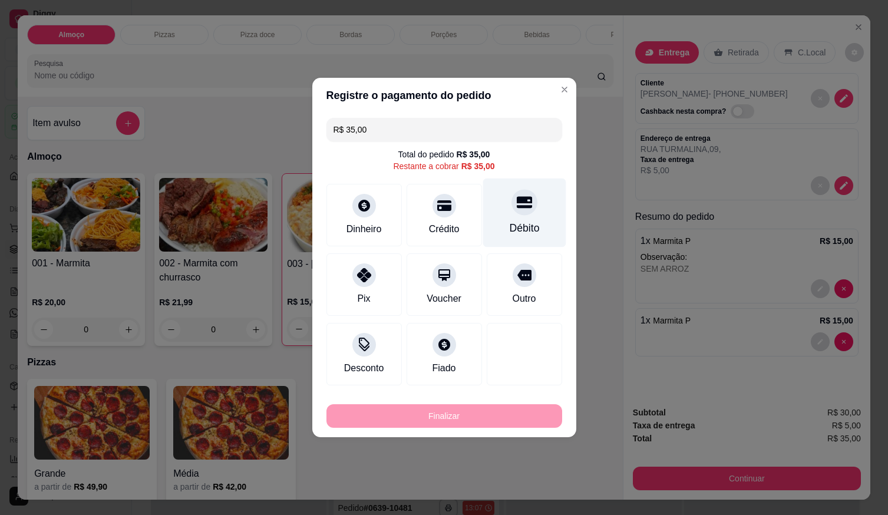
click at [516, 206] on icon at bounding box center [523, 201] width 15 height 15
type input "R$ 0,00"
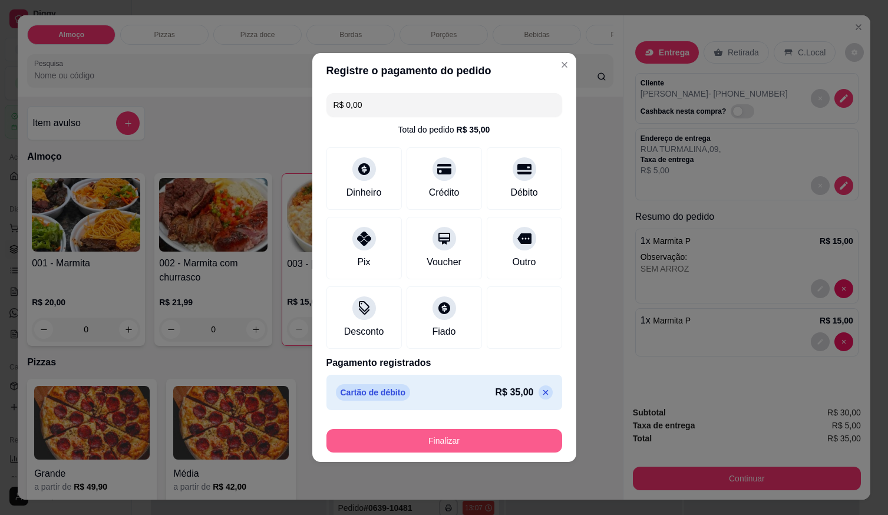
click at [480, 441] on button "Finalizar" at bounding box center [444, 441] width 236 height 24
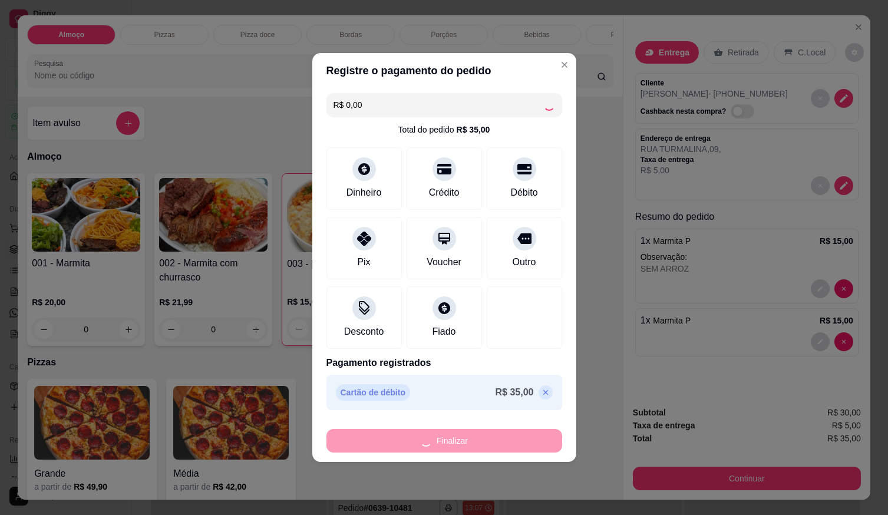
type input "0"
type input "-R$ 35,00"
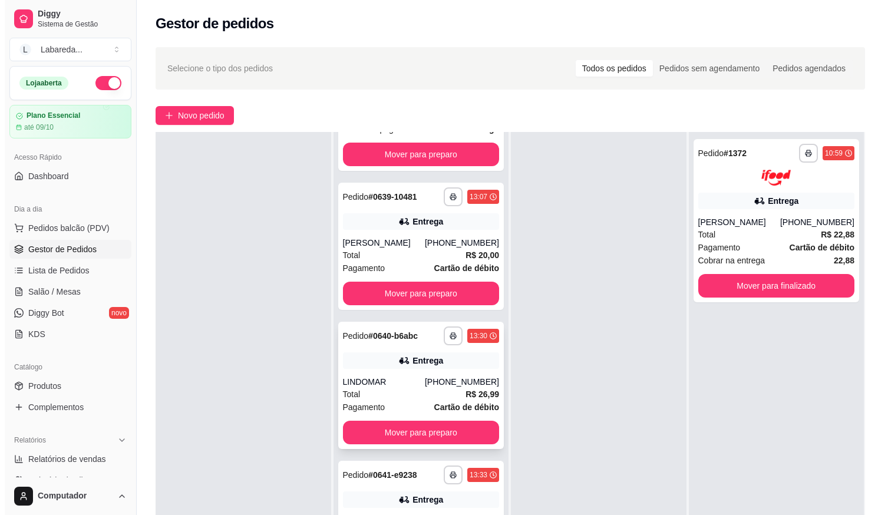
scroll to position [1496, 0]
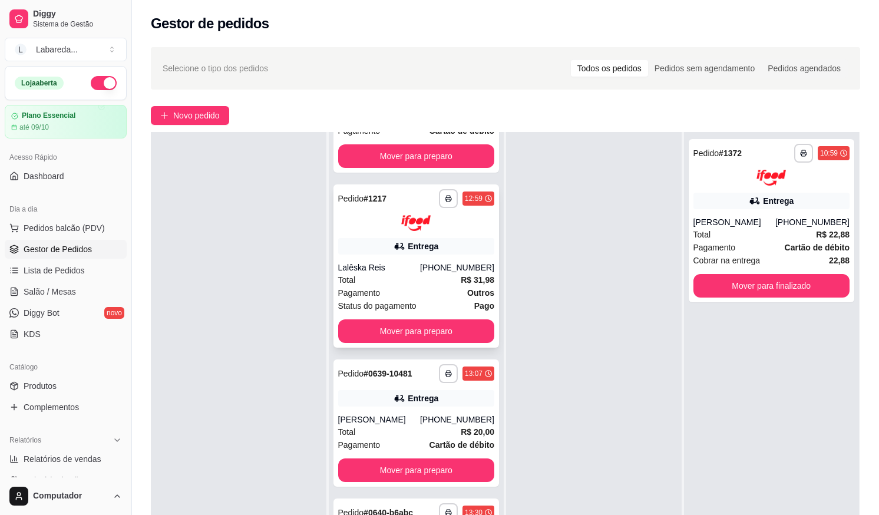
click at [401, 268] on div "Lalêska Reis" at bounding box center [379, 268] width 82 height 12
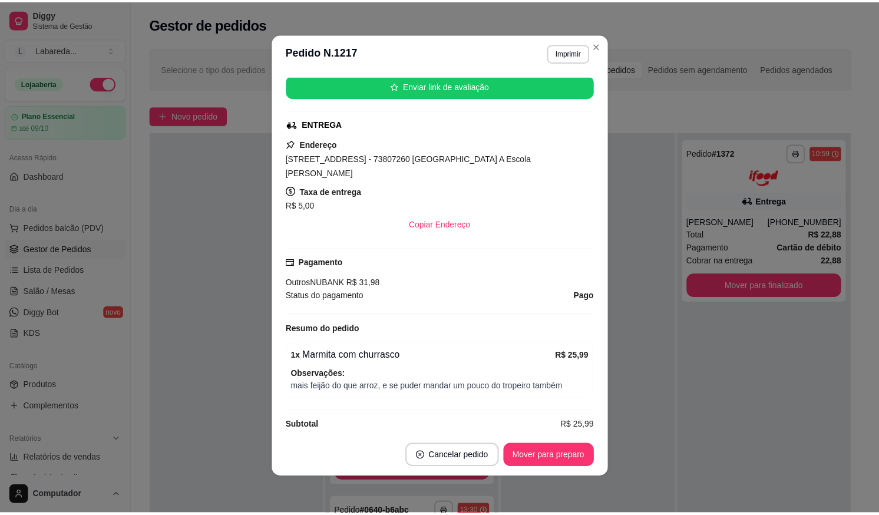
scroll to position [2, 0]
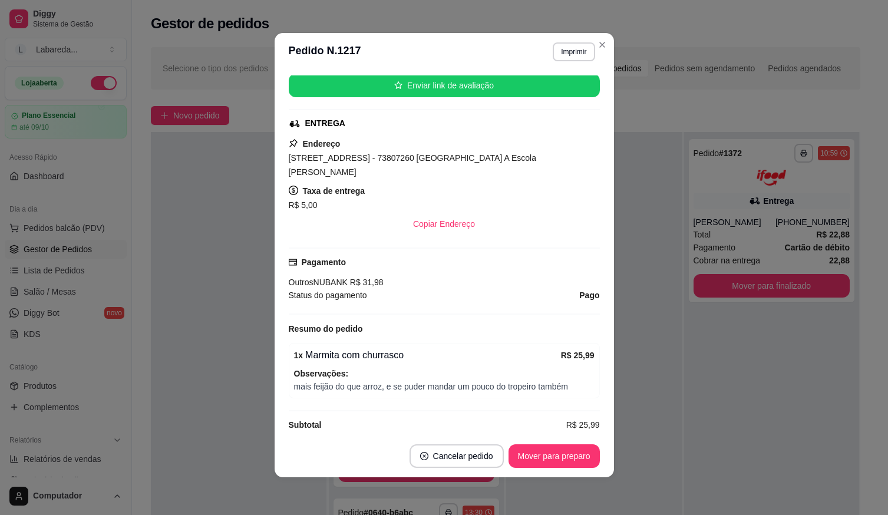
drag, startPoint x: 597, startPoint y: 388, endPoint x: 618, endPoint y: 386, distance: 20.7
click at [599, 387] on div "feito há 40 minutos Horário do pedido 20/09/2025 12:59 Status do pedido ACEITO …" at bounding box center [444, 253] width 339 height 364
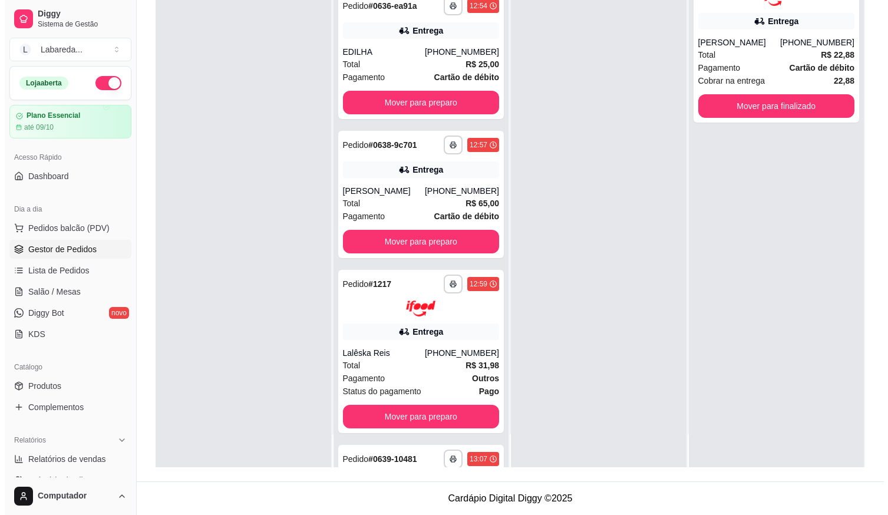
scroll to position [1202, 0]
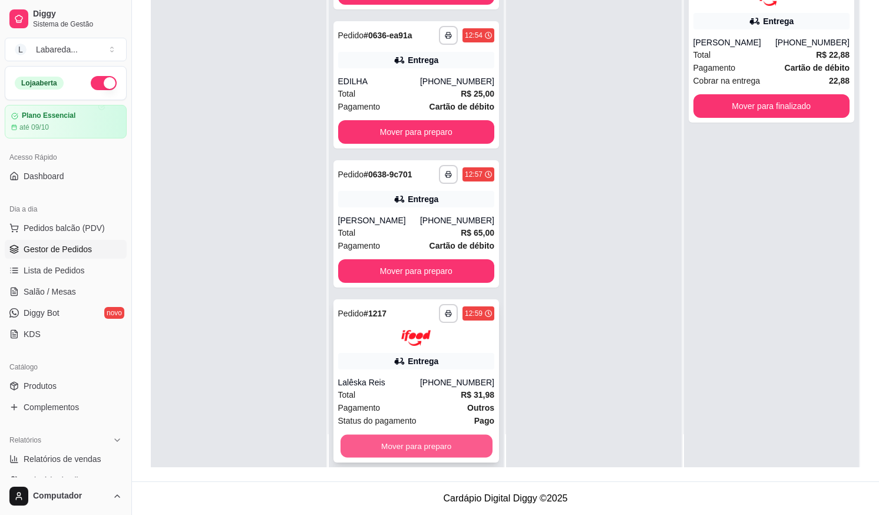
click at [391, 440] on button "Mover para preparo" at bounding box center [416, 445] width 152 height 23
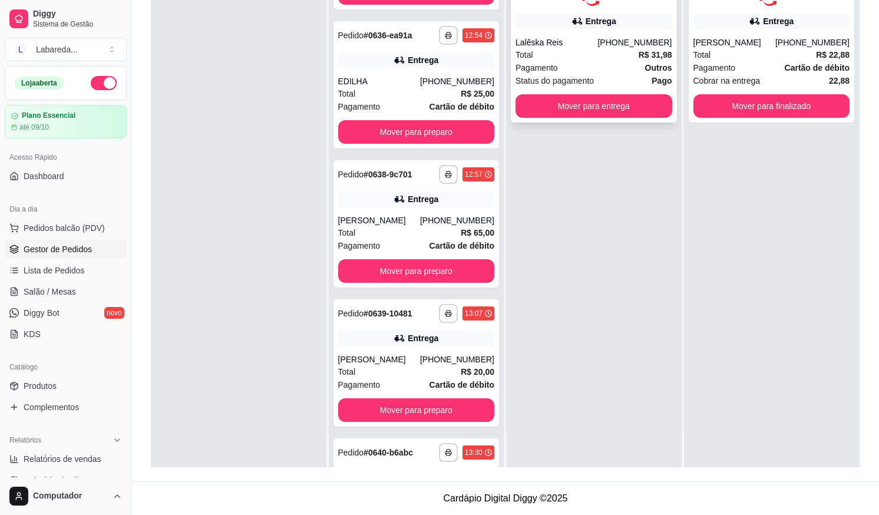
click at [629, 41] on div "(08) 00705-3040" at bounding box center [635, 43] width 74 height 12
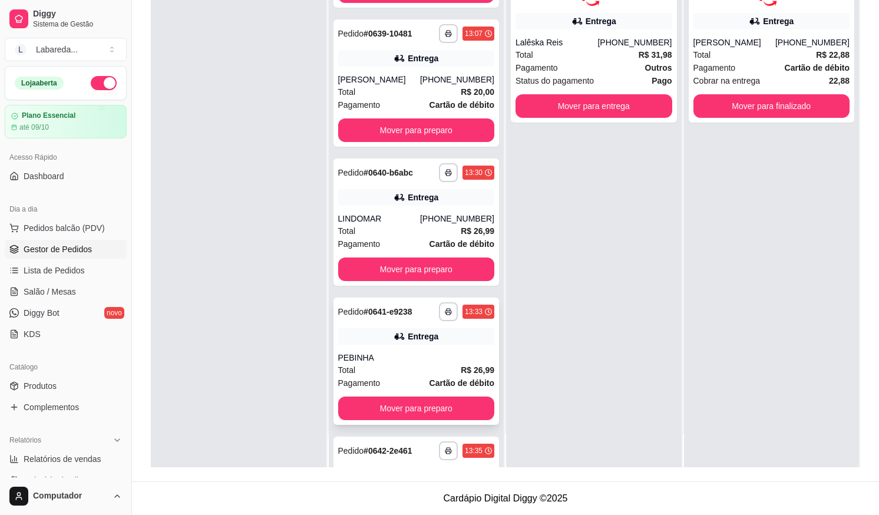
scroll to position [1496, 0]
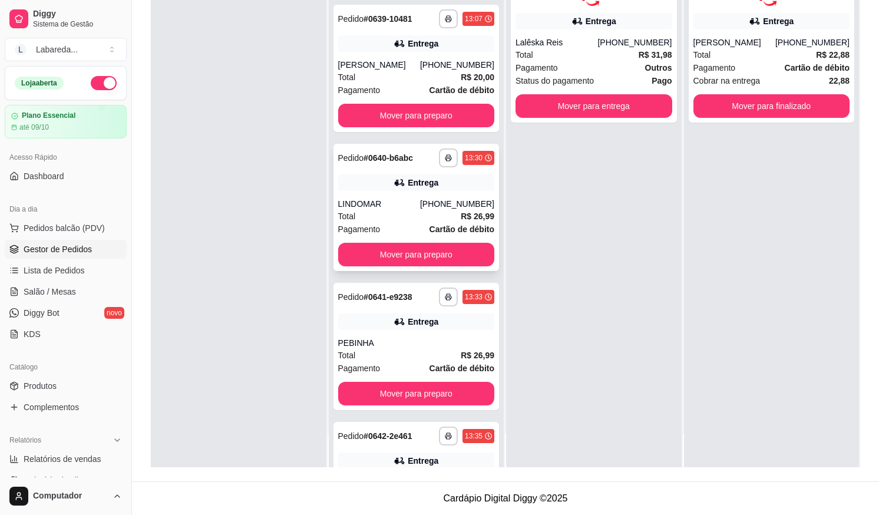
click at [391, 218] on div "Total R$ 26,99" at bounding box center [416, 216] width 157 height 13
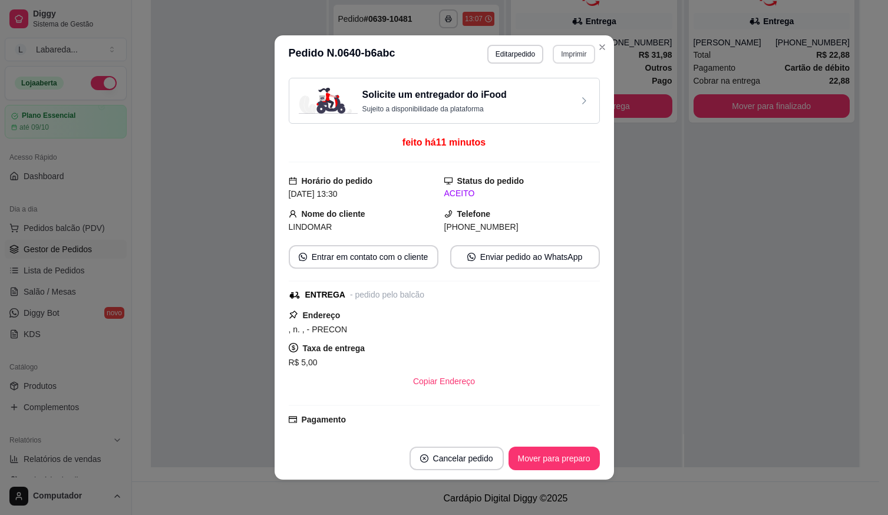
click at [568, 58] on button "Imprimir" at bounding box center [574, 54] width 42 height 19
click at [546, 100] on button "IMPRESSORA" at bounding box center [548, 95] width 85 height 19
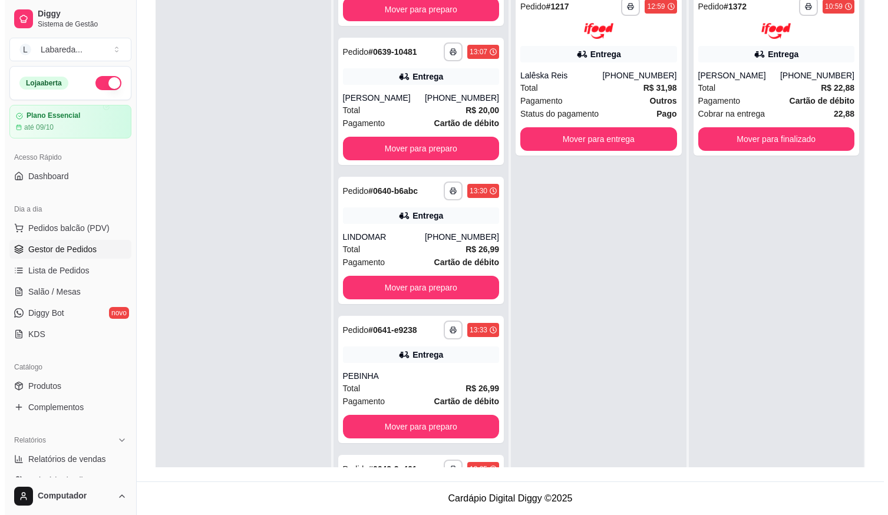
scroll to position [0, 0]
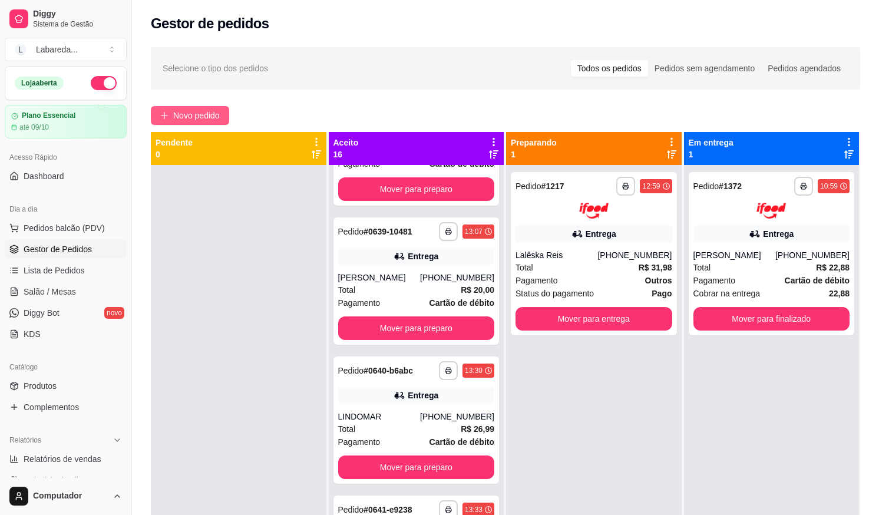
click at [194, 113] on span "Novo pedido" at bounding box center [196, 115] width 47 height 13
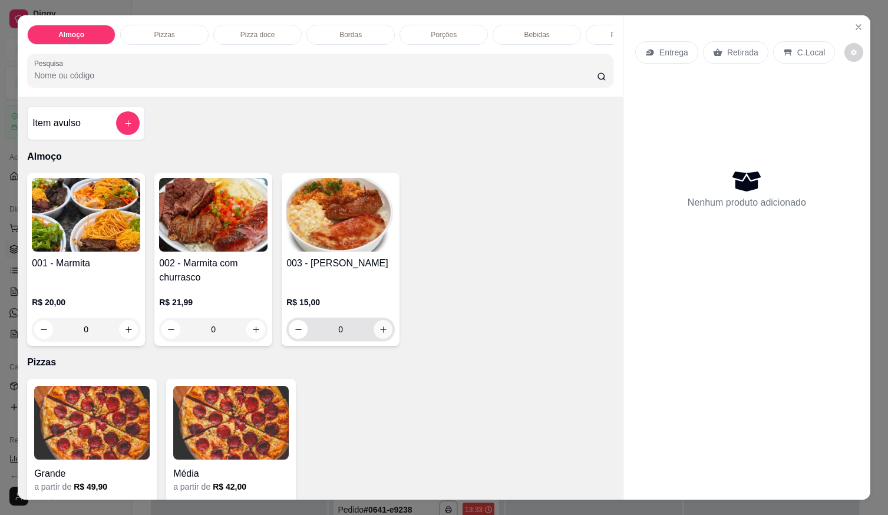
click at [381, 331] on icon "increase-product-quantity" at bounding box center [383, 329] width 9 height 9
type input "1"
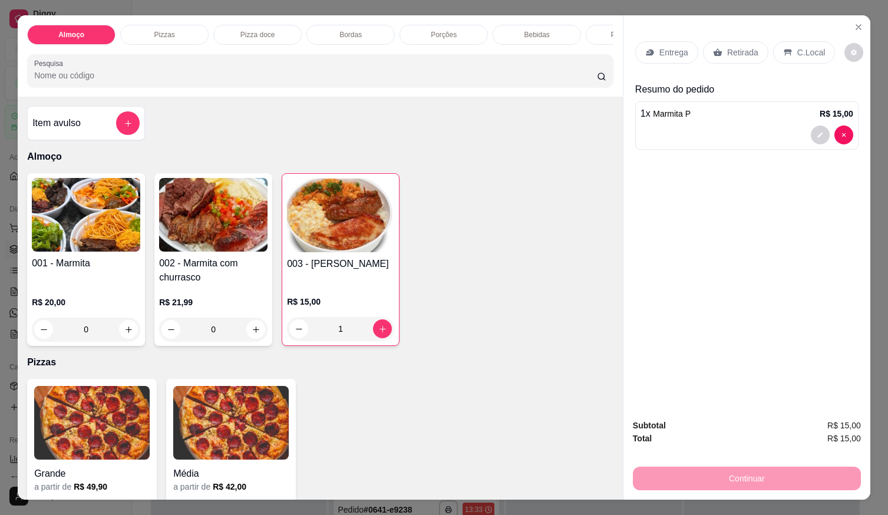
click at [645, 48] on icon at bounding box center [649, 52] width 9 height 9
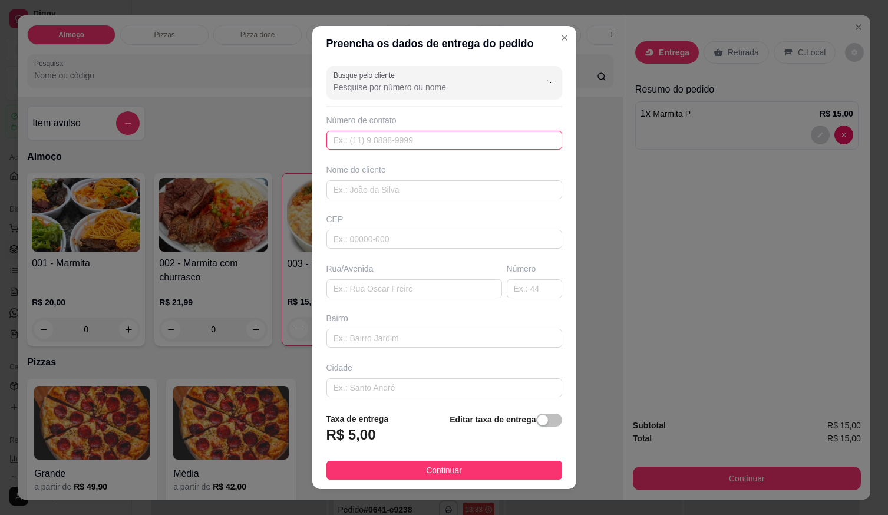
click at [473, 140] on input "text" at bounding box center [444, 140] width 236 height 19
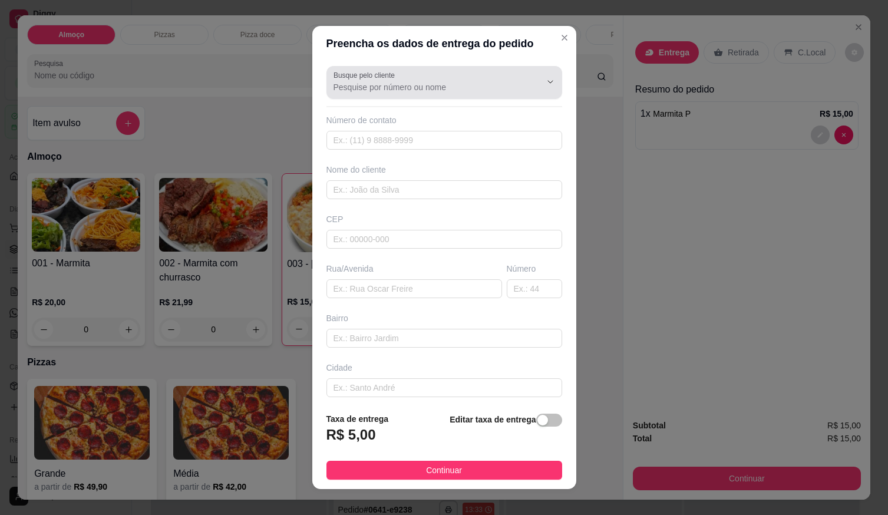
click at [434, 96] on div "Busque pelo cliente" at bounding box center [444, 82] width 236 height 33
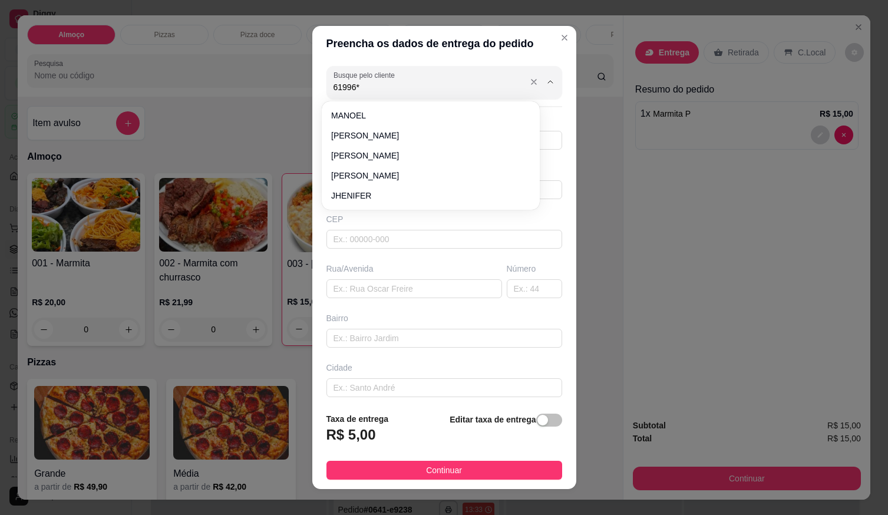
type input "61996"
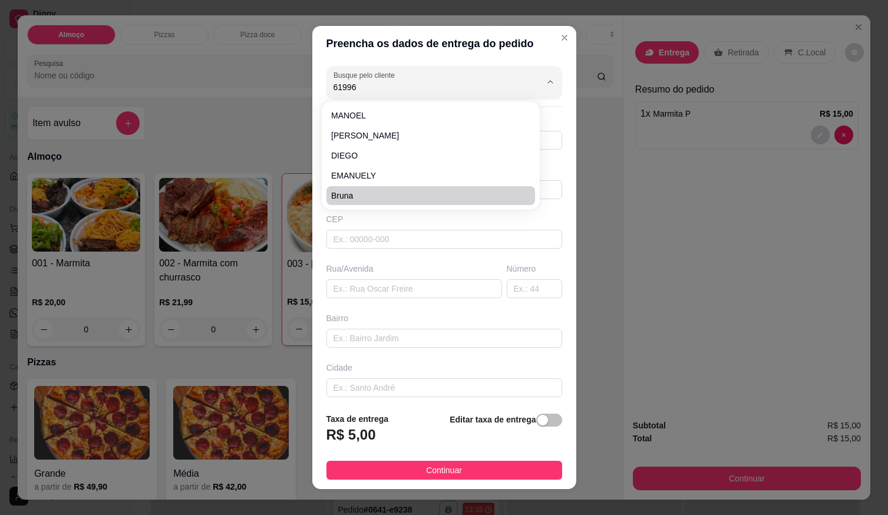
click at [680, 268] on div "Preencha os dados de entrega do pedido Busque pelo cliente 61996 Número de cont…" at bounding box center [444, 257] width 888 height 515
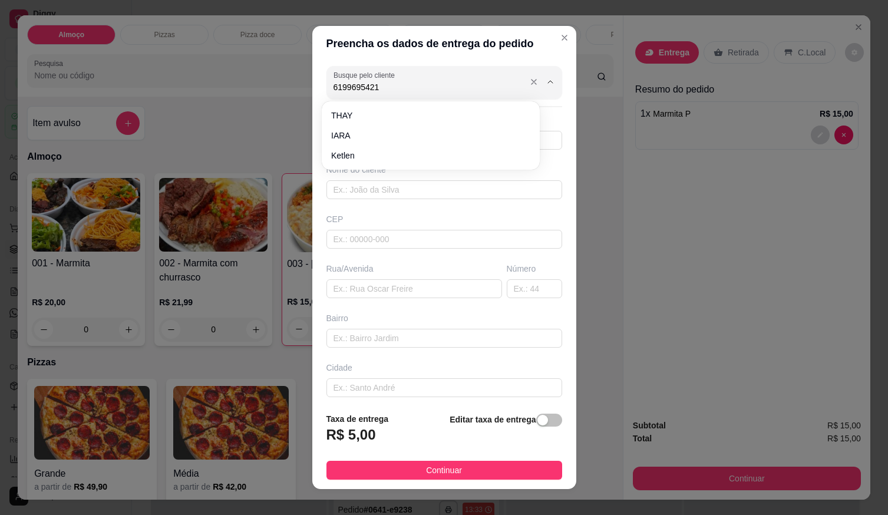
type input "61996954210"
drag, startPoint x: 382, startPoint y: 87, endPoint x: 301, endPoint y: 83, distance: 82.0
click at [291, 77] on div "Preencha os dados de entrega do pedido Busque pelo cliente 61996954210 Número d…" at bounding box center [444, 257] width 888 height 515
click at [380, 150] on div "Busque pelo cliente Número de contato Nome do cliente CEP Rua/[GEOGRAPHIC_DATA]" at bounding box center [444, 232] width 264 height 342
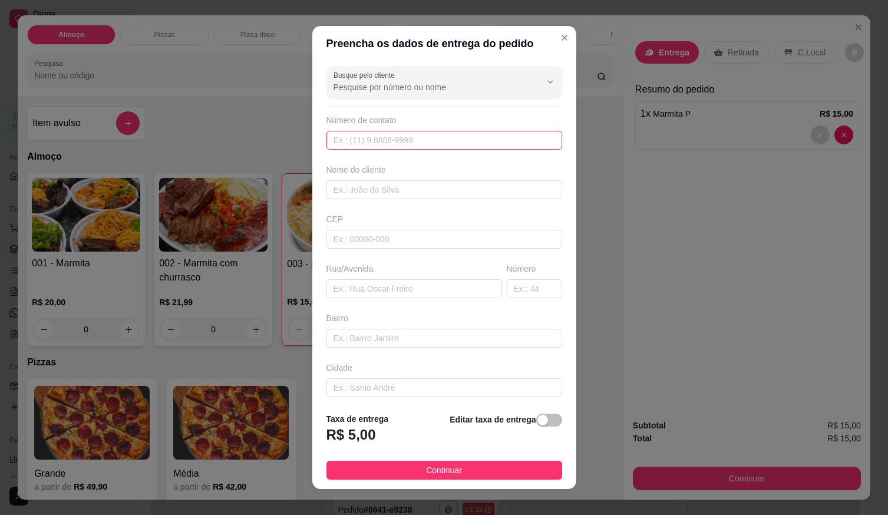
click at [381, 146] on input "text" at bounding box center [444, 140] width 236 height 19
type input "(61) 99695-4210"
drag, startPoint x: 368, startPoint y: 170, endPoint x: 369, endPoint y: 176, distance: 6.0
click at [369, 172] on div "Nome do cliente" at bounding box center [444, 170] width 236 height 12
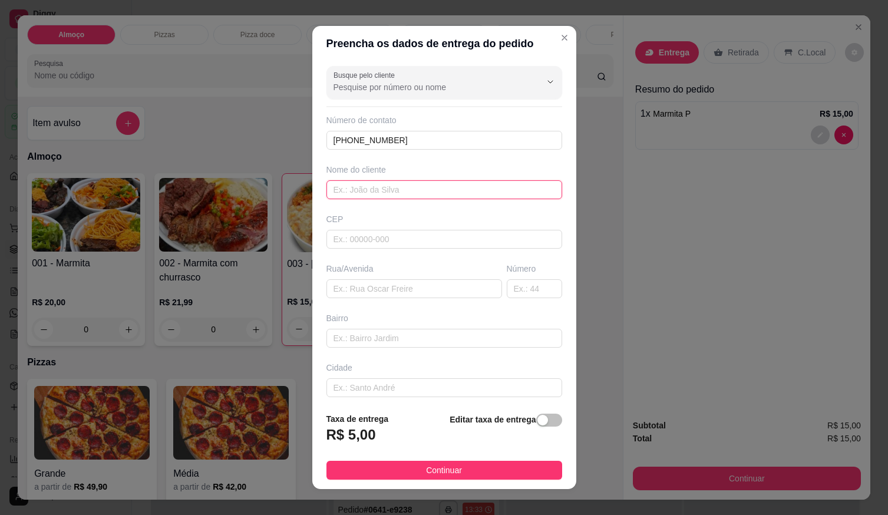
click at [373, 185] on input "text" at bounding box center [444, 189] width 236 height 19
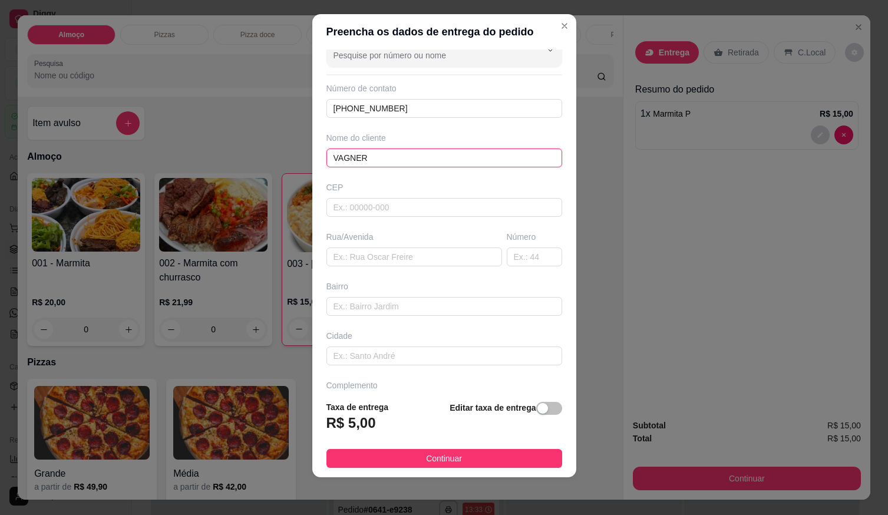
scroll to position [55, 0]
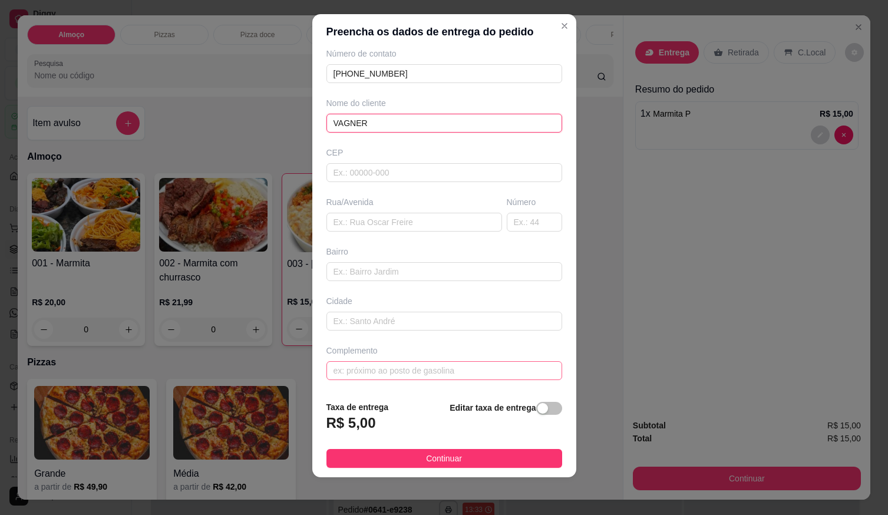
type input "VAGNER"
click at [397, 368] on input "text" at bounding box center [444, 370] width 236 height 19
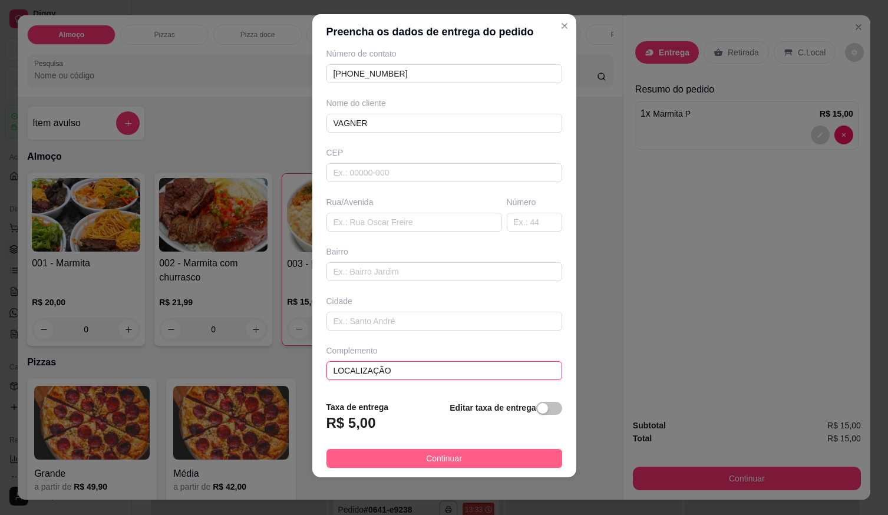
type input "LOCALIZAÇÃO"
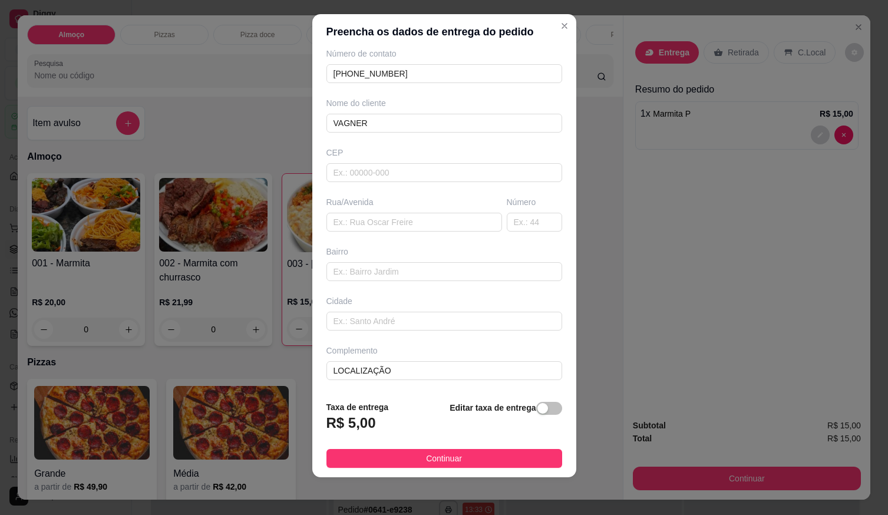
drag, startPoint x: 418, startPoint y: 454, endPoint x: 427, endPoint y: 455, distance: 8.9
click at [426, 454] on span "Continuar" at bounding box center [444, 458] width 36 height 13
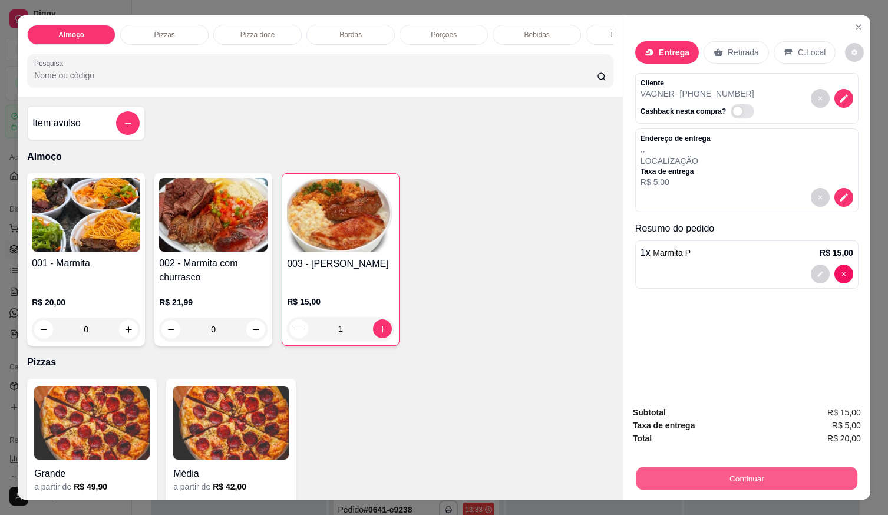
click at [801, 471] on button "Continuar" at bounding box center [746, 478] width 221 height 23
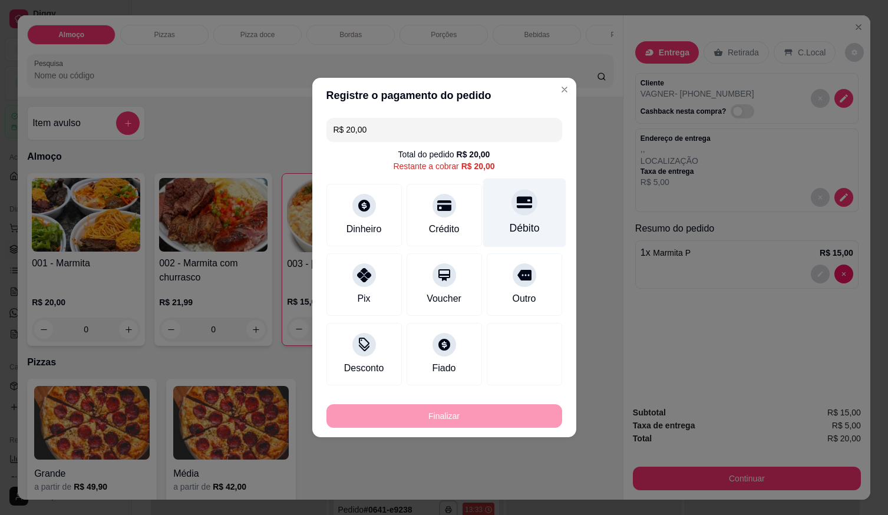
click at [501, 203] on div "Débito" at bounding box center [524, 213] width 83 height 69
type input "R$ 0,00"
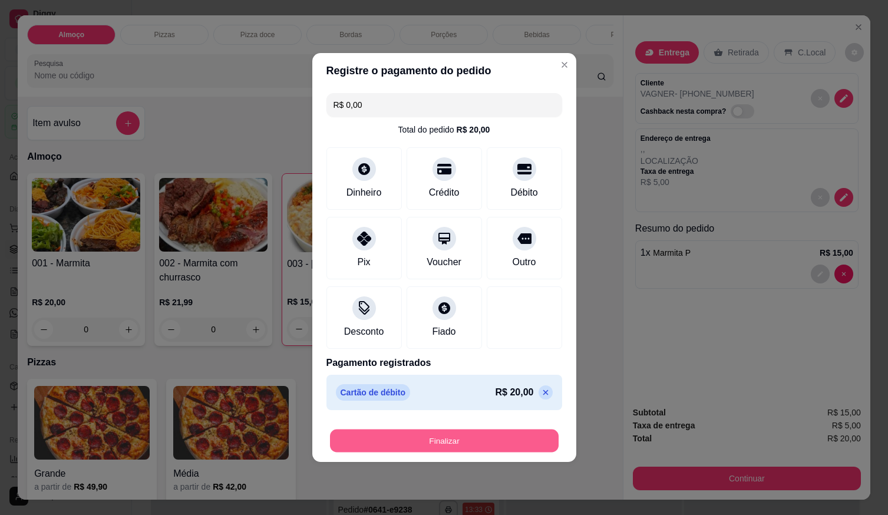
click at [499, 446] on button "Finalizar" at bounding box center [444, 441] width 229 height 23
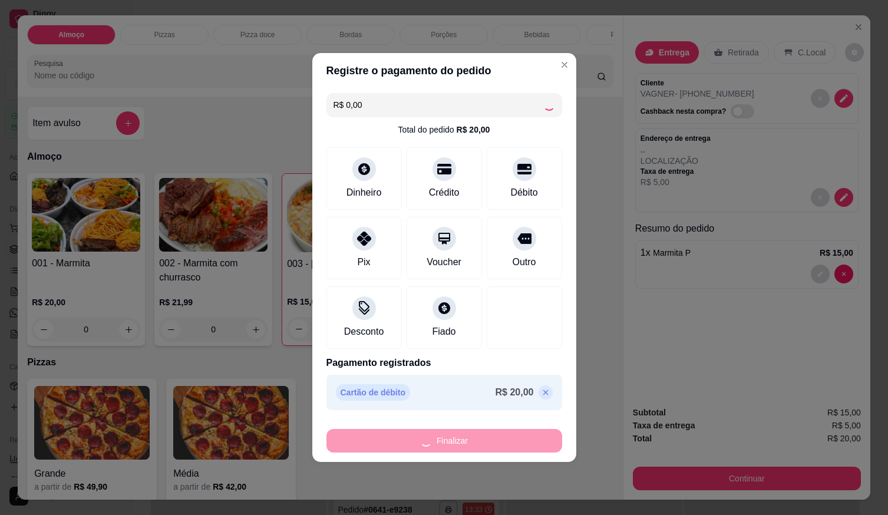
type input "0"
type input "-R$ 20,00"
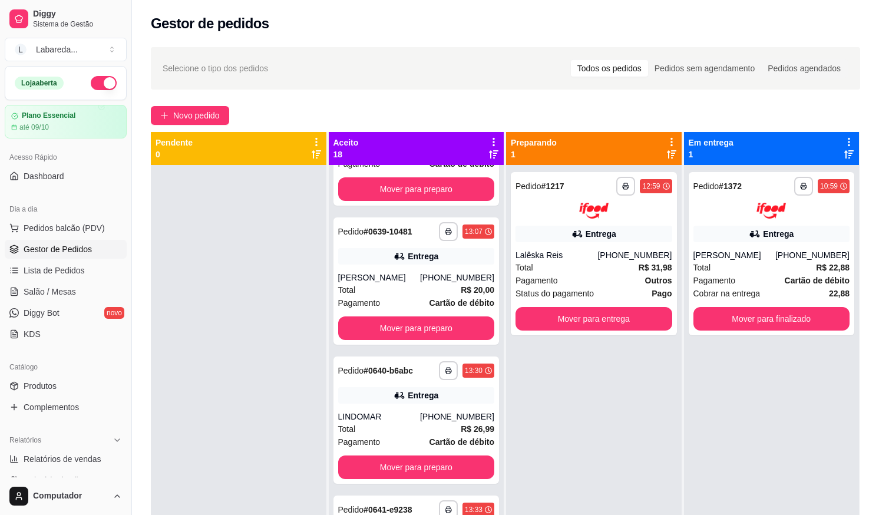
click at [180, 128] on div "**********" at bounding box center [505, 350] width 747 height 621
click at [173, 115] on span "Novo pedido" at bounding box center [196, 115] width 47 height 13
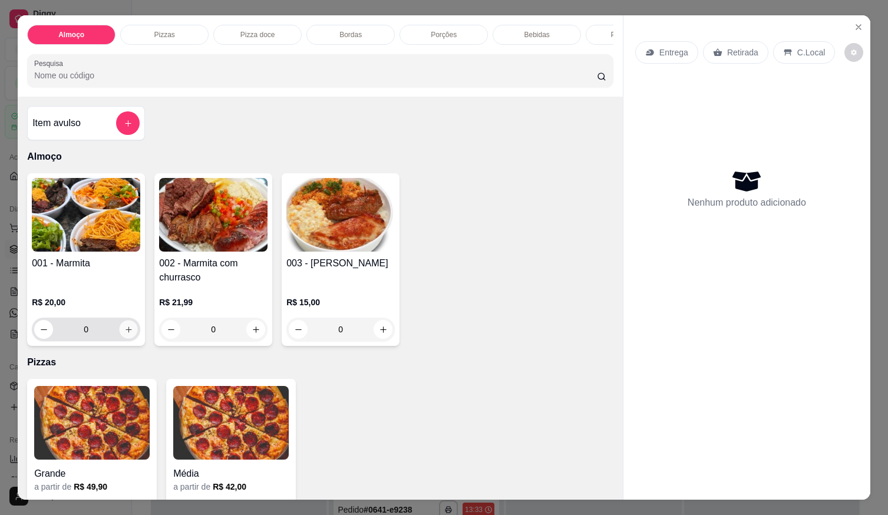
click at [125, 334] on icon "increase-product-quantity" at bounding box center [128, 329] width 9 height 9
type input "1"
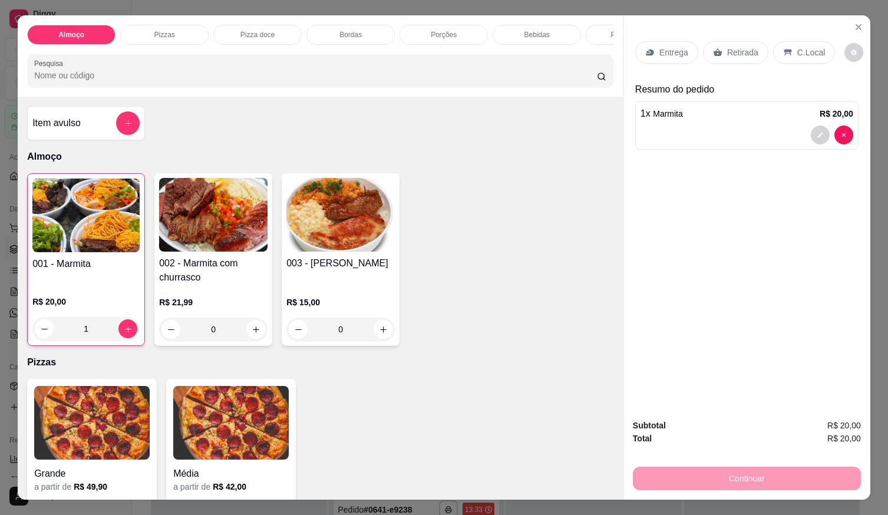
click at [655, 56] on div "Entrega" at bounding box center [666, 52] width 63 height 22
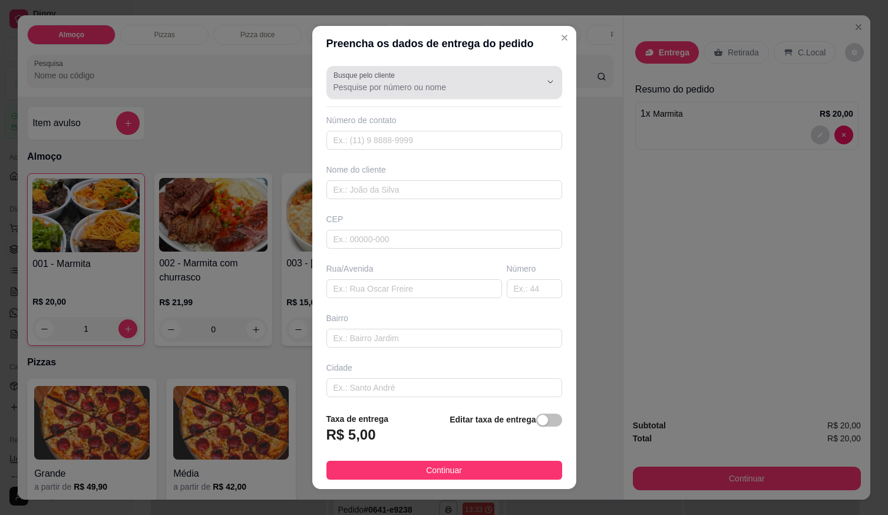
click at [431, 71] on div at bounding box center [445, 83] width 222 height 24
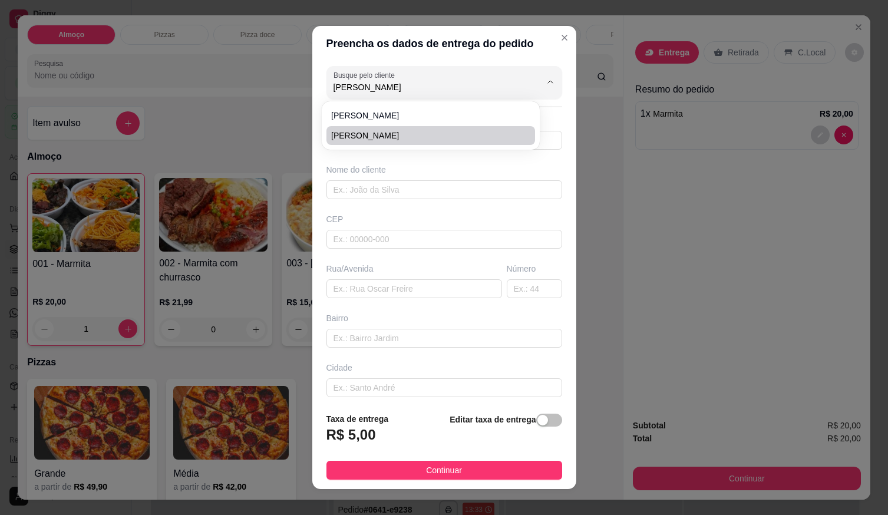
click at [411, 135] on span "Jessica" at bounding box center [424, 136] width 187 height 12
type input "Jessica"
type input "61996264026"
type input "Jessica"
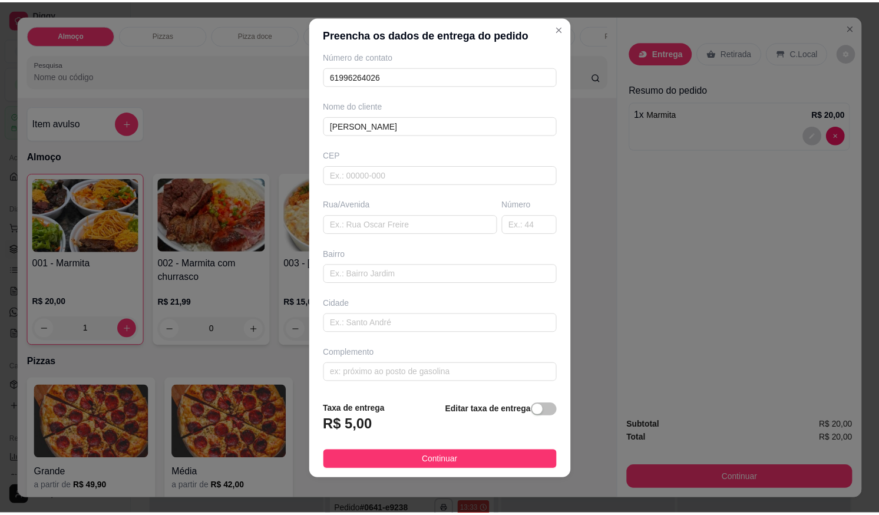
scroll to position [12, 0]
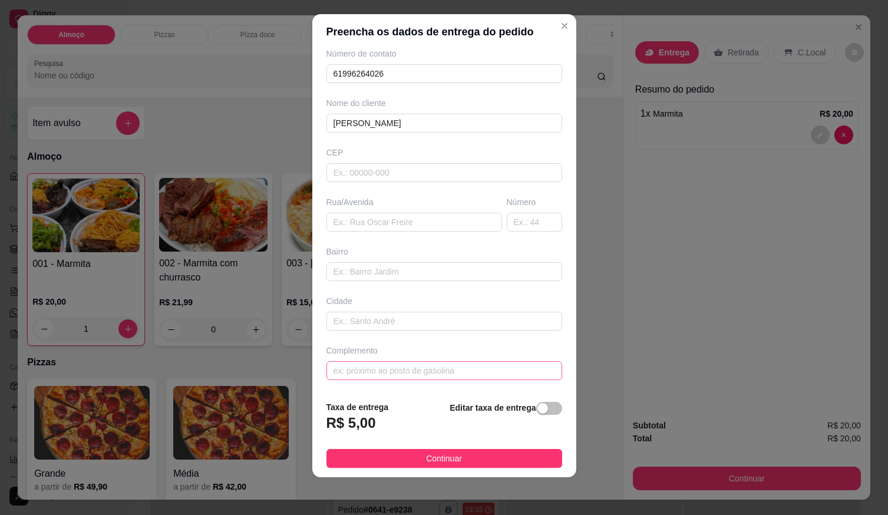
type input "Jessica"
click at [383, 377] on input "text" at bounding box center [444, 370] width 236 height 19
type input "LOCALIZAÇÃO"
click at [427, 447] on footer "Taxa de entrega R$ 5,00 Editar taxa de entrega Continuar" at bounding box center [444, 434] width 264 height 86
click at [431, 458] on span "Continuar" at bounding box center [444, 458] width 36 height 13
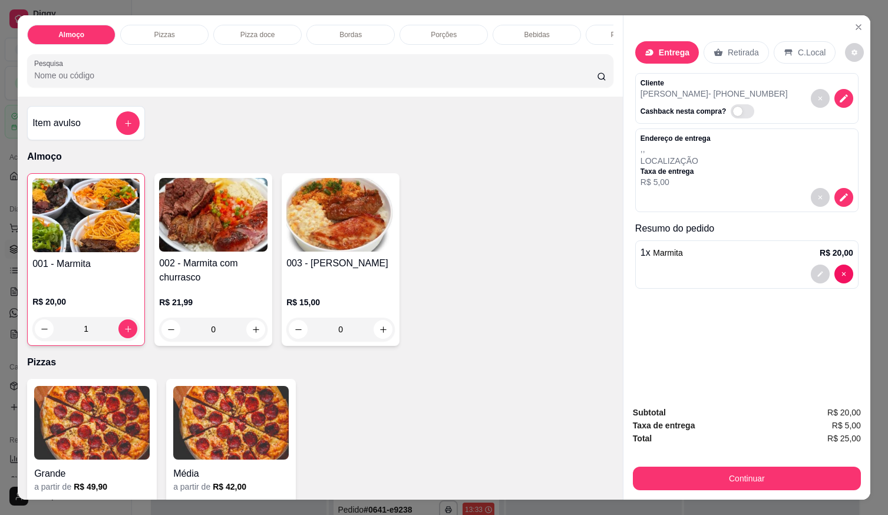
drag, startPoint x: 664, startPoint y: 487, endPoint x: 662, endPoint y: 480, distance: 6.7
click at [665, 486] on div "Subtotal R$ 20,00 Taxa de entrega R$ 5,00 Total R$ 25,00 Continuar" at bounding box center [747, 448] width 247 height 103
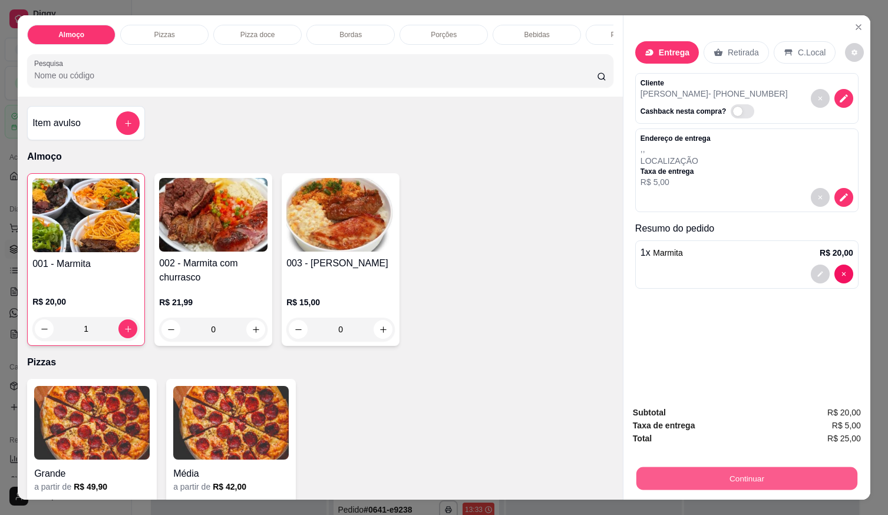
click at [662, 479] on button "Continuar" at bounding box center [746, 478] width 221 height 23
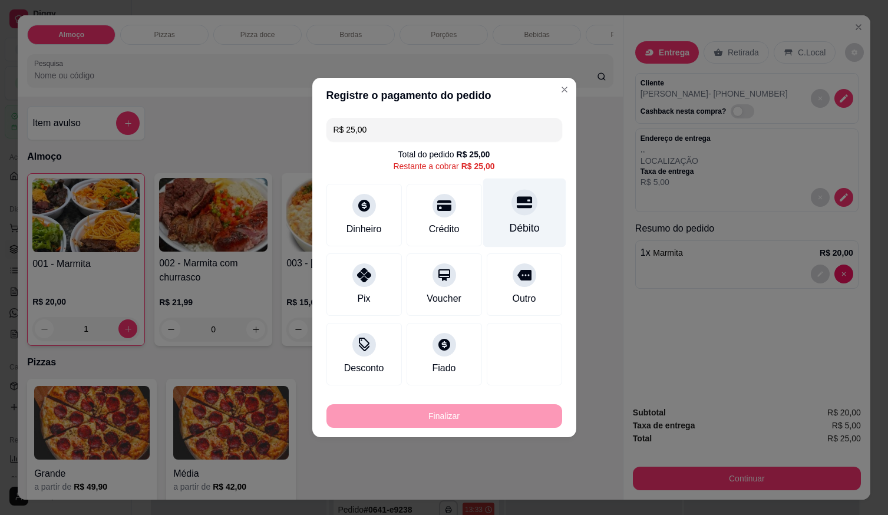
click at [520, 215] on div at bounding box center [525, 202] width 26 height 26
type input "R$ 0,00"
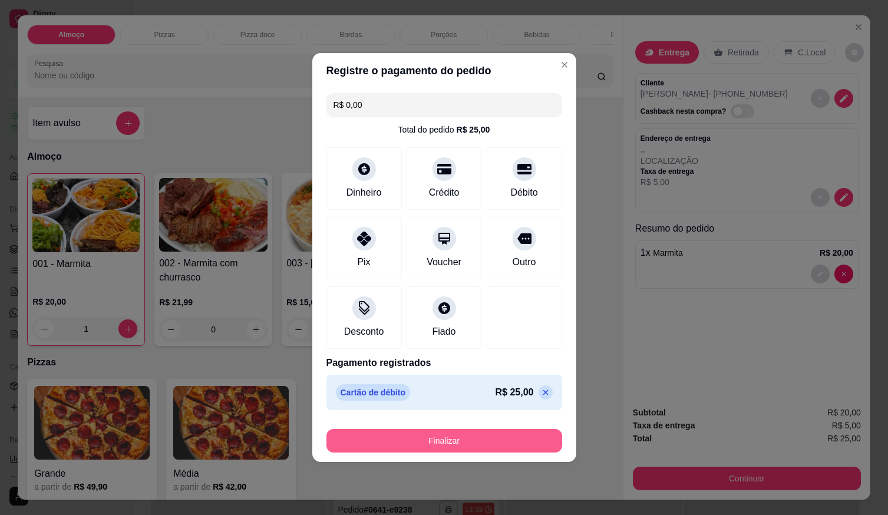
click at [458, 445] on button "Finalizar" at bounding box center [444, 441] width 236 height 24
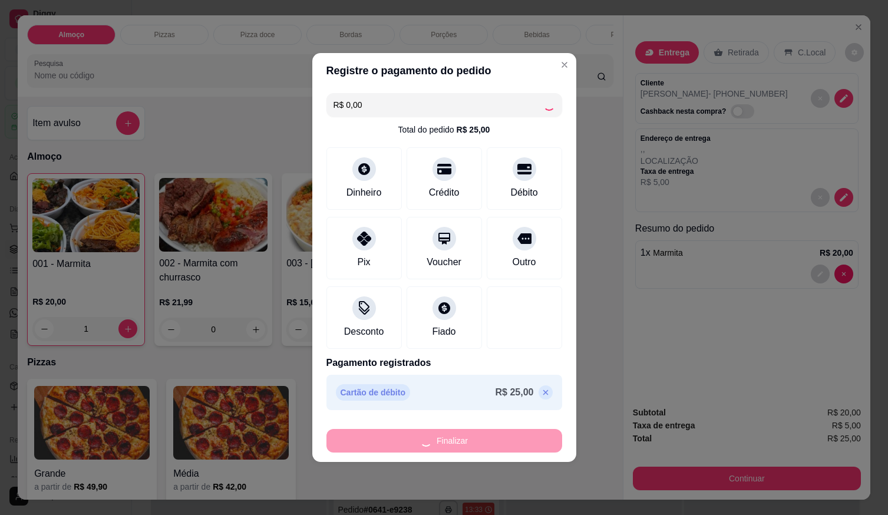
type input "0"
type input "-R$ 25,00"
